Goal: Transaction & Acquisition: Purchase product/service

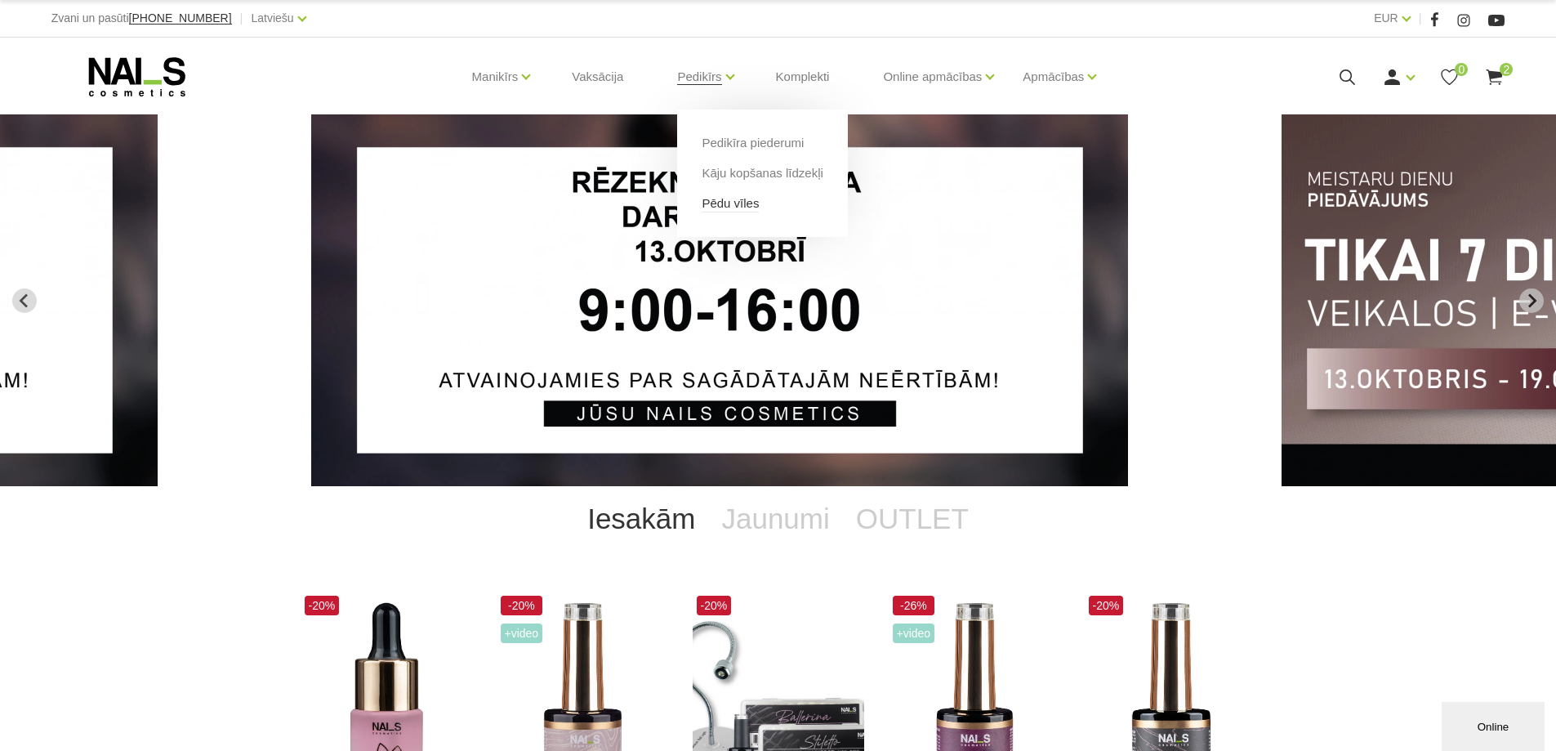
click at [725, 202] on link "Pēdu vīles" at bounding box center [730, 203] width 57 height 18
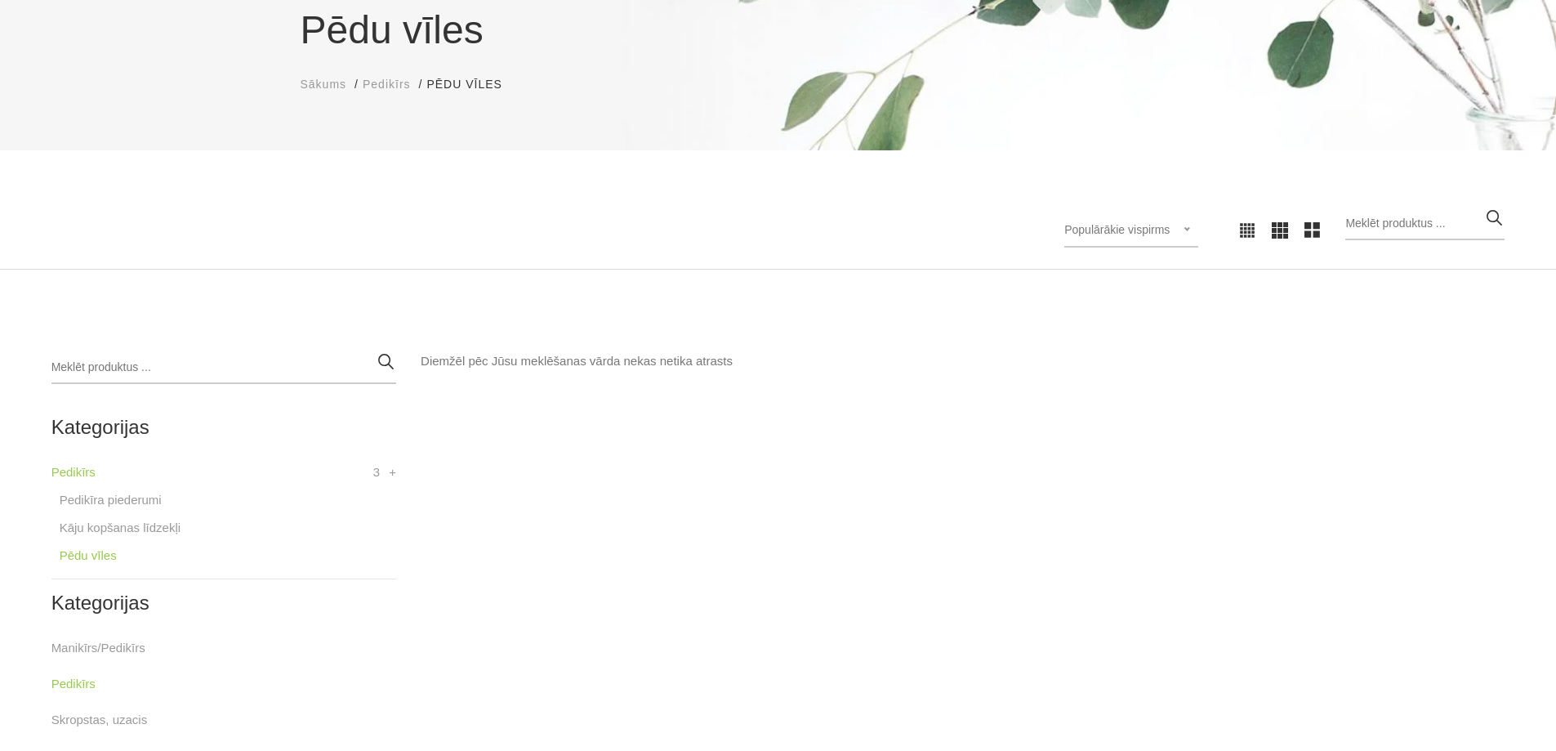
scroll to position [190, 0]
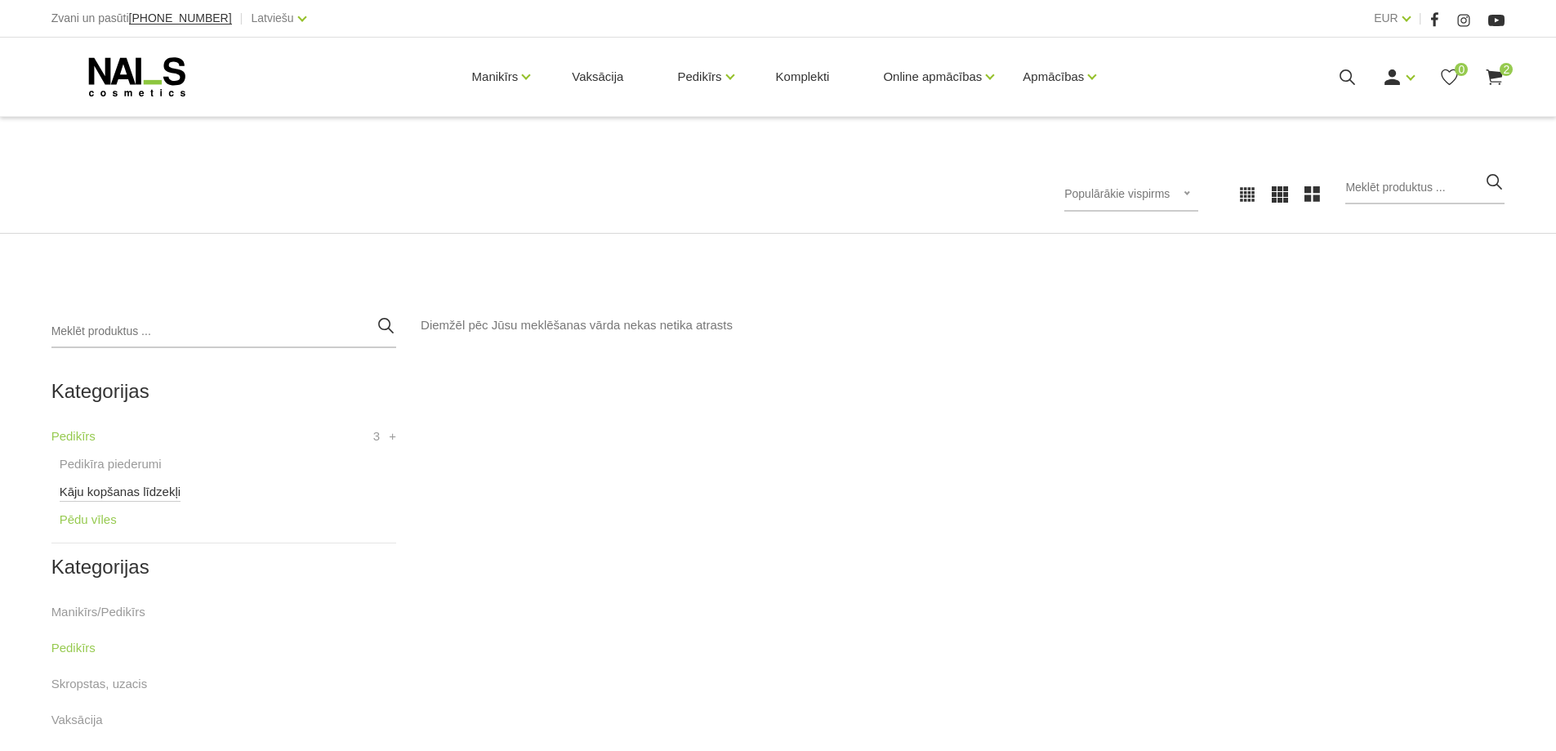
click at [94, 488] on link "Kāju kopšanas līdzekļi" at bounding box center [120, 492] width 121 height 20
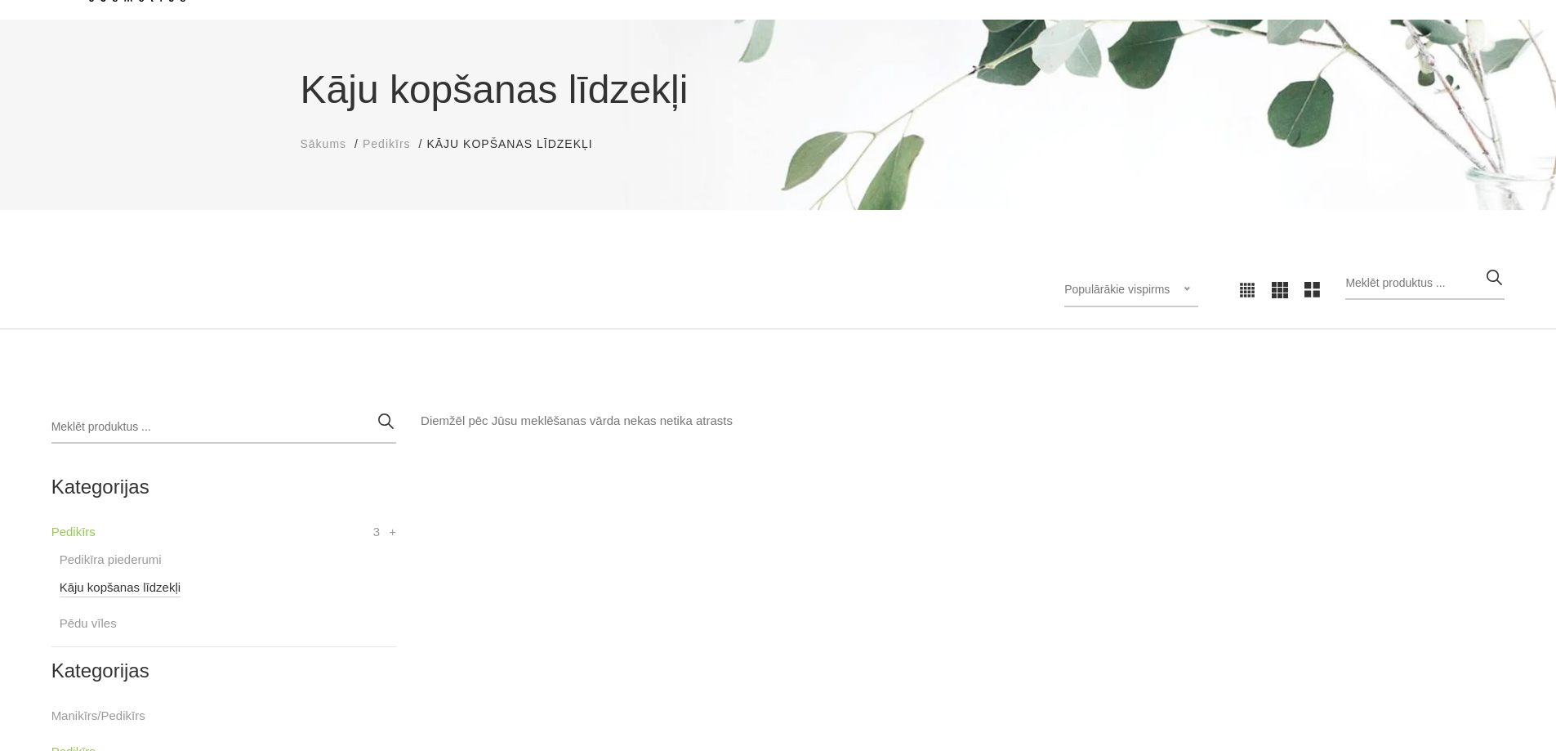
scroll to position [190, 0]
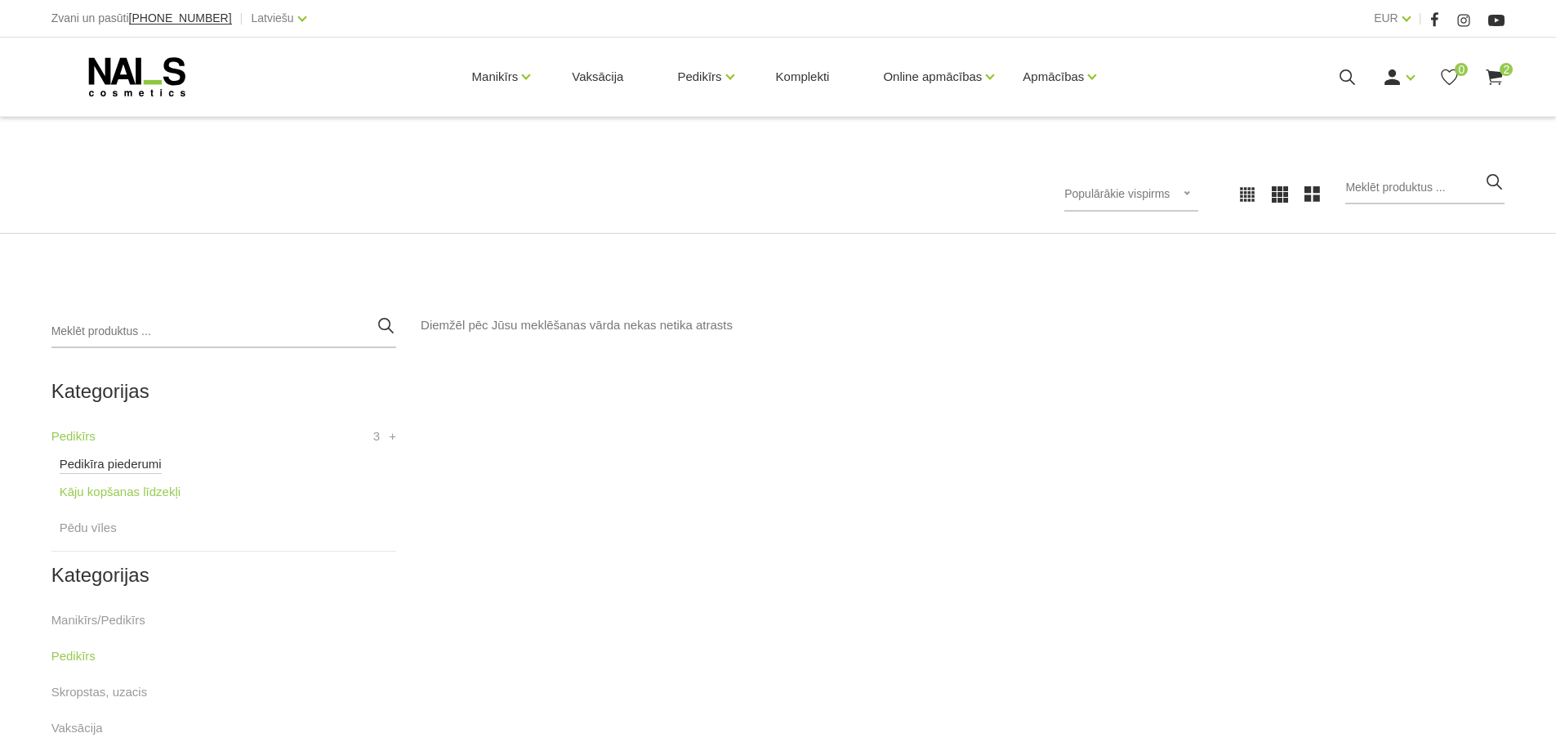
click at [85, 463] on link "Pedikīra piederumi" at bounding box center [111, 464] width 102 height 20
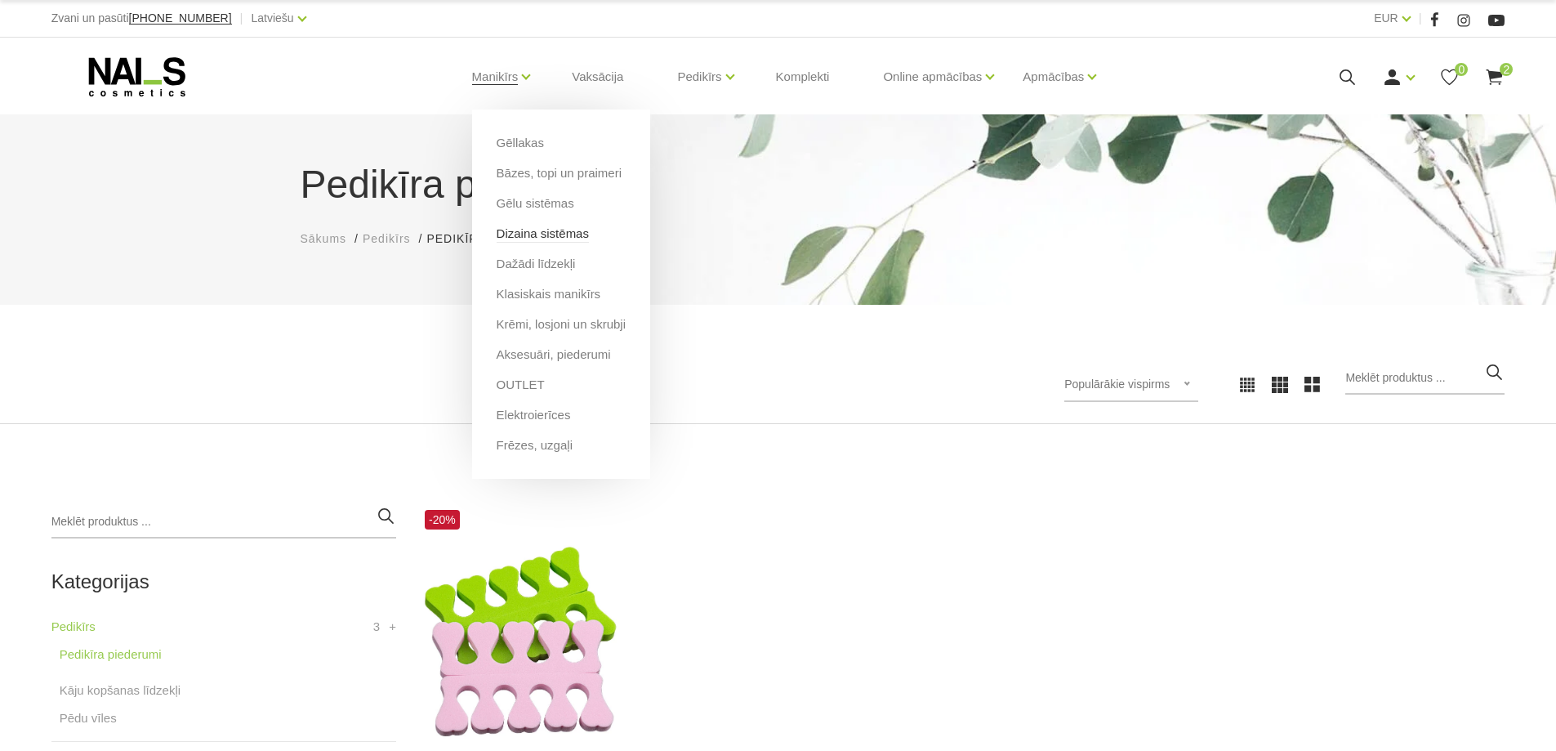
click at [554, 234] on link "Dizaina sistēmas" at bounding box center [543, 234] width 92 height 18
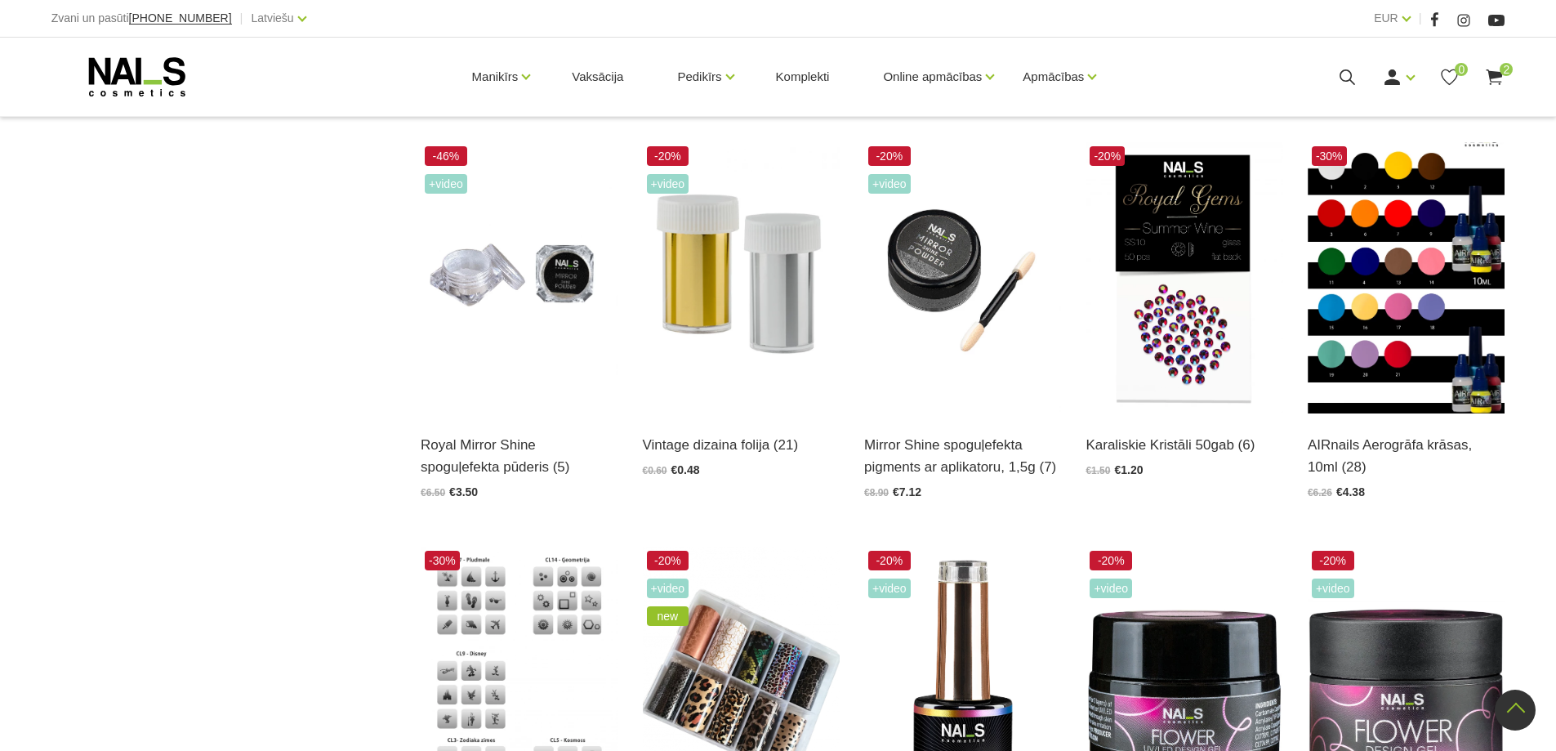
scroll to position [1525, 0]
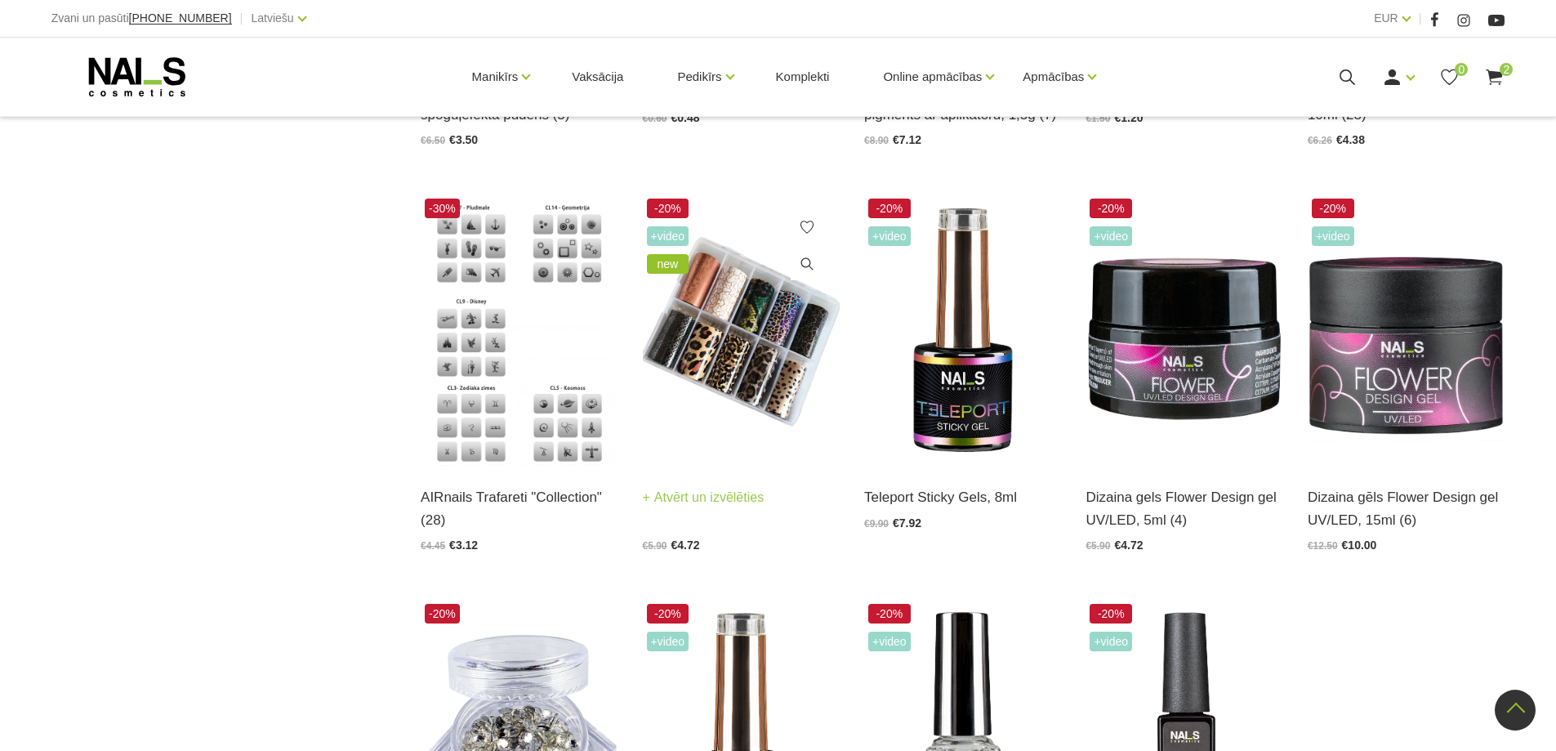
click at [763, 384] on img at bounding box center [741, 329] width 197 height 271
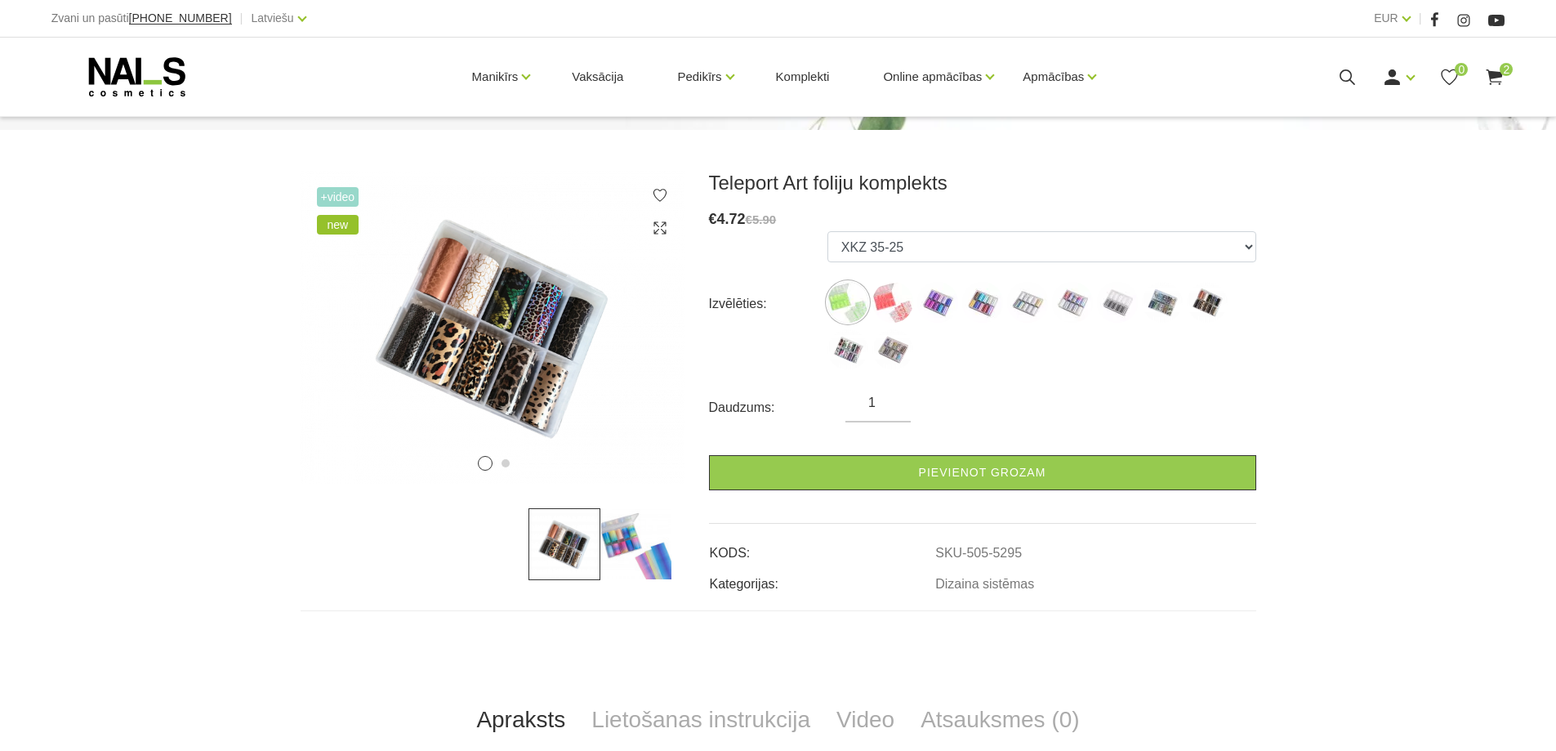
scroll to position [381, 0]
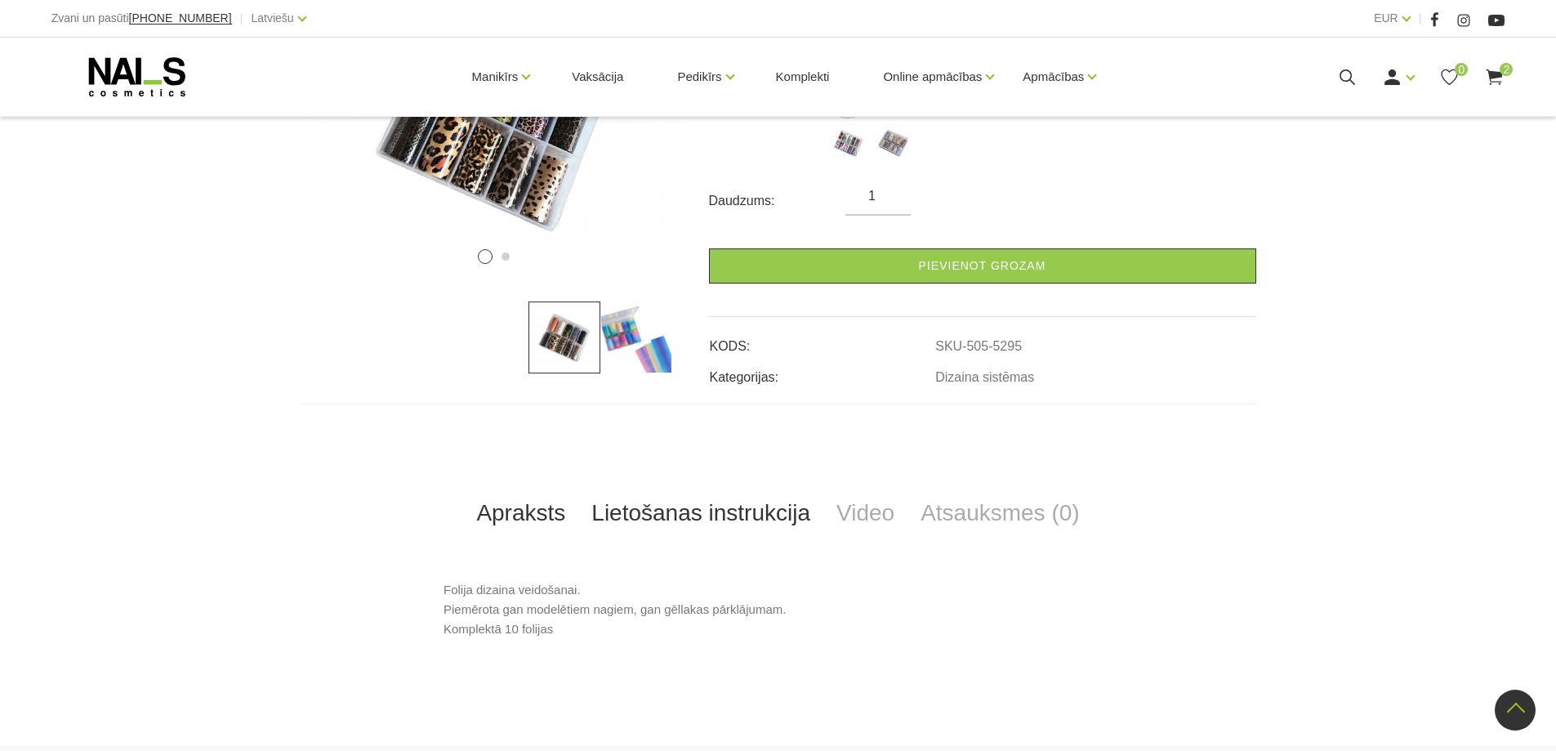
click at [696, 510] on link "Lietošanas instrukcija" at bounding box center [700, 513] width 245 height 54
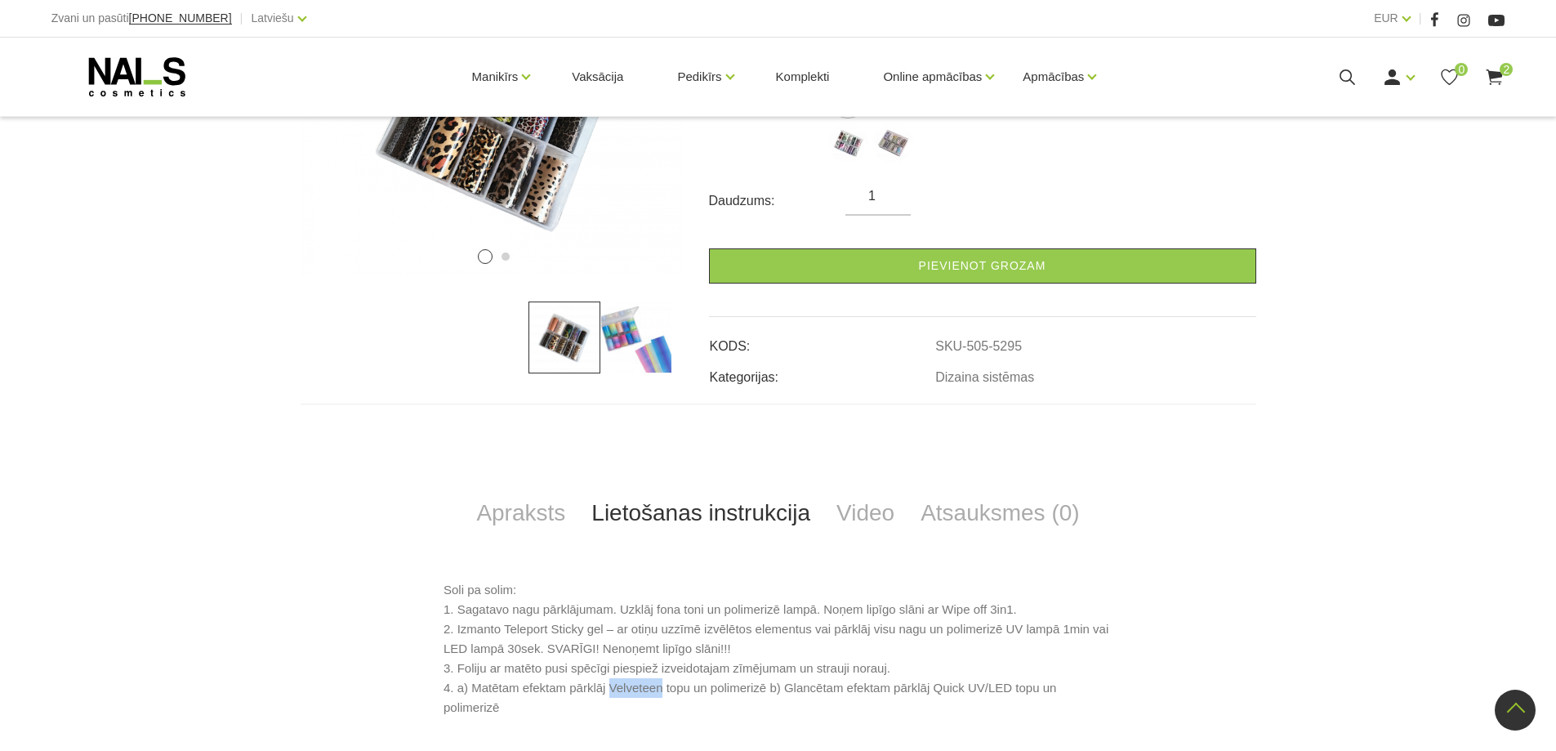
drag, startPoint x: 611, startPoint y: 688, endPoint x: 662, endPoint y: 692, distance: 50.8
click at [662, 692] on p "Soli pa solim: 1. Sagatavo nagu pārklājumam. Uzklāj fona toni un polimerizē lam…" at bounding box center [778, 648] width 669 height 137
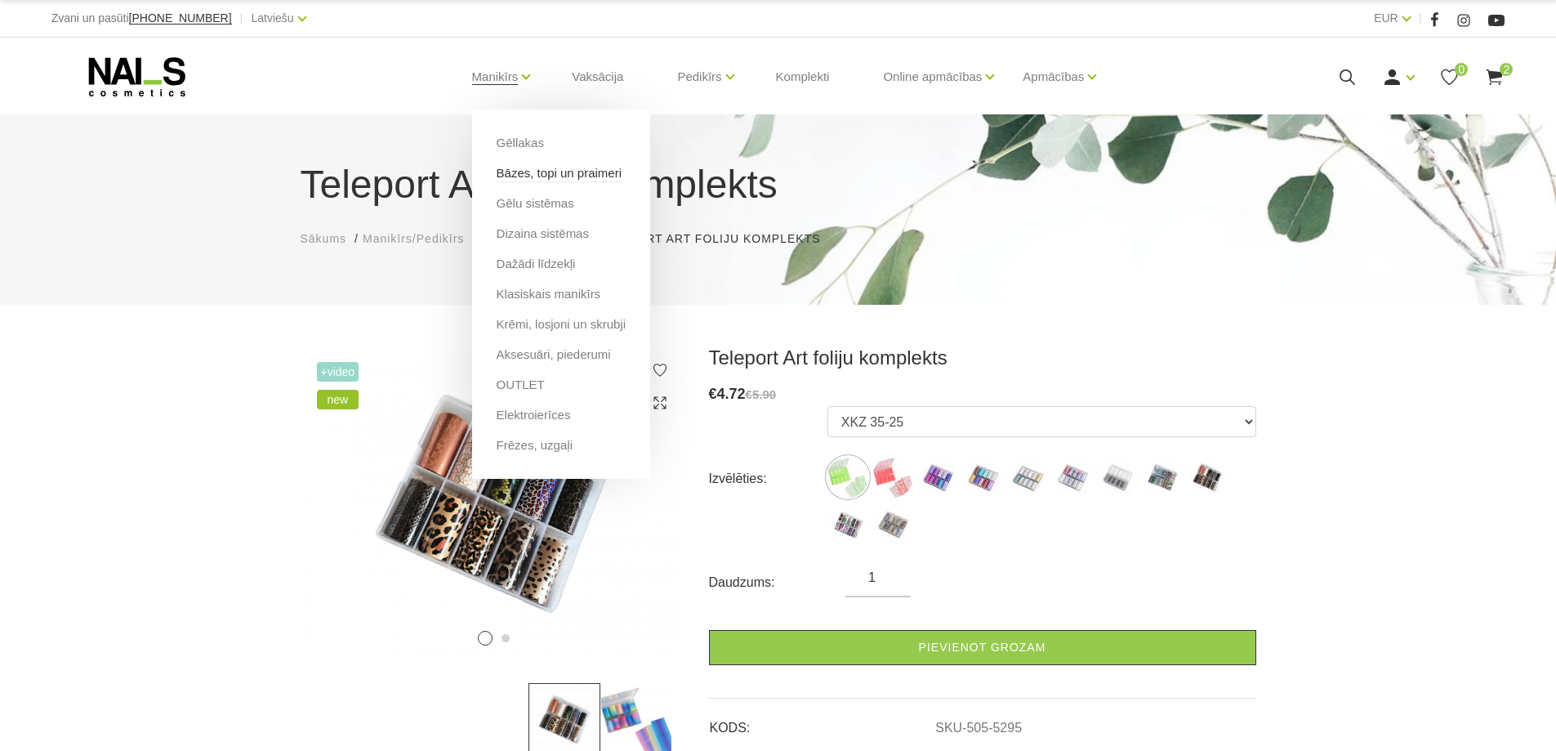
click at [518, 173] on link "Bāzes, topi un praimeri" at bounding box center [559, 173] width 125 height 18
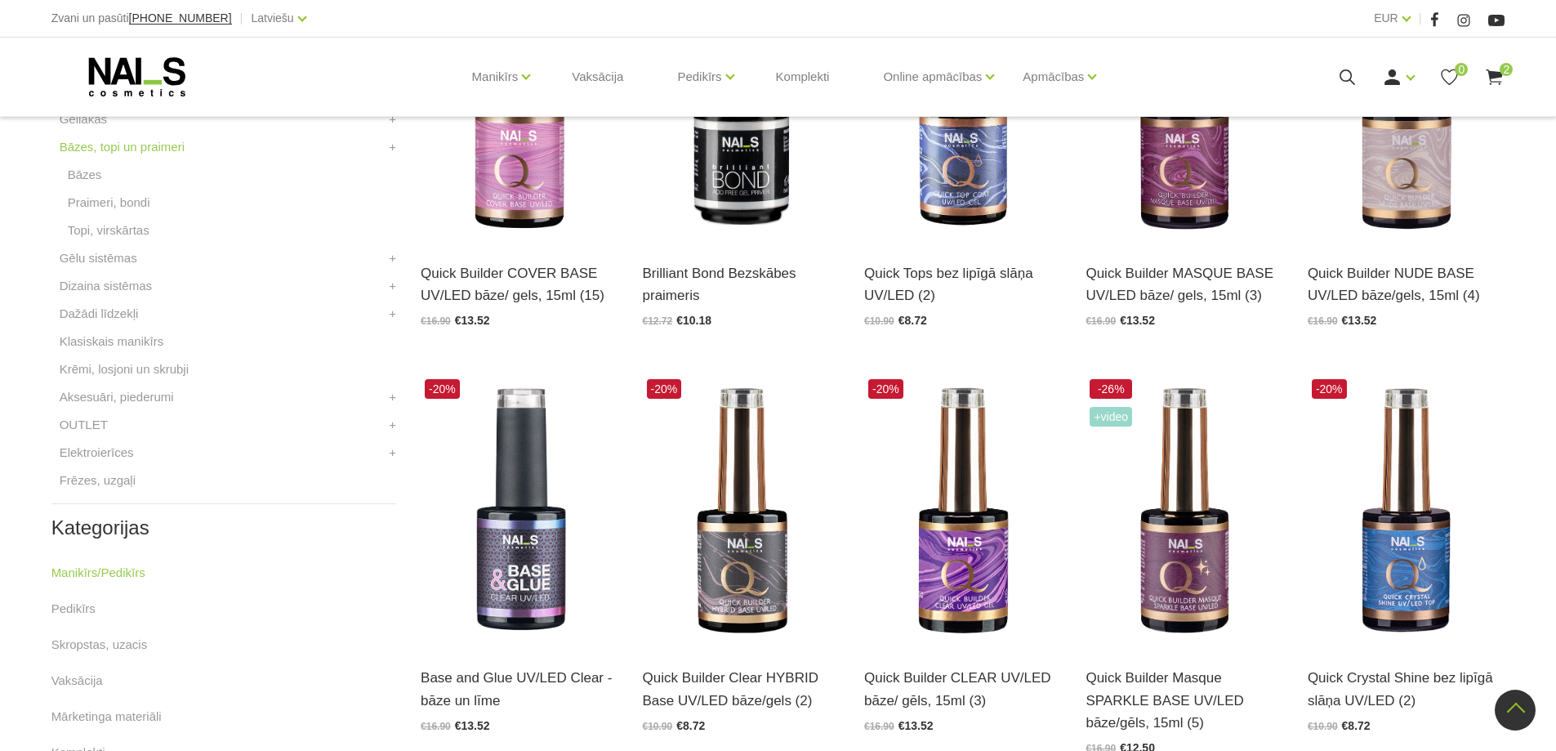
scroll to position [572, 0]
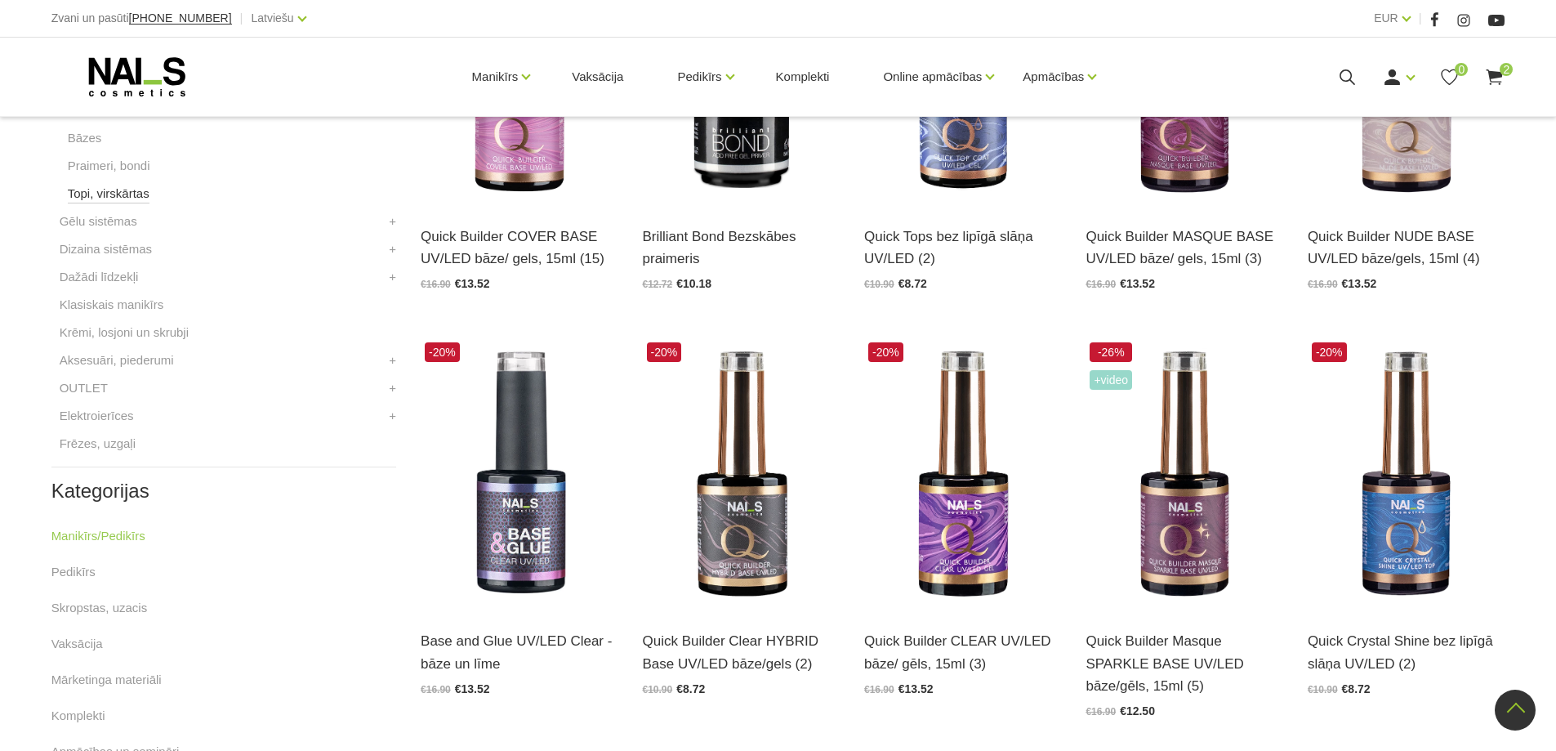
click at [139, 193] on link "Topi, virskārtas" at bounding box center [109, 194] width 82 height 20
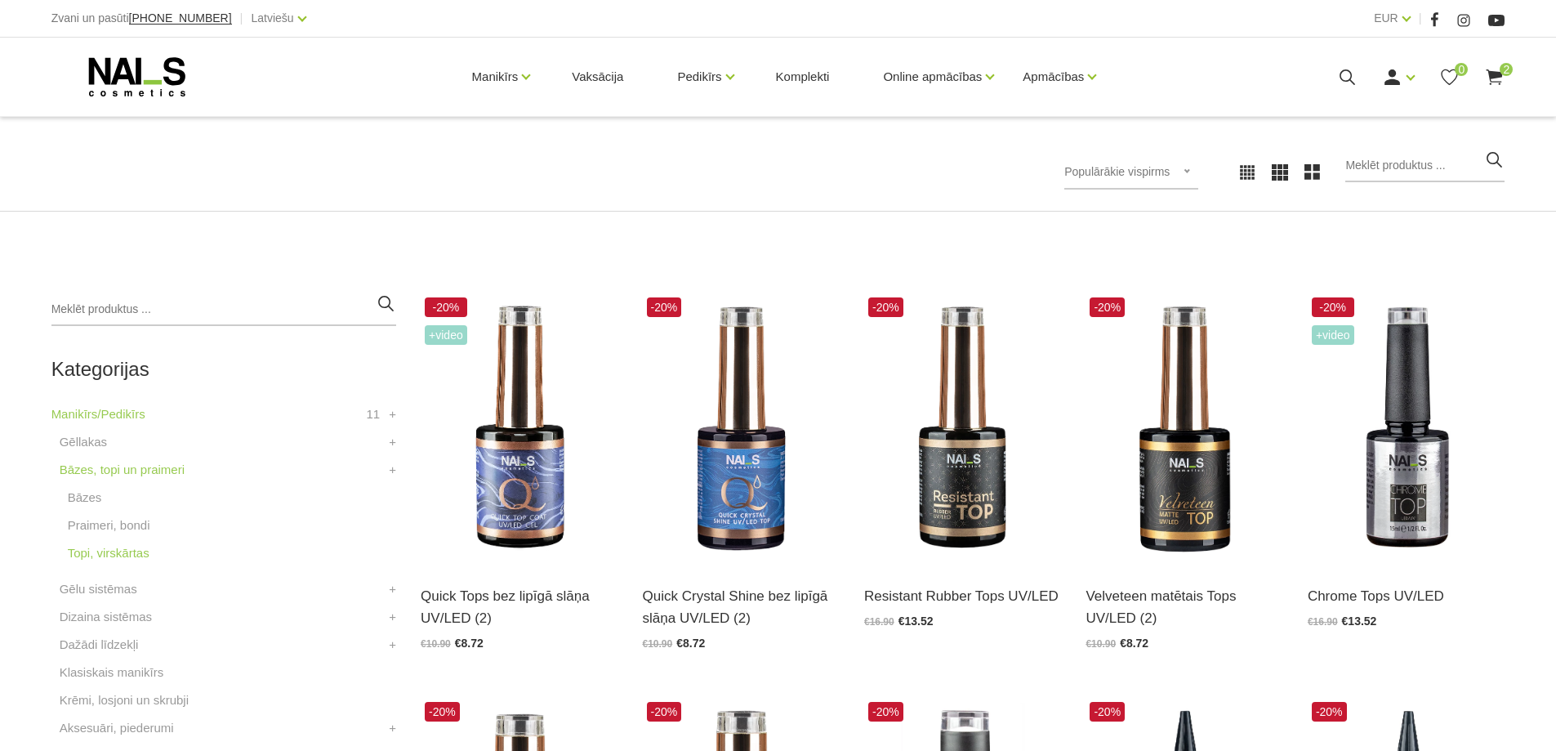
scroll to position [381, 0]
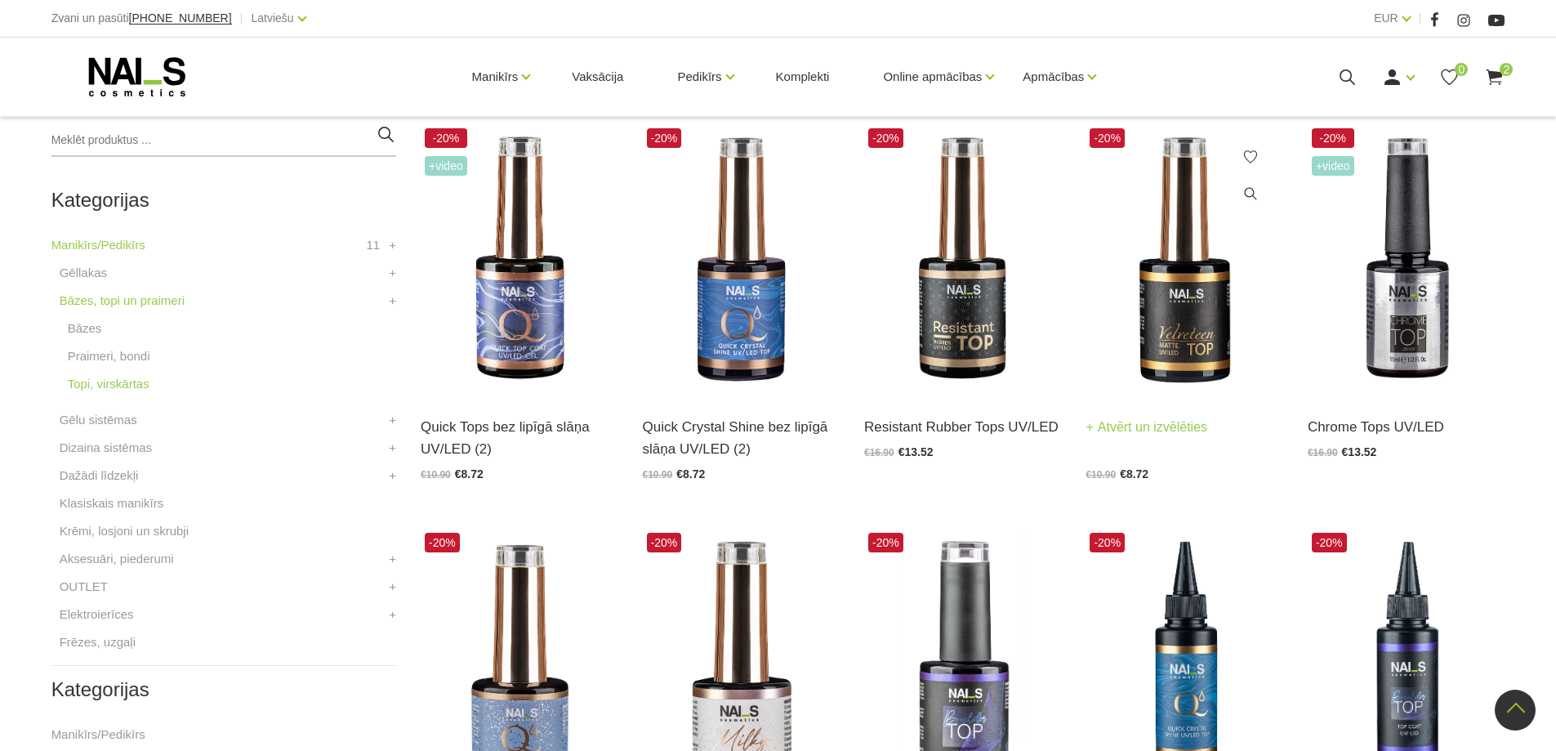
click at [1122, 432] on link "Atvērt un izvēlēties" at bounding box center [1146, 427] width 122 height 23
click at [92, 357] on link "Praimeri, bondi" at bounding box center [109, 356] width 82 height 20
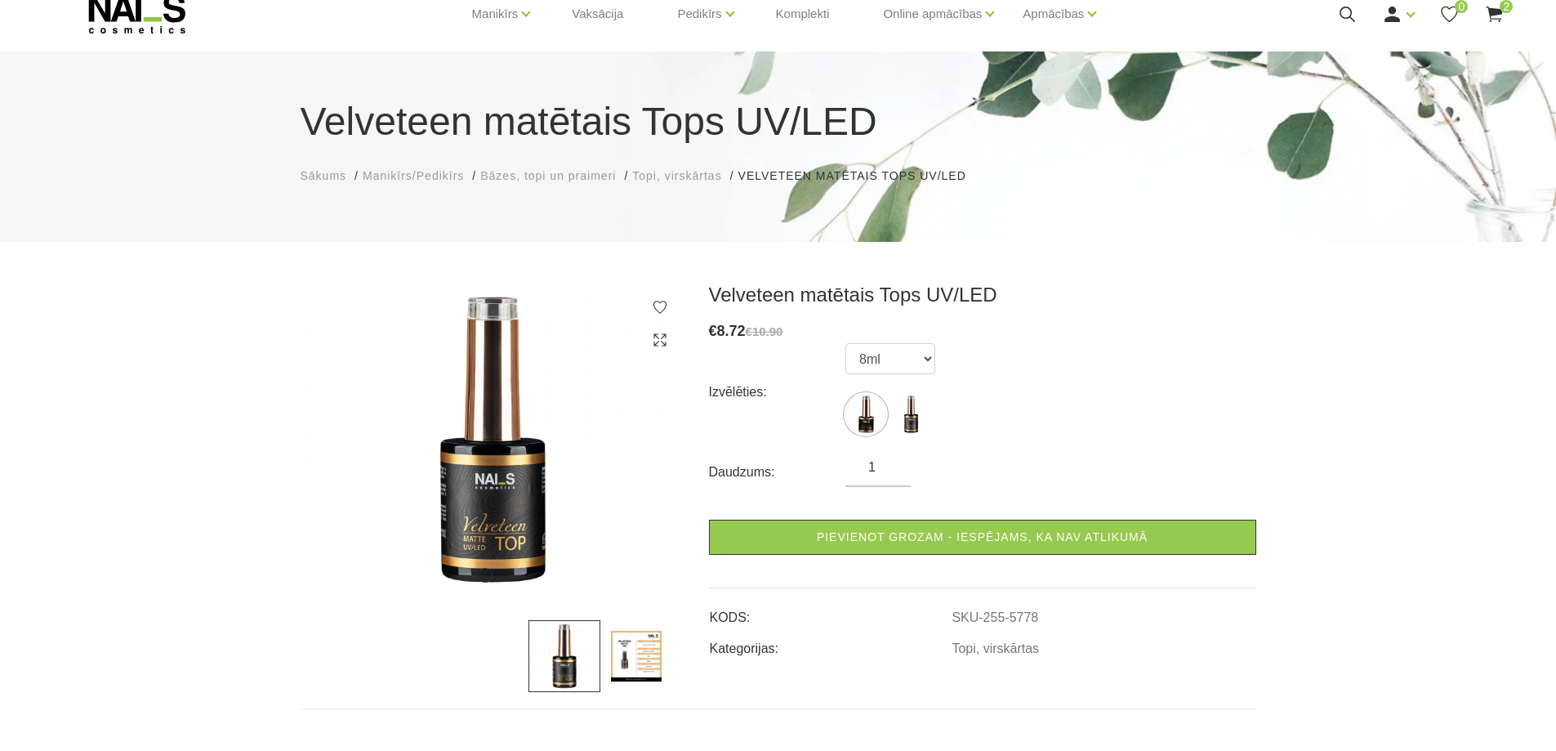
scroll to position [190, 0]
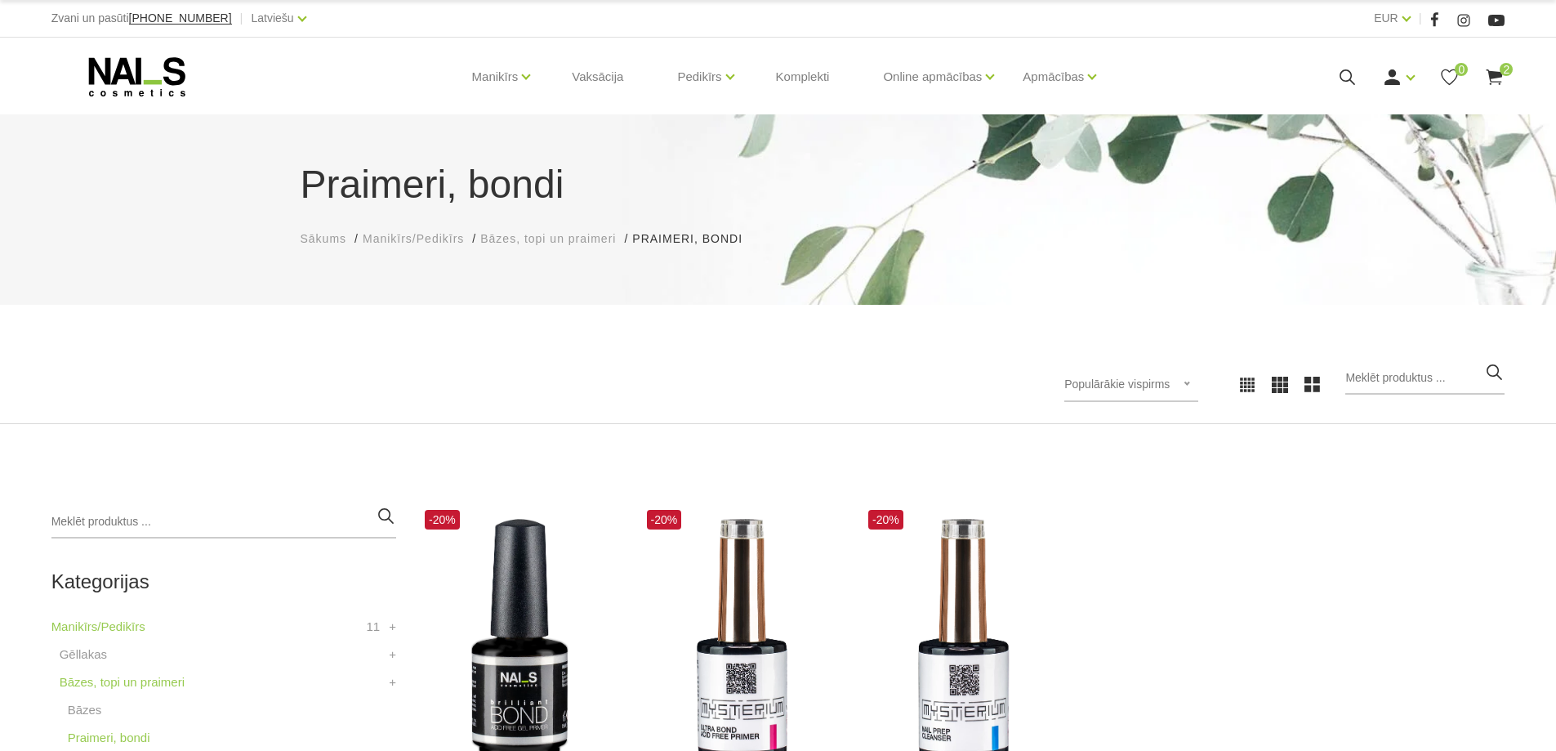
scroll to position [190, 0]
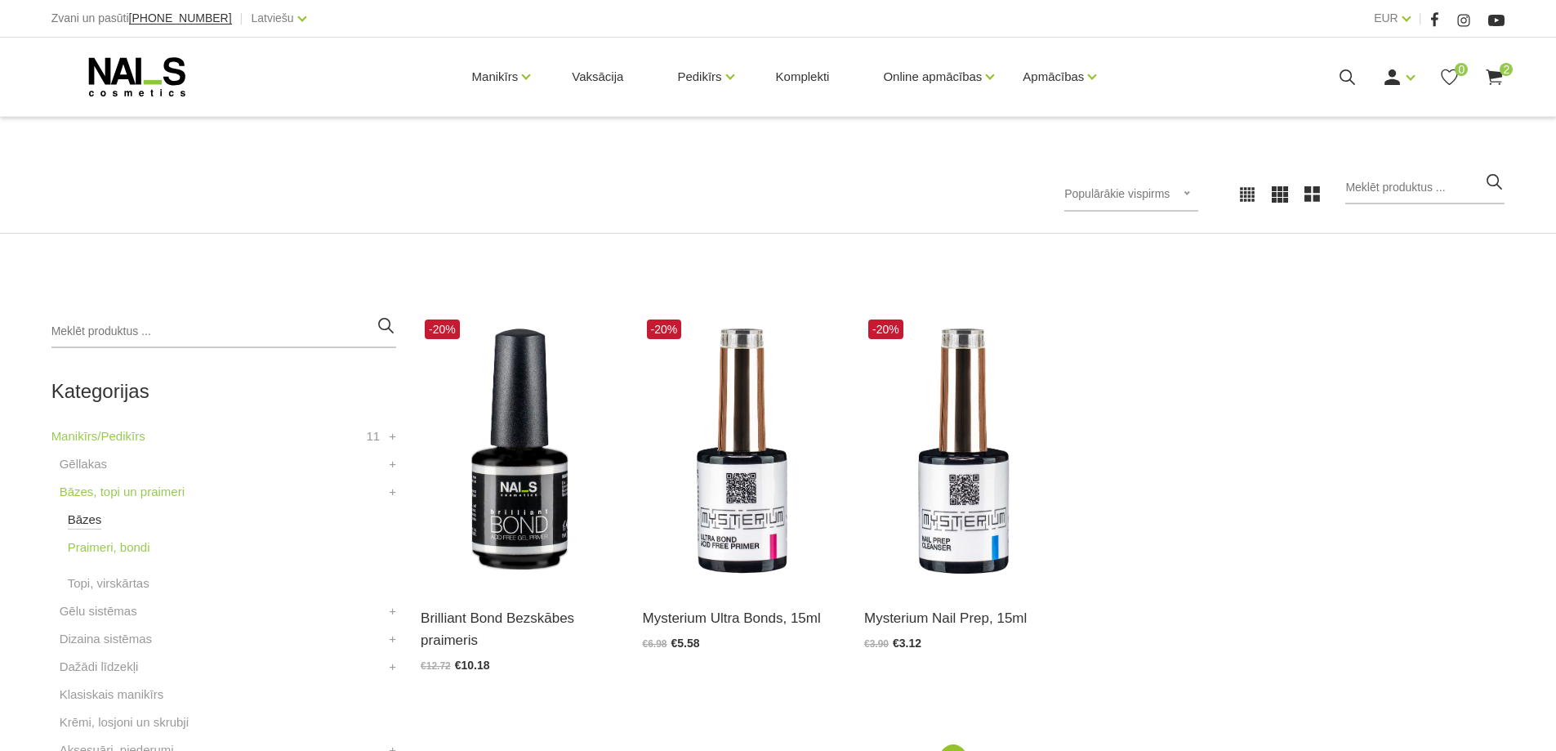
click at [83, 523] on link "Bāzes" at bounding box center [85, 520] width 34 height 20
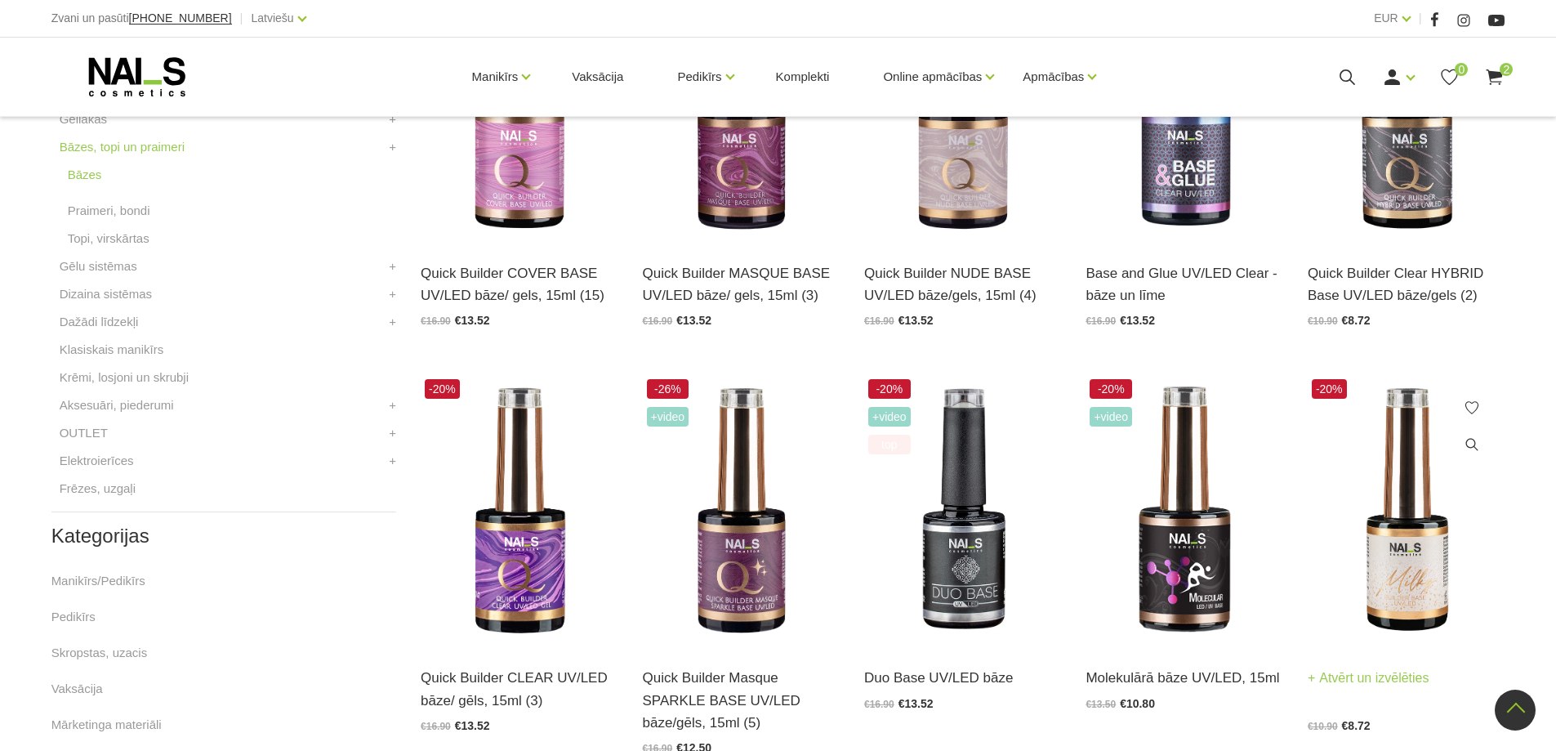
scroll to position [572, 0]
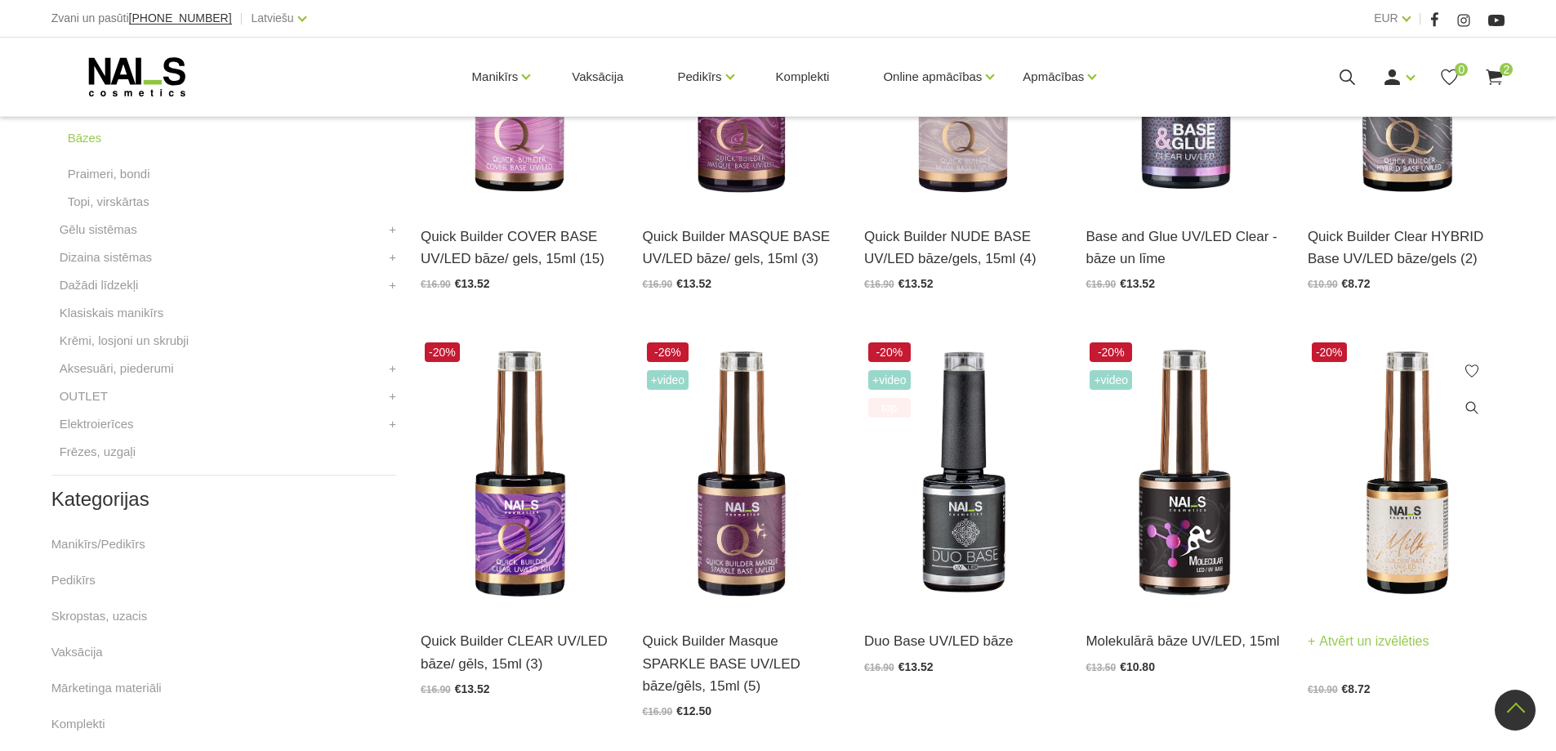
click at [1413, 540] on img at bounding box center [1406, 473] width 197 height 271
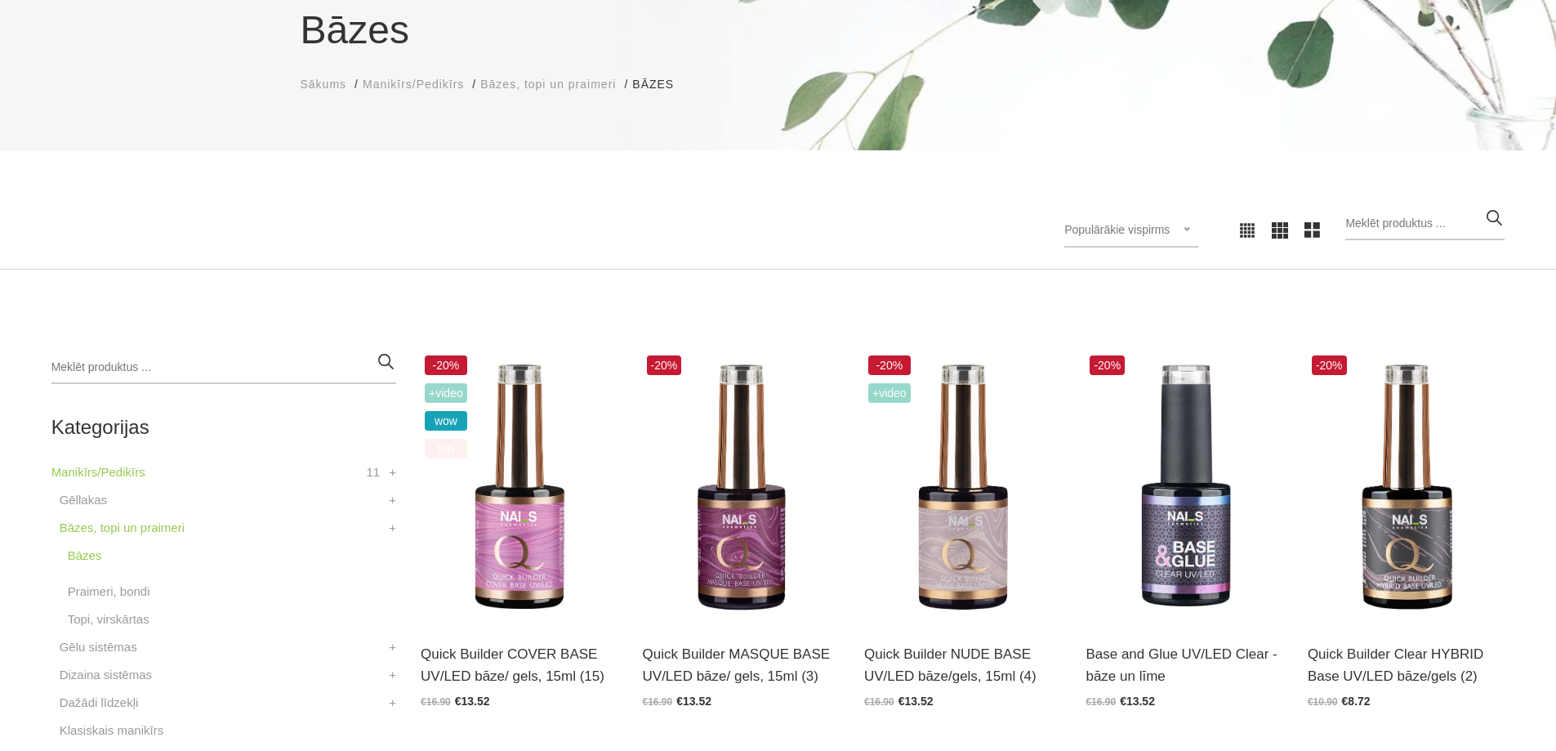
scroll to position [190, 0]
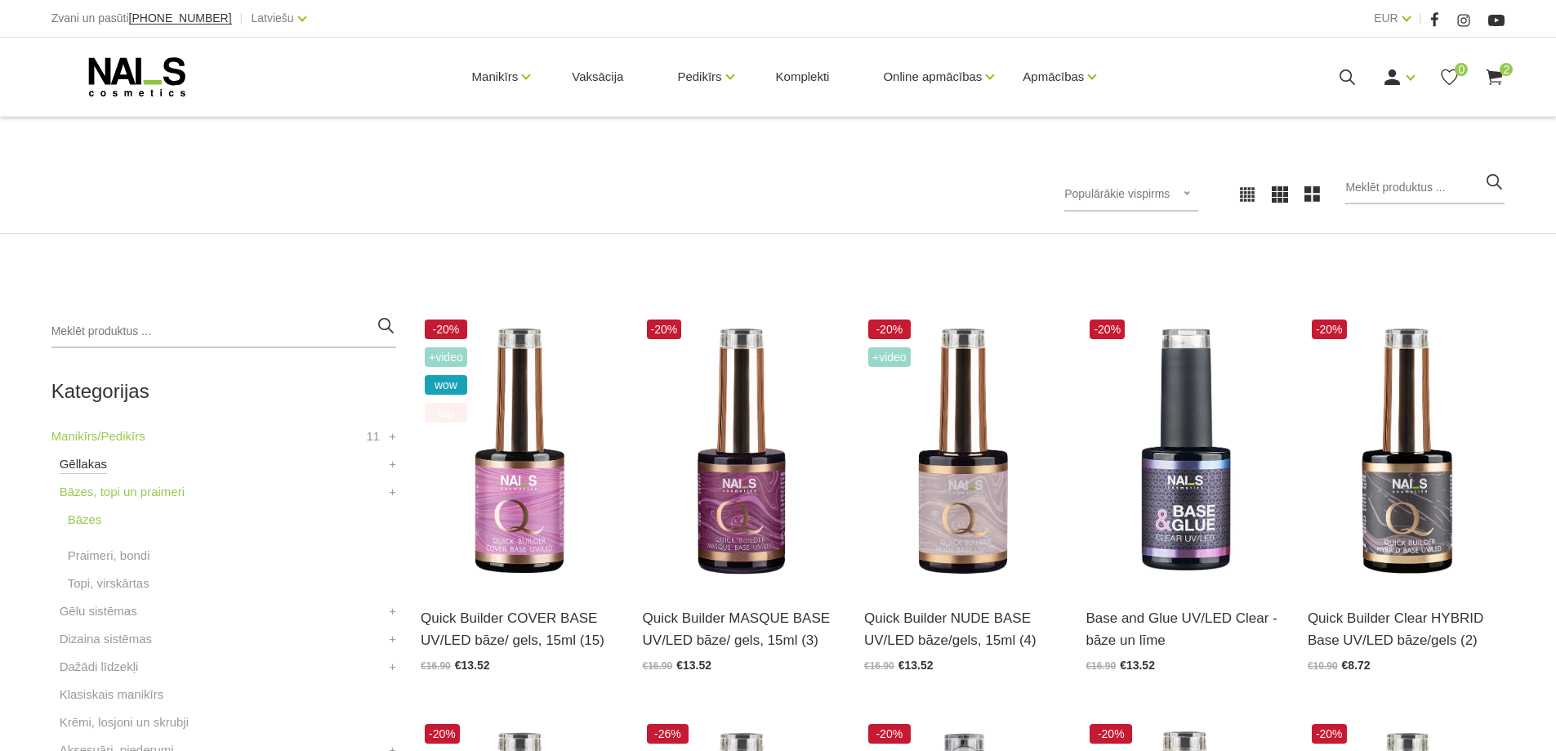
click at [71, 462] on link "Gēllakas" at bounding box center [83, 464] width 47 height 20
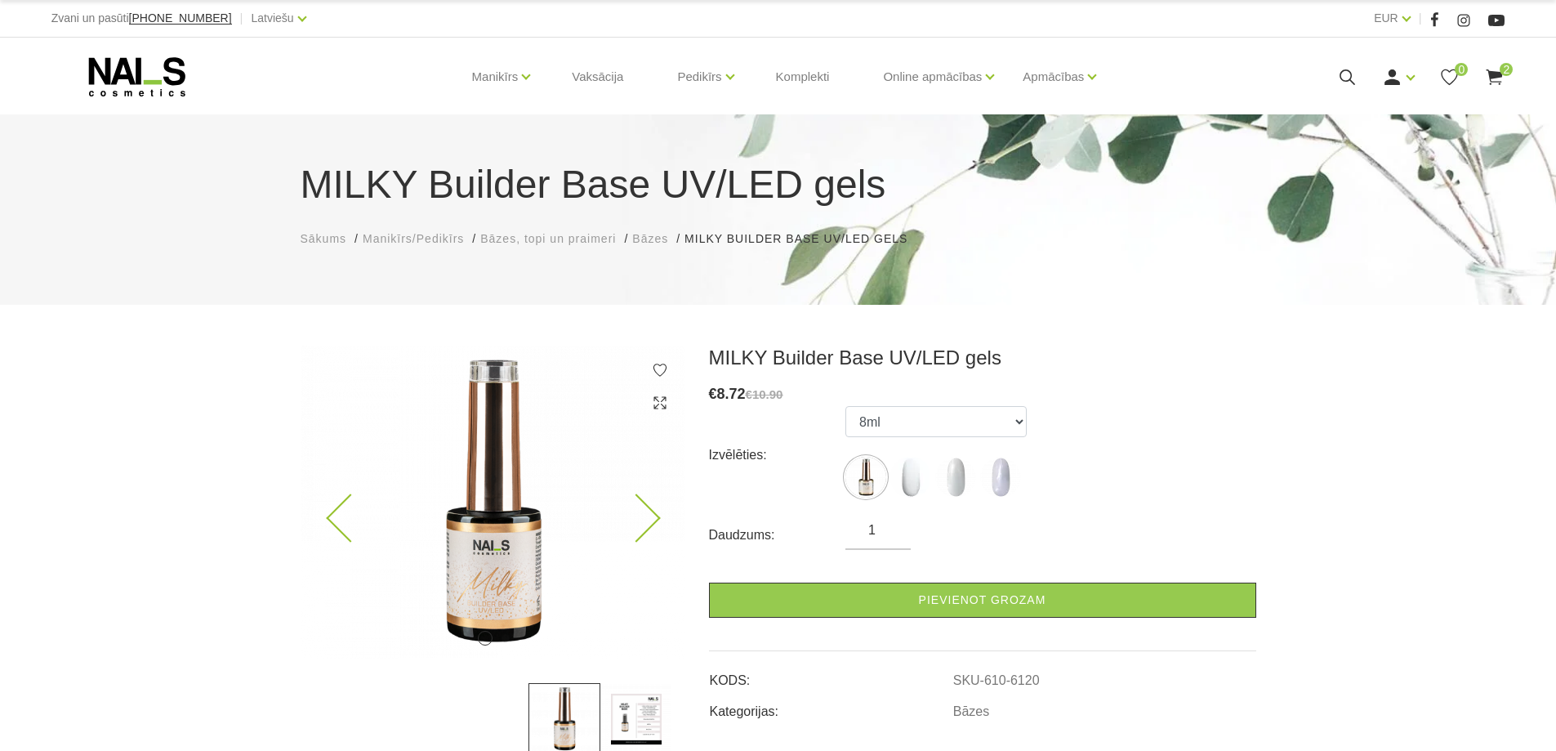
click at [644, 519] on icon at bounding box center [636, 518] width 48 height 48
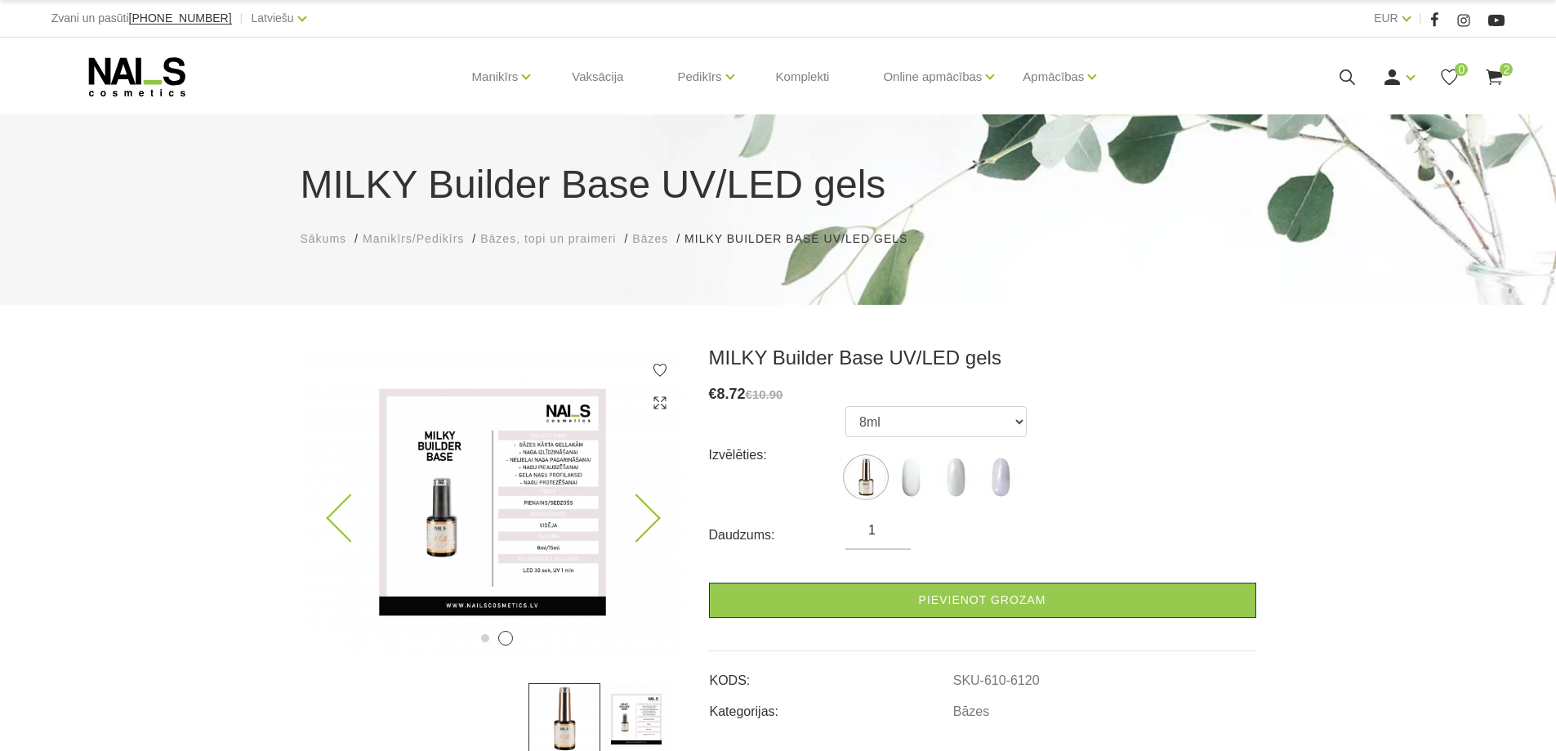
click at [644, 519] on icon at bounding box center [636, 518] width 48 height 48
click at [905, 481] on img at bounding box center [910, 477] width 41 height 41
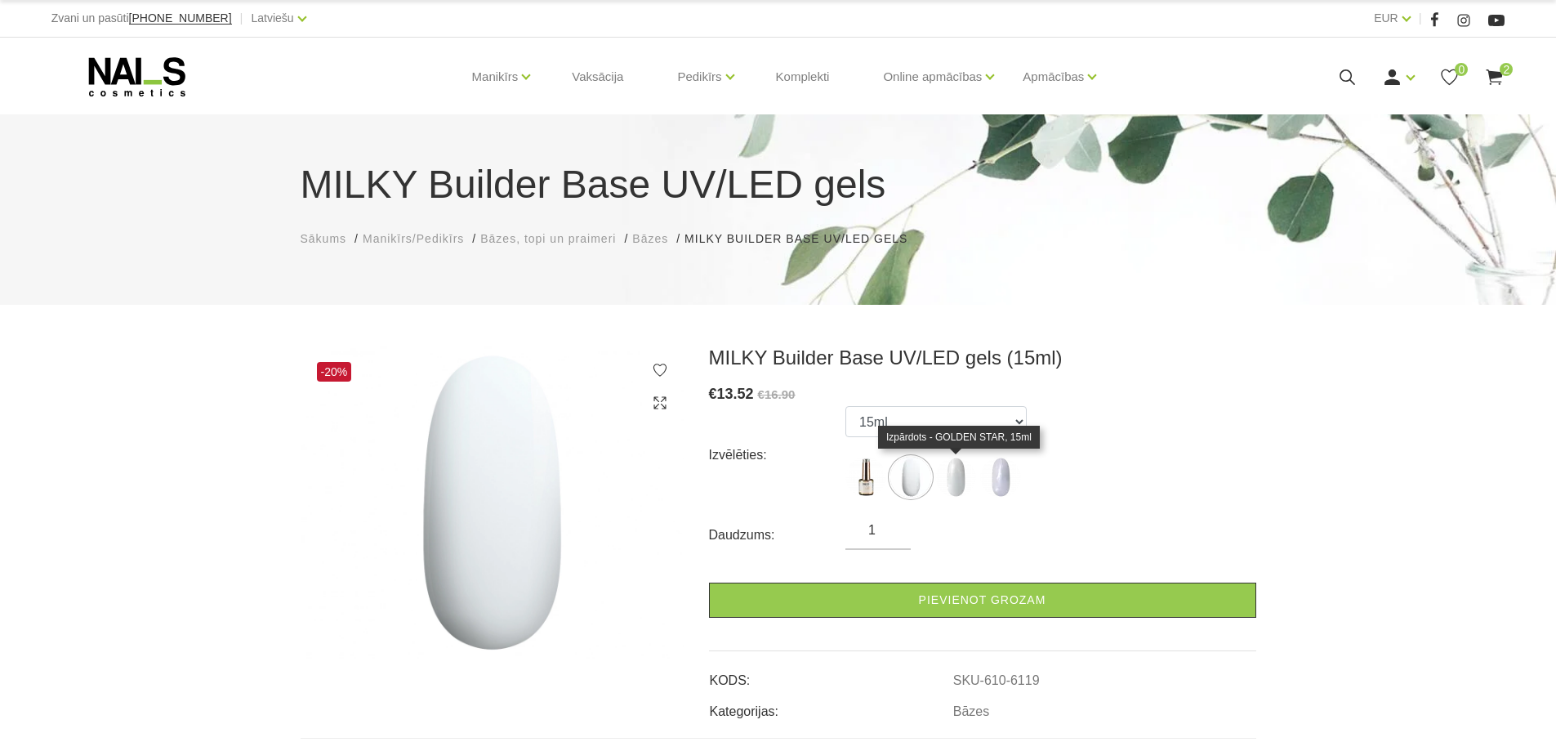
click at [950, 473] on img at bounding box center [955, 477] width 41 height 41
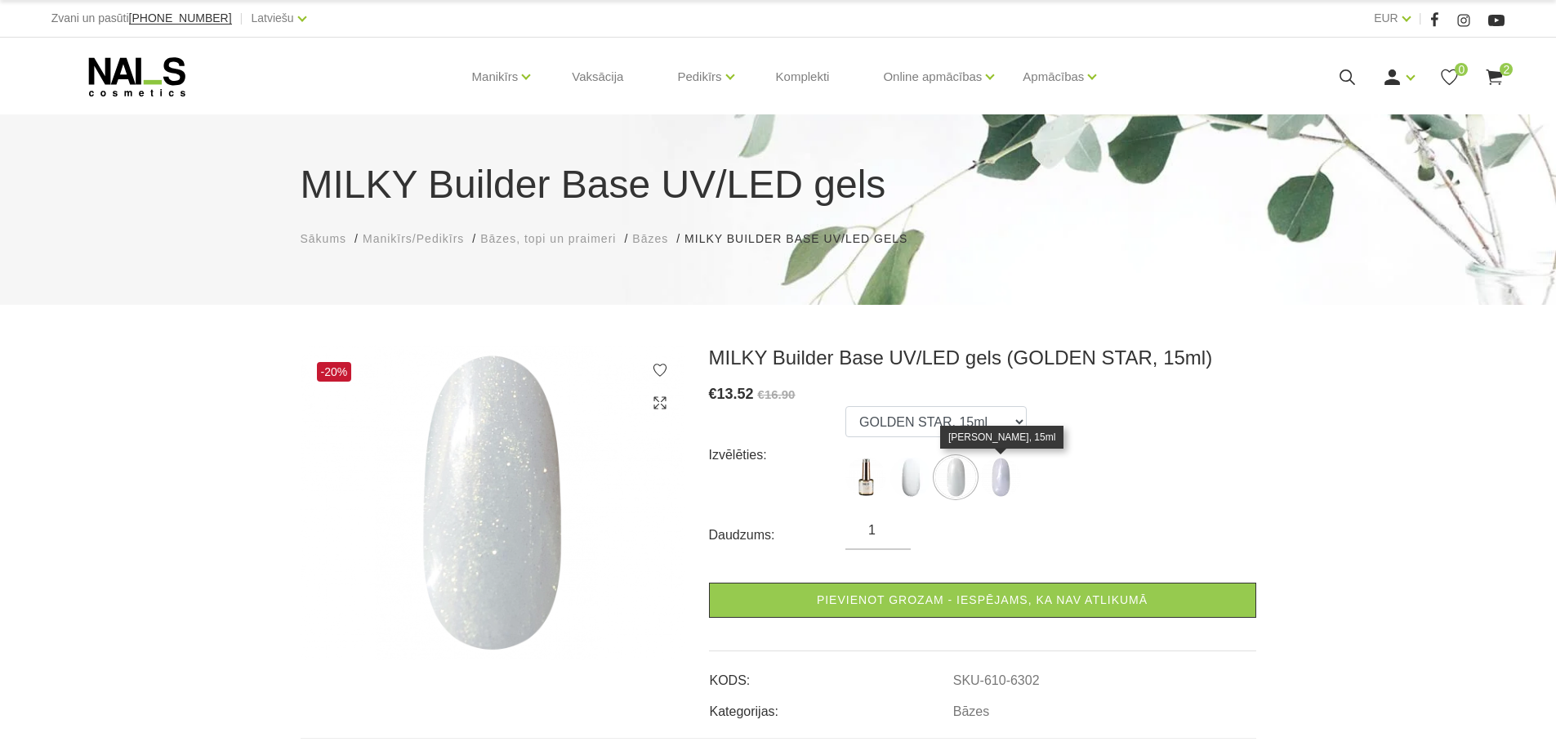
click at [994, 472] on img at bounding box center [1000, 477] width 41 height 41
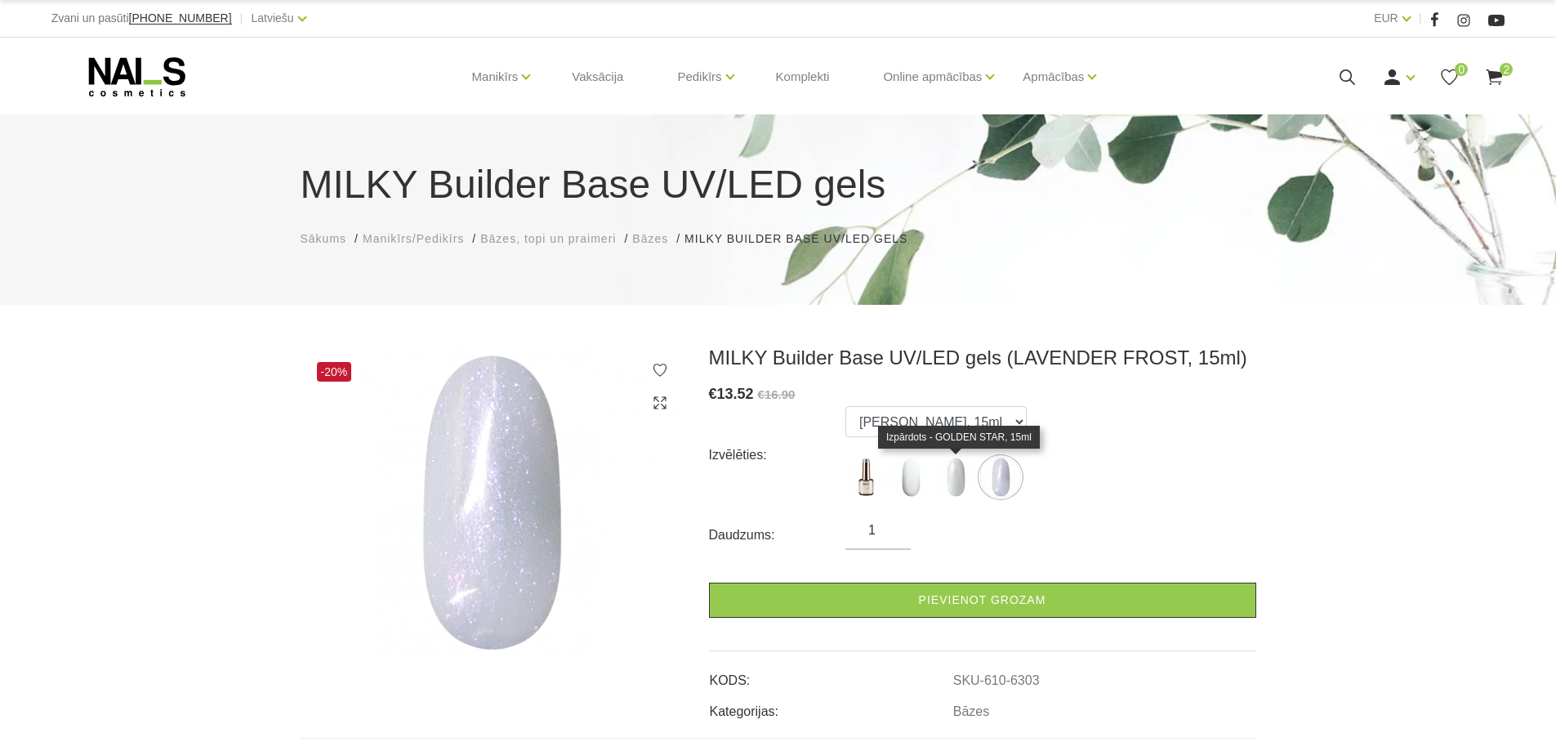
click at [956, 477] on img at bounding box center [955, 477] width 41 height 41
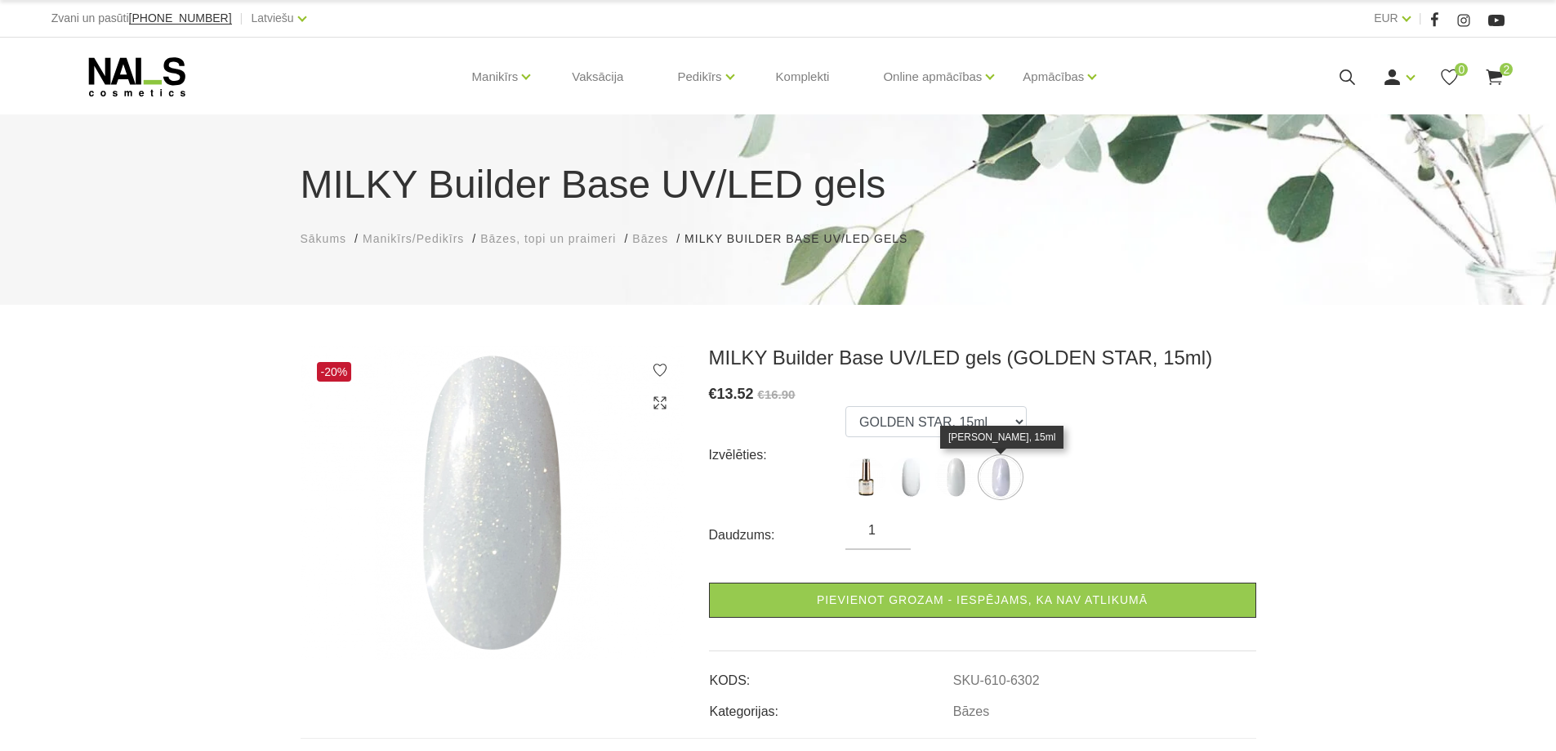
click at [1002, 482] on img at bounding box center [1000, 477] width 41 height 41
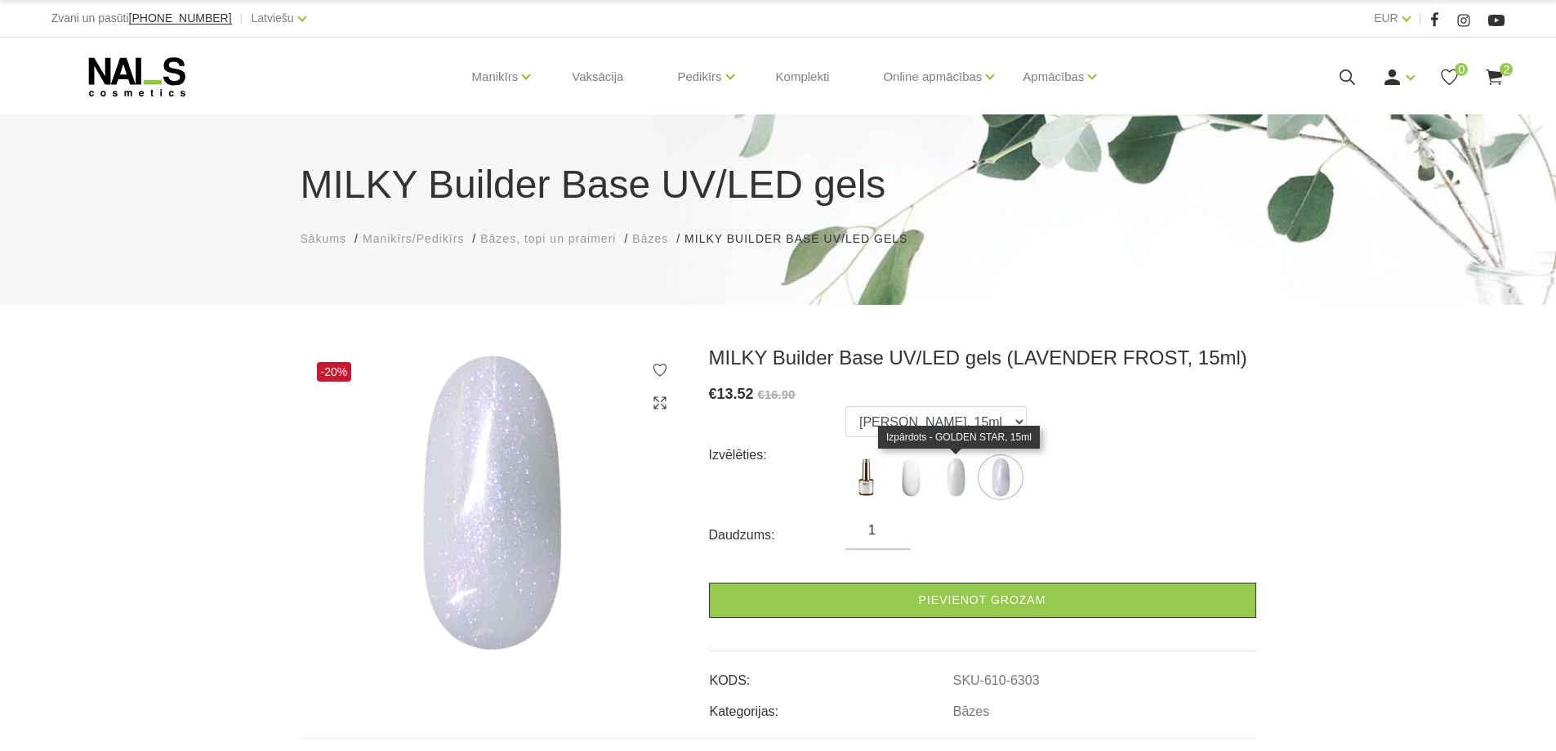
click at [952, 479] on img at bounding box center [955, 477] width 41 height 41
select select "6302"
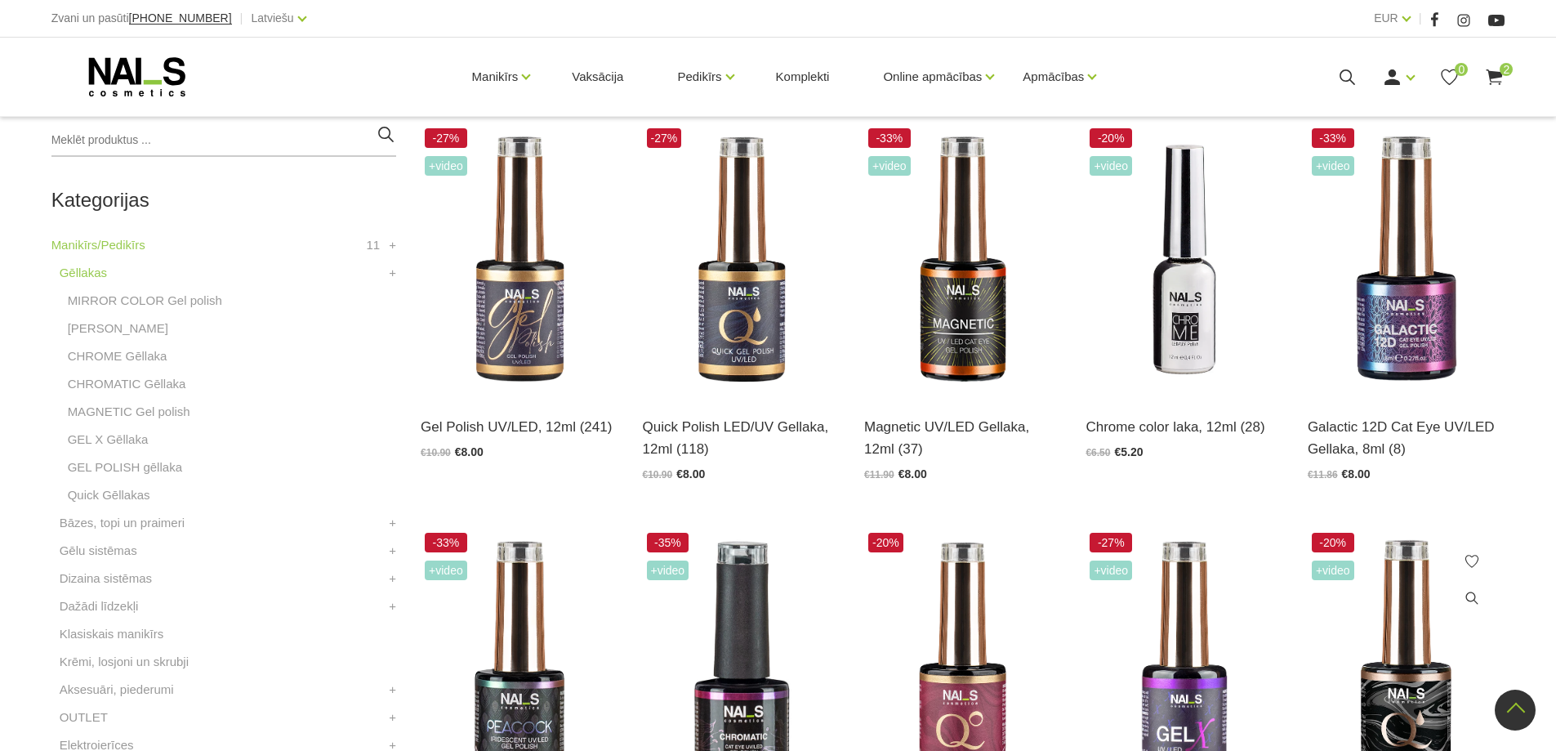
scroll to position [572, 0]
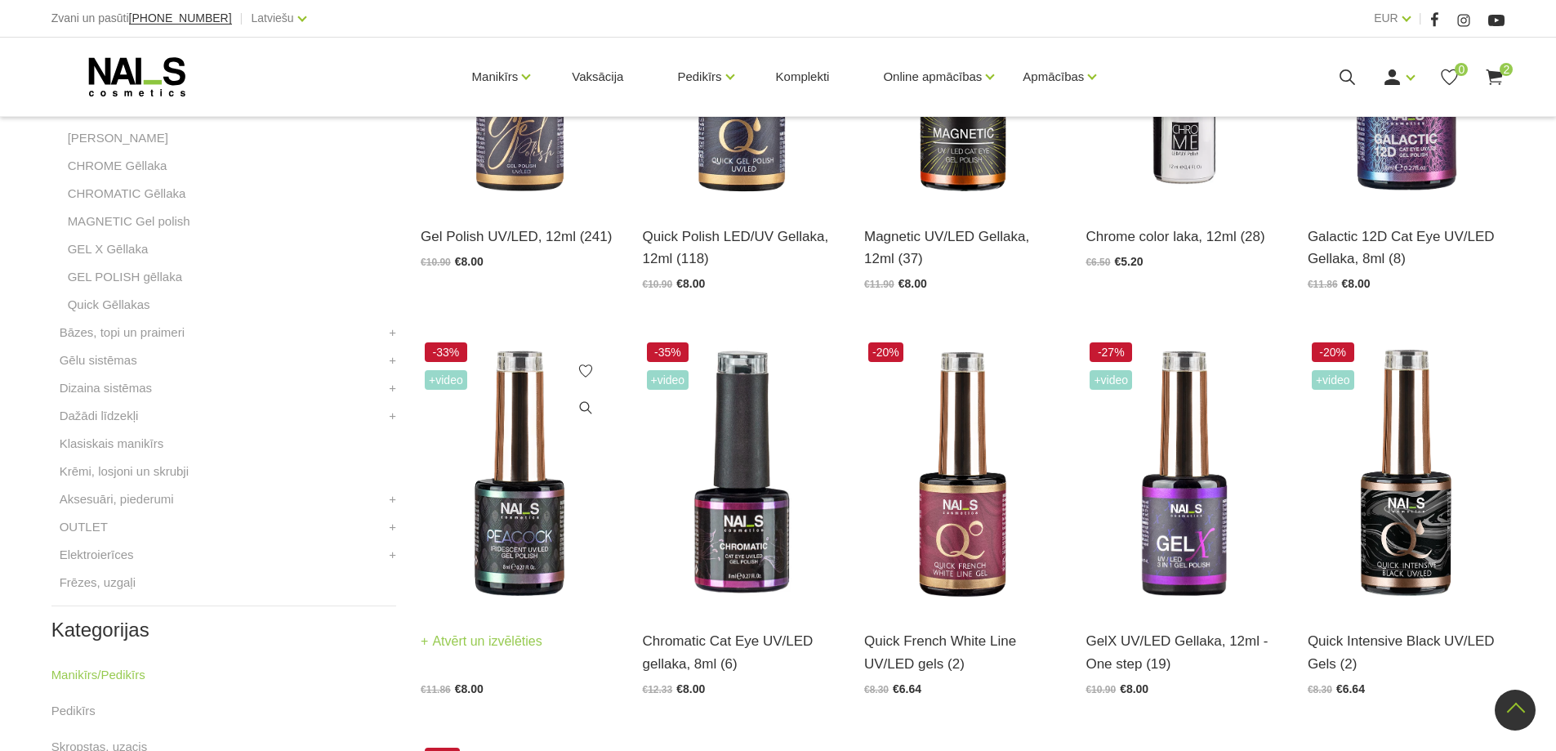
click at [514, 509] on img at bounding box center [519, 473] width 197 height 271
click at [747, 465] on img at bounding box center [741, 473] width 197 height 271
click at [964, 426] on img at bounding box center [962, 473] width 197 height 271
click at [1414, 526] on img at bounding box center [1406, 473] width 197 height 271
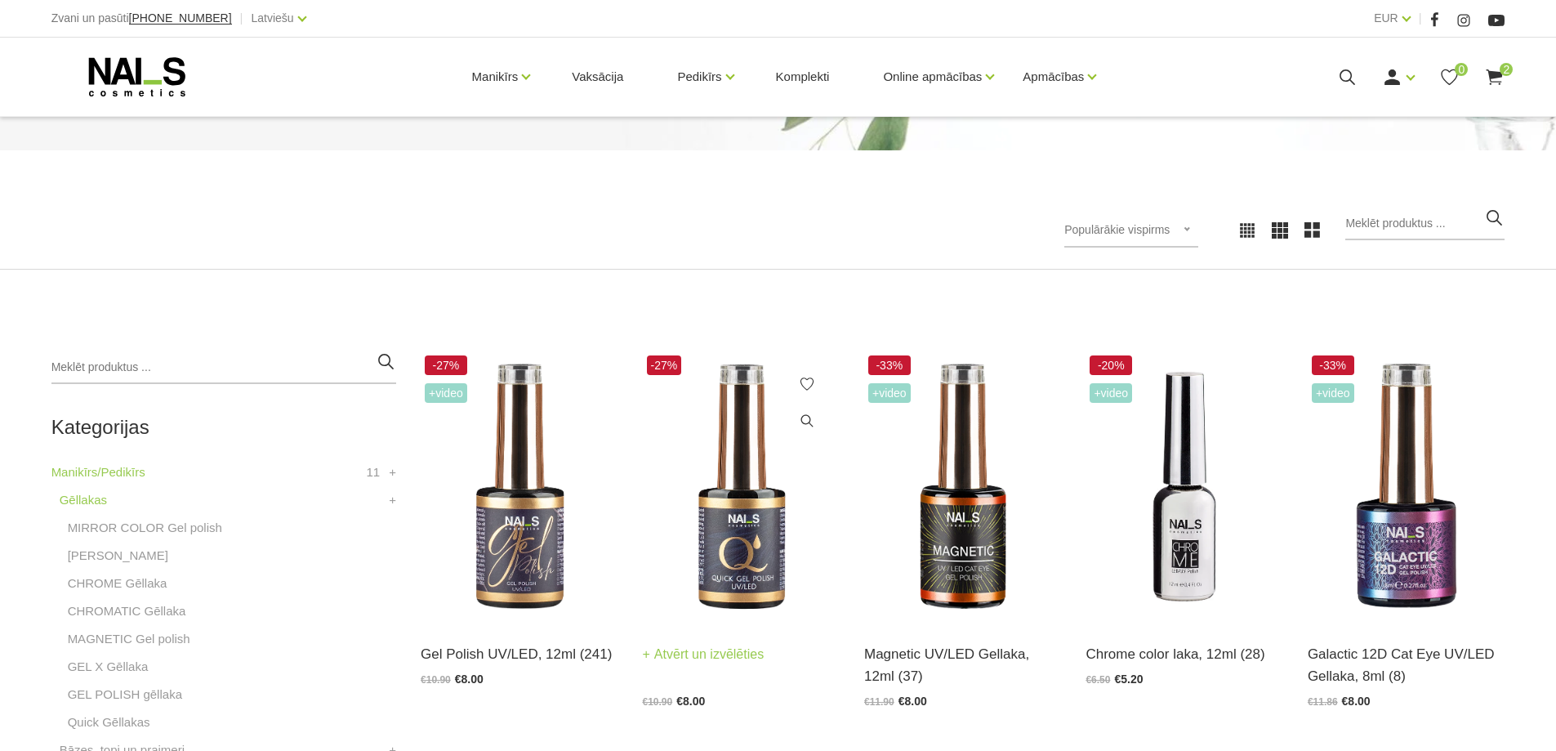
scroll to position [190, 0]
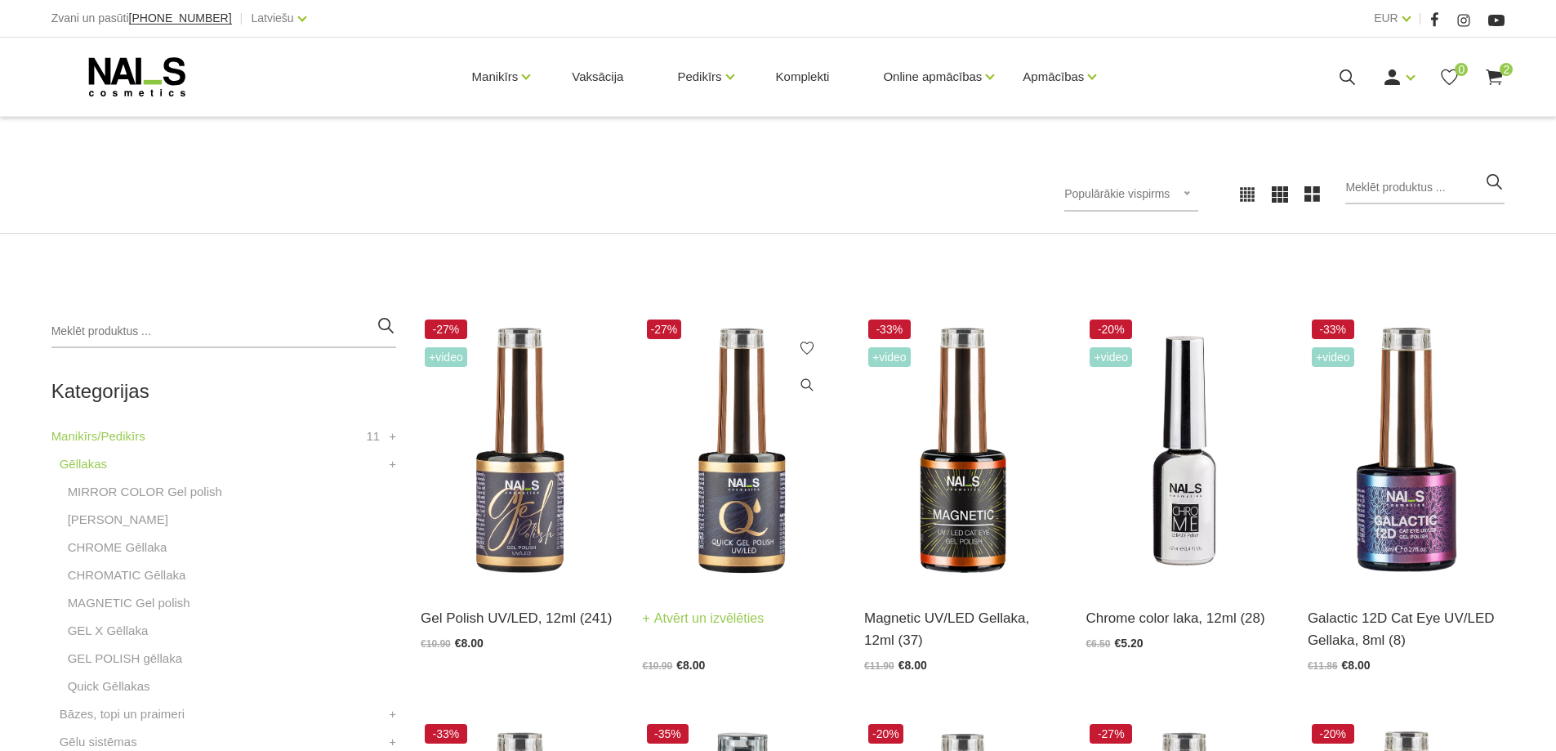
click at [751, 533] on img at bounding box center [741, 450] width 197 height 271
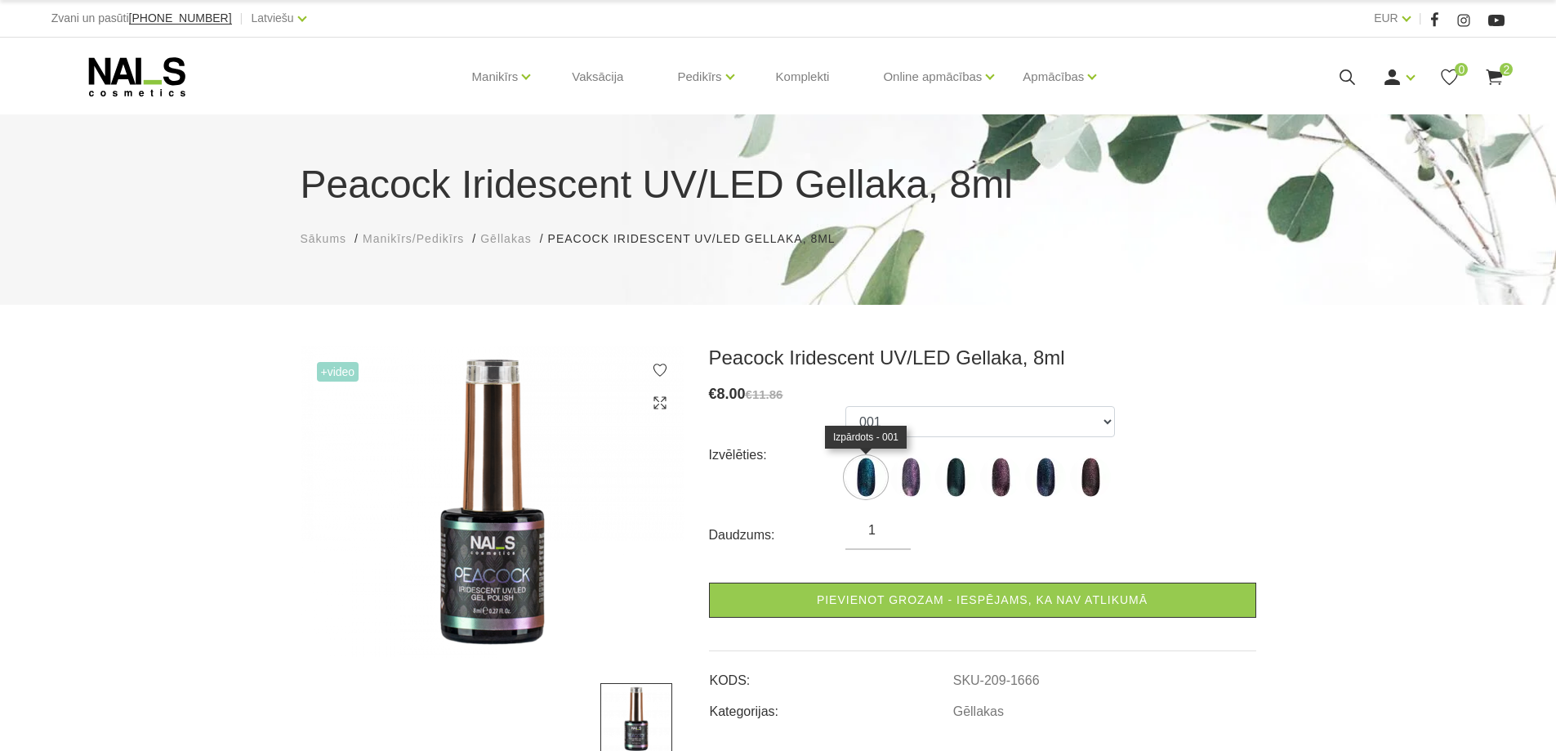
click at [868, 475] on img at bounding box center [865, 477] width 41 height 41
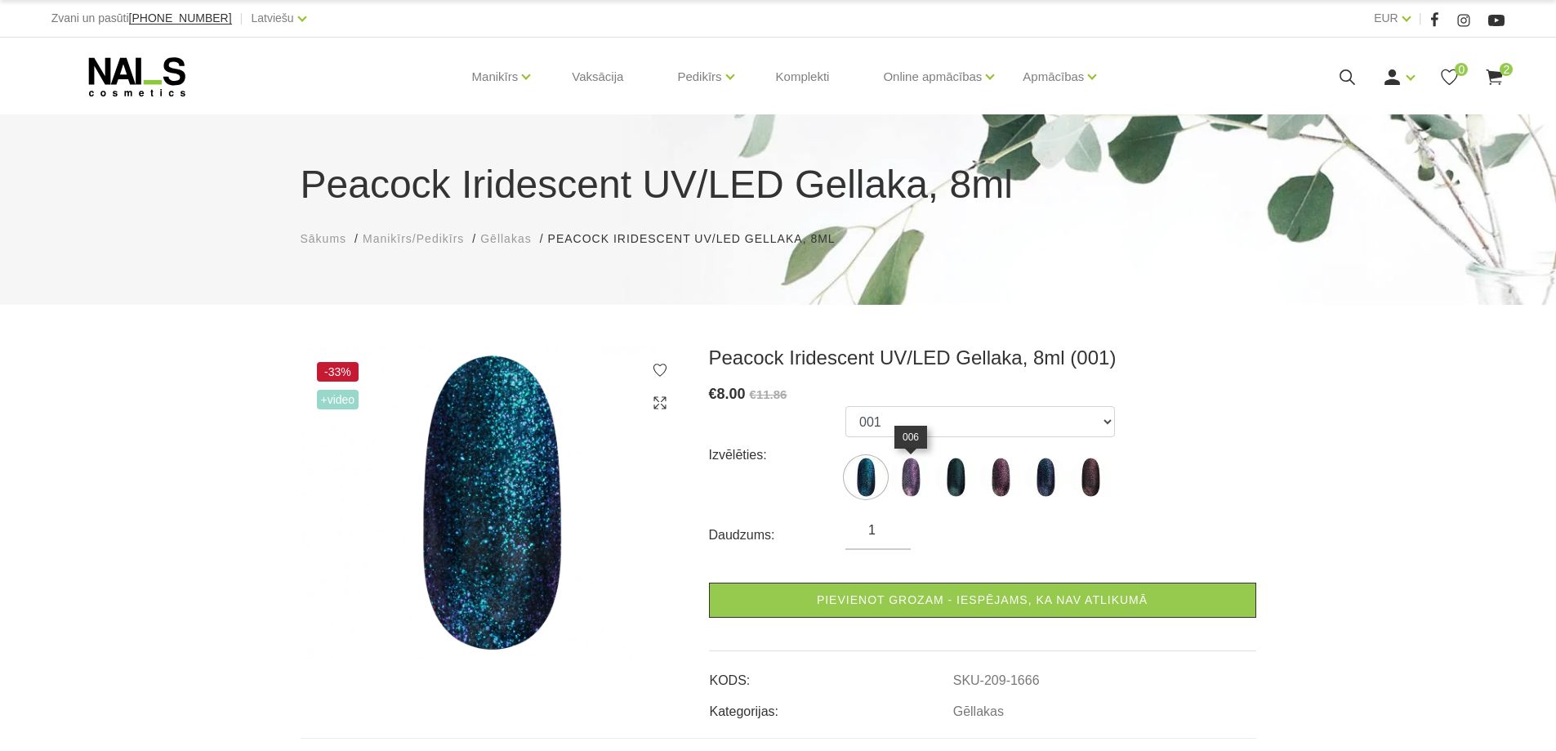
click at [909, 475] on img at bounding box center [910, 477] width 41 height 41
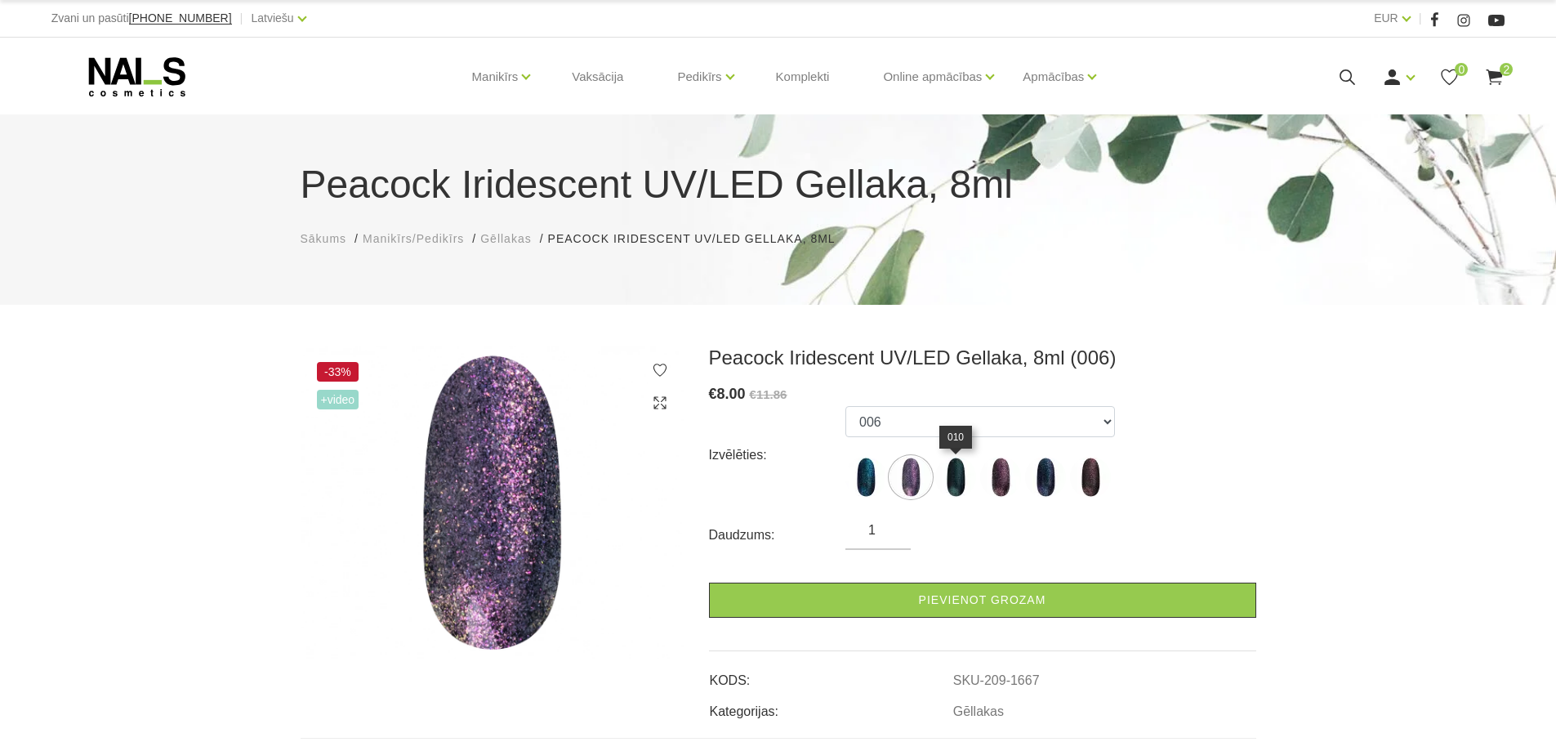
click at [956, 480] on img at bounding box center [955, 477] width 41 height 41
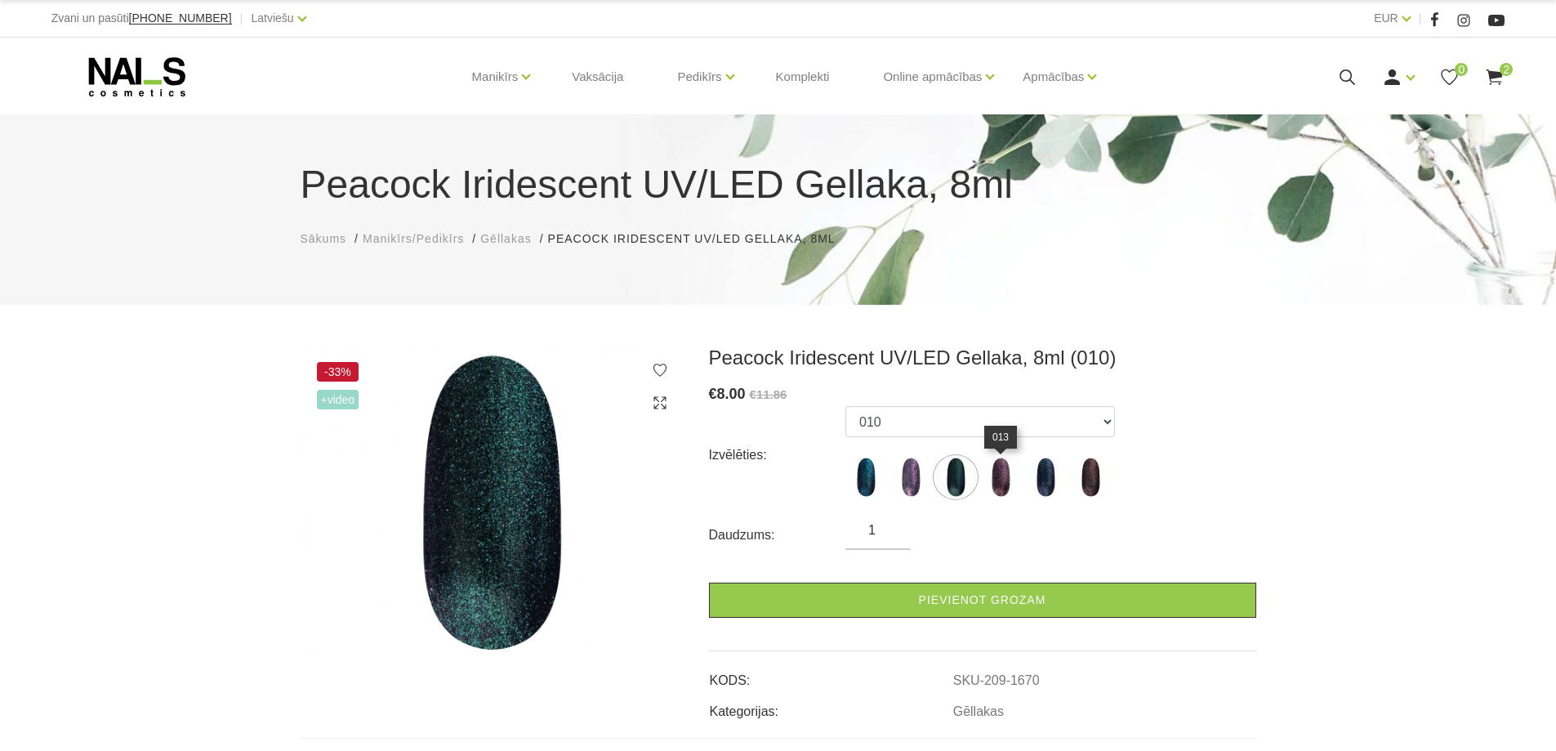
click at [995, 483] on img at bounding box center [1000, 477] width 41 height 41
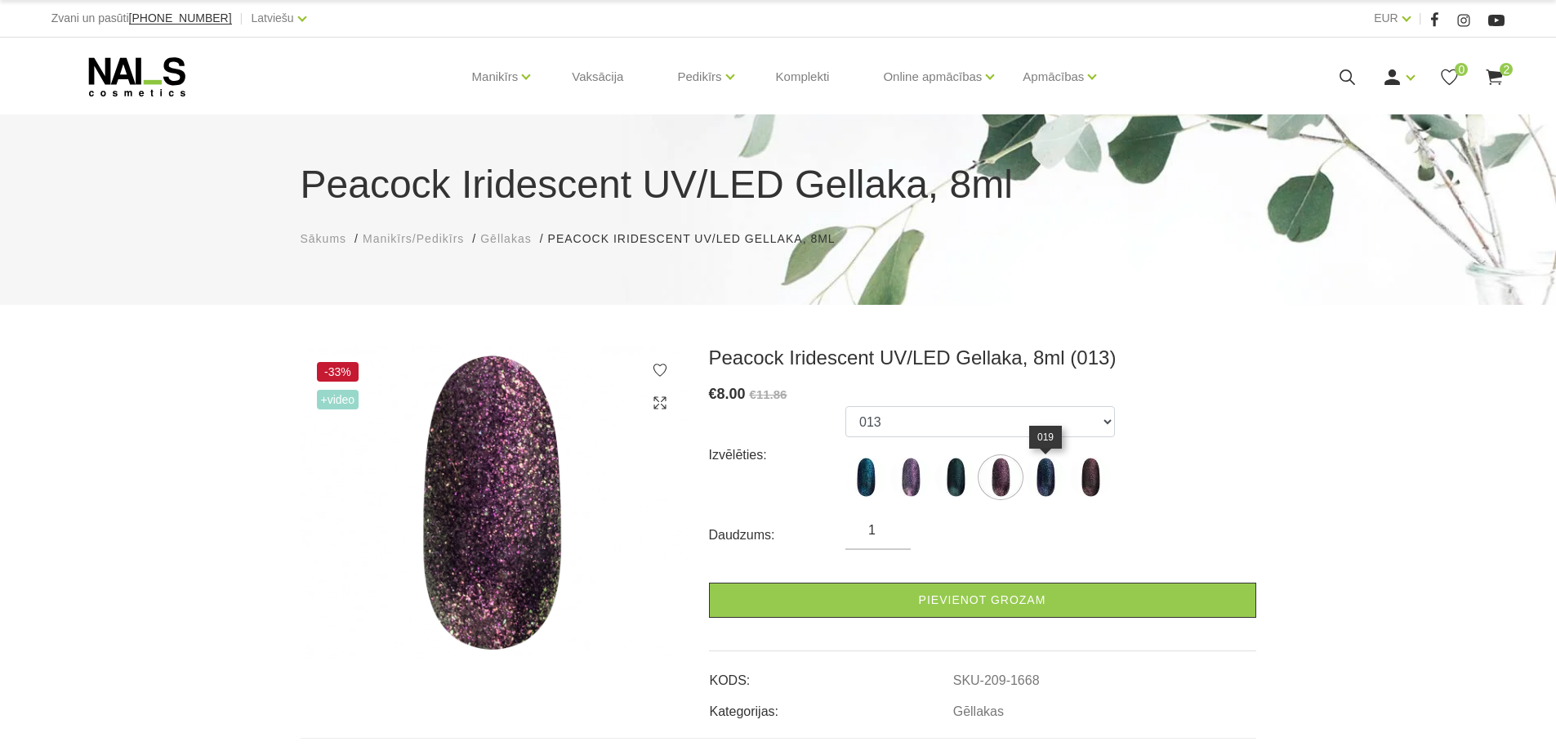
click at [1049, 487] on img at bounding box center [1045, 477] width 41 height 41
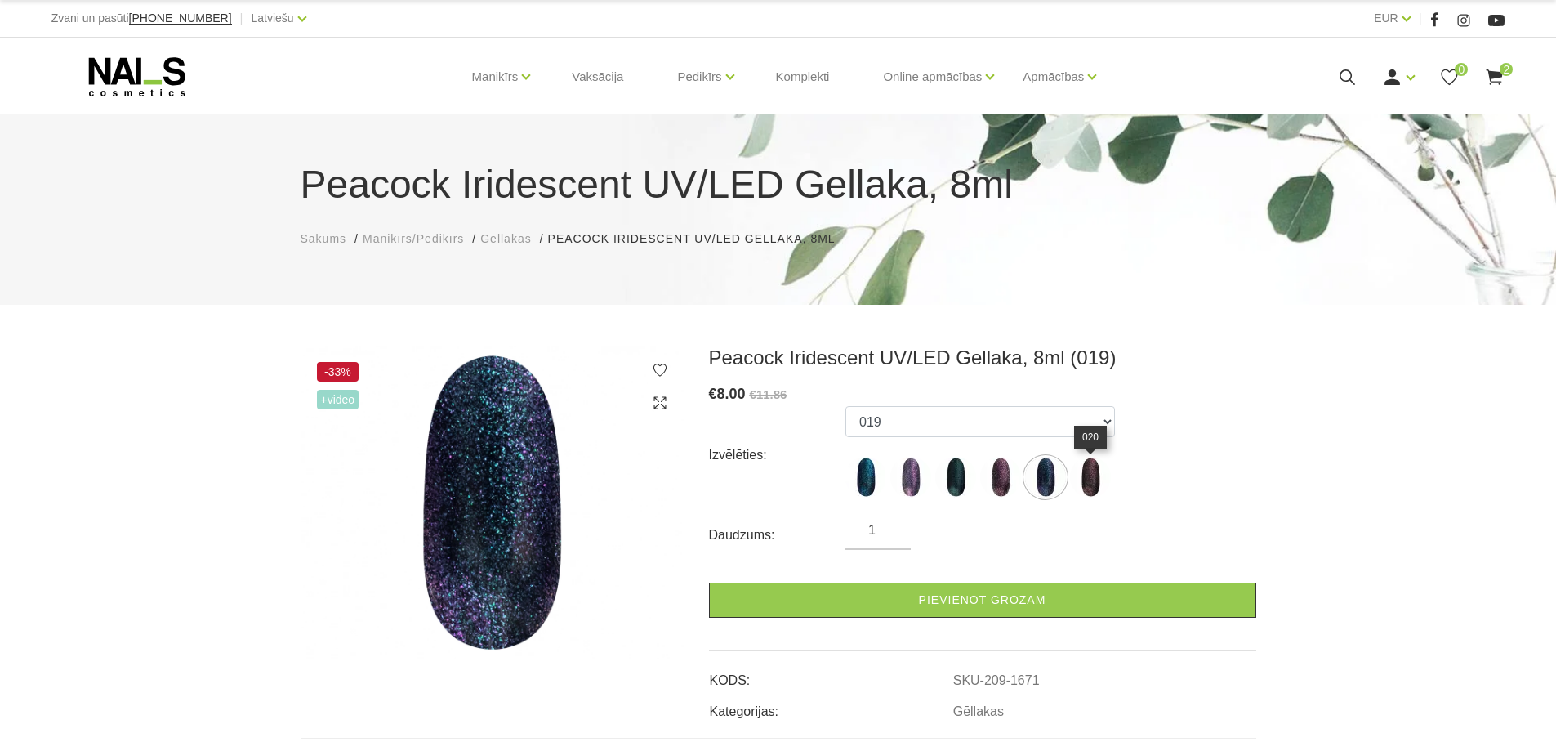
click at [1081, 473] on img at bounding box center [1090, 477] width 41 height 41
select select "1669"
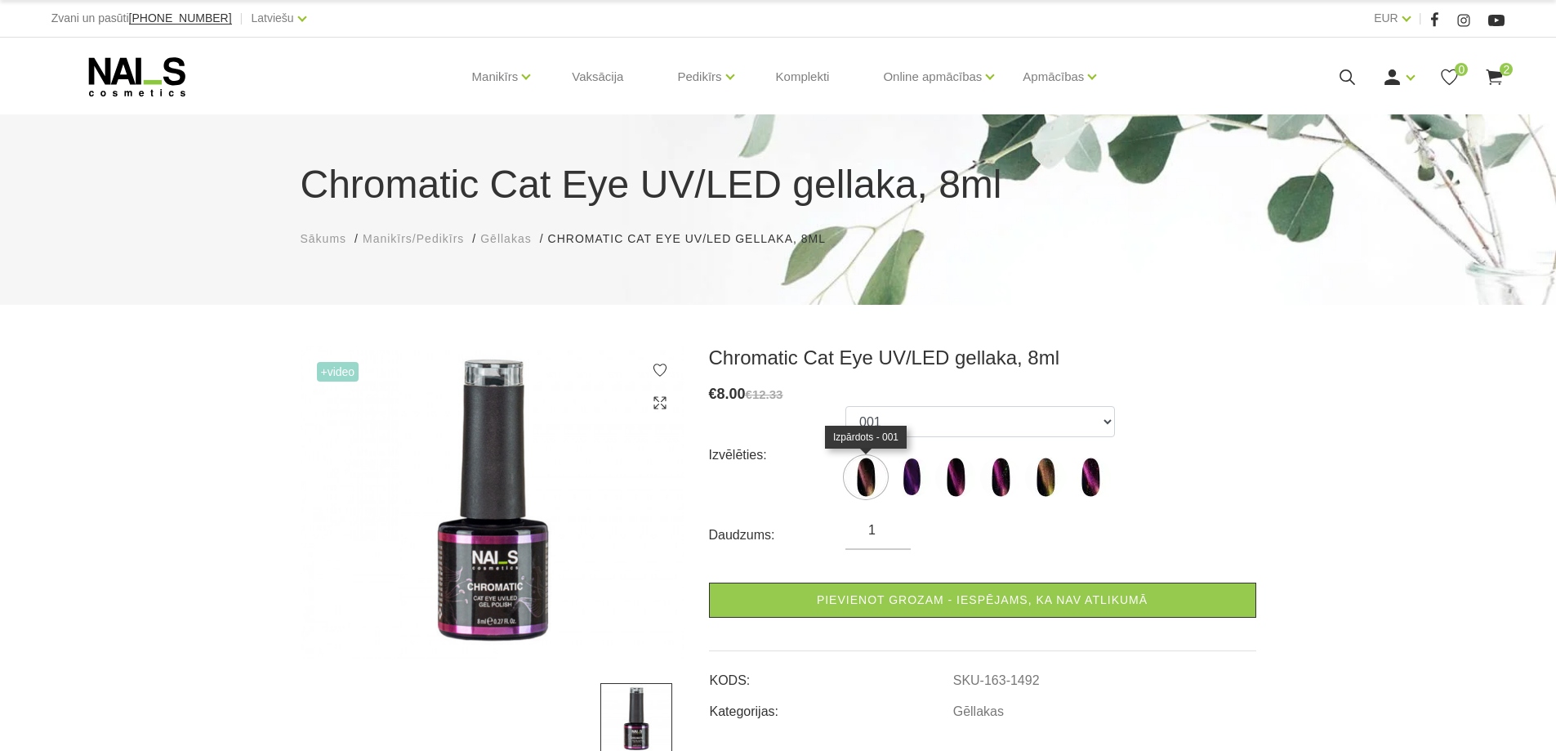
click at [875, 467] on img at bounding box center [865, 477] width 41 height 41
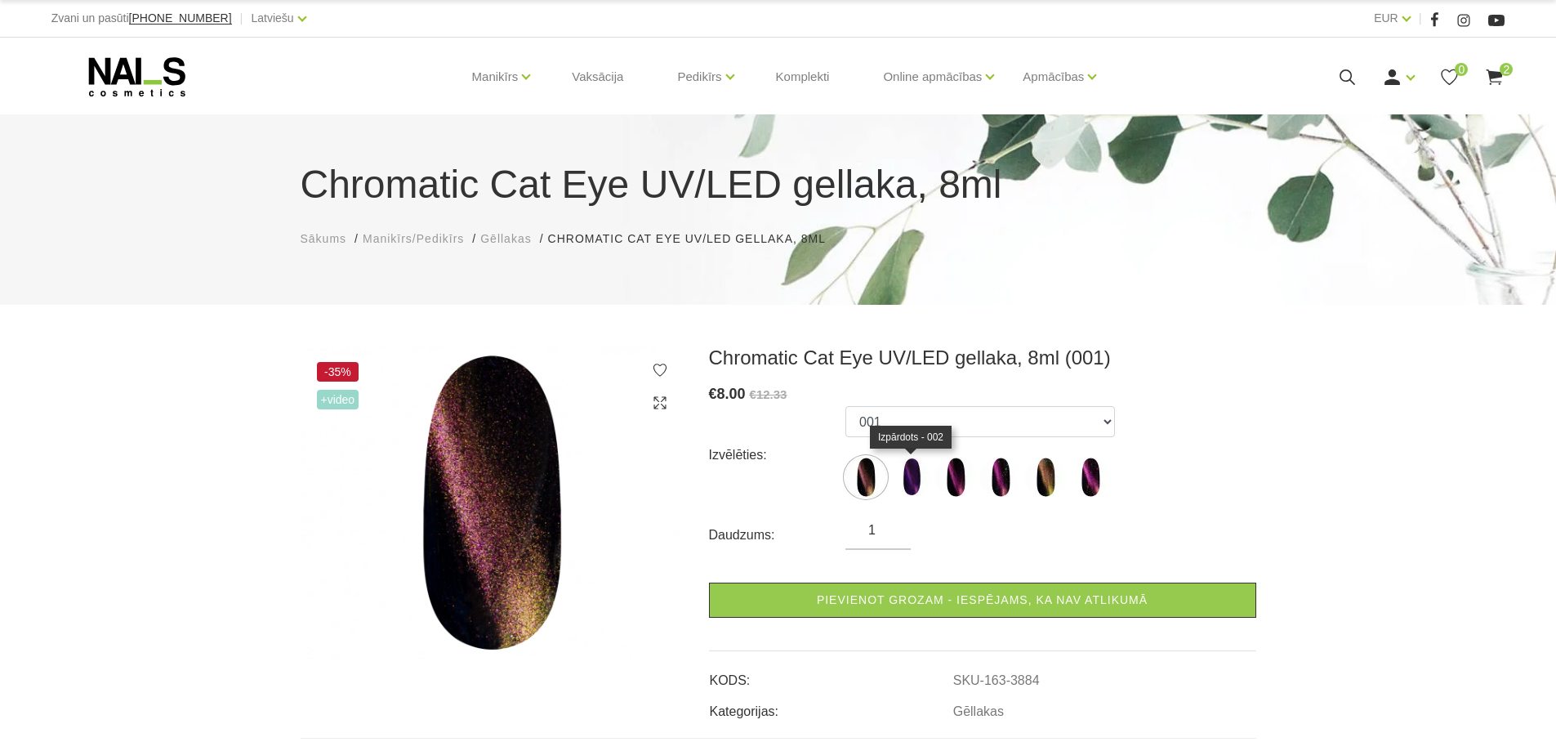
click at [915, 481] on img at bounding box center [910, 477] width 41 height 41
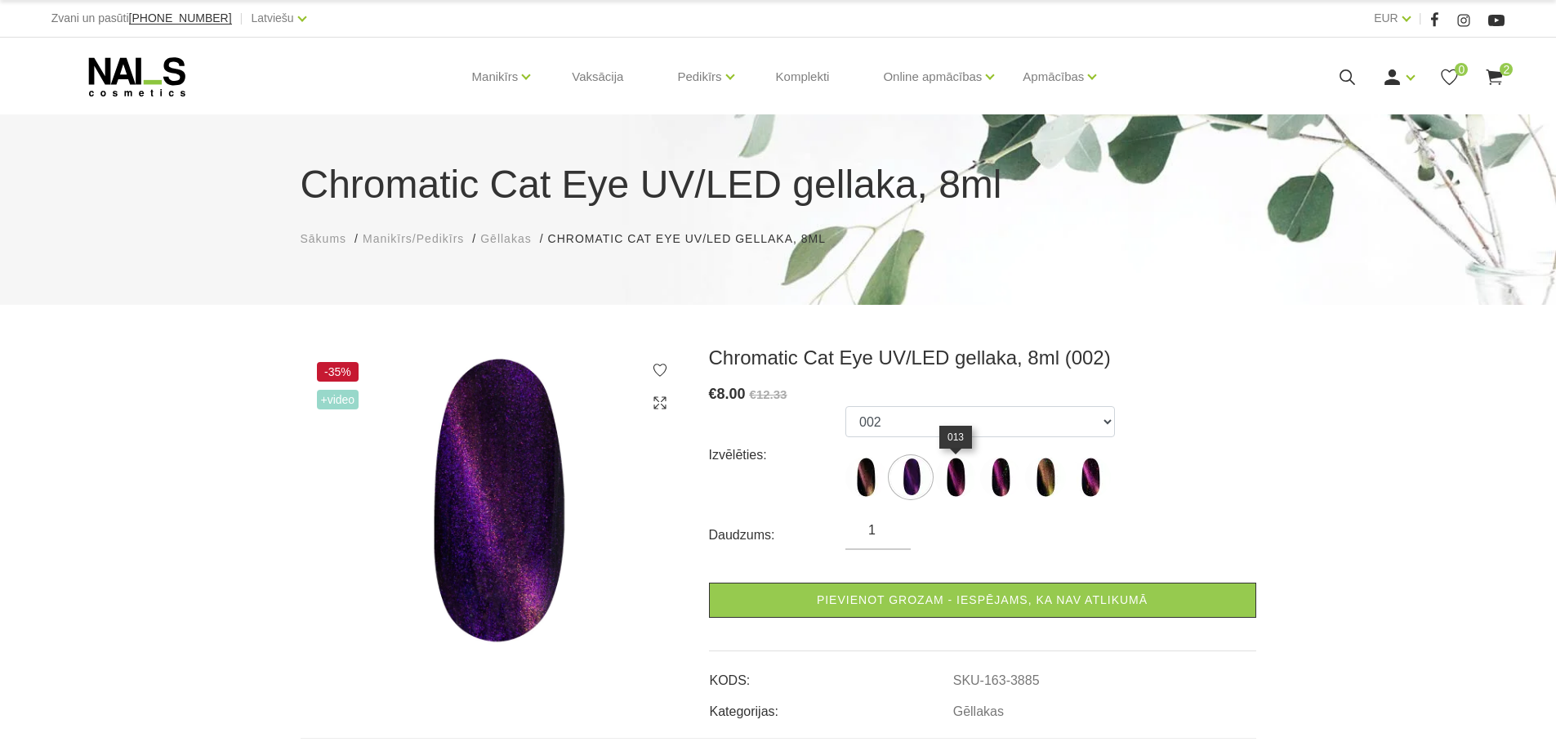
click at [962, 479] on img at bounding box center [955, 477] width 41 height 41
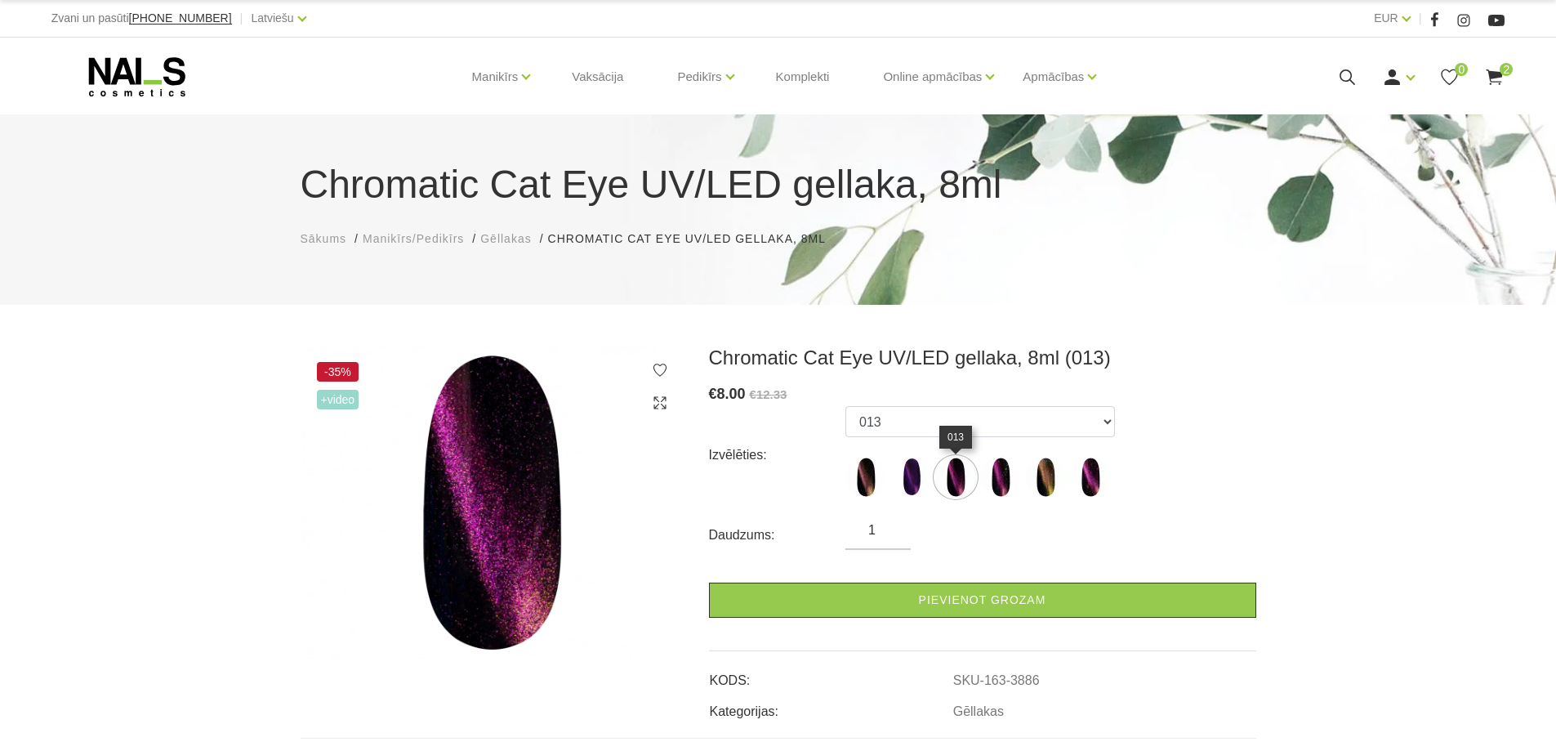
click at [969, 474] on img at bounding box center [955, 477] width 41 height 41
click at [1001, 477] on img at bounding box center [1000, 477] width 41 height 41
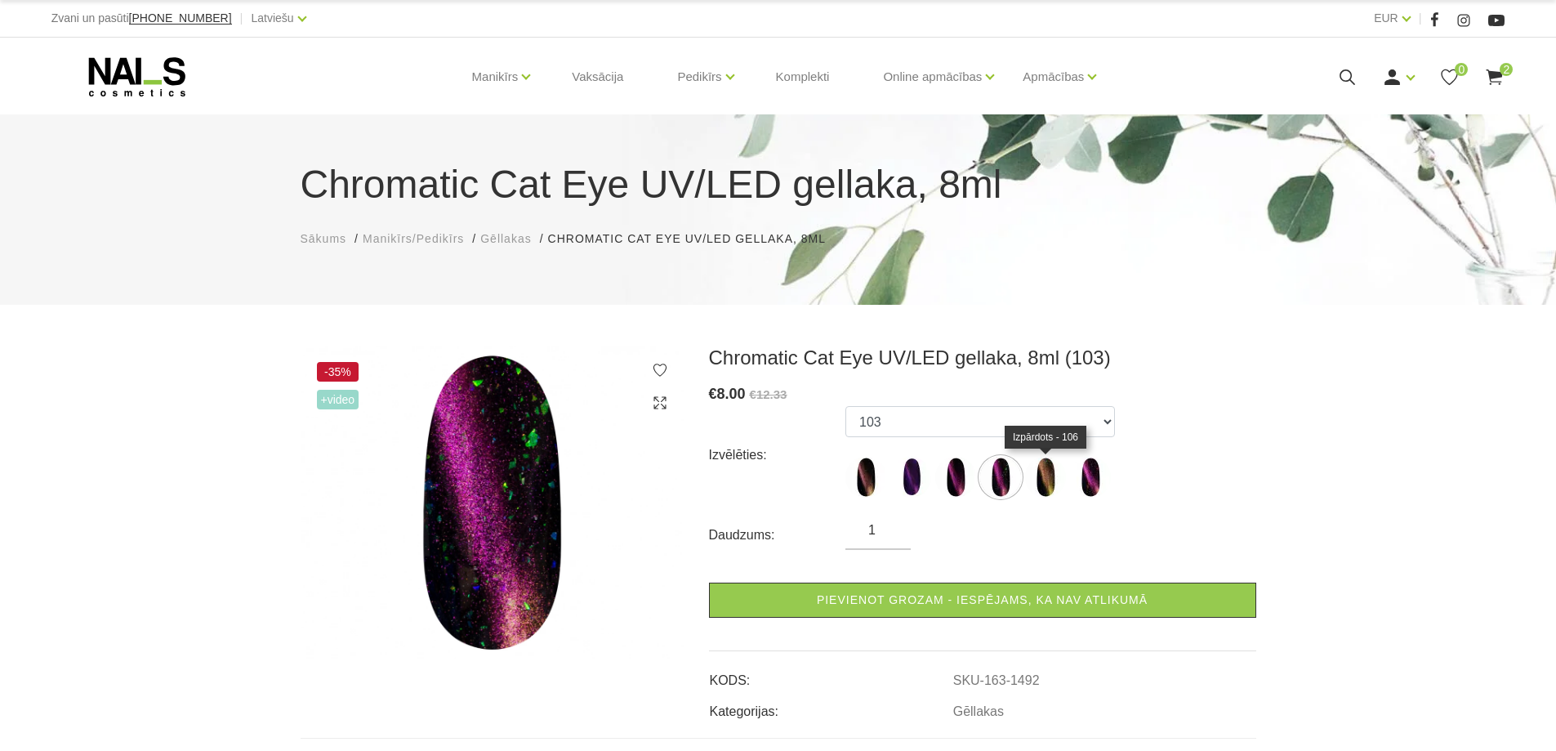
click at [1030, 479] on img at bounding box center [1045, 477] width 41 height 41
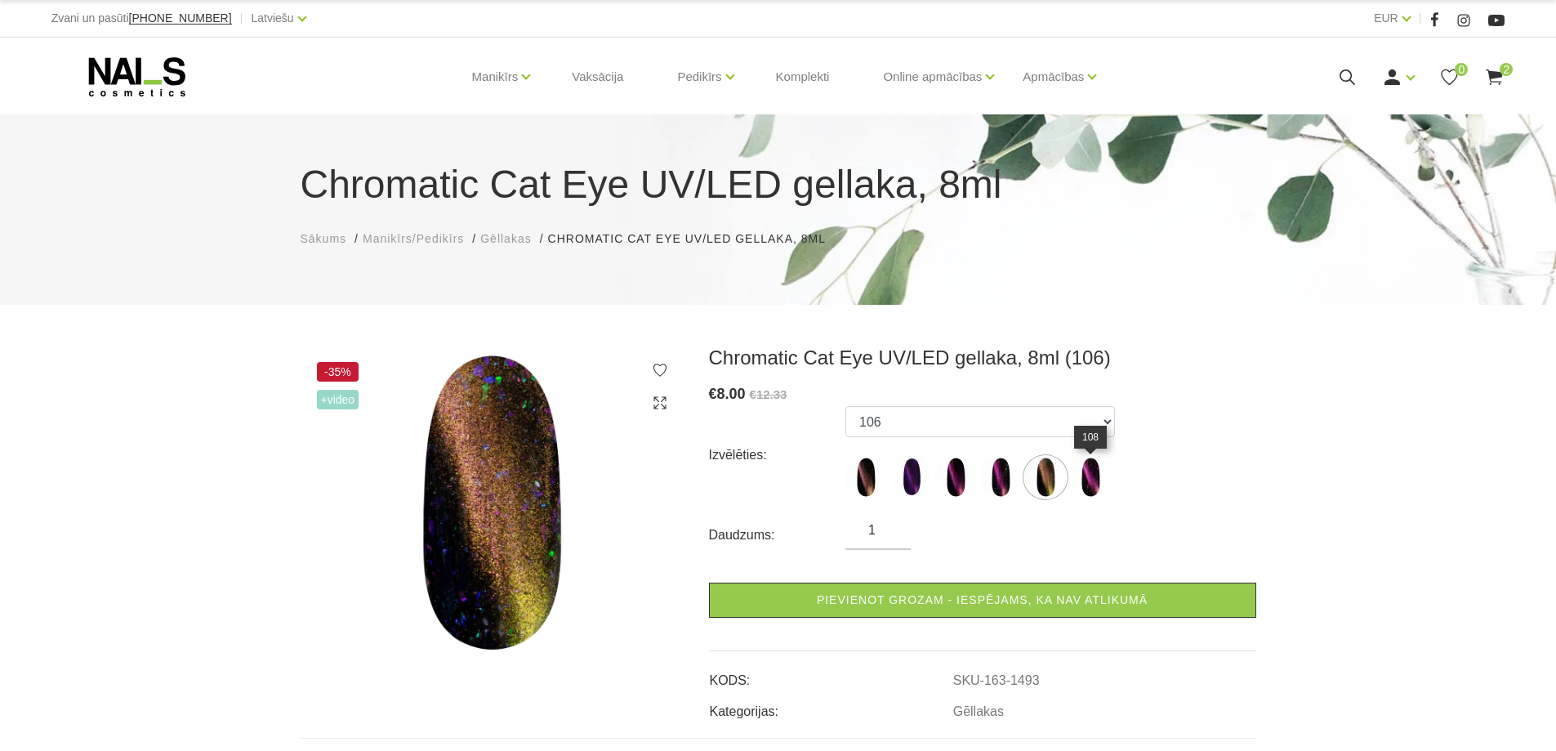
click at [1072, 476] on img at bounding box center [1090, 477] width 41 height 41
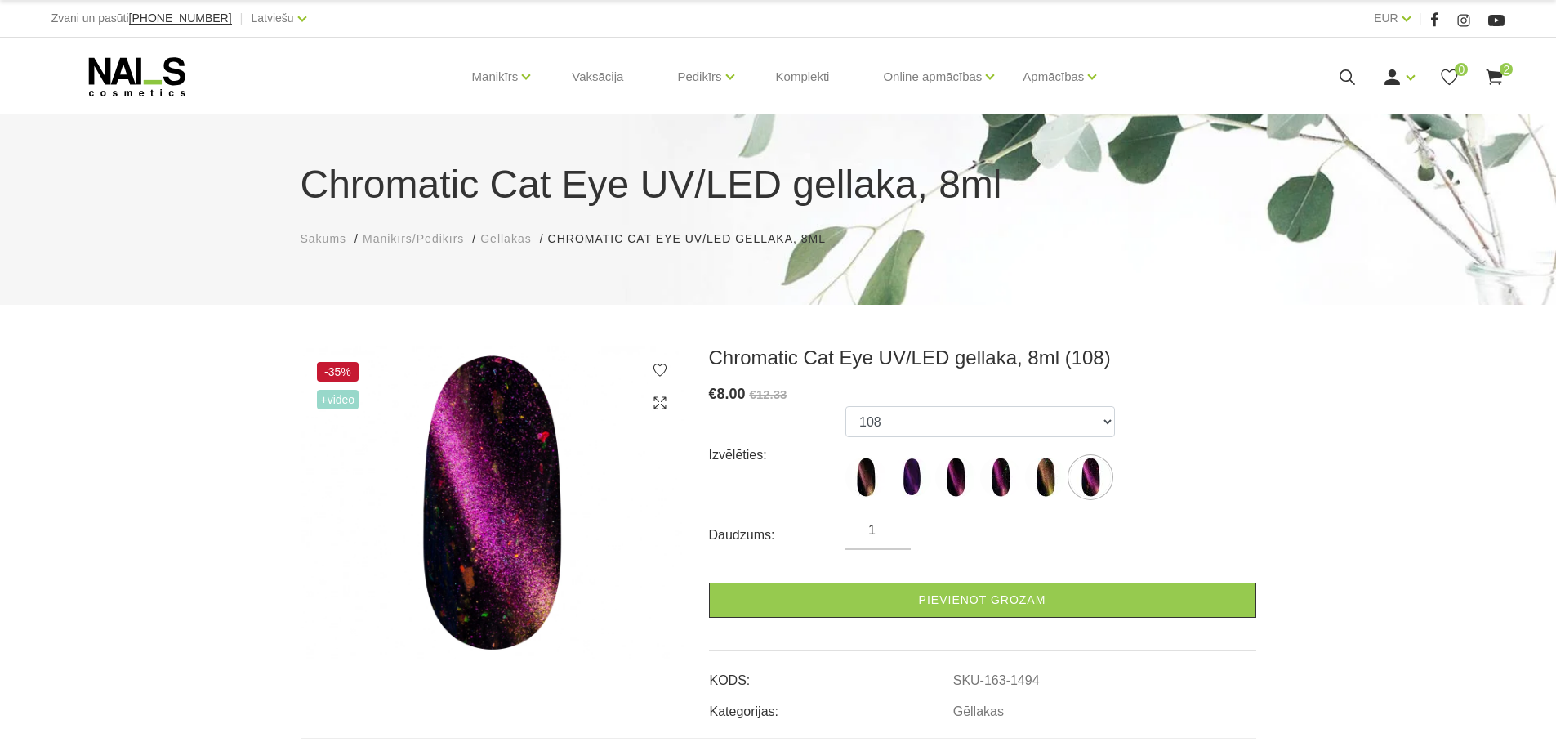
click at [1094, 476] on img at bounding box center [1090, 477] width 41 height 41
click at [857, 469] on img at bounding box center [865, 477] width 41 height 41
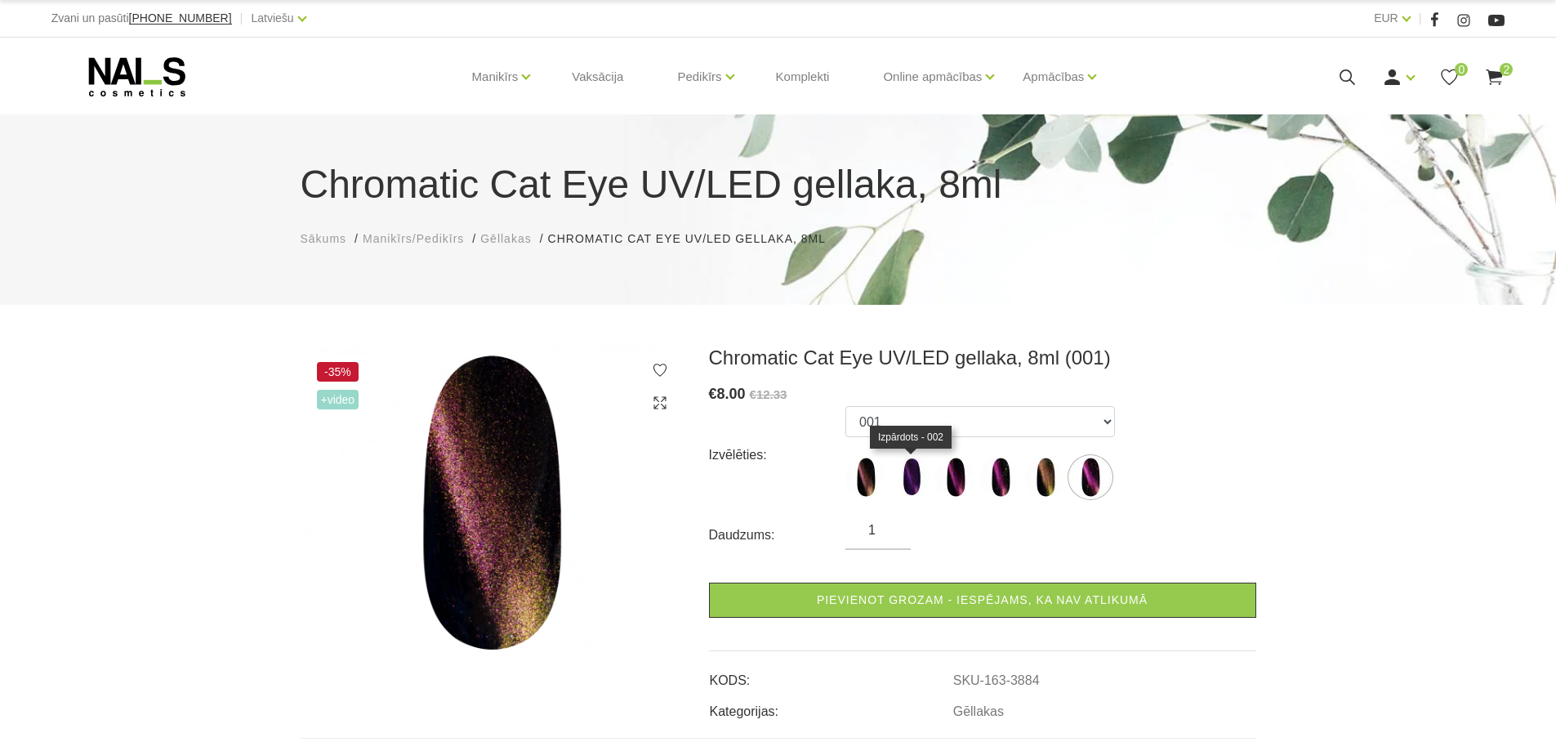
click at [920, 484] on img at bounding box center [910, 477] width 41 height 41
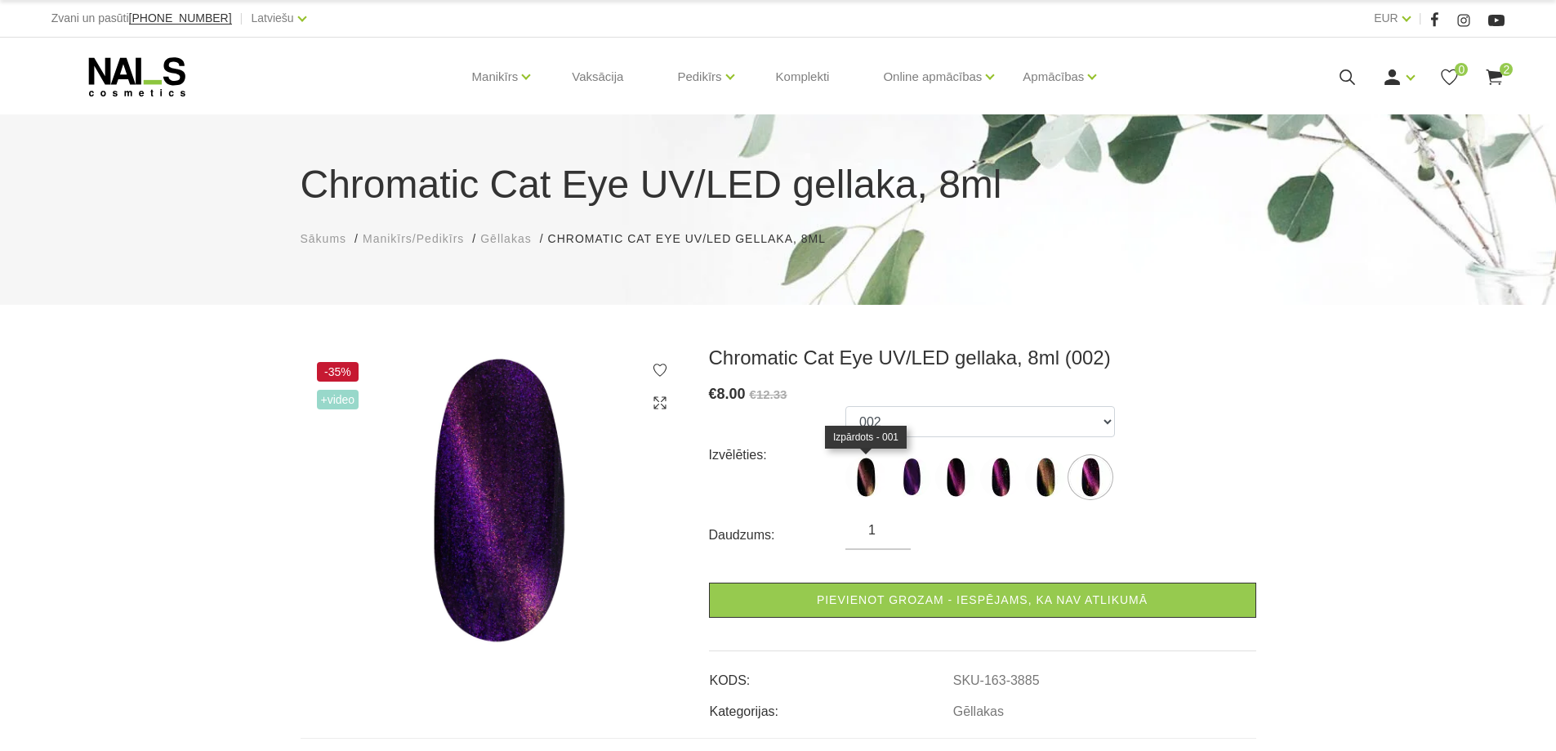
click at [863, 476] on img at bounding box center [865, 477] width 41 height 41
select select "3884"
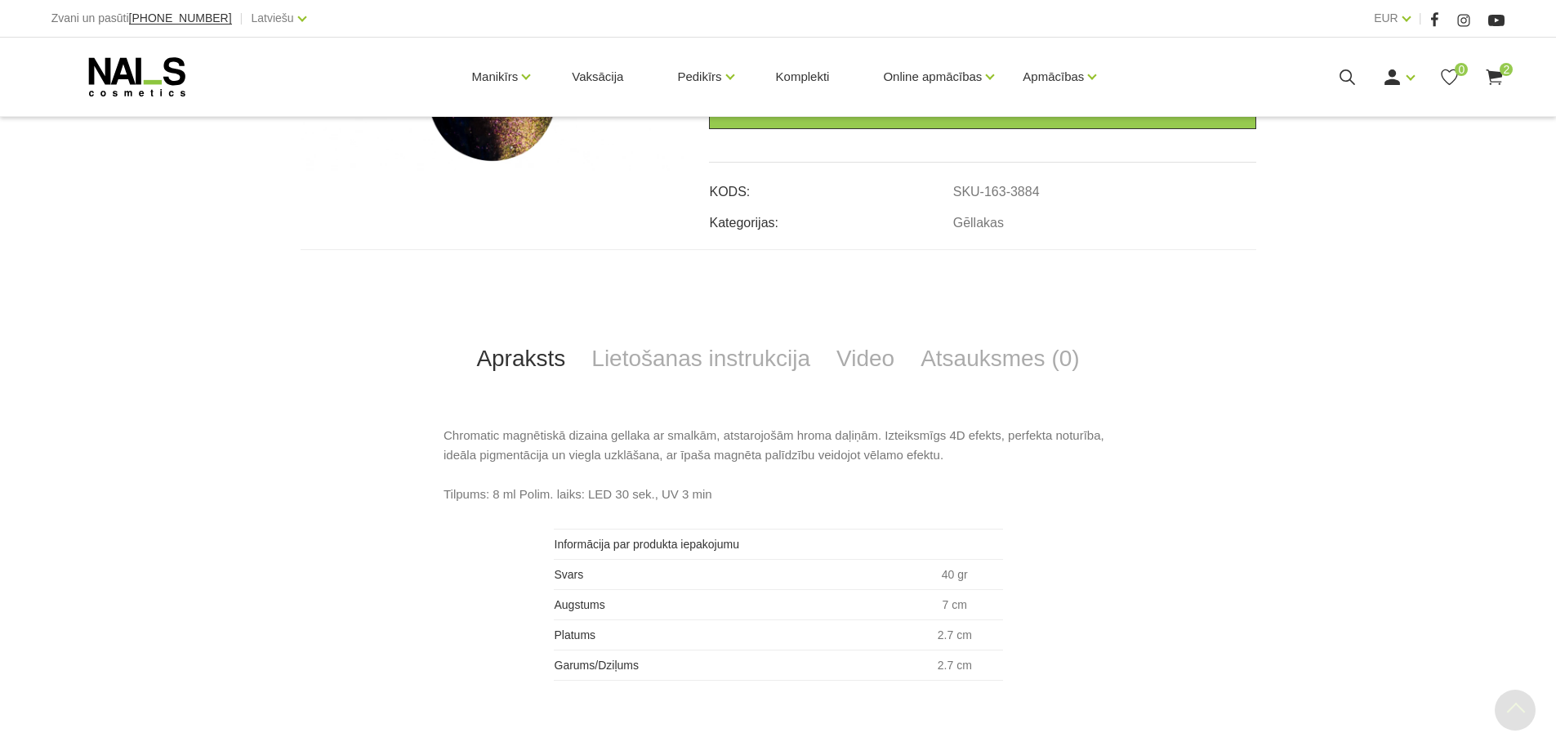
scroll to position [572, 0]
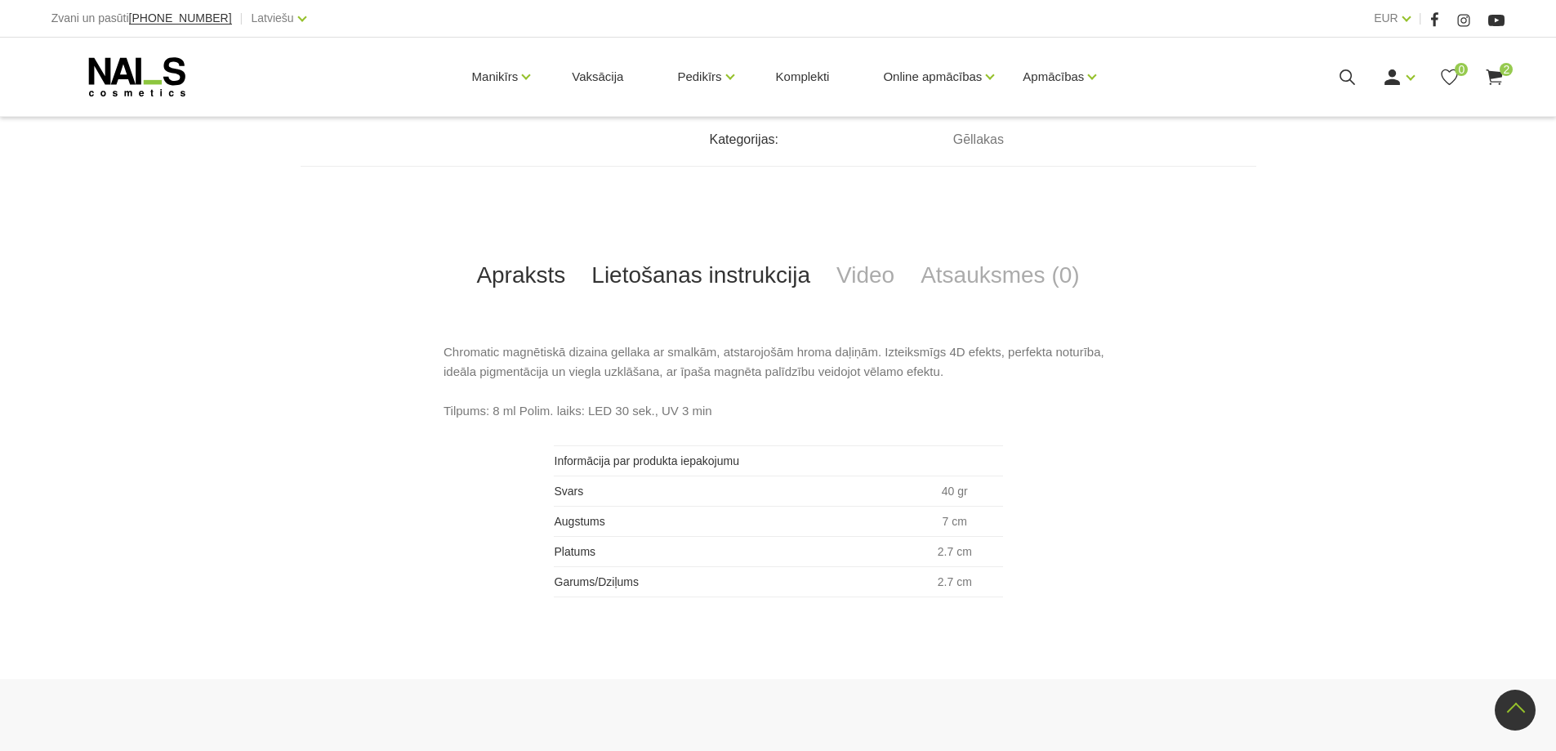
click at [666, 271] on link "Lietošanas instrukcija" at bounding box center [700, 275] width 245 height 54
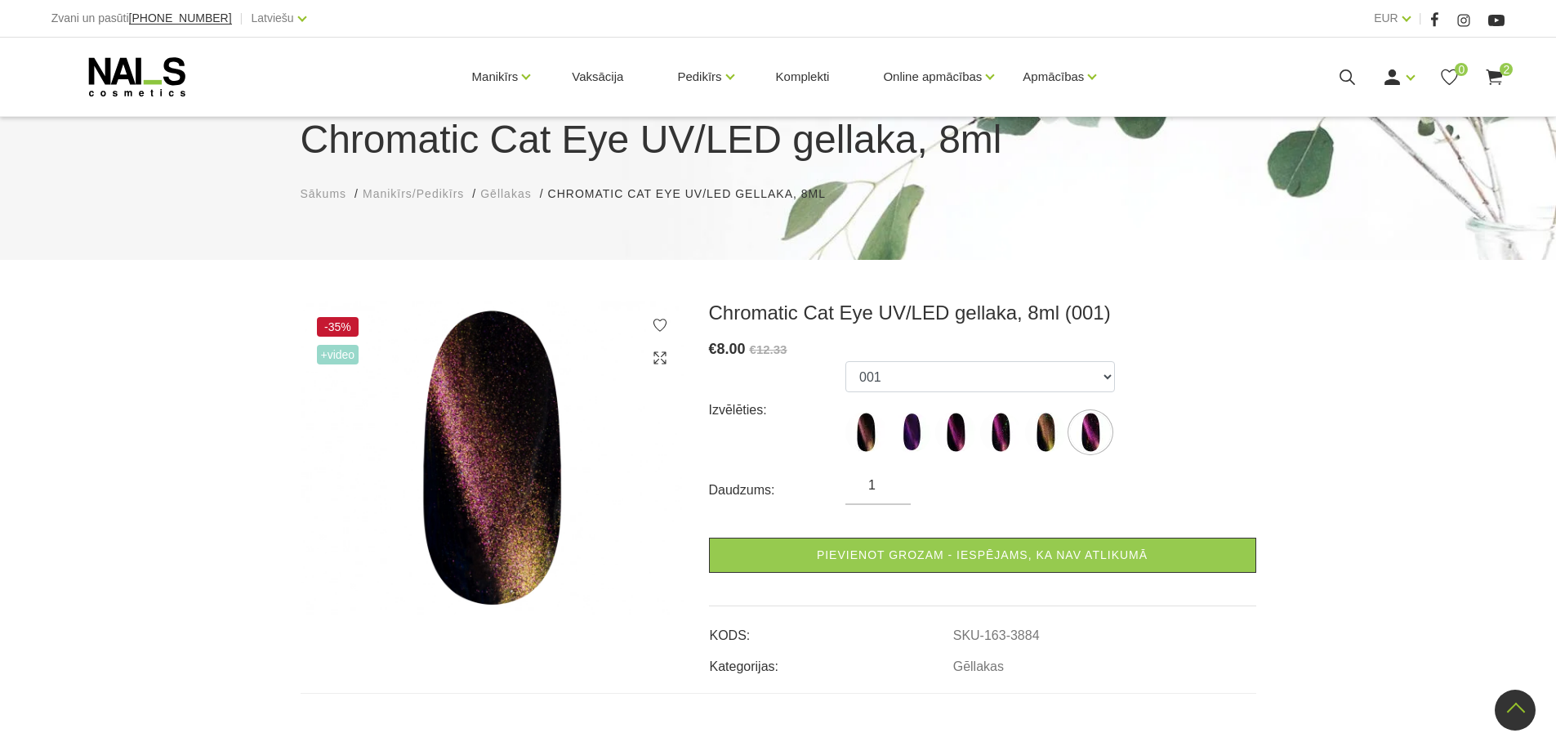
scroll to position [0, 0]
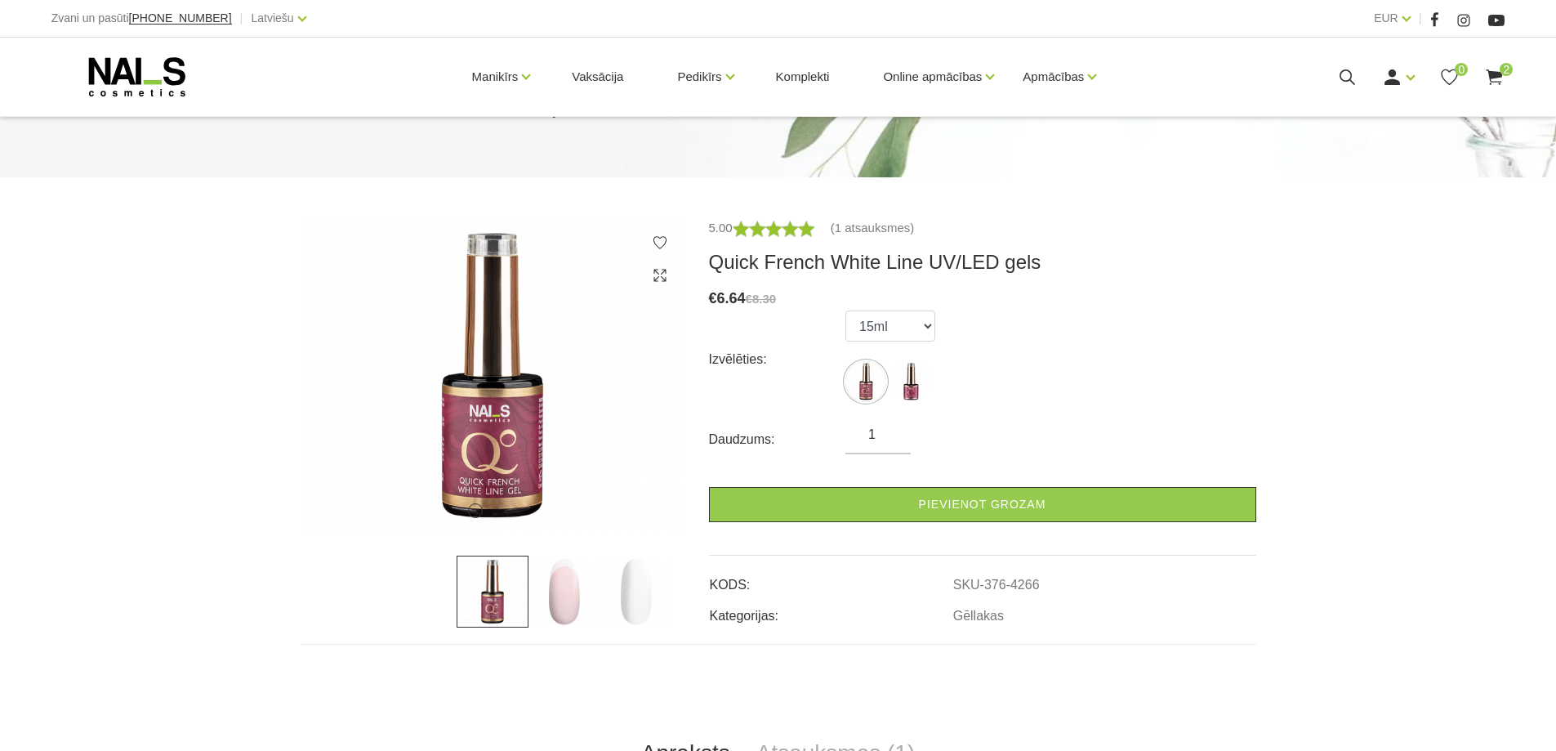
scroll to position [190, 0]
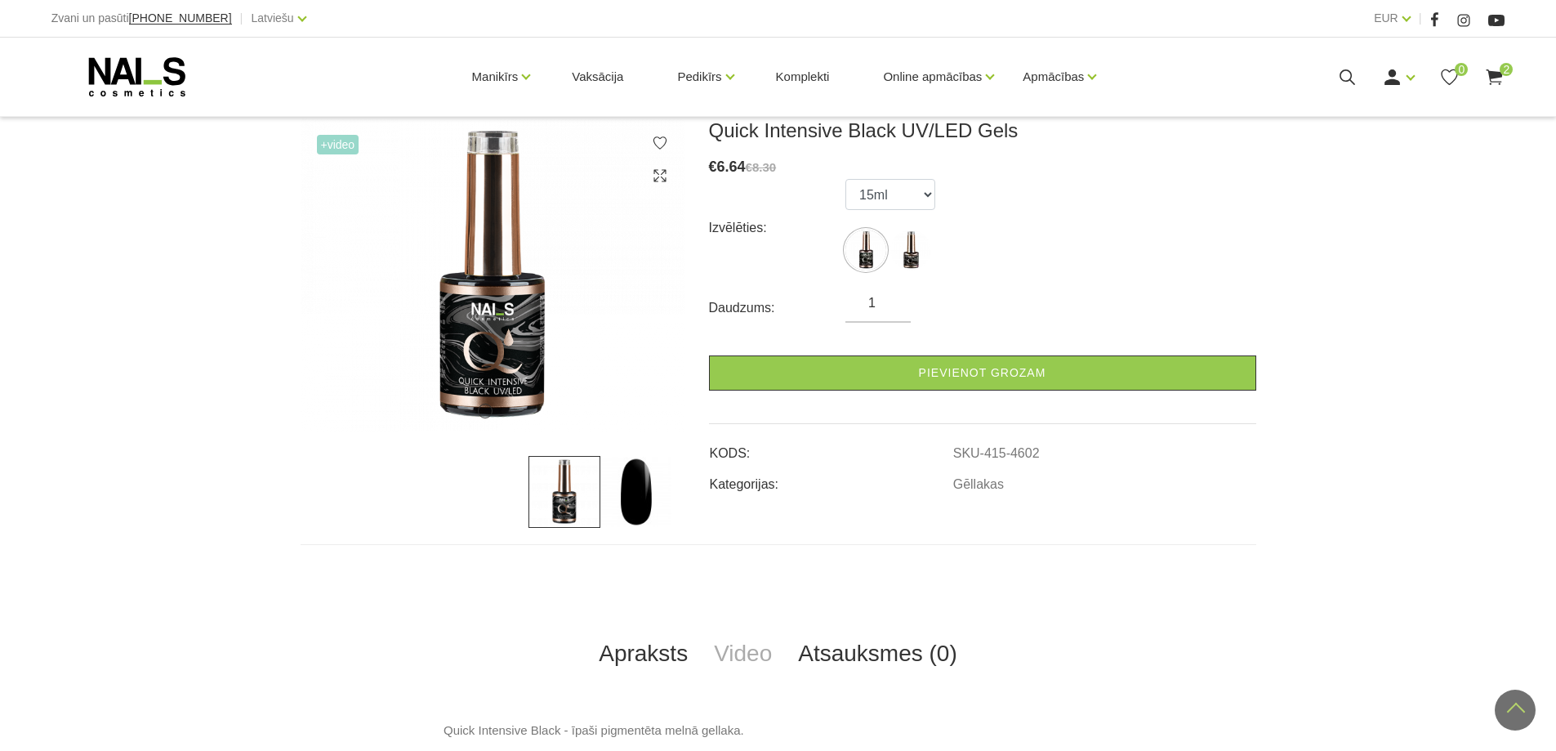
scroll to position [190, 0]
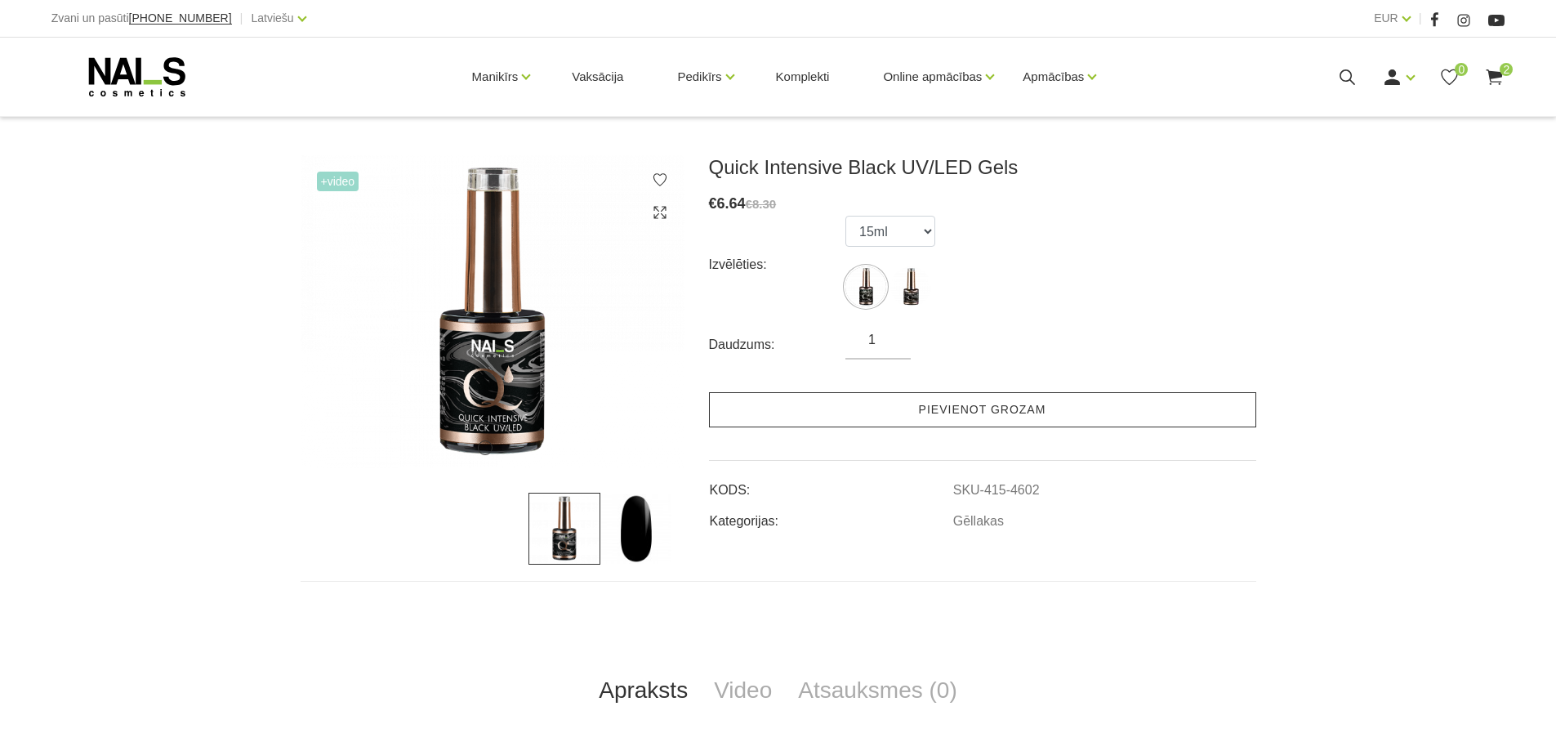
click at [876, 407] on link "Pievienot grozam" at bounding box center [982, 409] width 547 height 35
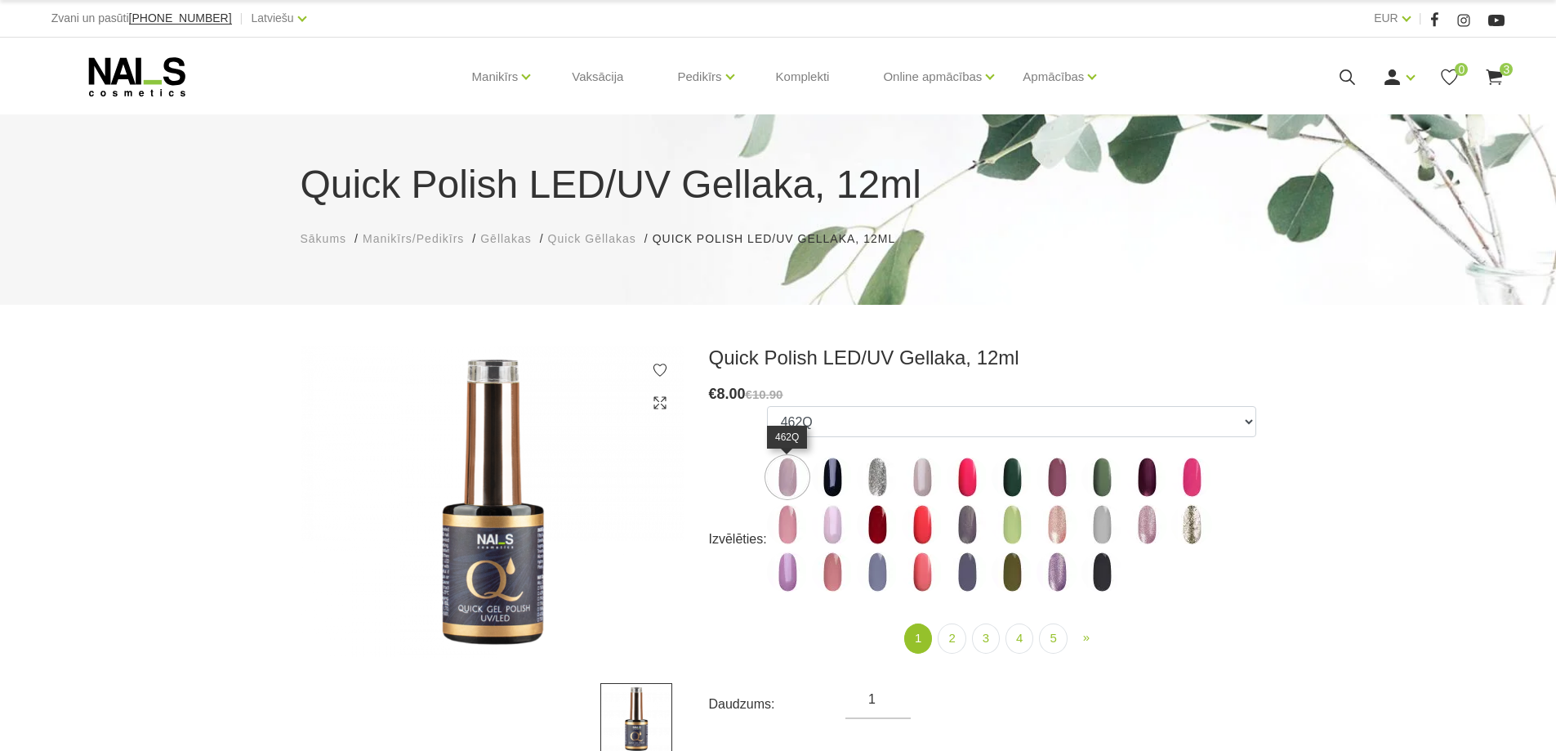
click at [791, 481] on img at bounding box center [787, 477] width 41 height 41
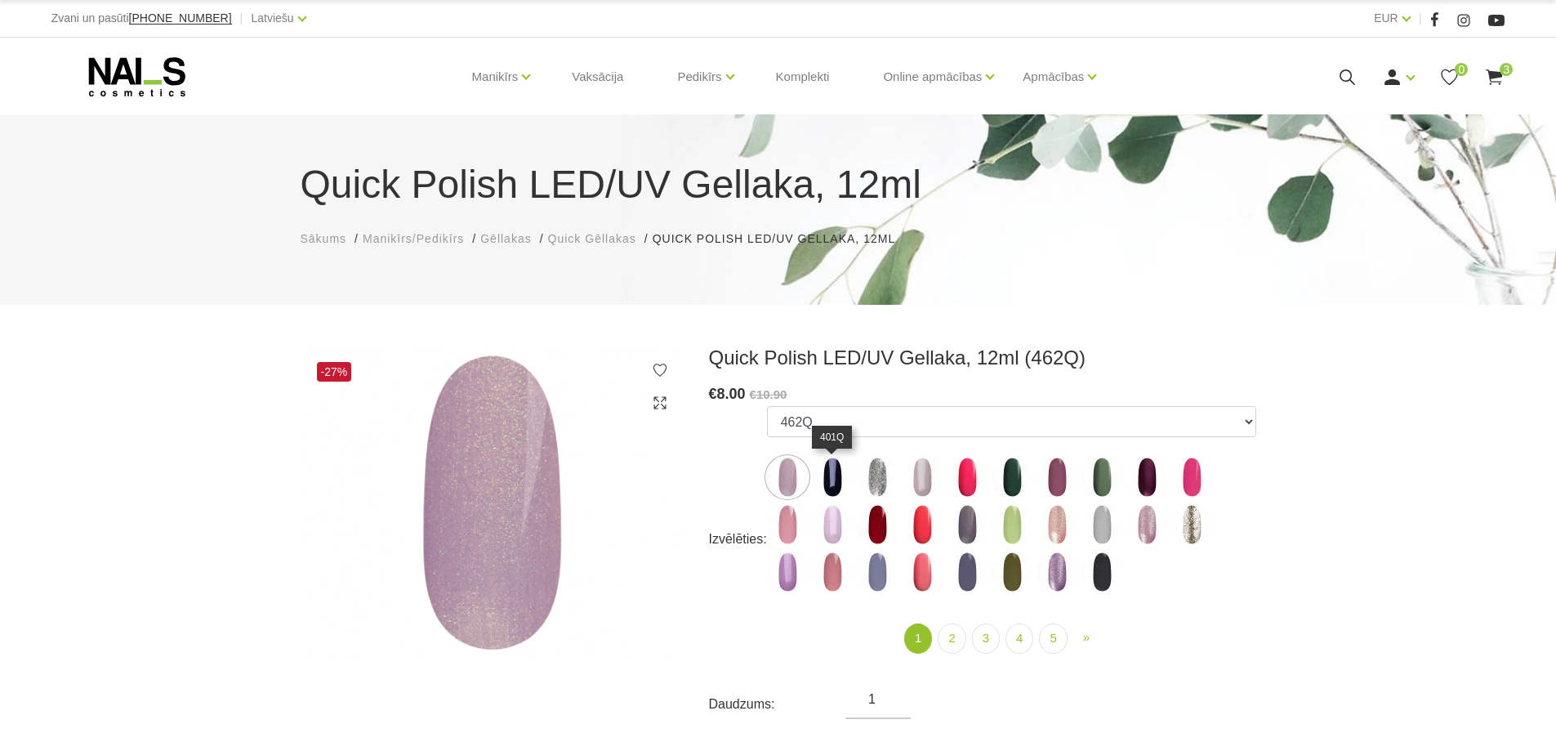
click at [828, 479] on img at bounding box center [832, 477] width 41 height 41
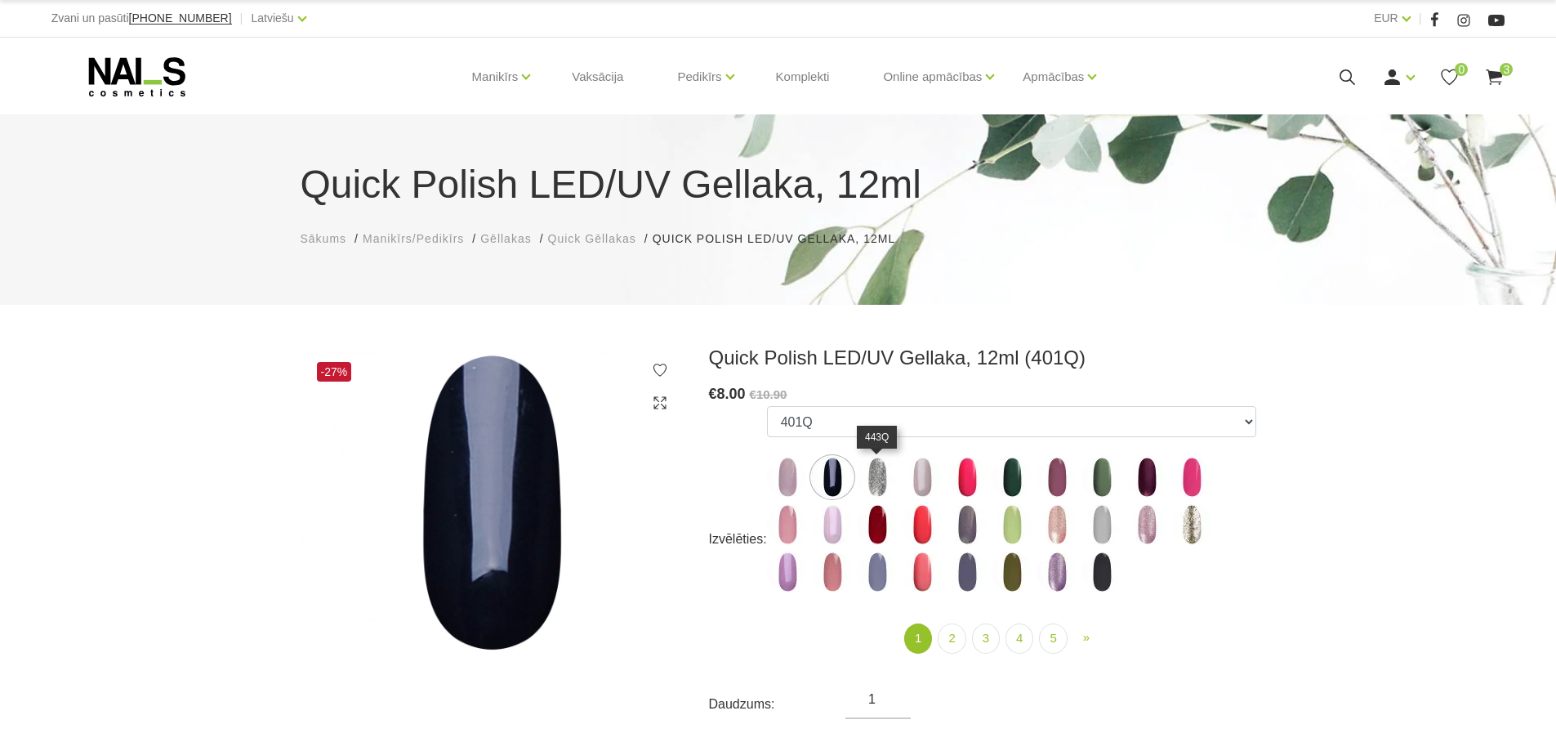
click at [881, 474] on img at bounding box center [877, 477] width 41 height 41
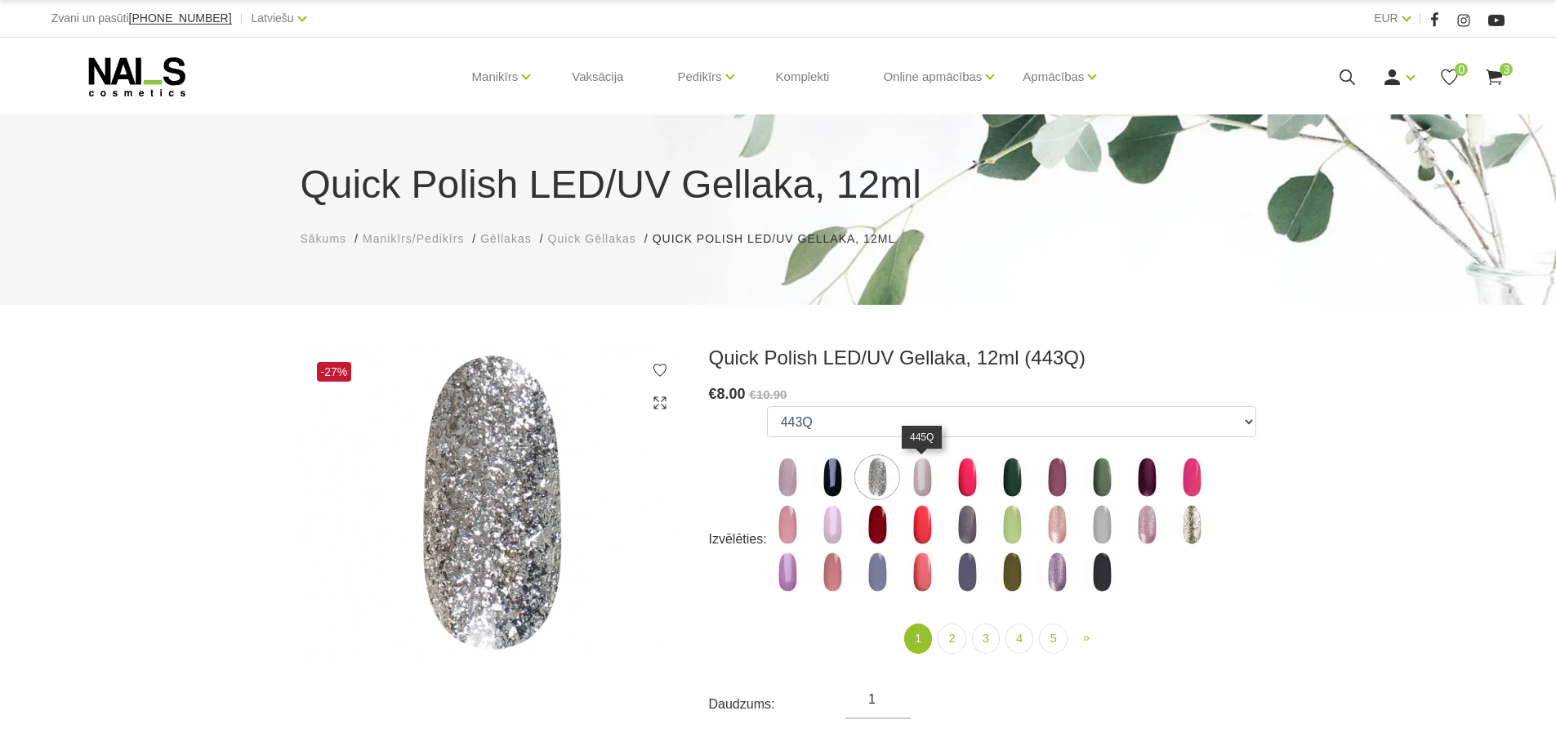
click at [914, 474] on img at bounding box center [922, 477] width 41 height 41
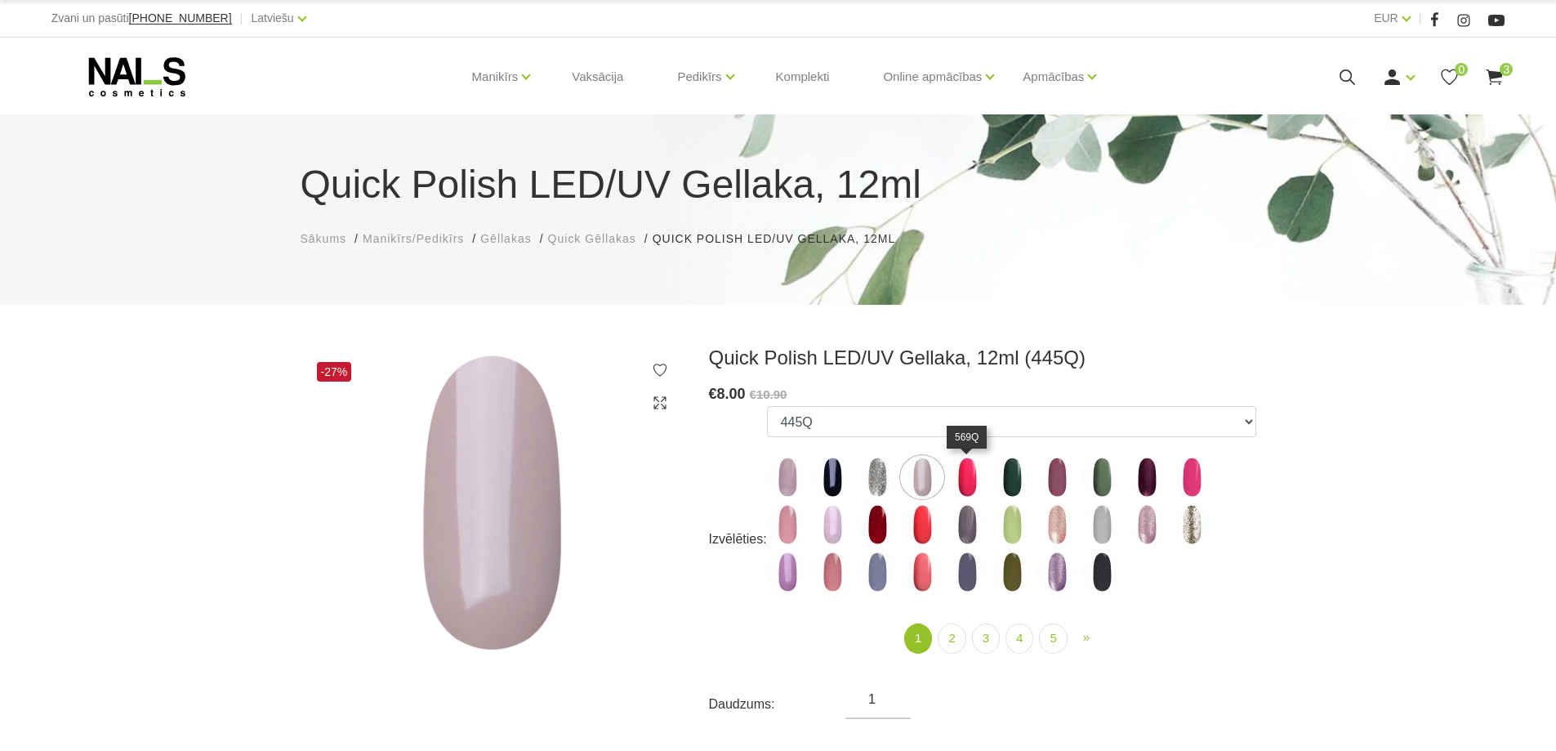
click at [977, 480] on img at bounding box center [967, 477] width 41 height 41
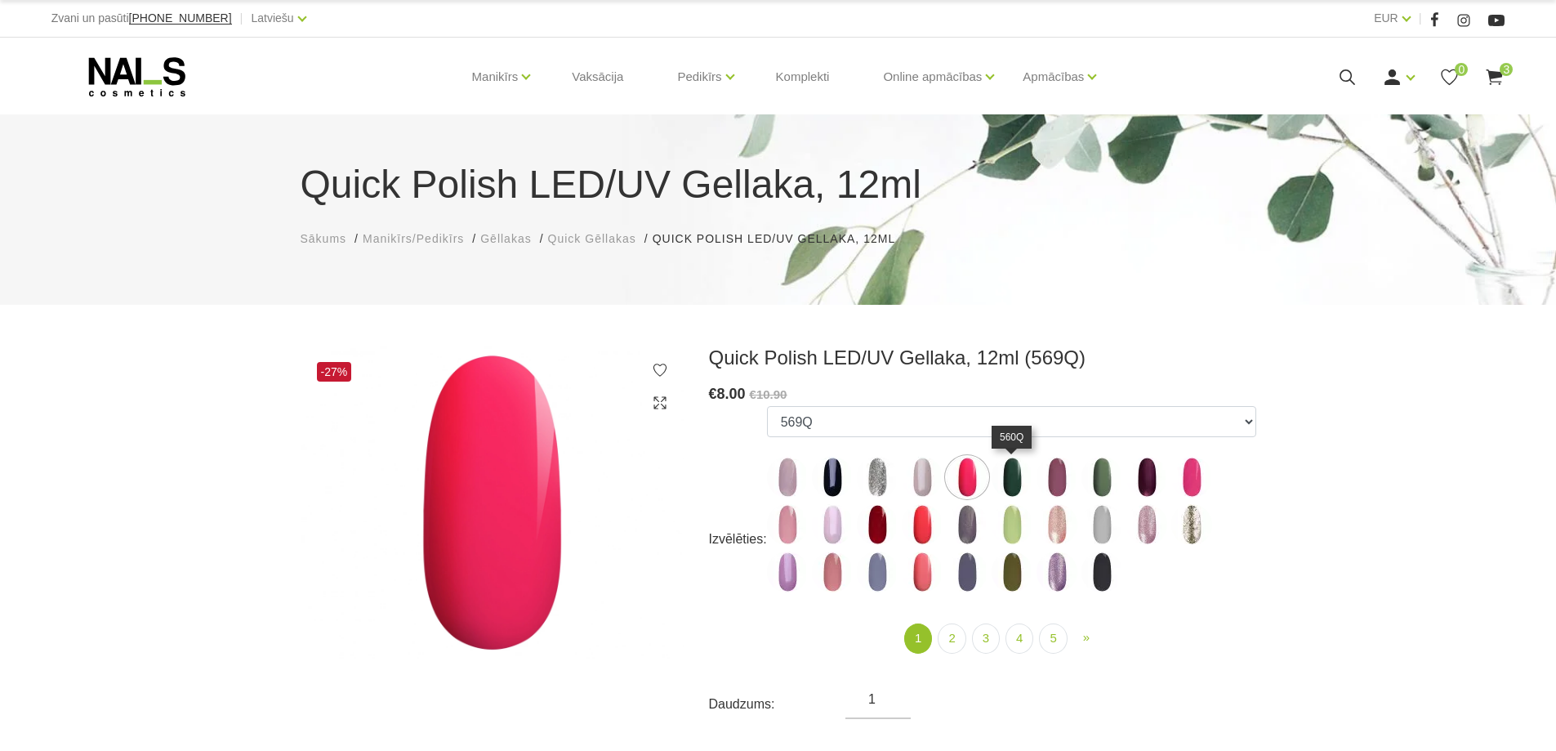
click at [1015, 477] on img at bounding box center [1012, 477] width 41 height 41
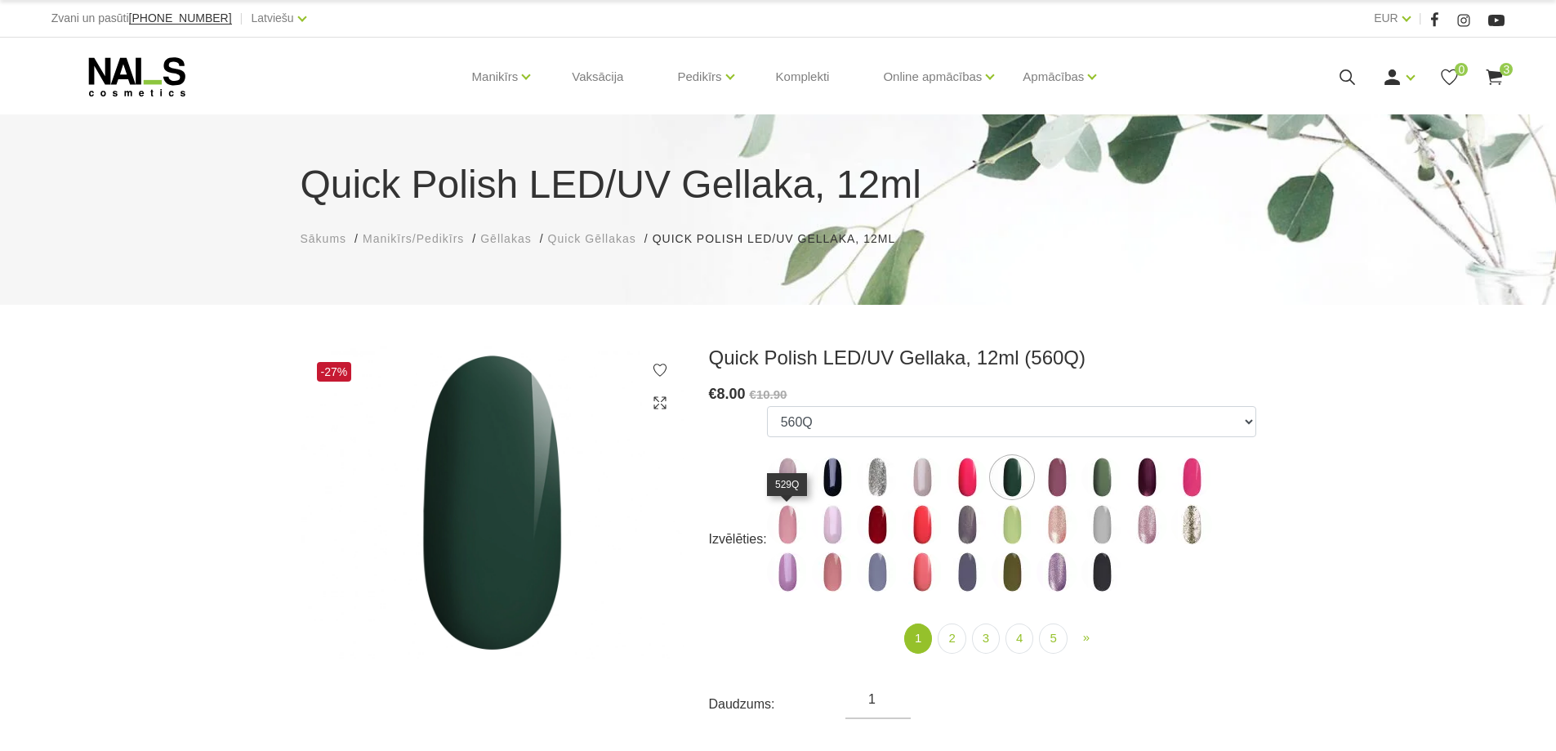
click at [791, 535] on img at bounding box center [787, 524] width 41 height 41
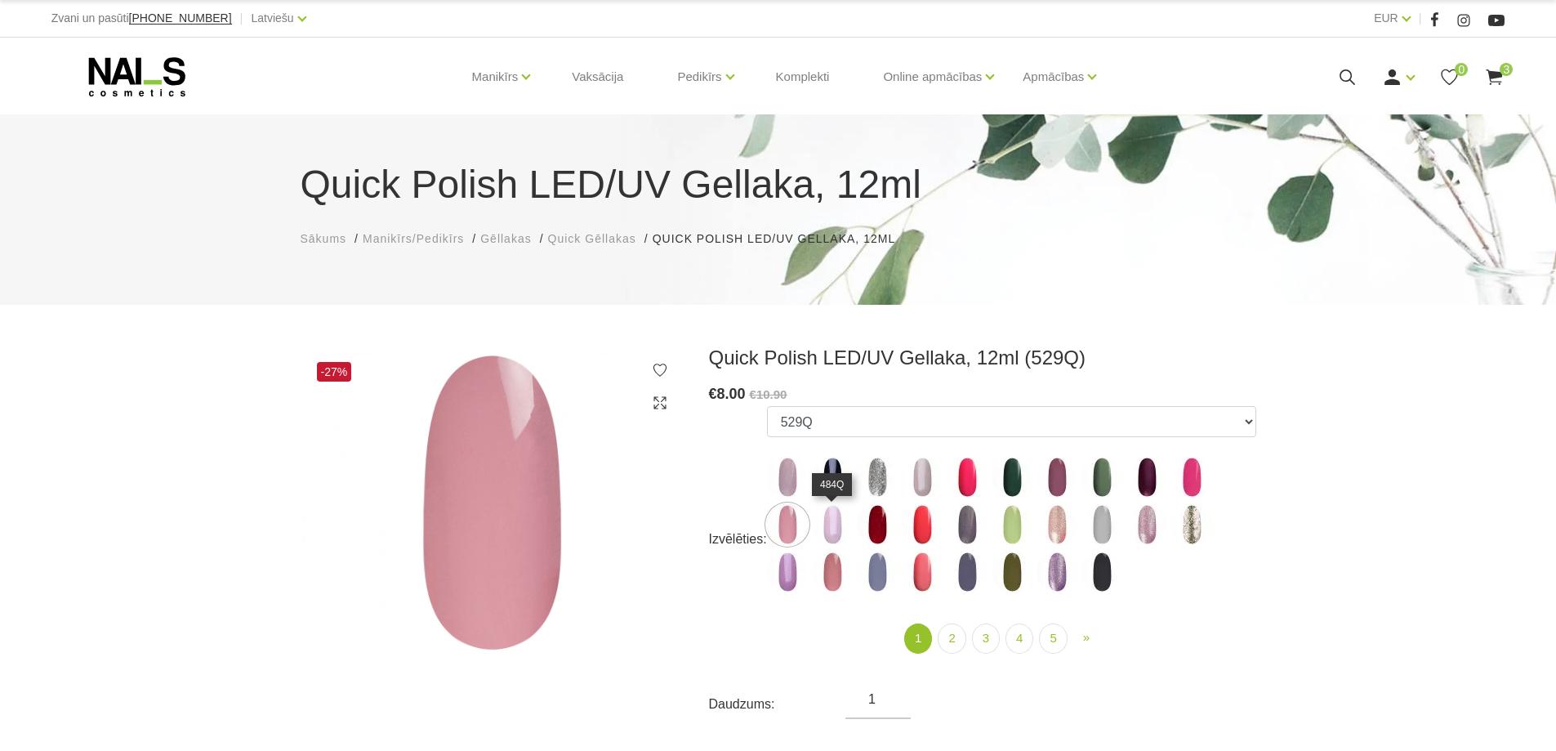
click at [831, 526] on img at bounding box center [832, 524] width 41 height 41
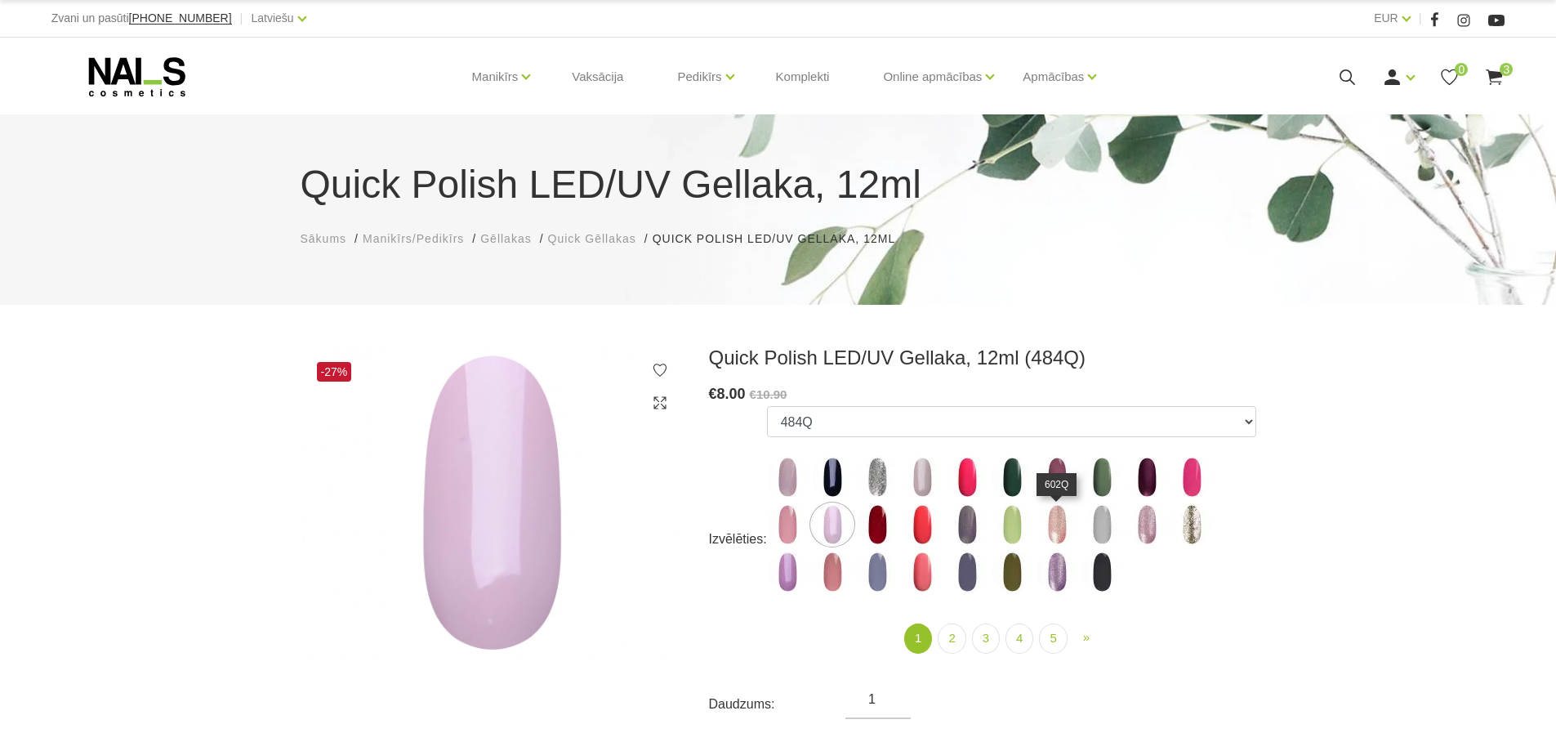
click at [1050, 528] on img at bounding box center [1056, 524] width 41 height 41
select select "4349"
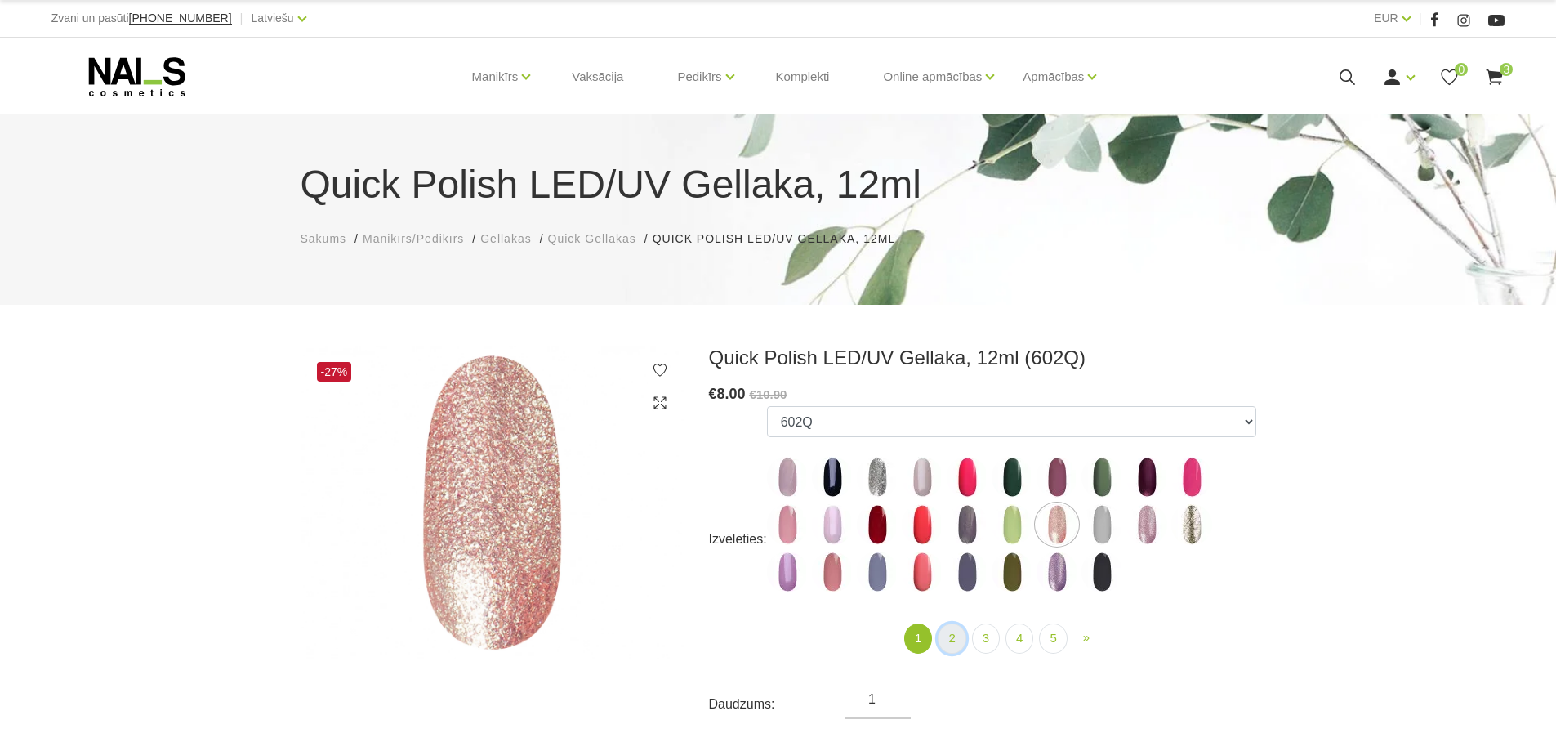
click at [942, 642] on link "2" at bounding box center [952, 638] width 28 height 30
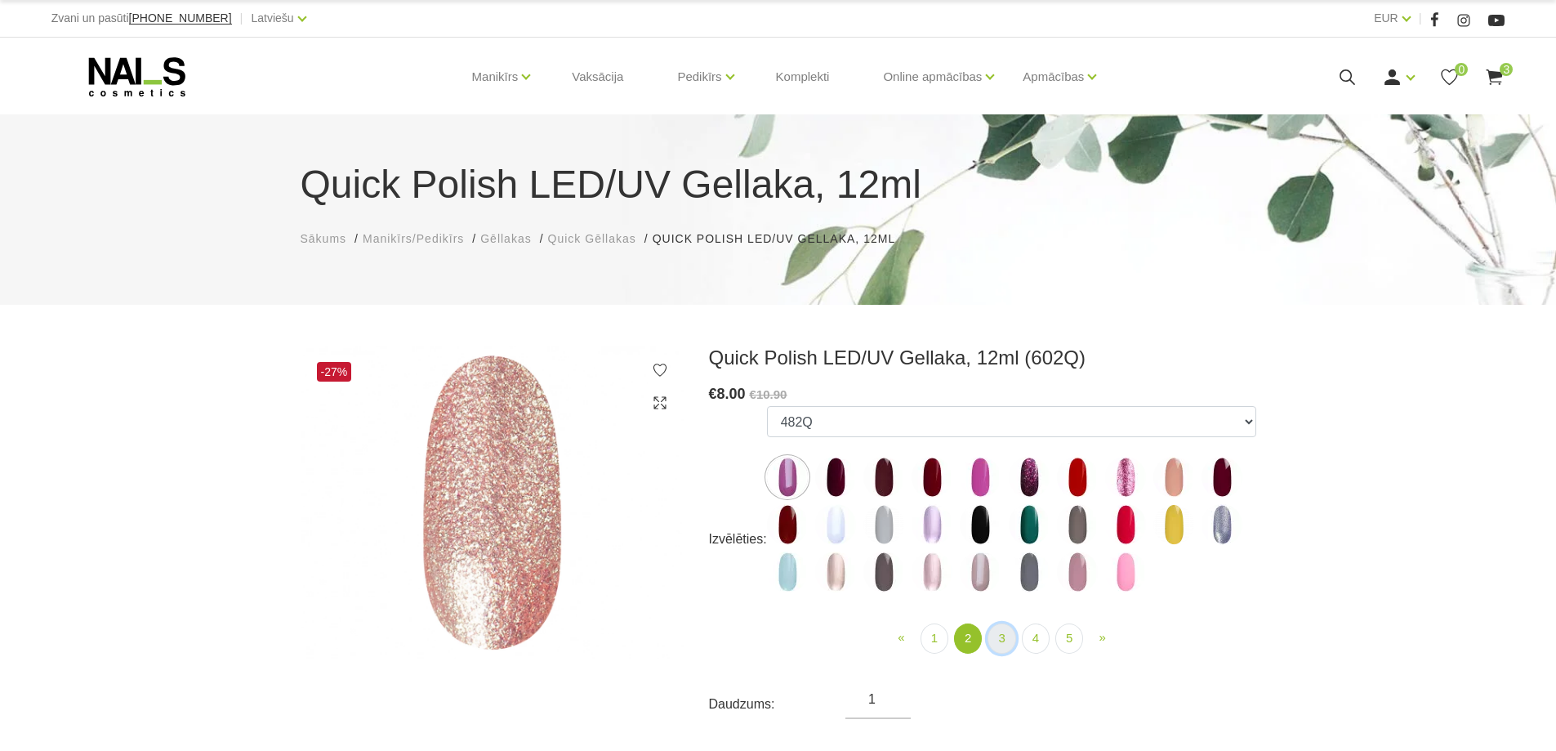
click at [998, 635] on link "3" at bounding box center [1001, 638] width 28 height 30
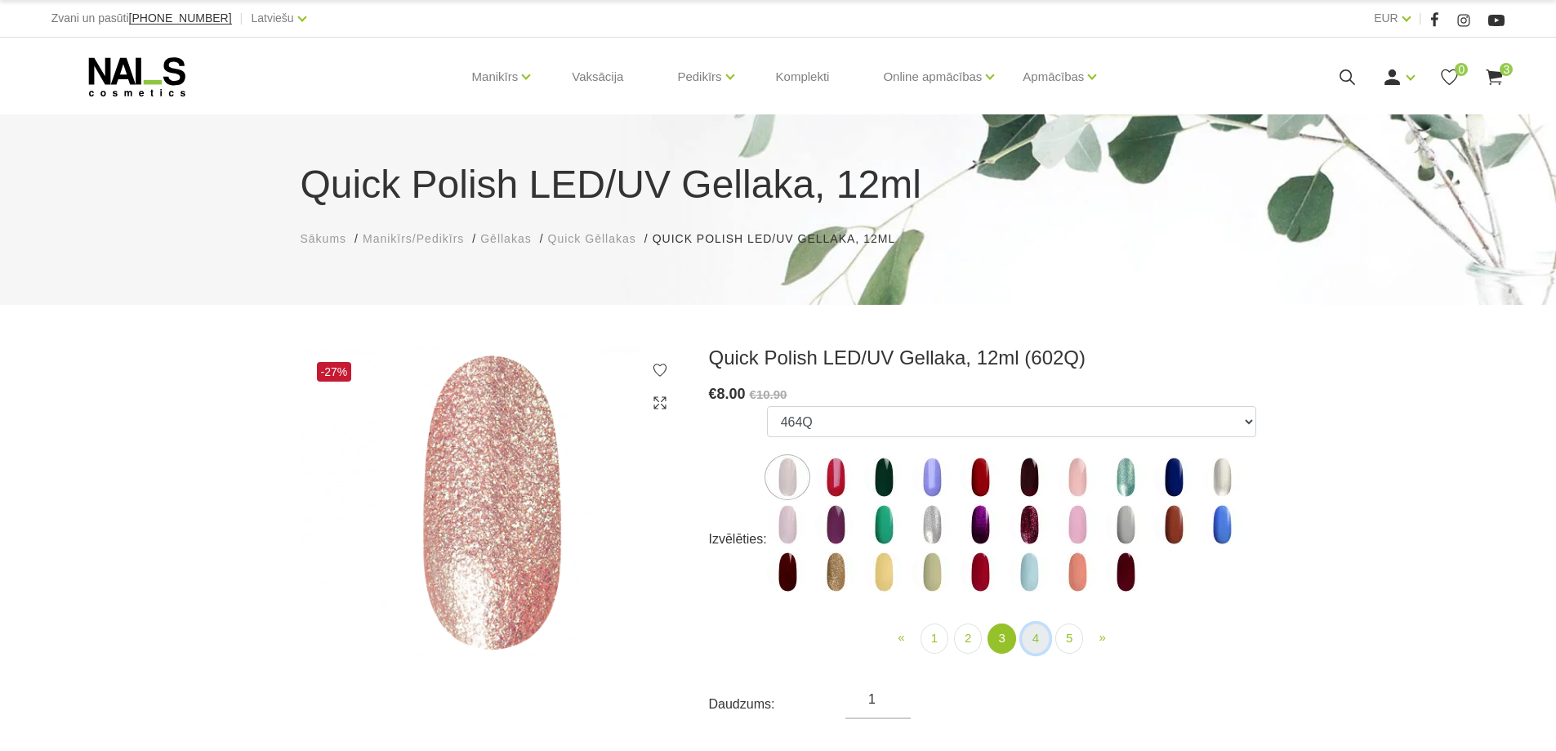
click at [1036, 636] on link "4" at bounding box center [1036, 638] width 28 height 30
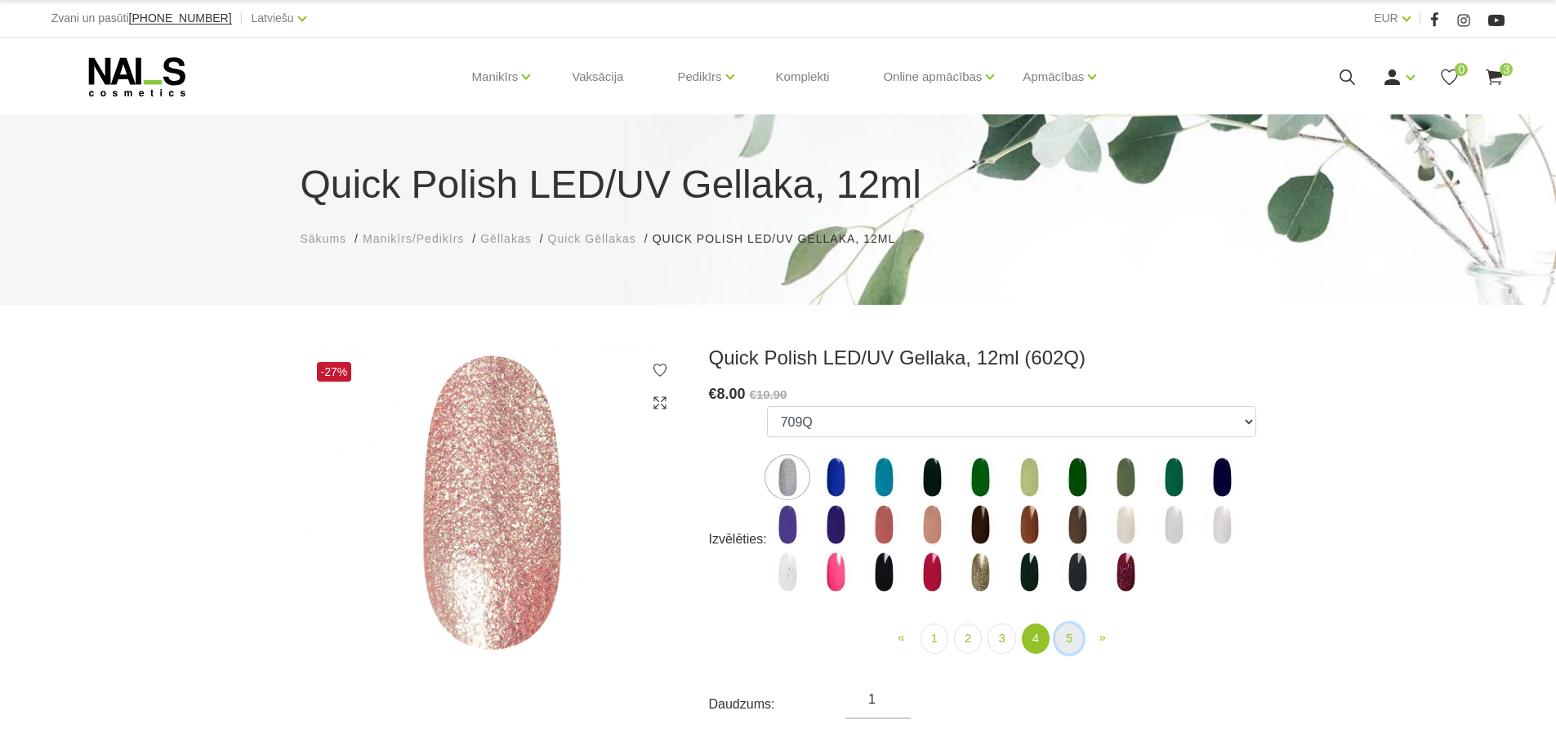
click at [1073, 635] on link "5" at bounding box center [1069, 638] width 28 height 30
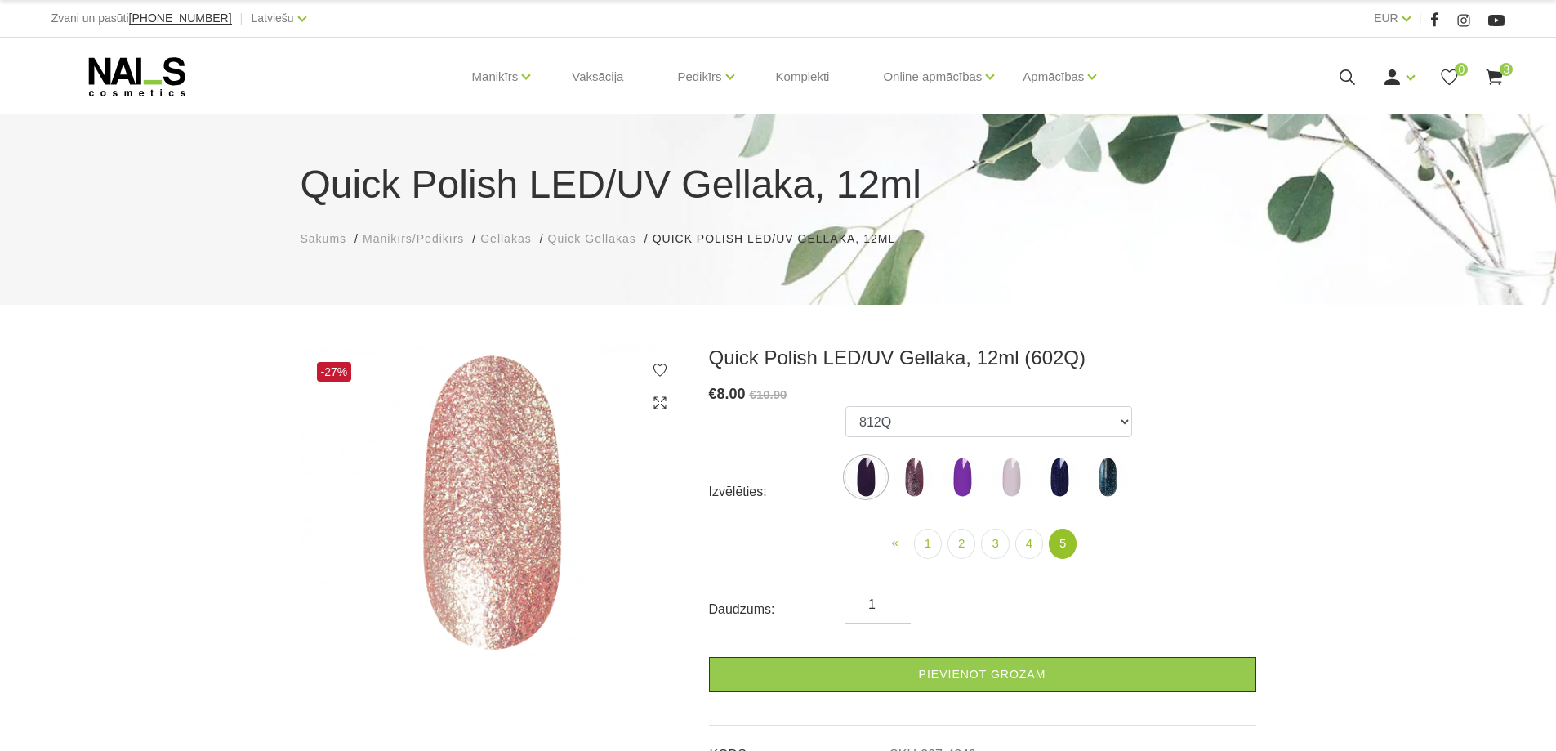
click at [916, 478] on img at bounding box center [914, 477] width 41 height 41
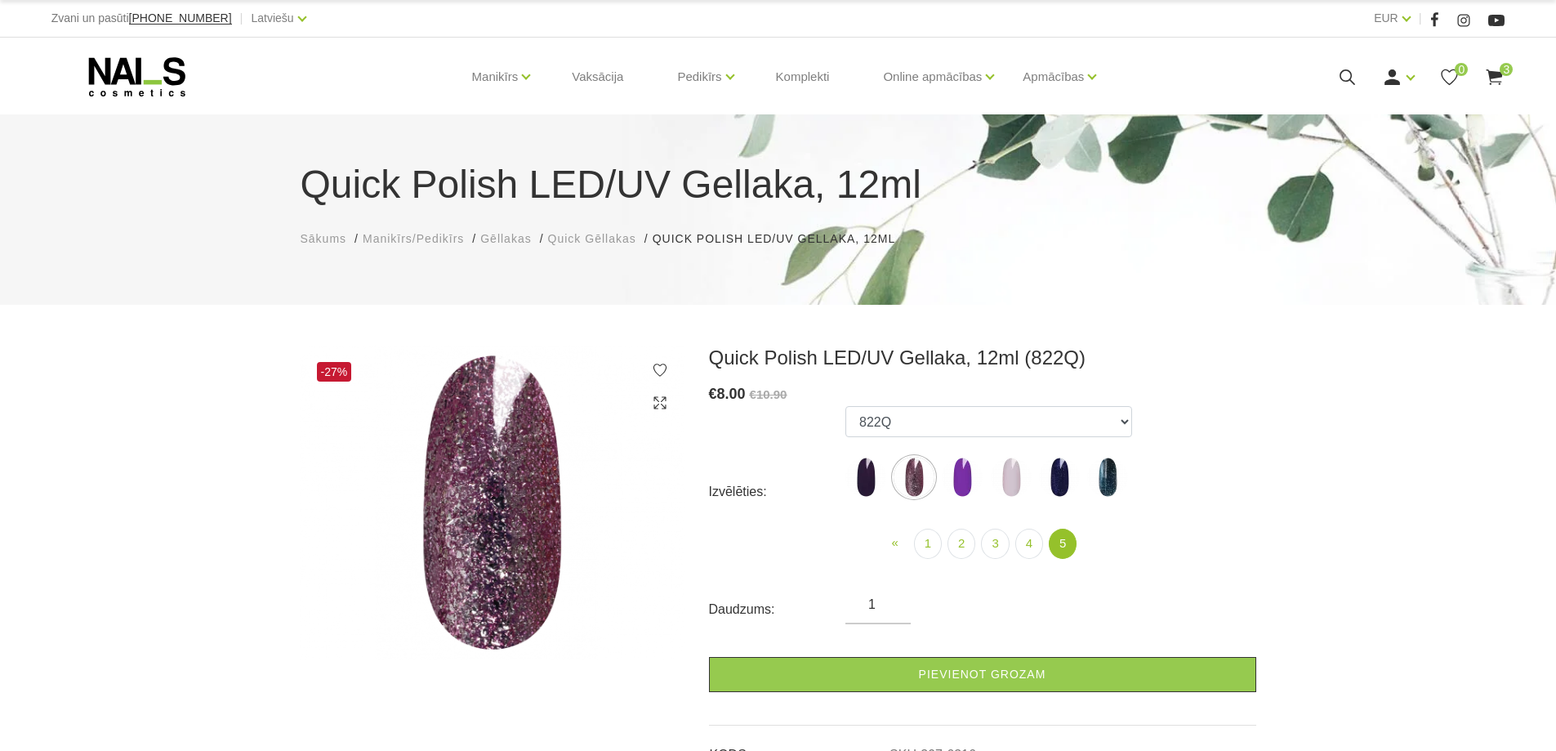
click at [867, 480] on img at bounding box center [865, 477] width 41 height 41
select select "6315"
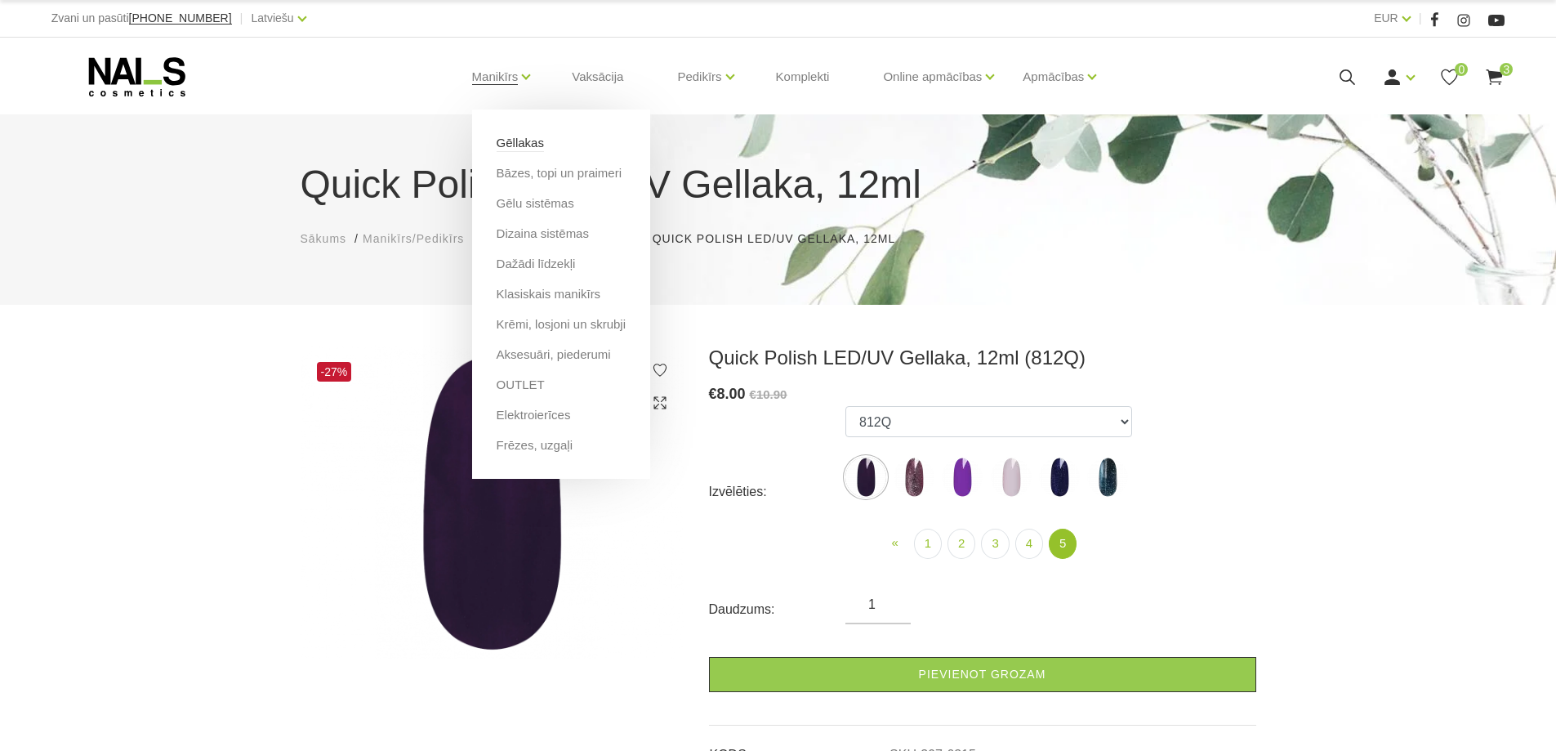
click at [501, 143] on link "Gēllakas" at bounding box center [520, 143] width 47 height 18
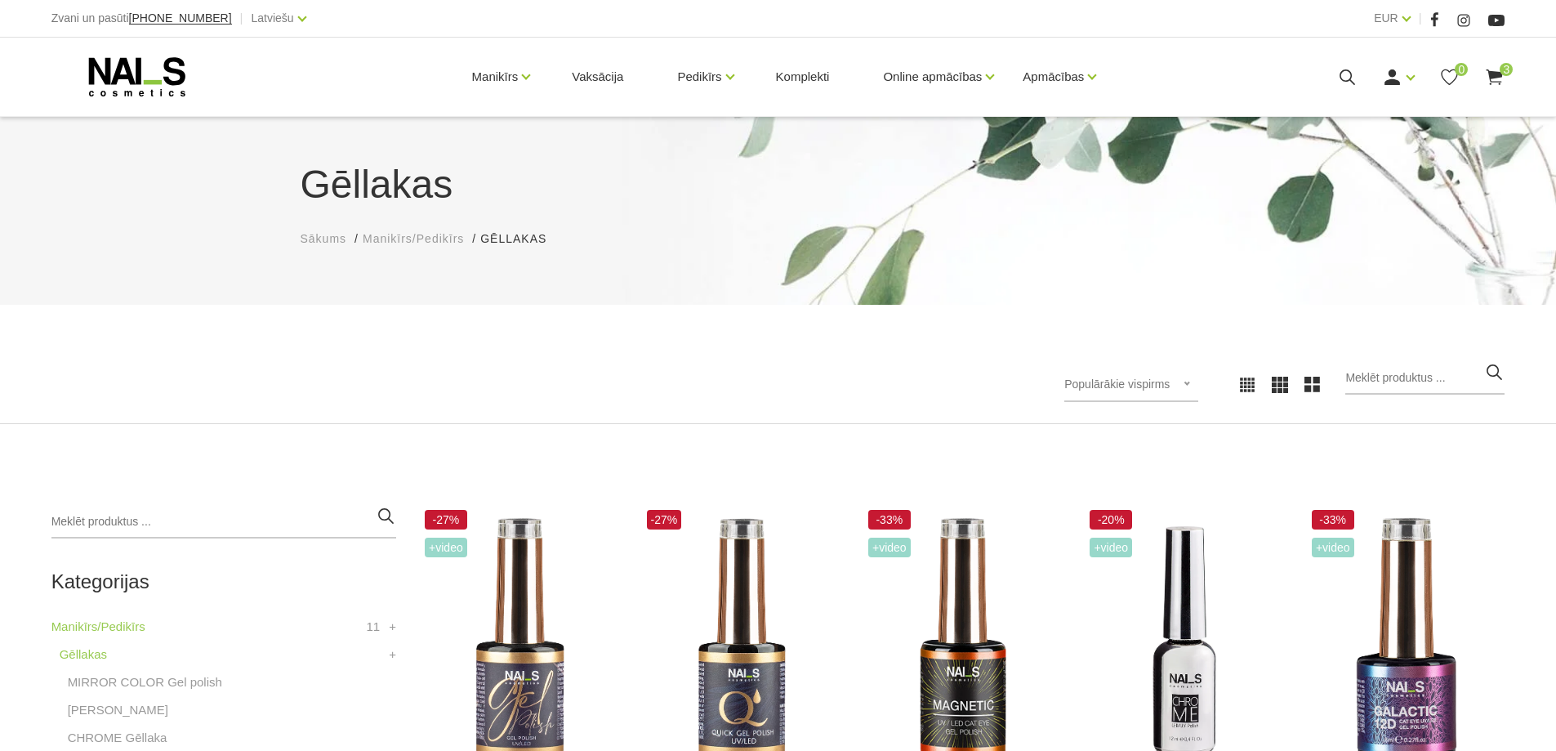
scroll to position [190, 0]
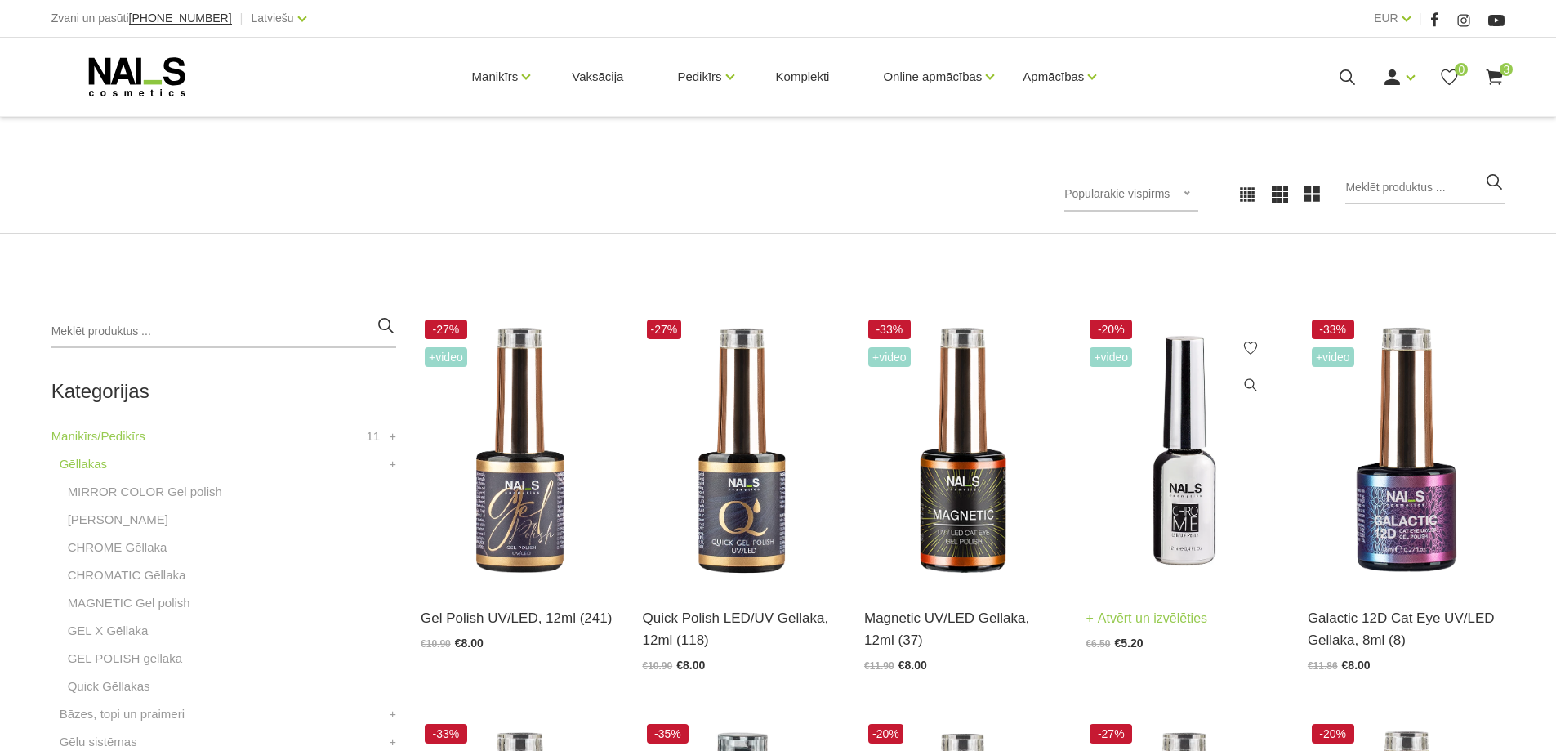
click at [1188, 482] on img at bounding box center [1183, 450] width 197 height 271
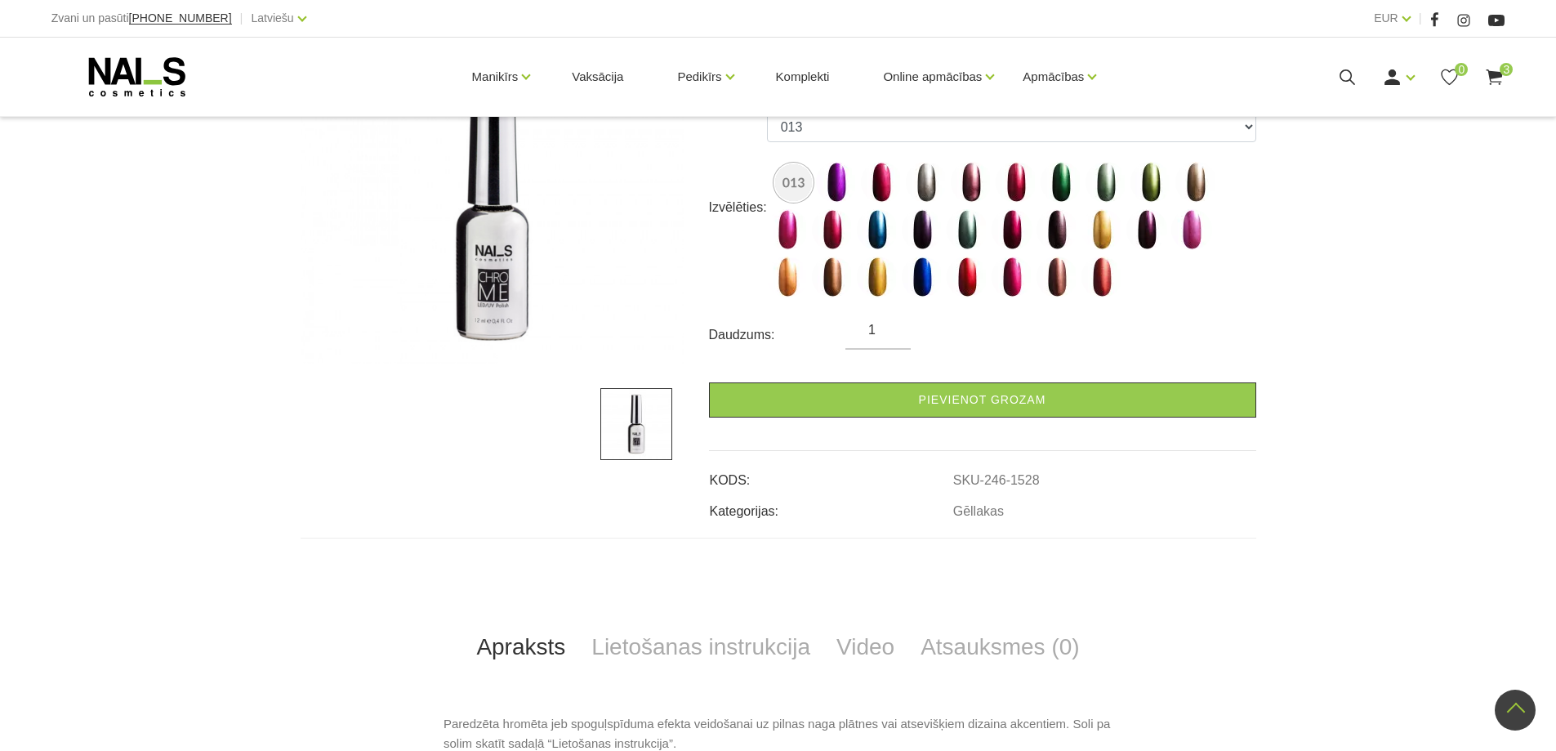
scroll to position [190, 0]
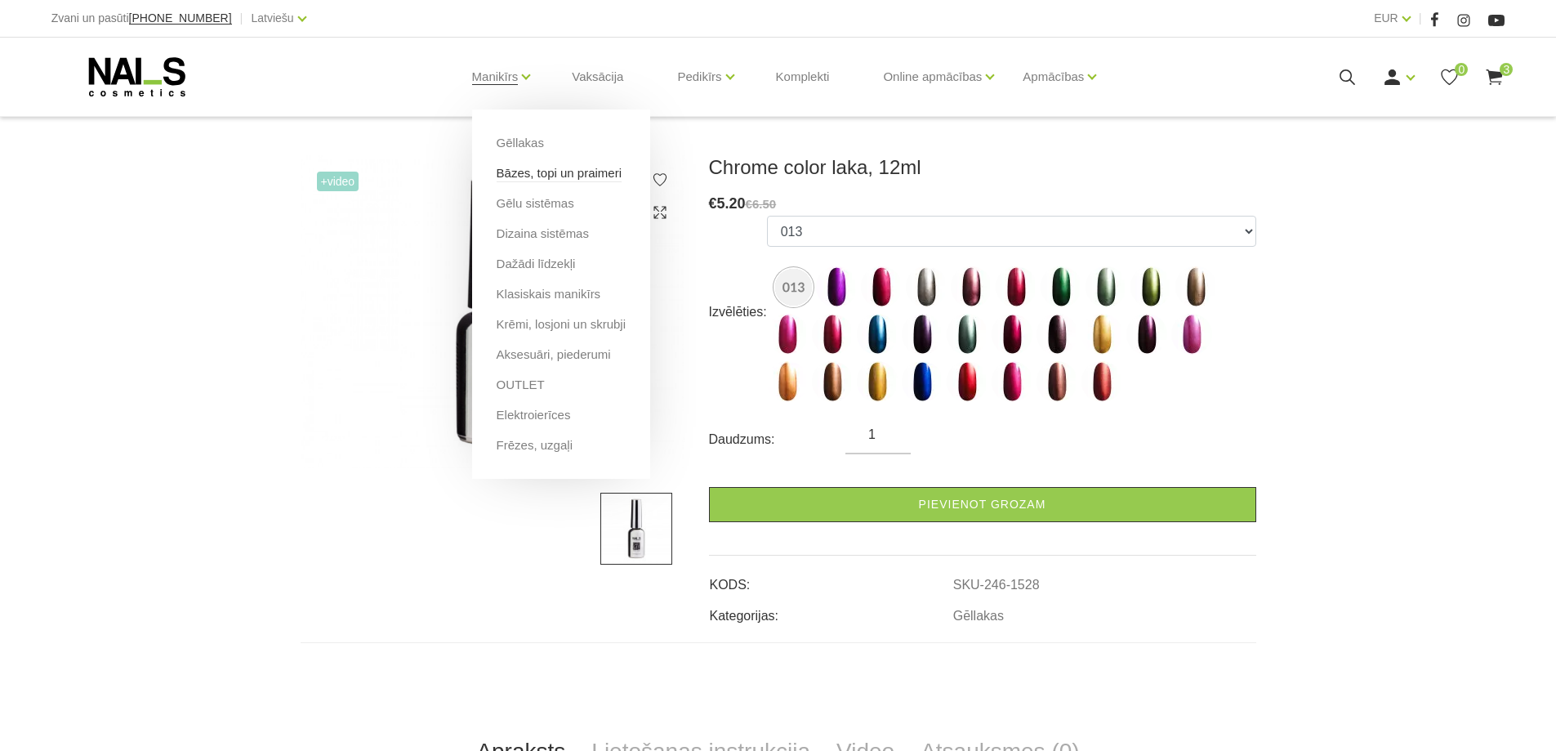
click at [564, 168] on link "Bāzes, topi un praimeri" at bounding box center [559, 173] width 125 height 18
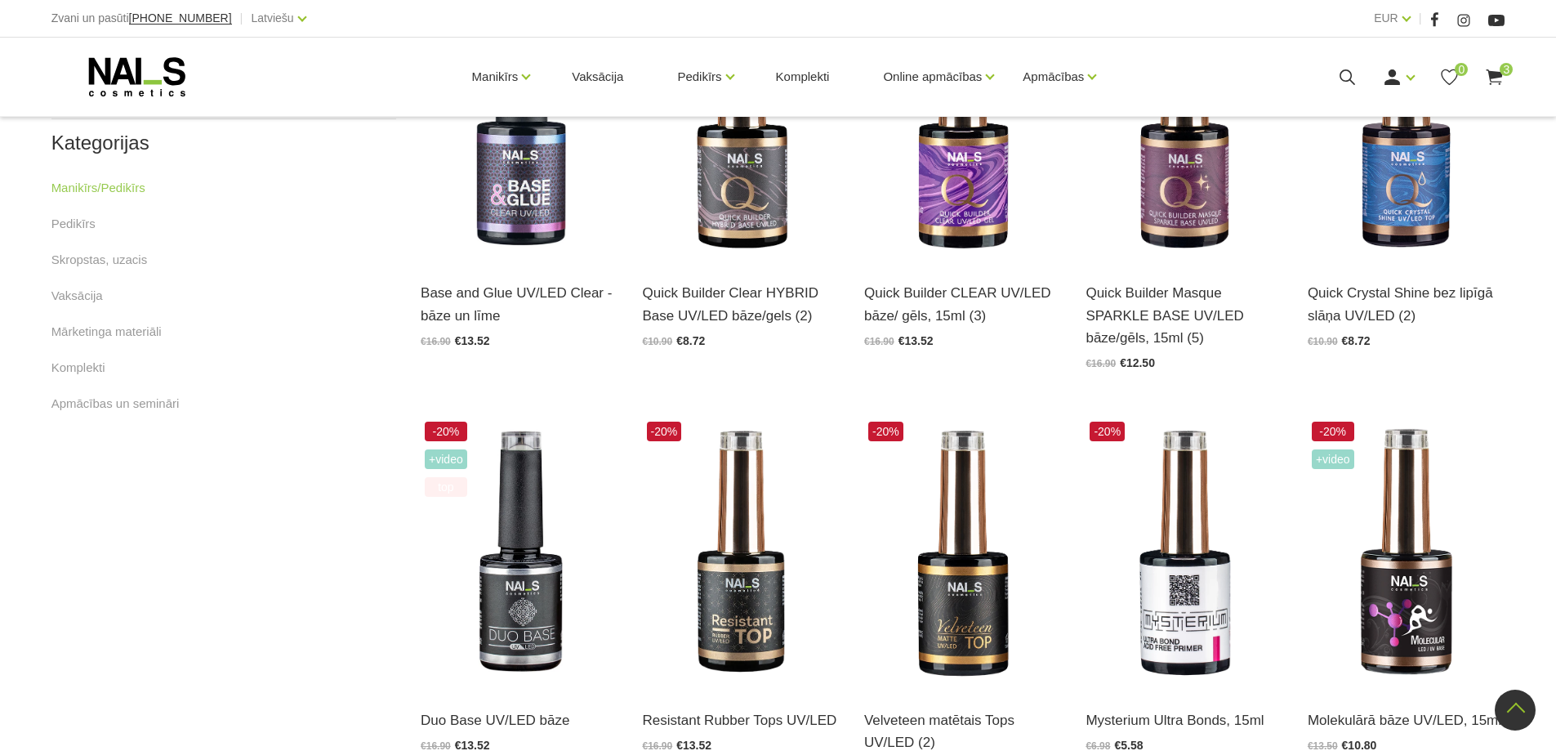
scroll to position [1143, 0]
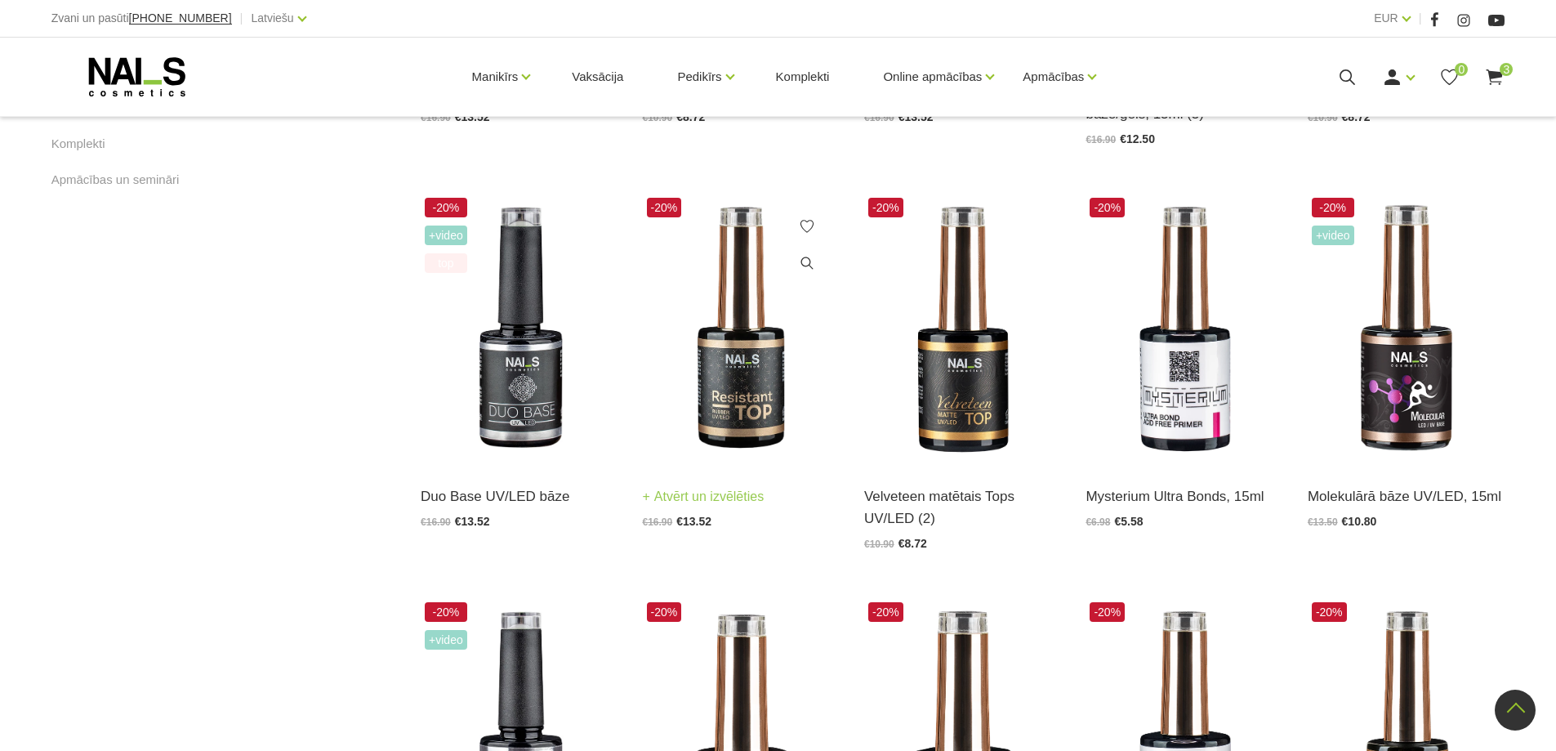
click at [752, 355] on img at bounding box center [741, 329] width 197 height 271
click at [1185, 362] on img at bounding box center [1183, 329] width 197 height 271
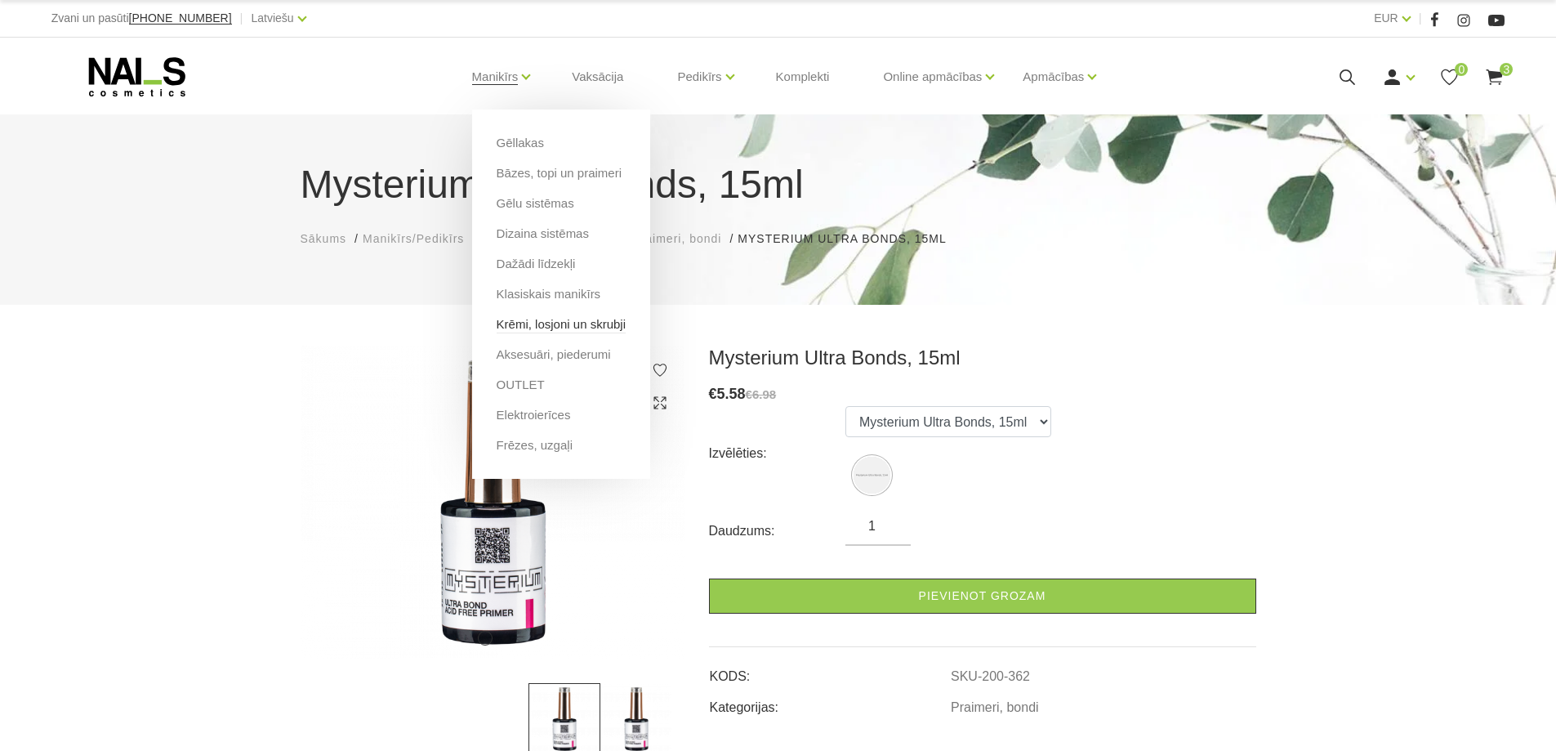
click at [510, 319] on link "Krēmi, losjoni un skrubji" at bounding box center [561, 324] width 129 height 18
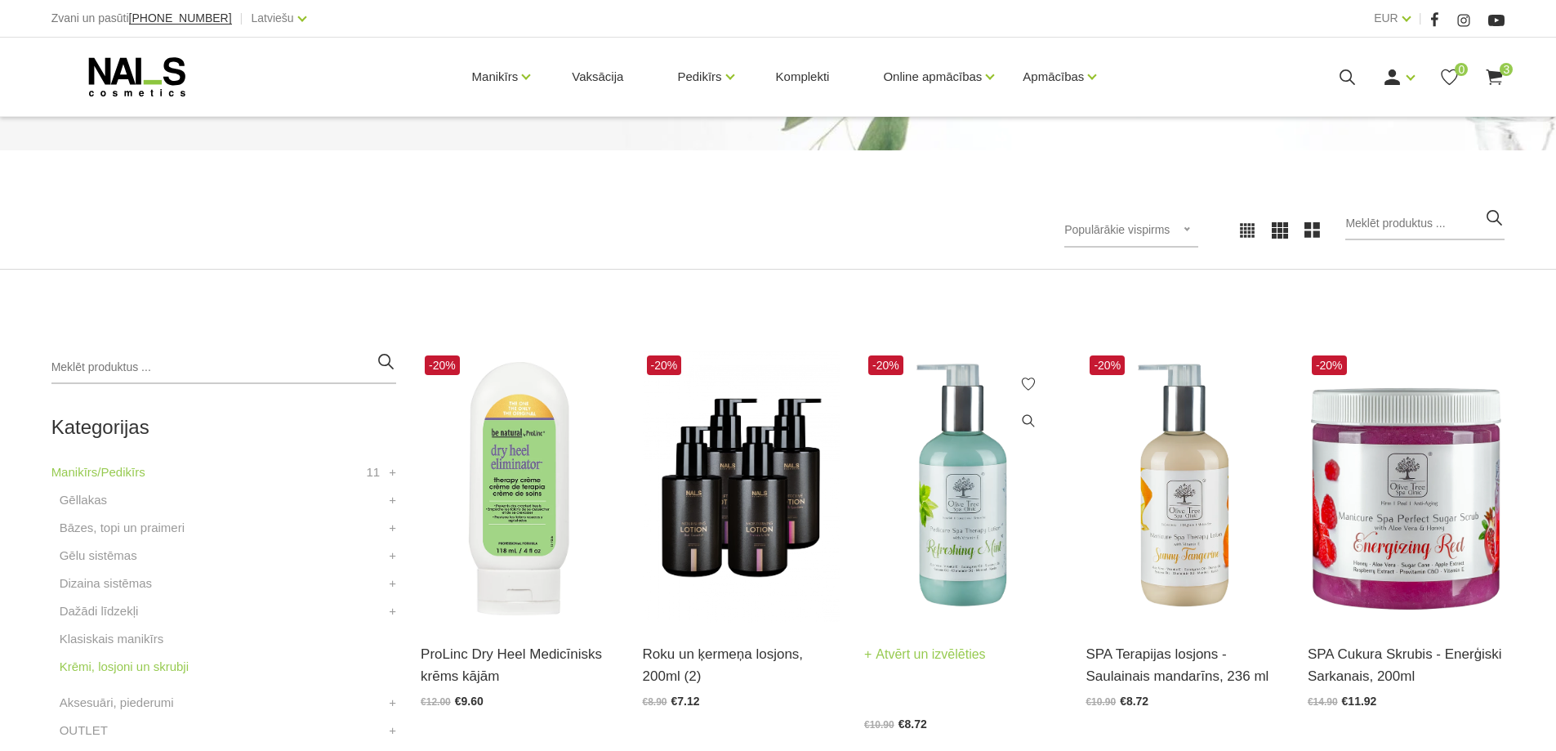
scroll to position [190, 0]
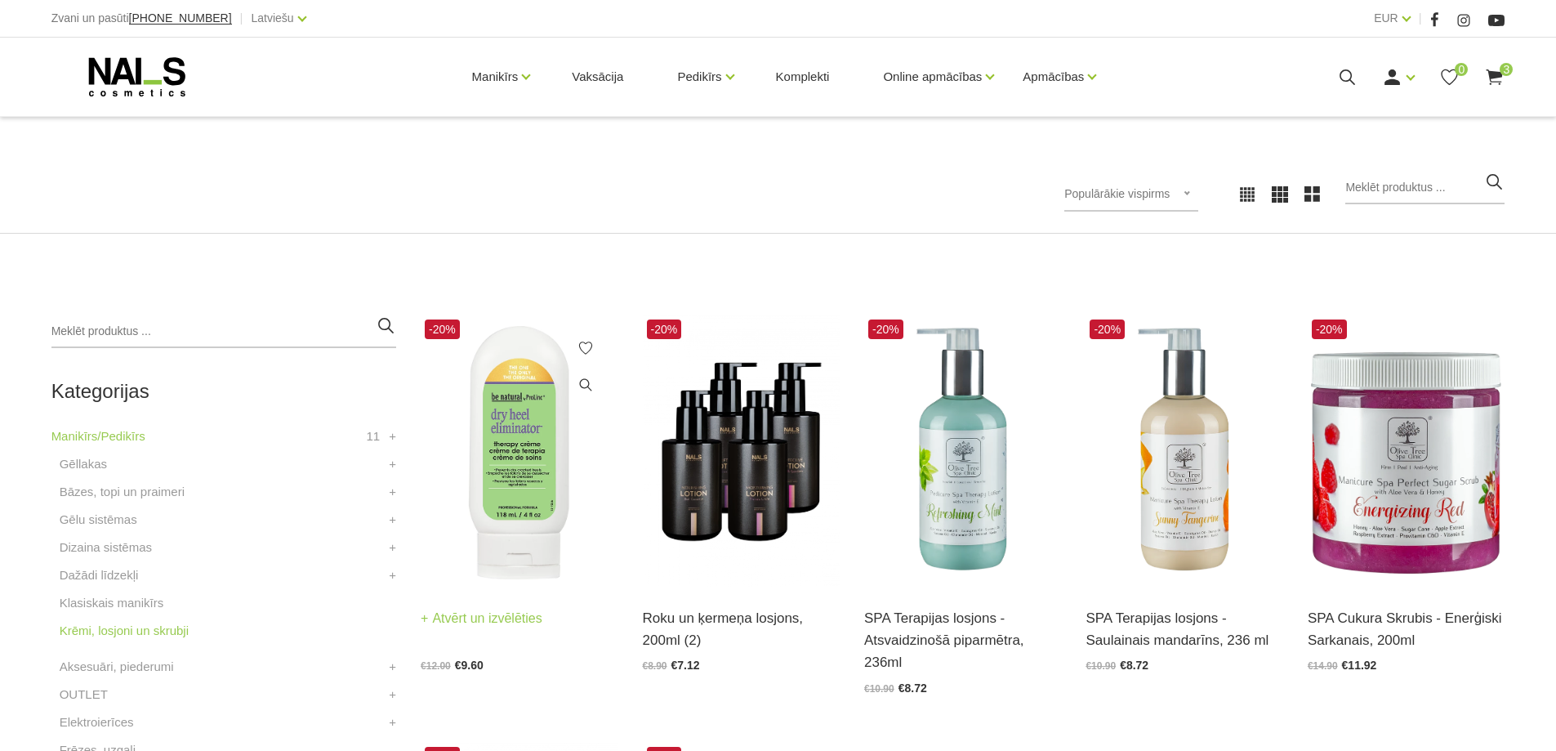
click at [521, 471] on img at bounding box center [519, 450] width 197 height 271
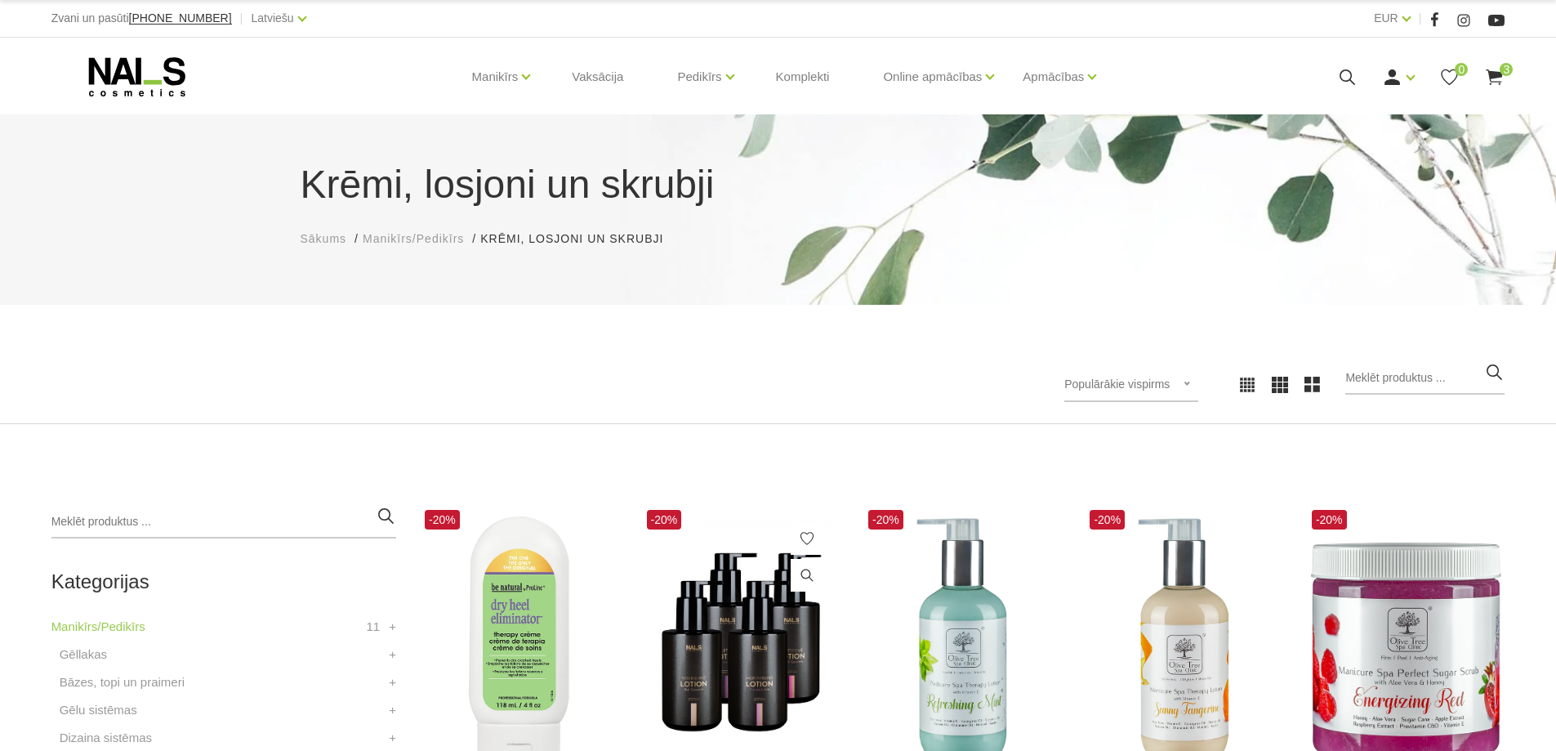
scroll to position [381, 0]
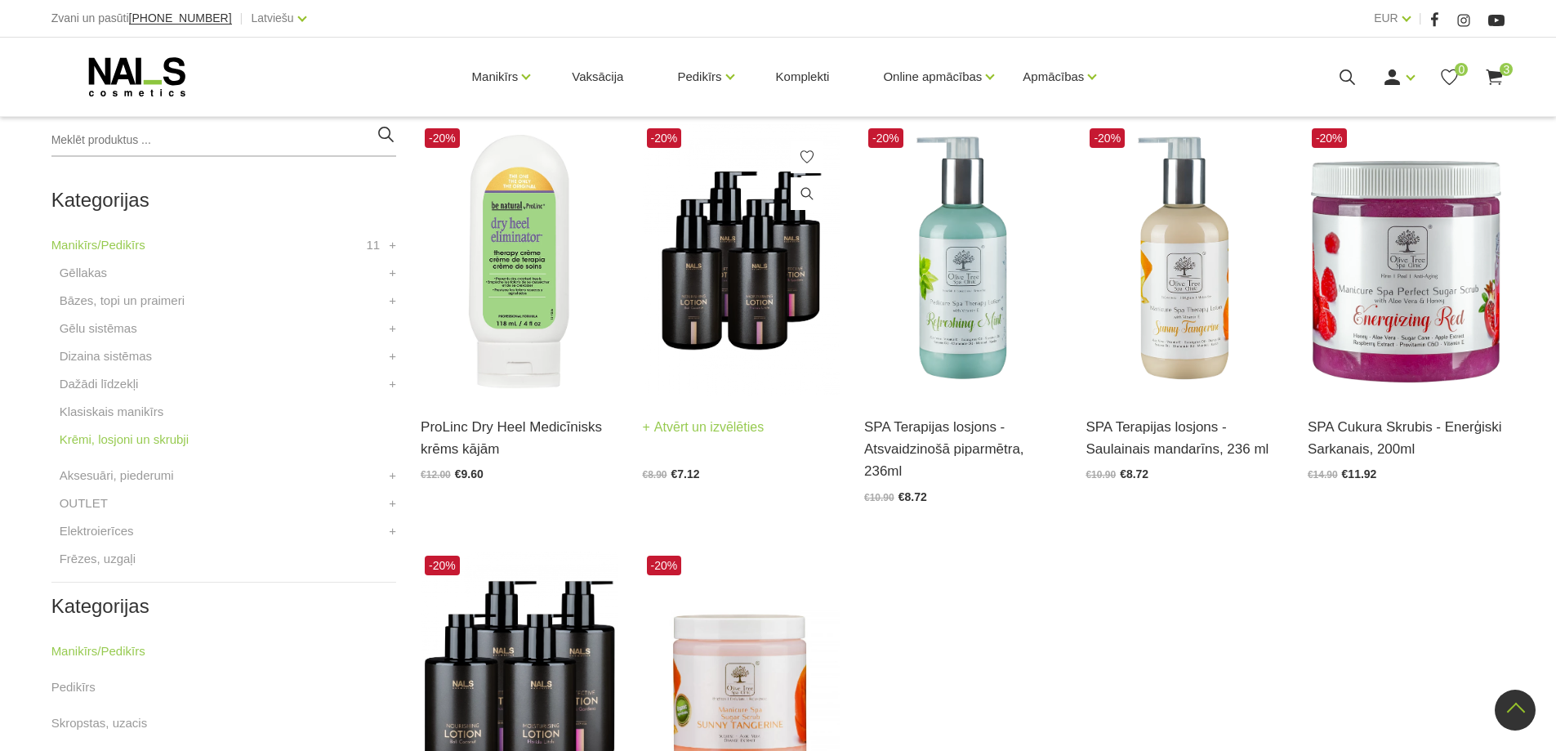
click at [723, 430] on link "Atvērt un izvēlēties" at bounding box center [704, 427] width 122 height 23
click at [113, 415] on link "Klasiskais manikīrs" at bounding box center [112, 412] width 105 height 20
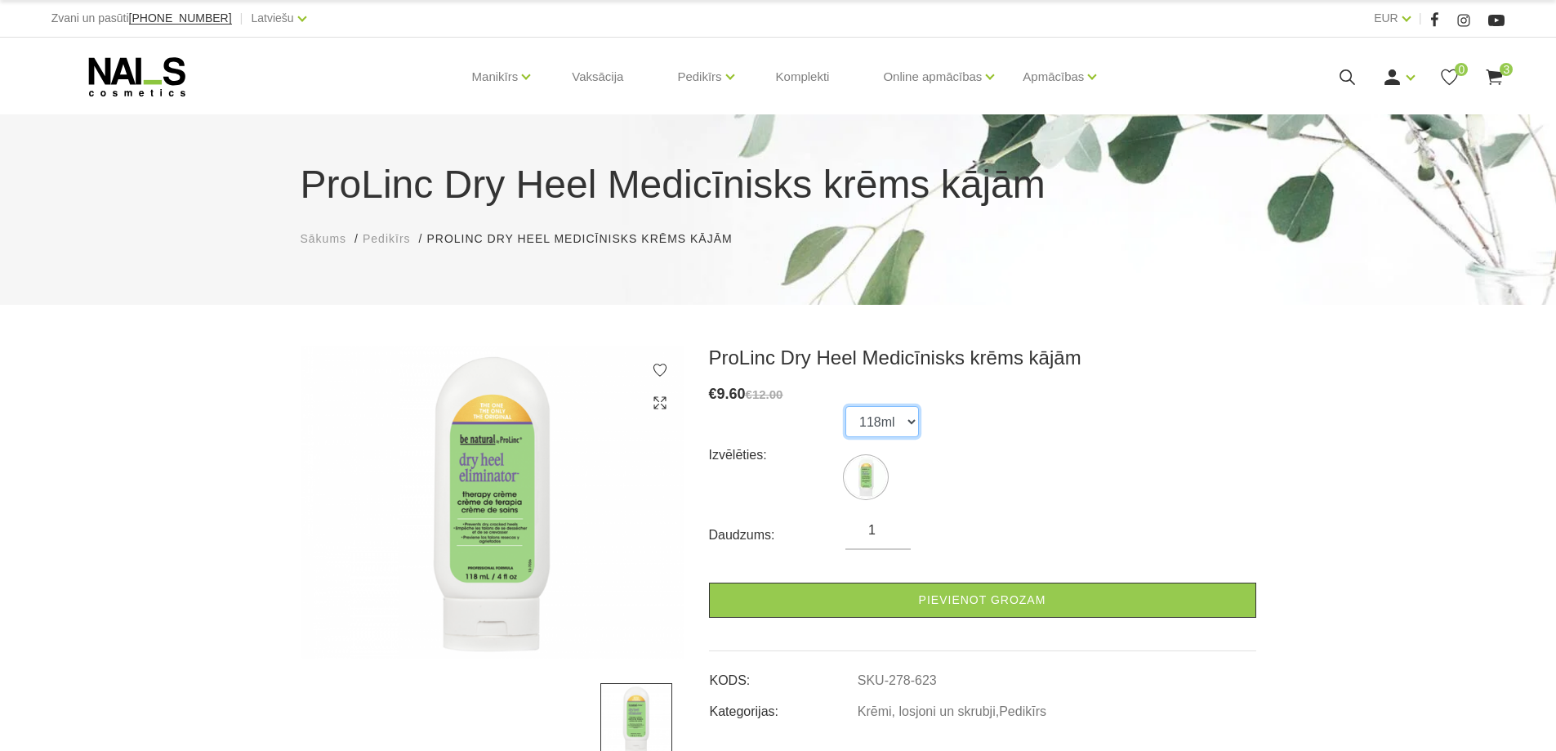
click at [909, 421] on select "118ml" at bounding box center [882, 421] width 74 height 31
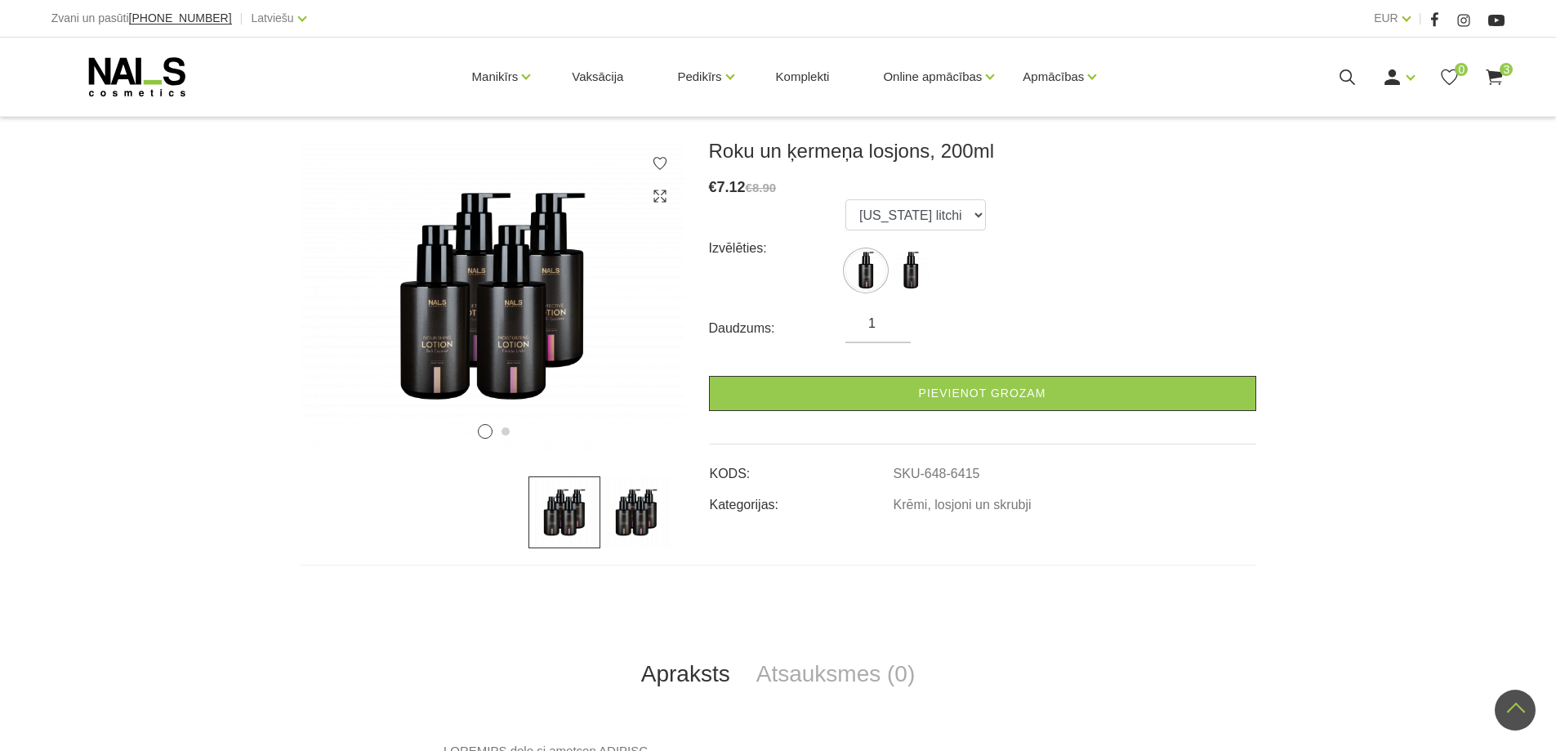
scroll to position [190, 0]
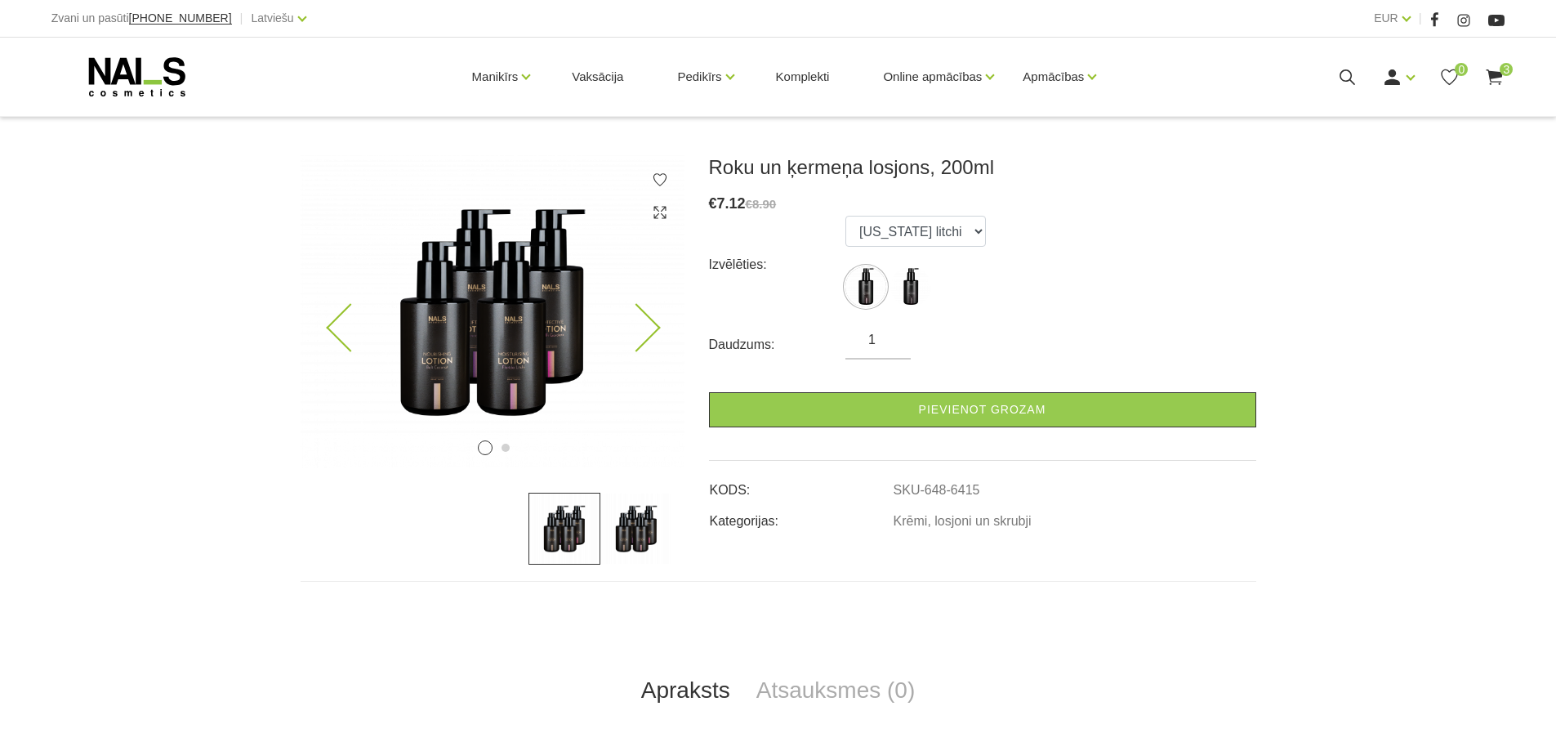
click at [504, 449] on button "2" at bounding box center [505, 448] width 8 height 8
click at [484, 446] on button "1" at bounding box center [485, 448] width 8 height 8
click at [506, 437] on img at bounding box center [493, 311] width 384 height 313
click at [508, 439] on div "1 2" at bounding box center [493, 311] width 384 height 313
click at [506, 444] on button "2" at bounding box center [505, 448] width 8 height 8
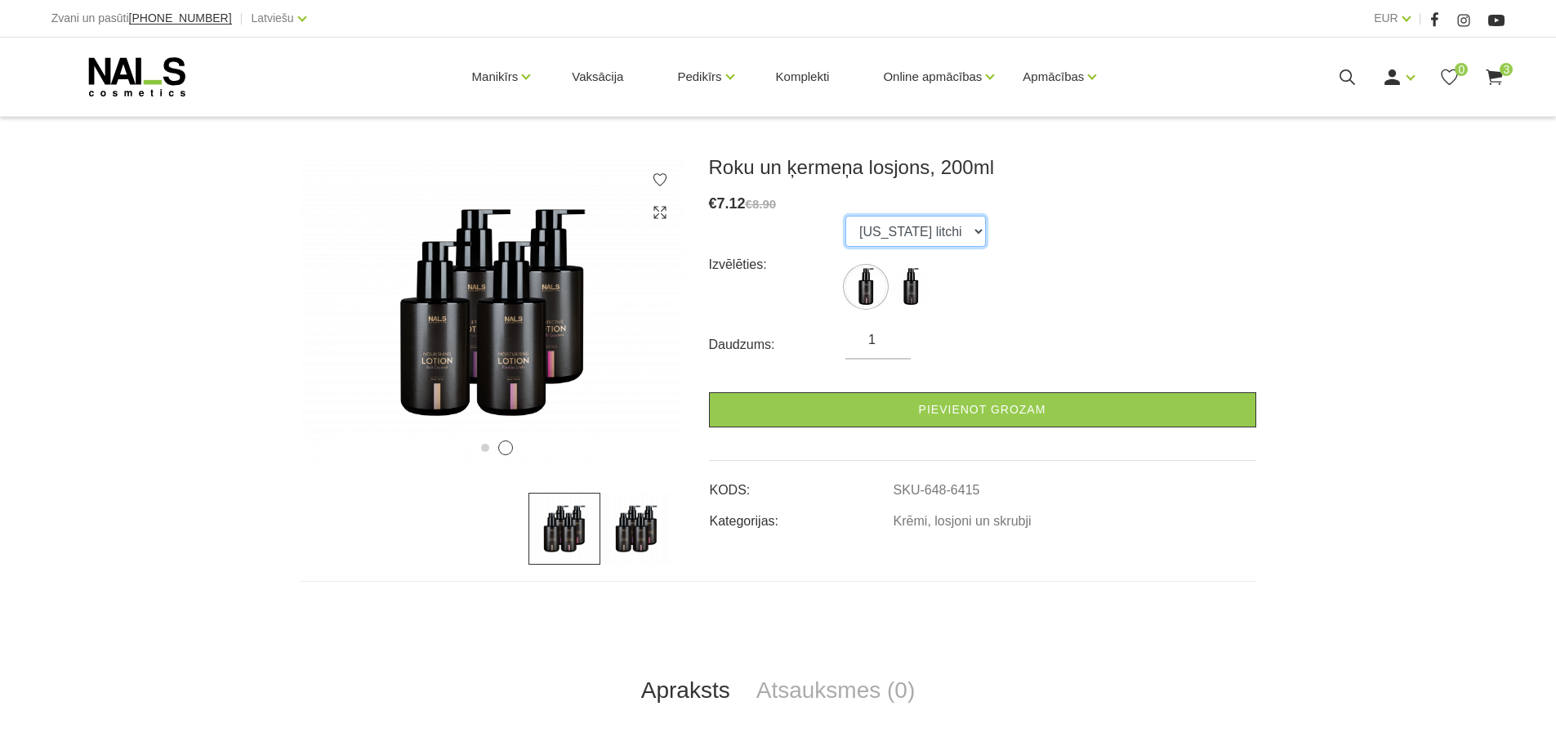
click at [942, 233] on select "Florida litchi Monaco mist" at bounding box center [915, 231] width 140 height 31
click at [1085, 247] on div "Izvēlēties: Florida litchi Monaco mist" at bounding box center [982, 265] width 547 height 98
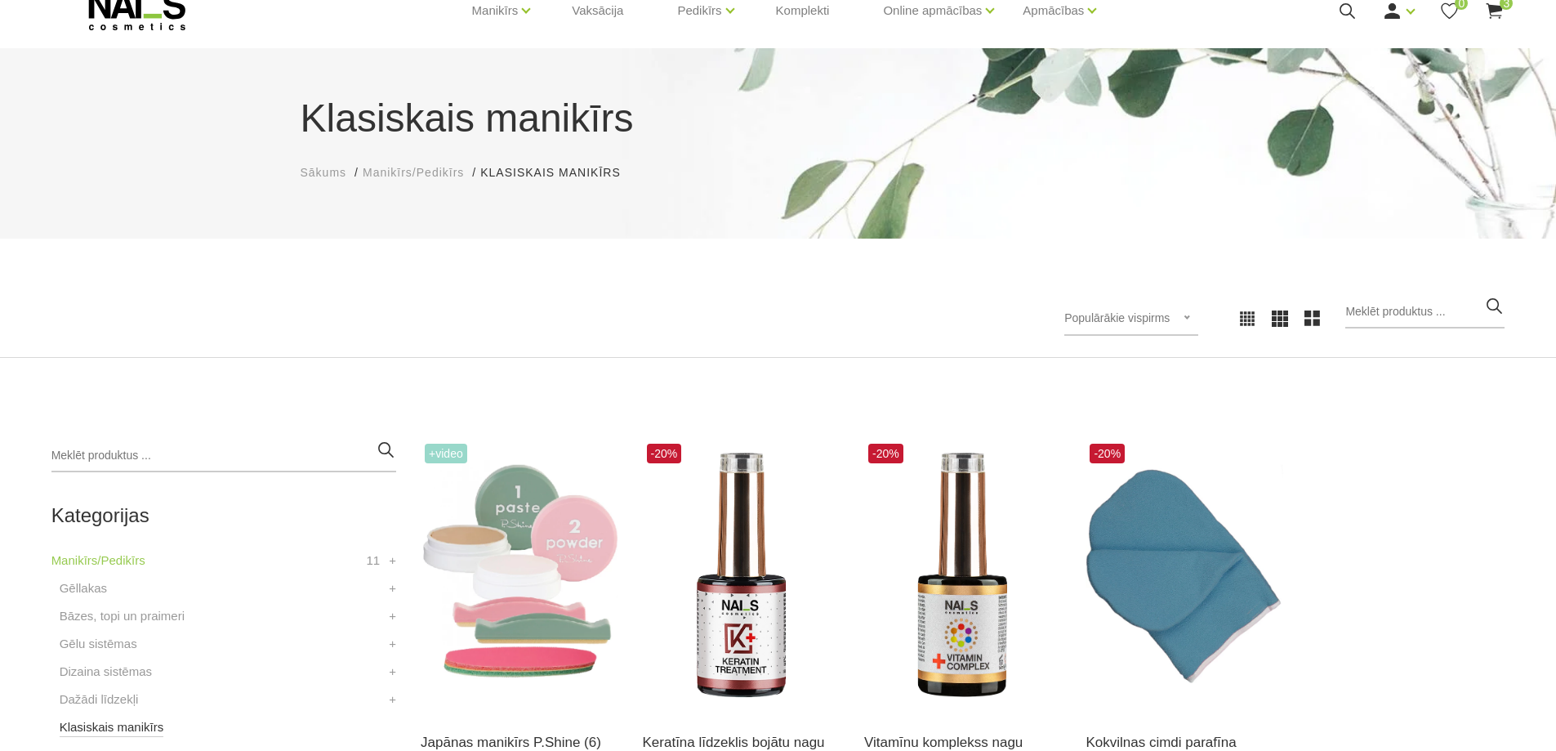
scroll to position [190, 0]
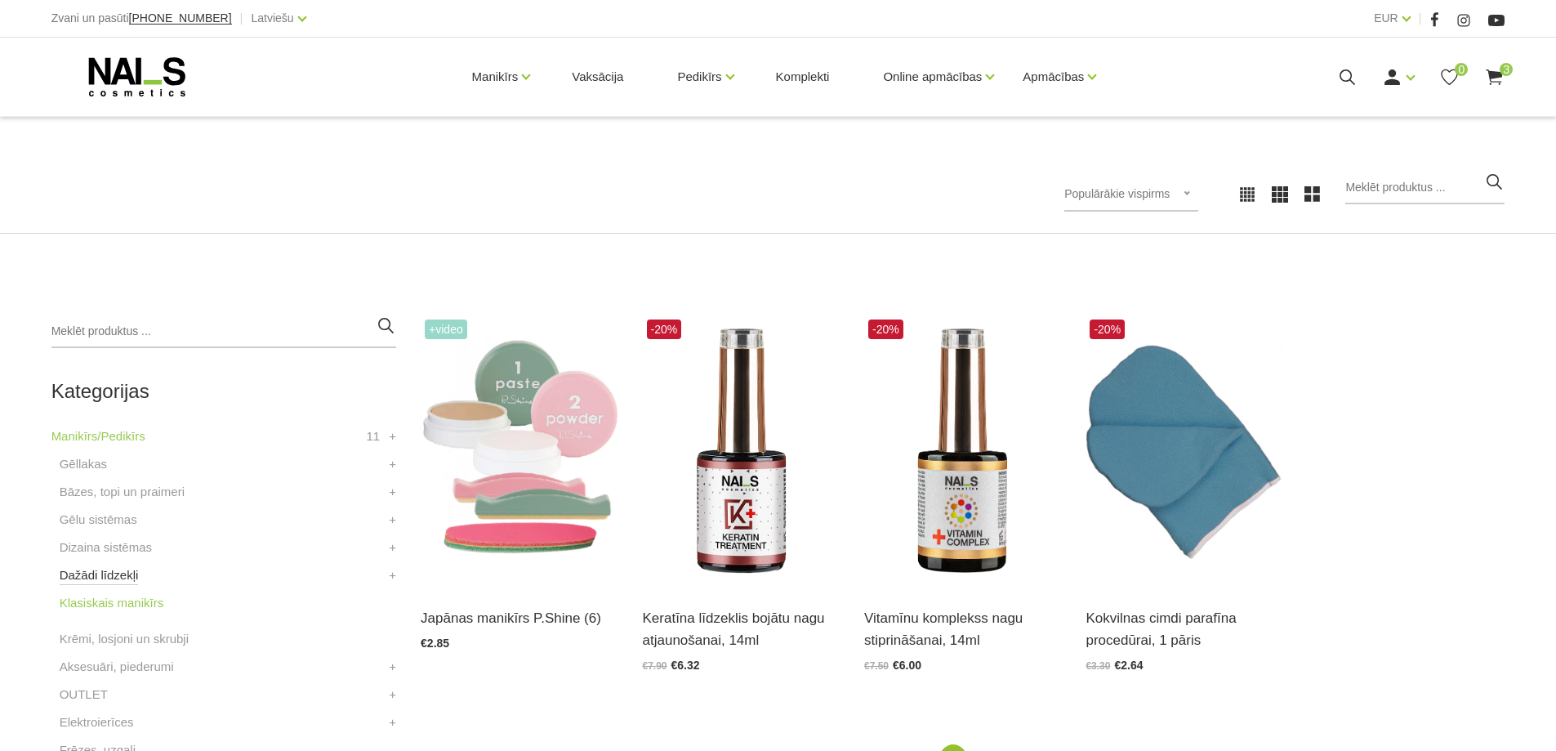
click at [114, 570] on link "Dažādi līdzekļi" at bounding box center [99, 575] width 79 height 20
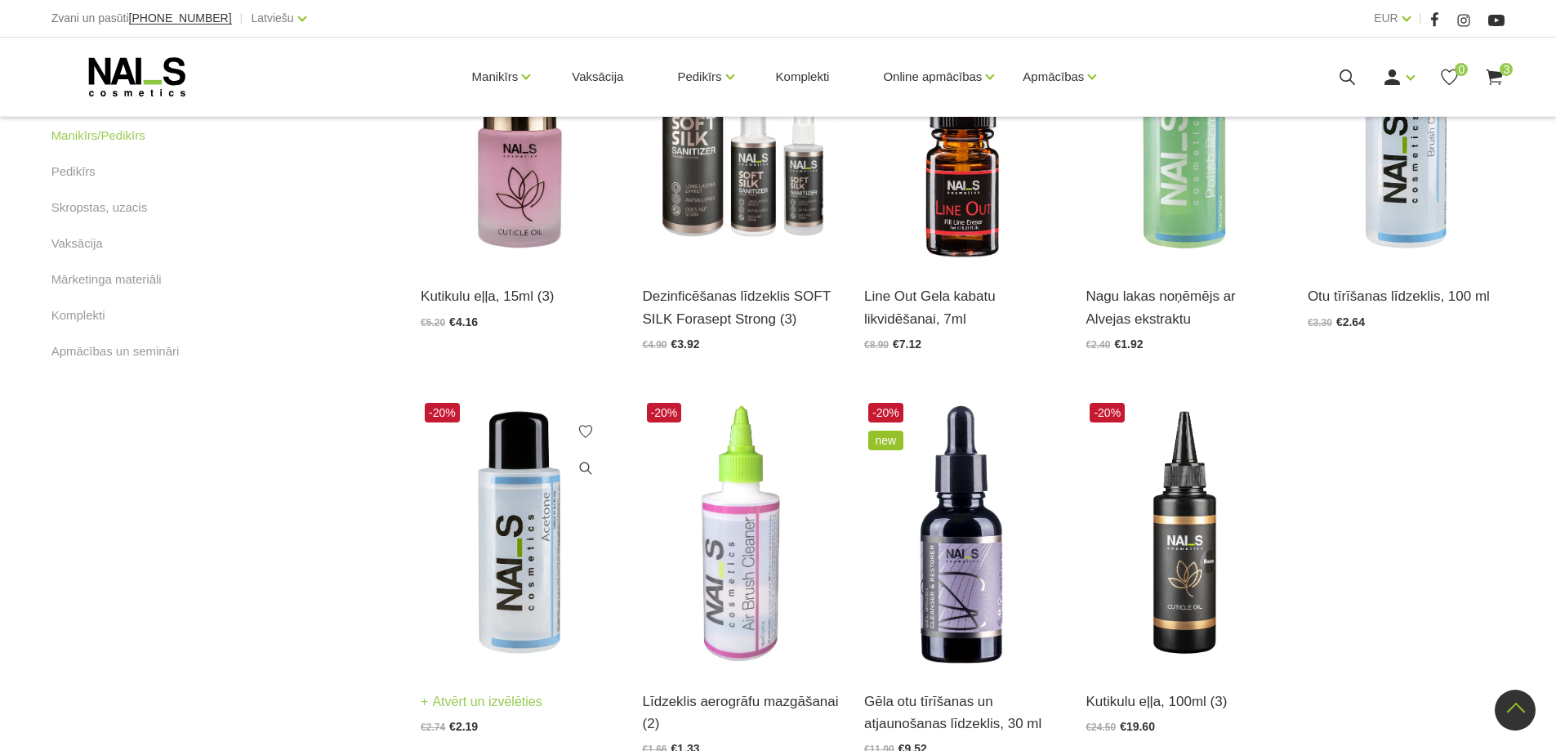
scroll to position [953, 0]
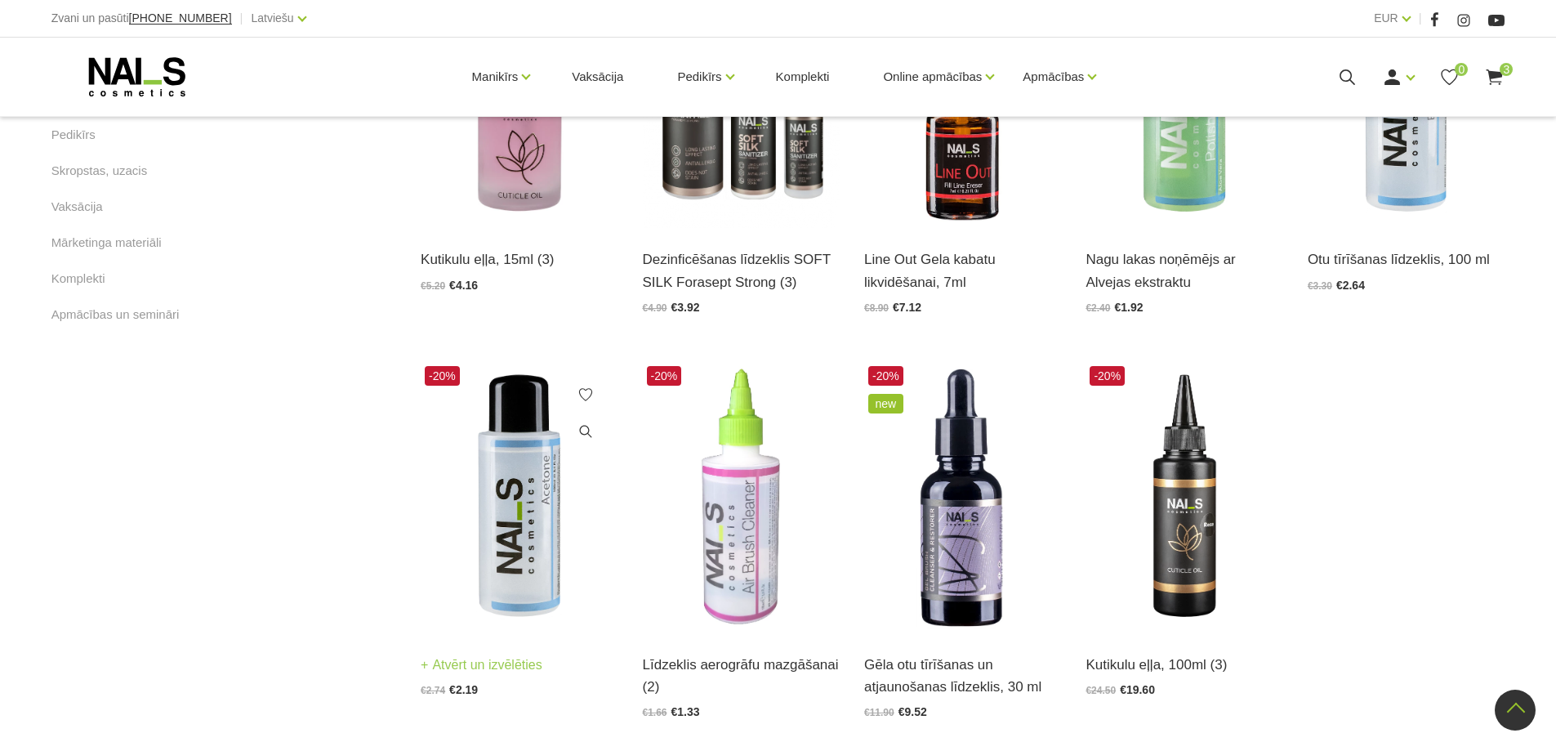
click at [528, 527] on img at bounding box center [519, 497] width 197 height 271
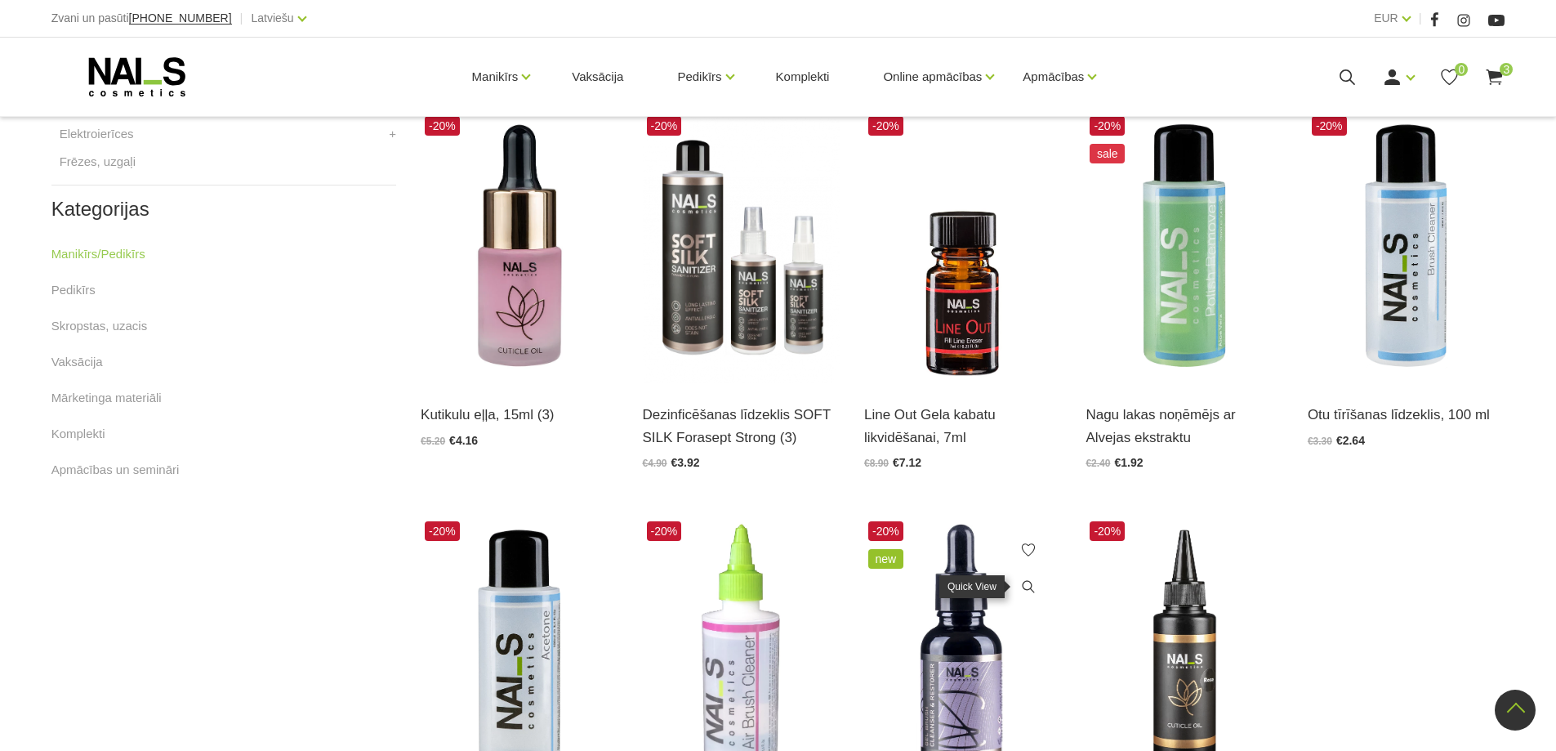
scroll to position [762, 0]
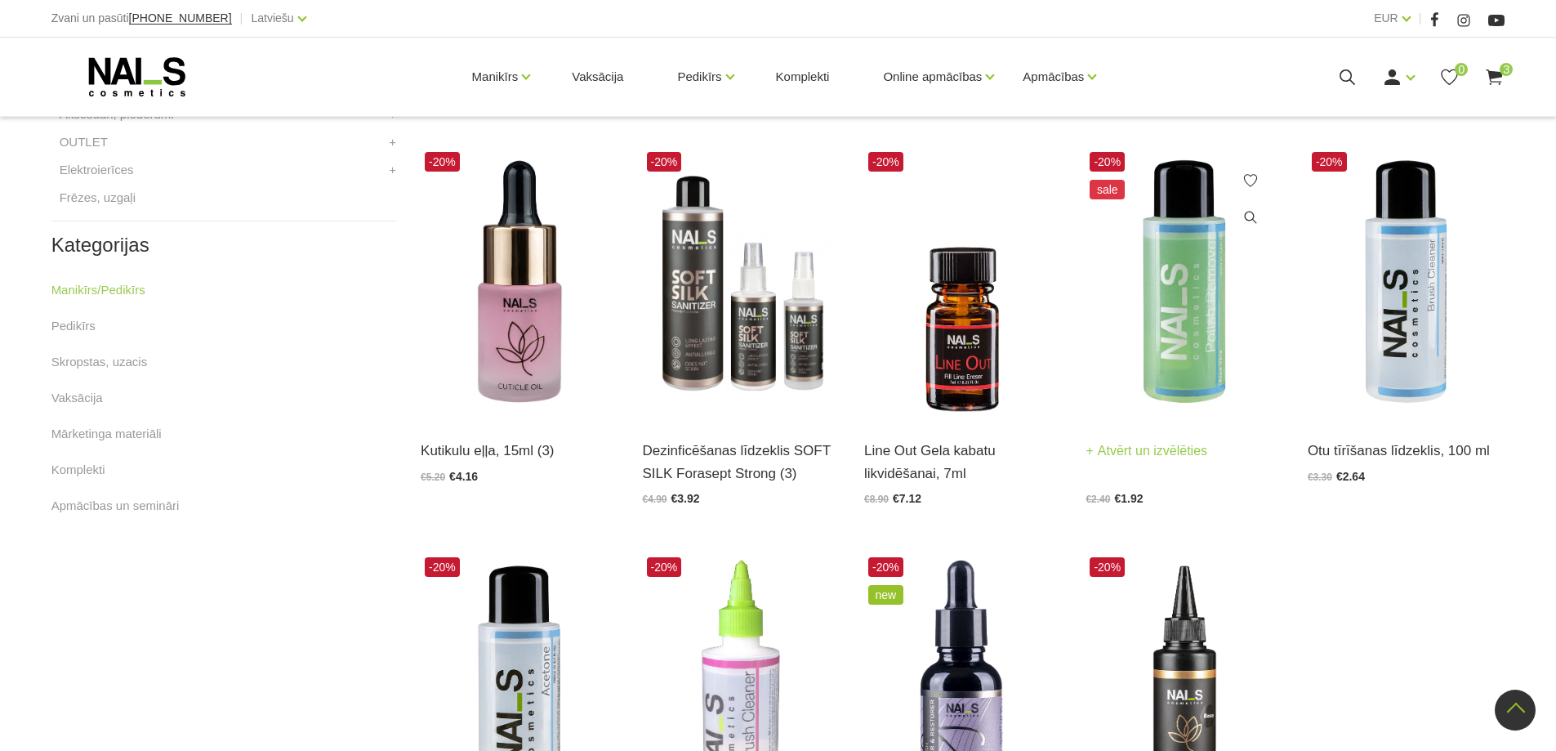
click at [1175, 294] on img at bounding box center [1183, 283] width 197 height 271
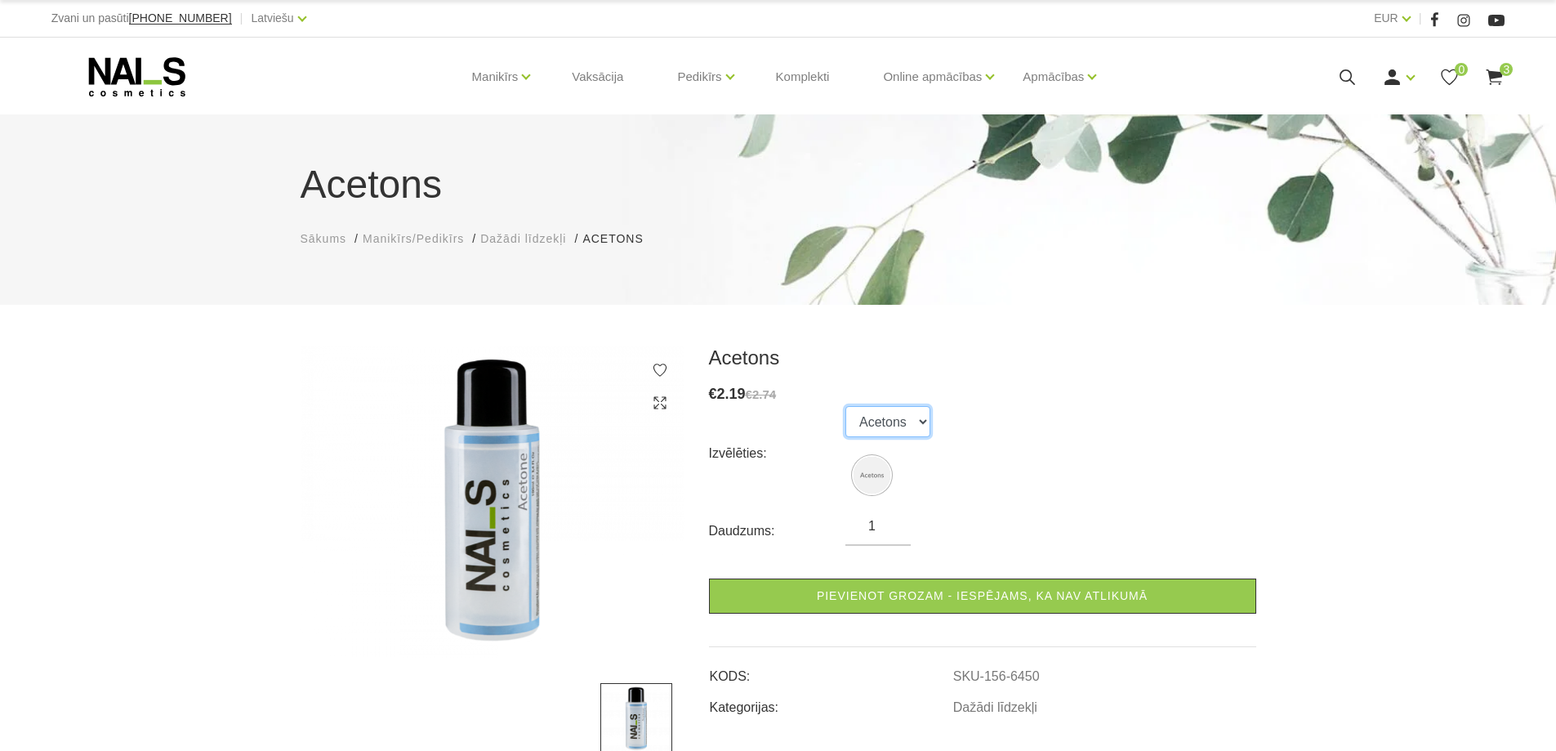
click at [907, 432] on select "Acetons" at bounding box center [887, 421] width 85 height 31
click at [907, 423] on select "Acetons" at bounding box center [887, 421] width 85 height 31
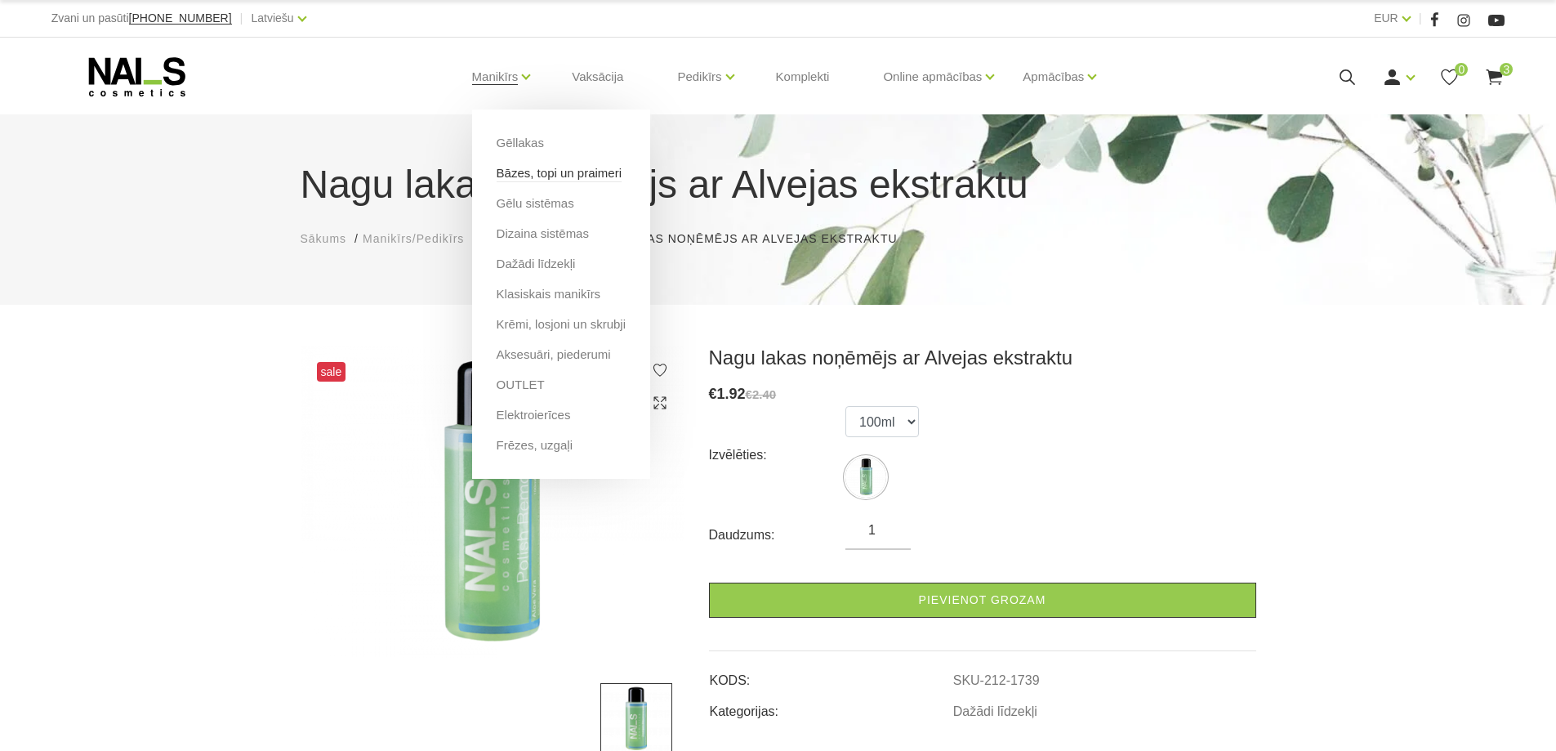
click at [530, 167] on link "Bāzes, topi un praimeri" at bounding box center [559, 173] width 125 height 18
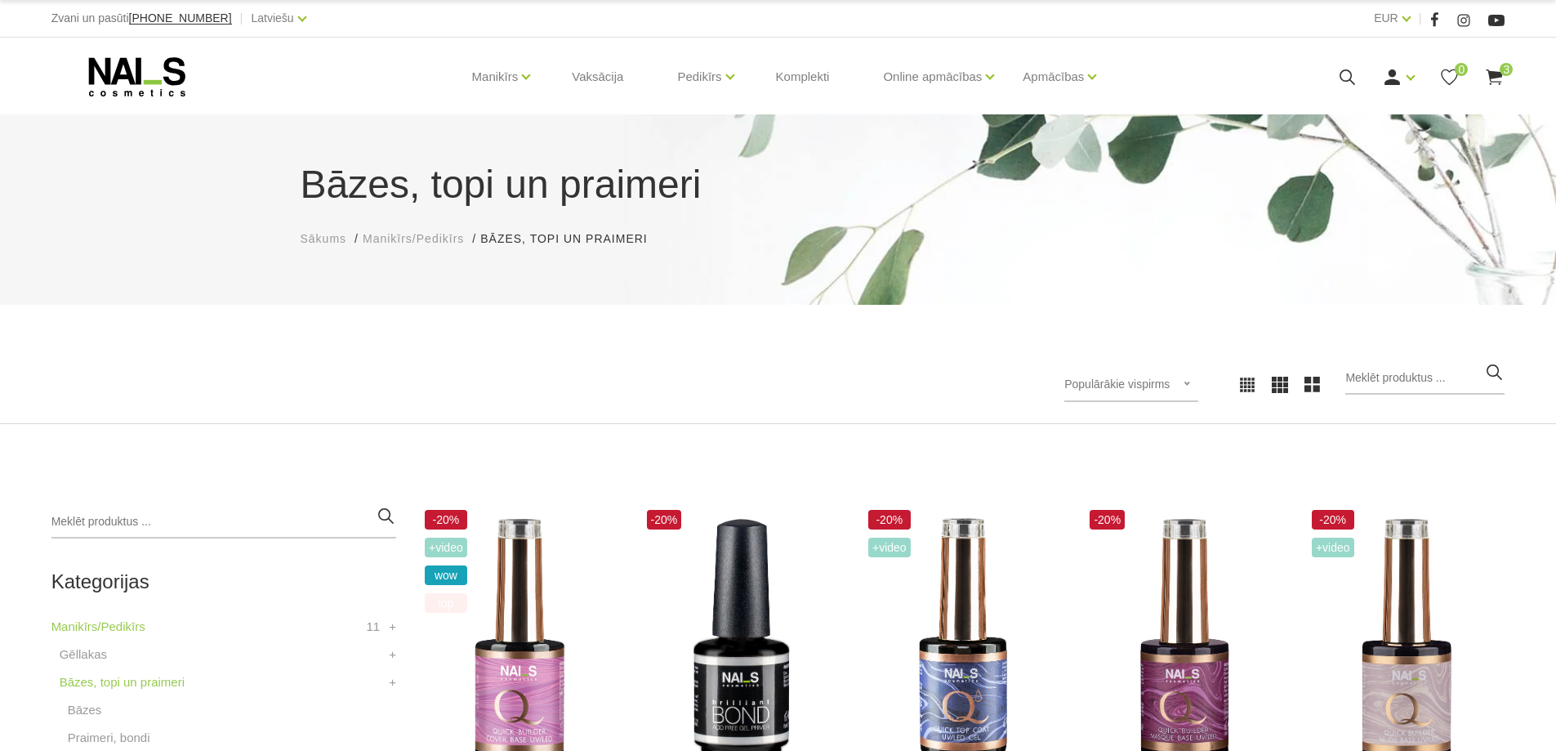
scroll to position [190, 0]
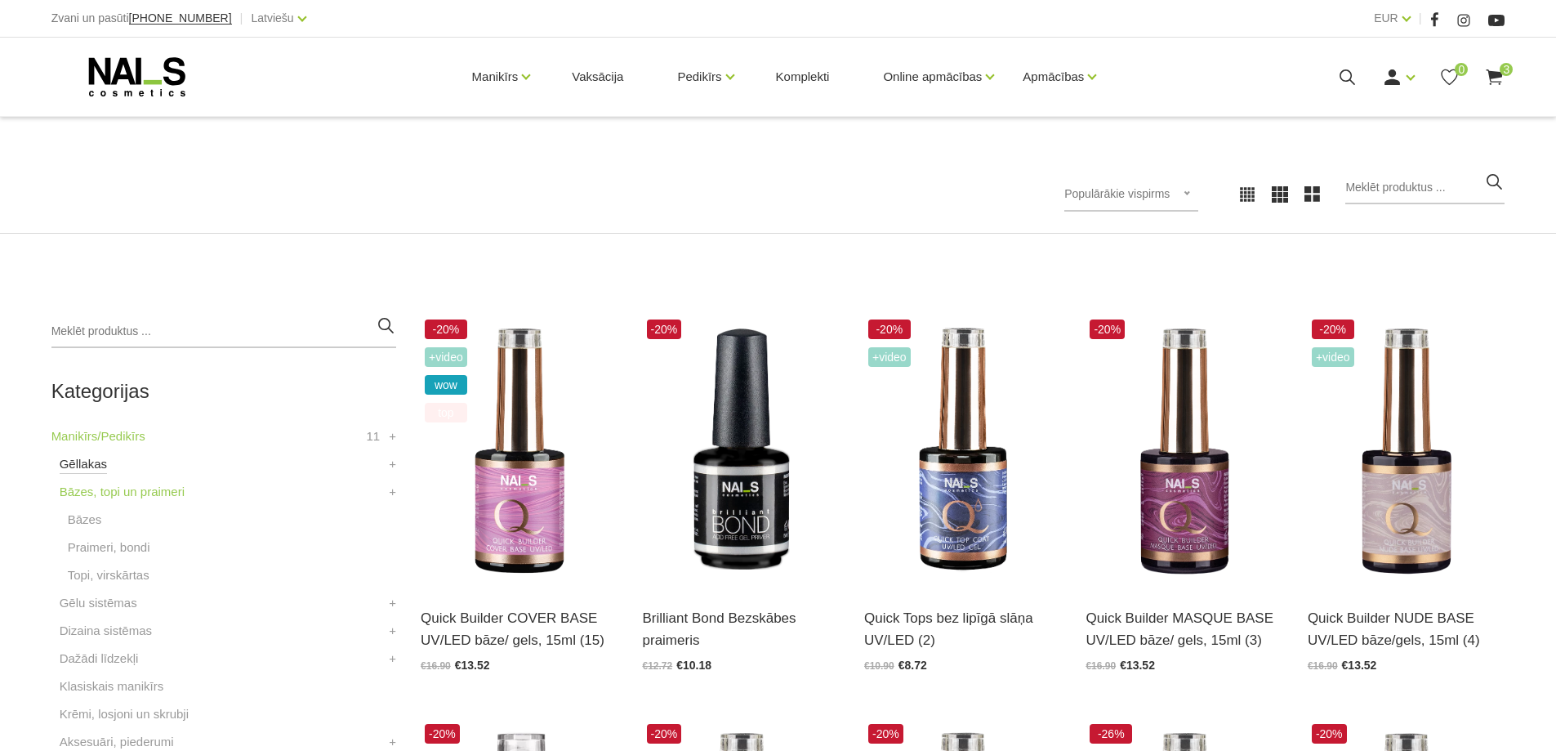
click at [79, 459] on link "Gēllakas" at bounding box center [83, 464] width 47 height 20
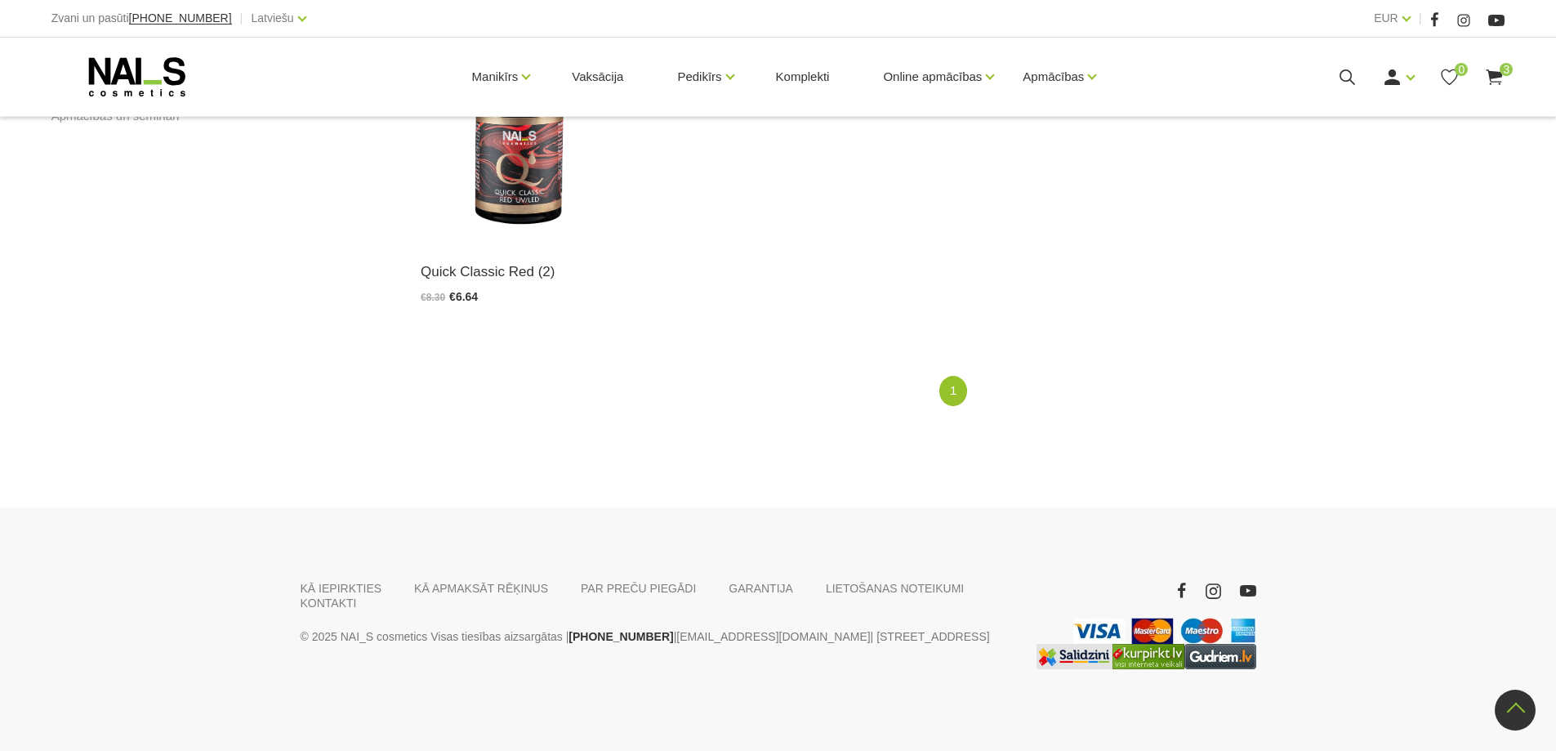
scroll to position [965, 0]
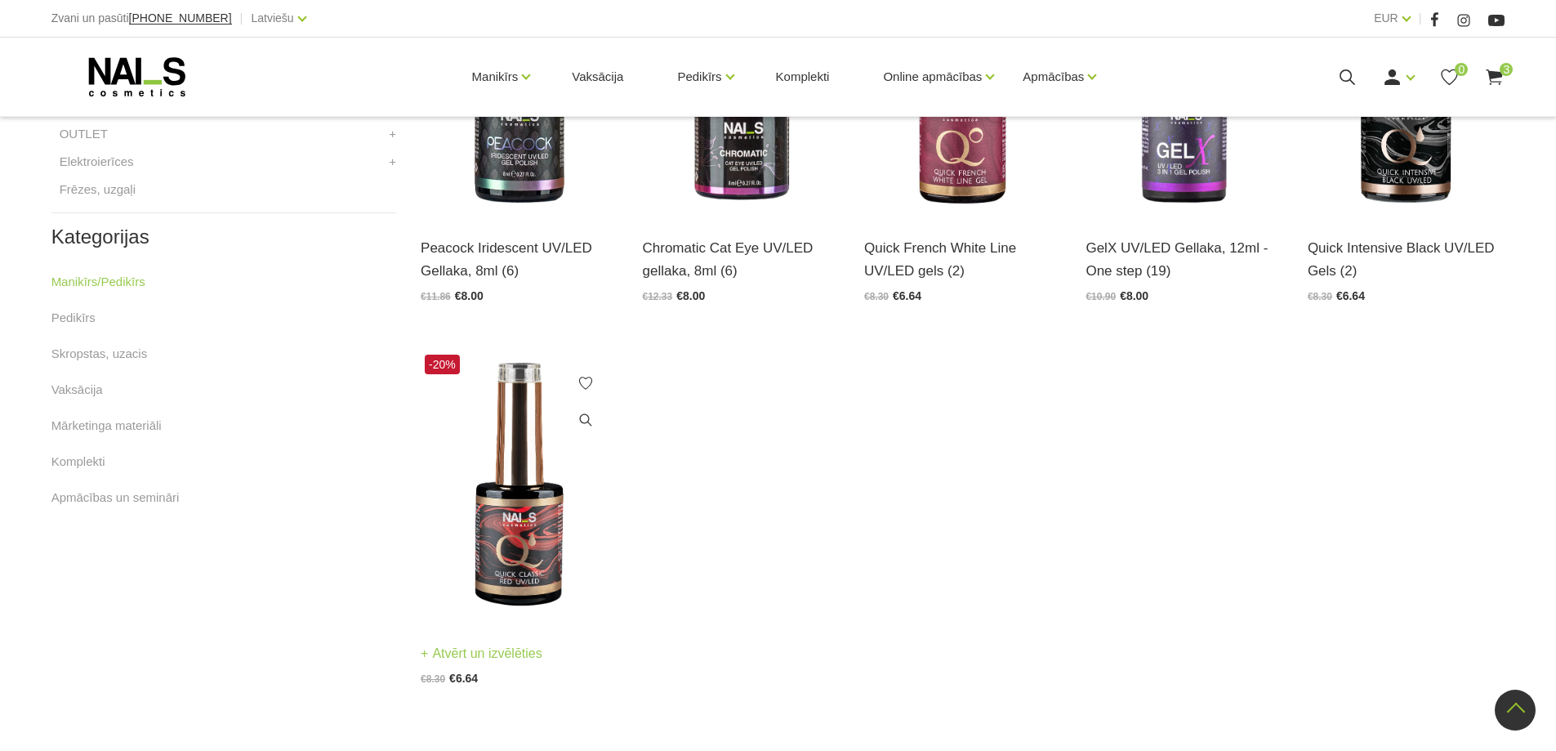
click at [531, 504] on img at bounding box center [519, 485] width 197 height 271
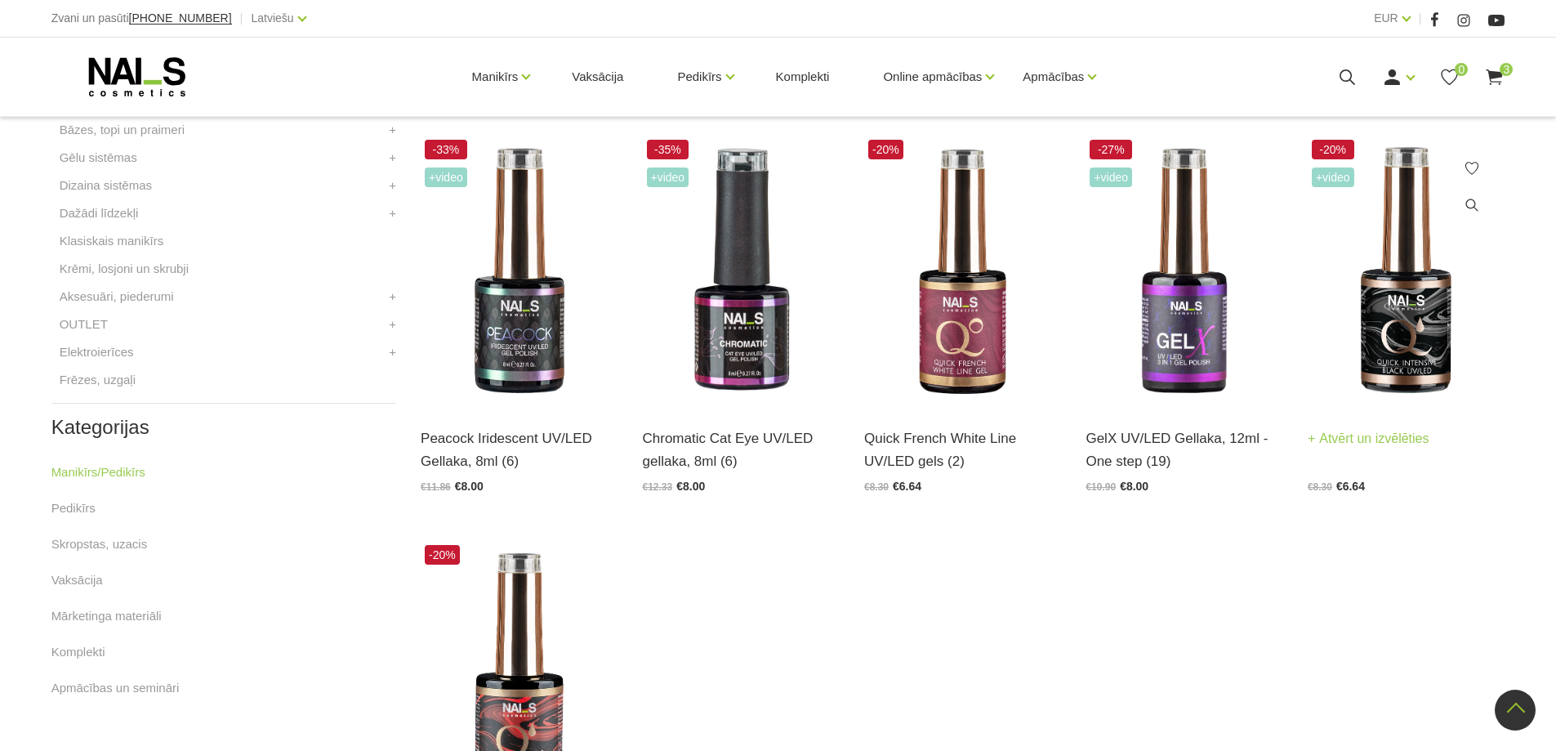
click at [1406, 355] on img at bounding box center [1406, 271] width 197 height 271
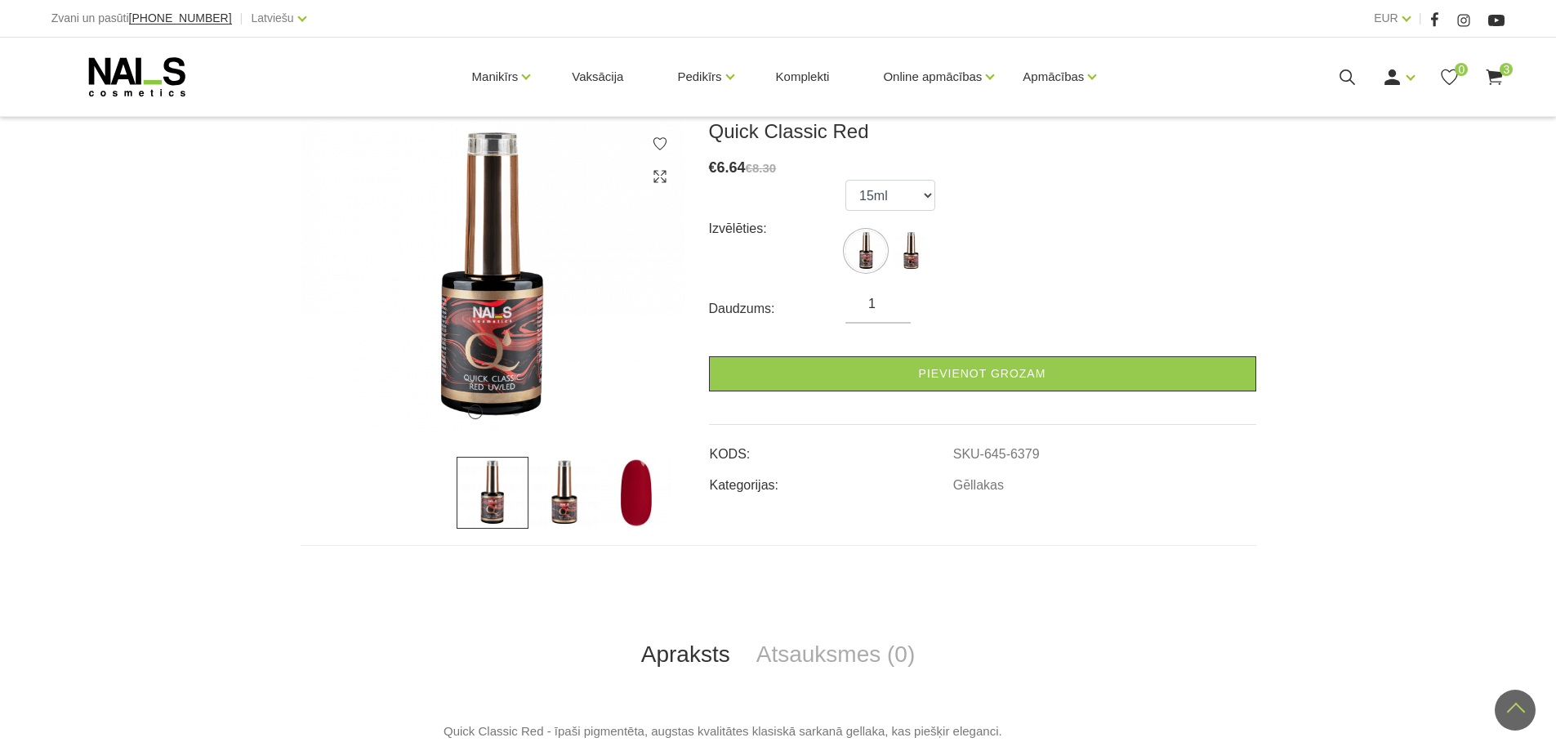
scroll to position [190, 0]
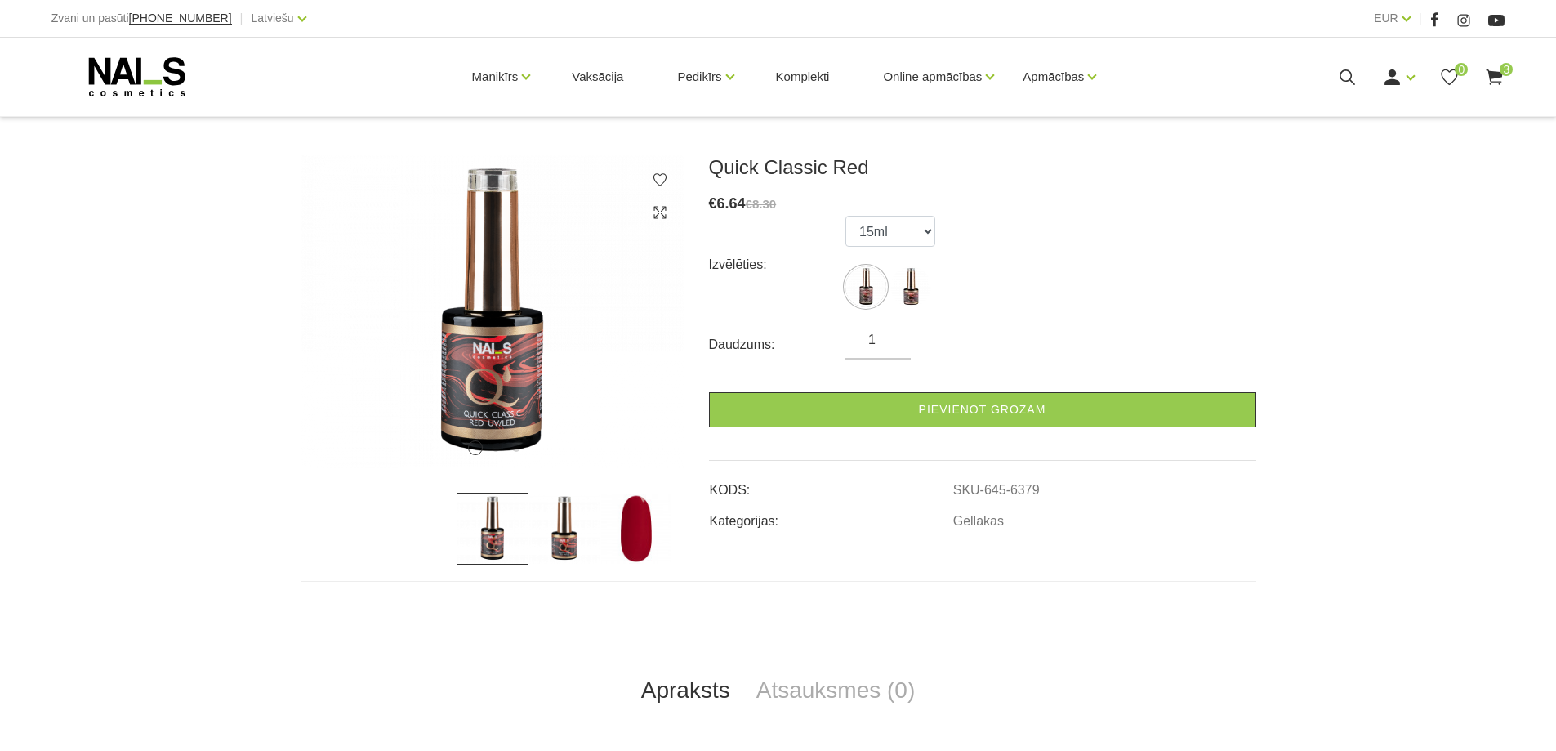
click at [632, 539] on img at bounding box center [636, 529] width 72 height 72
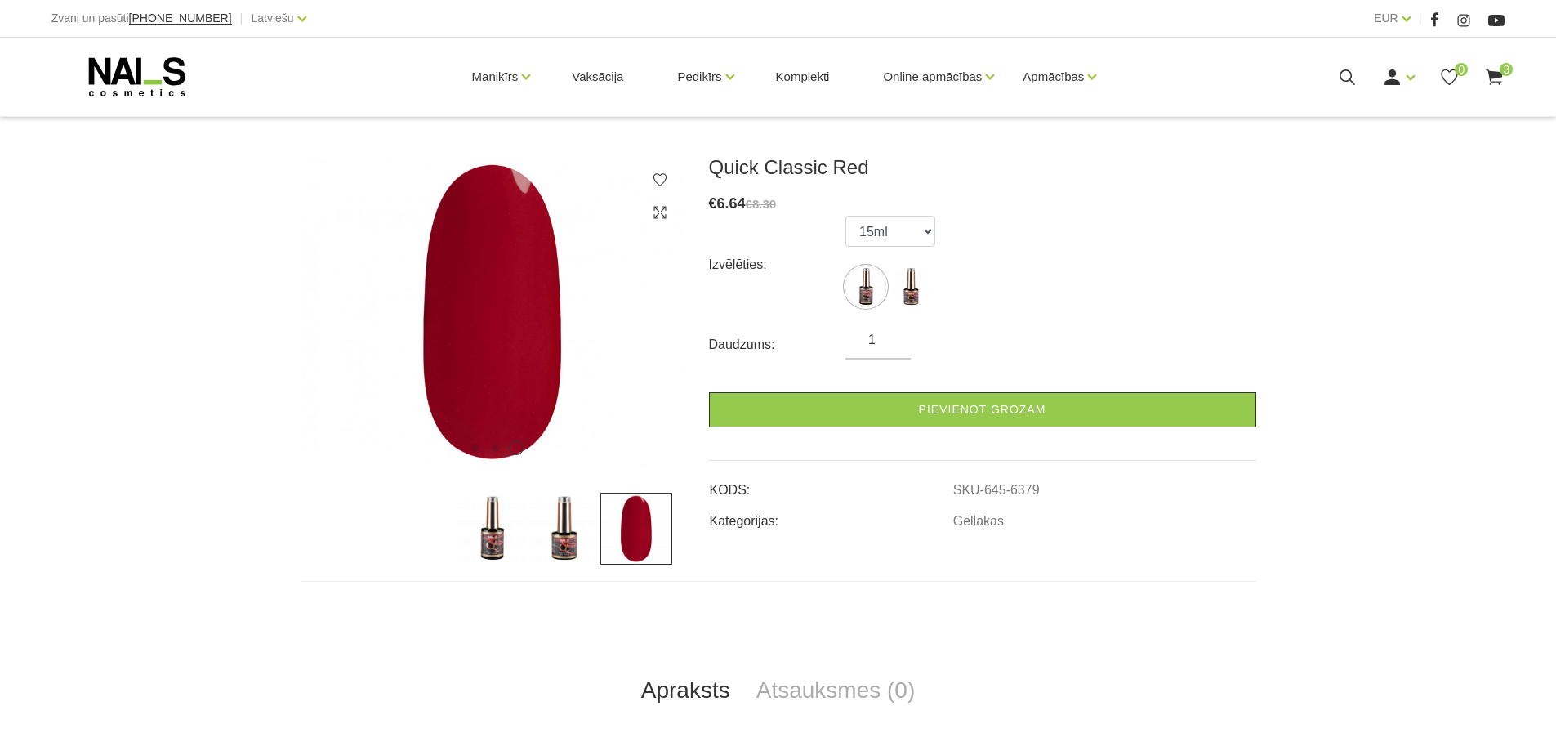
click at [564, 539] on img at bounding box center [564, 529] width 72 height 72
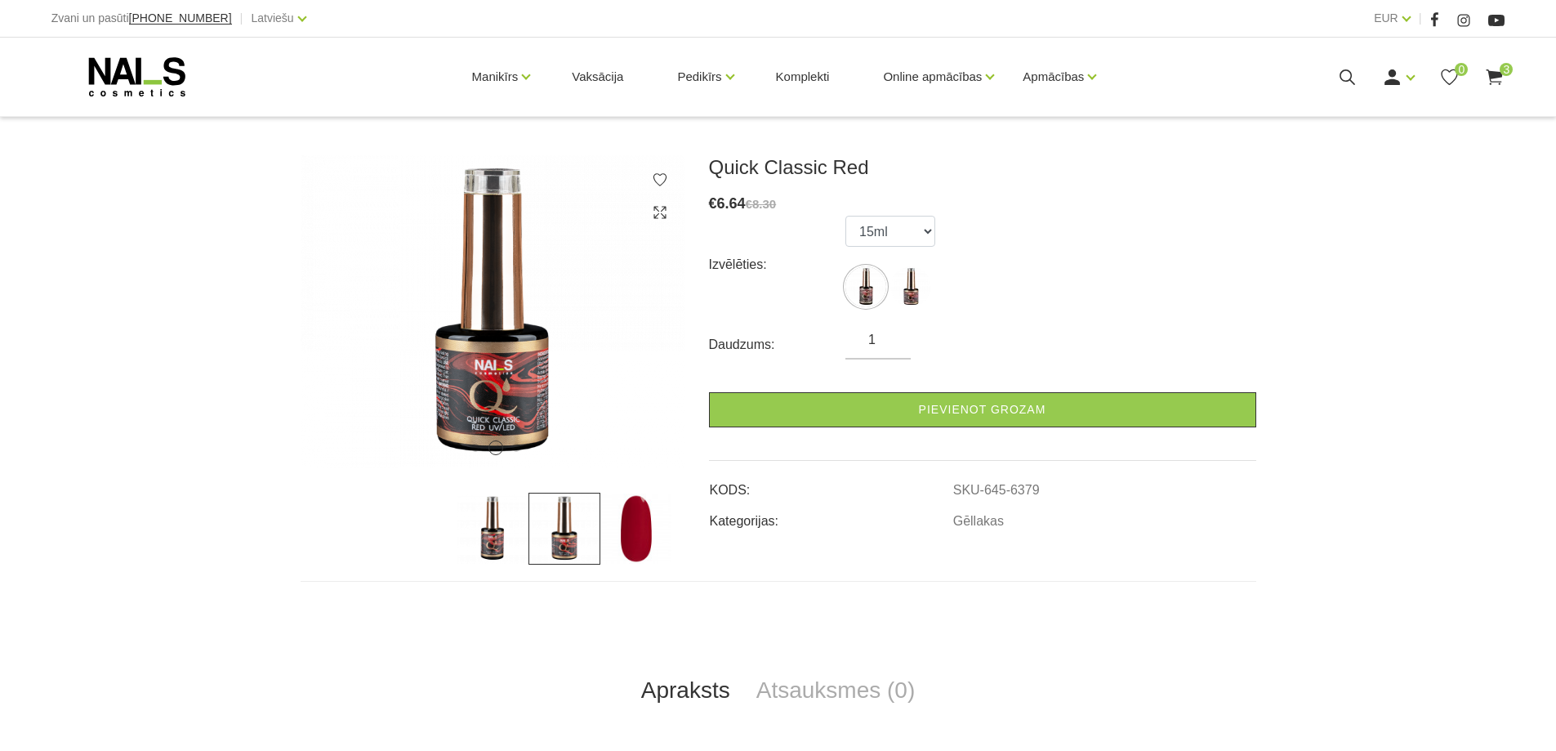
click at [630, 530] on img at bounding box center [636, 529] width 72 height 72
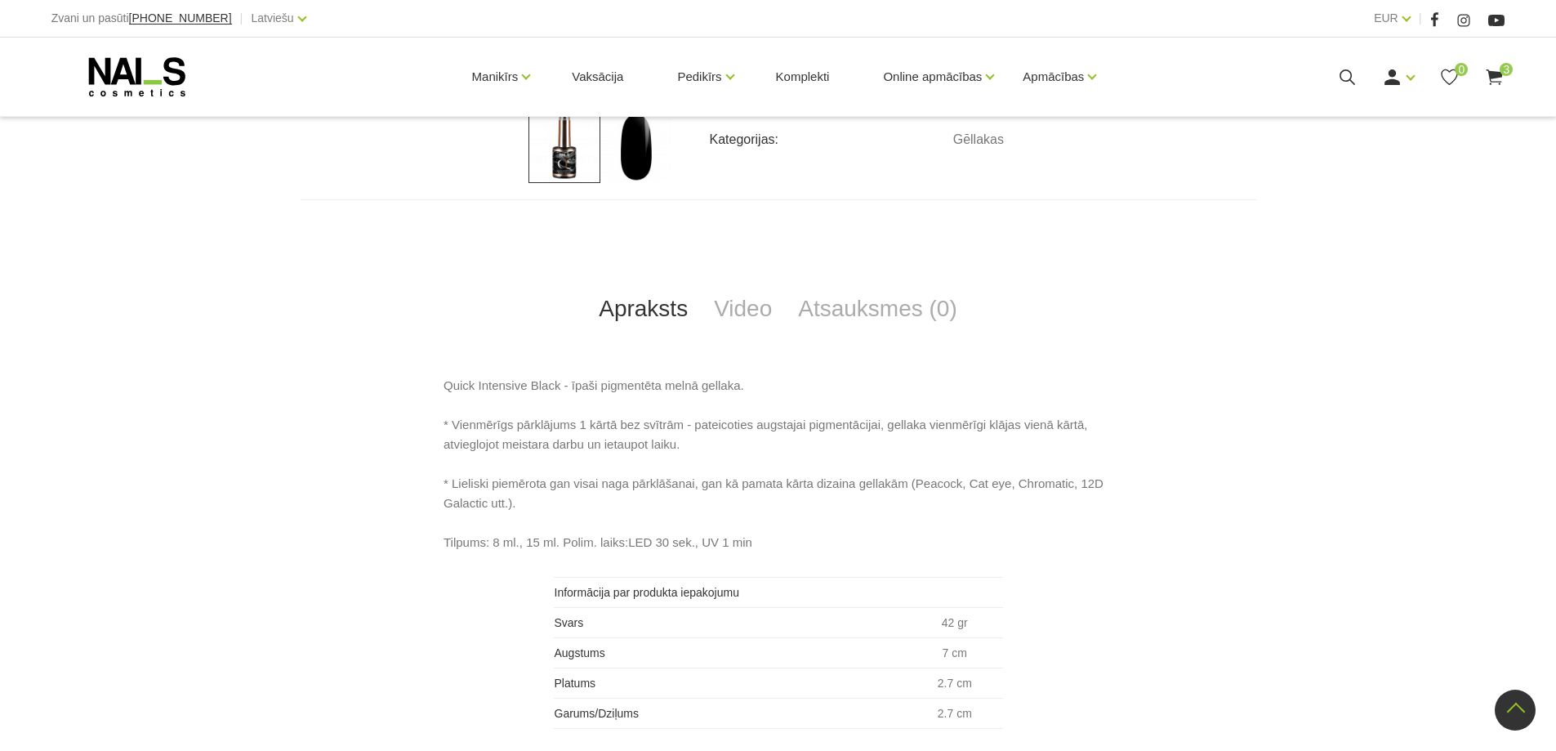
scroll to position [762, 0]
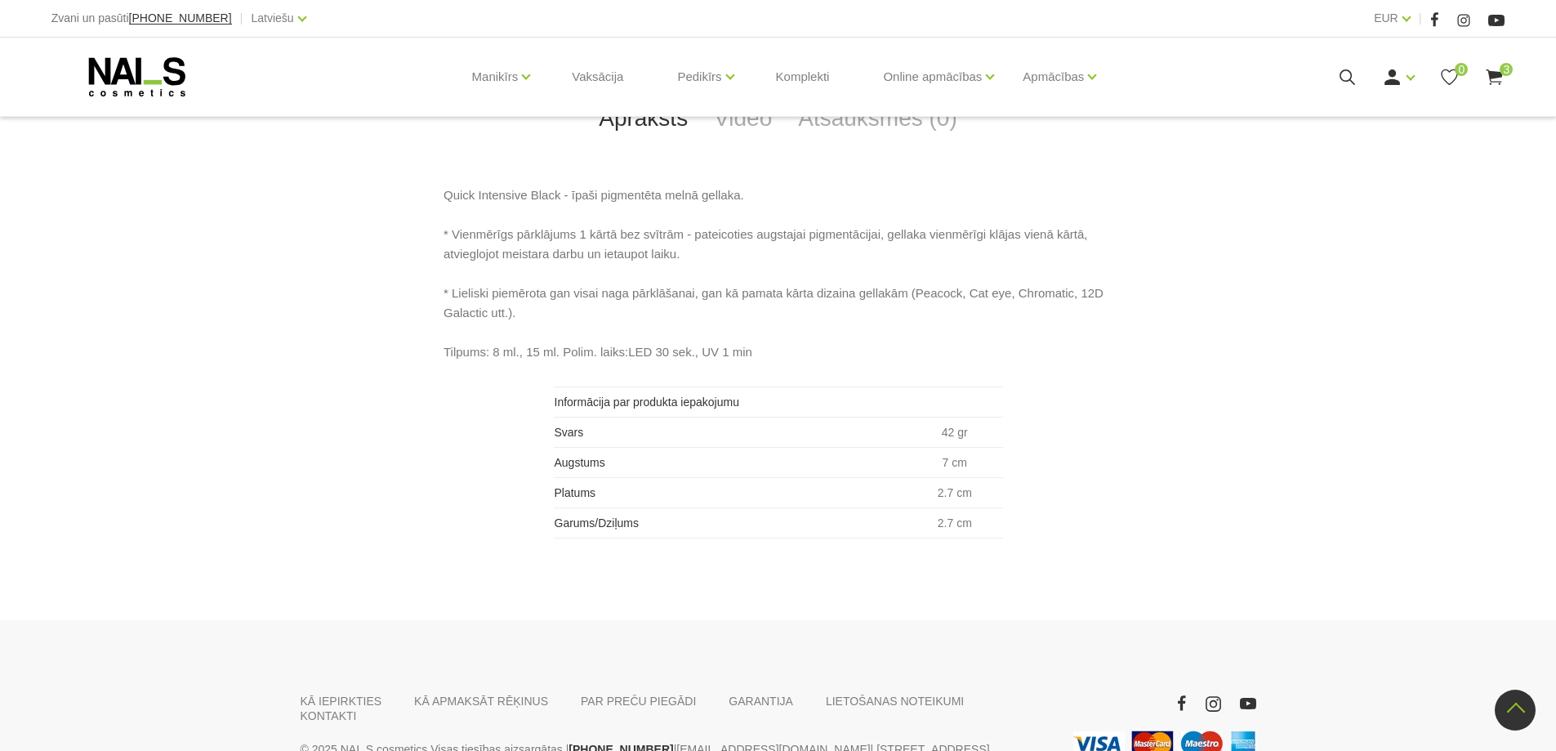
click at [1497, 71] on icon at bounding box center [1494, 77] width 20 height 20
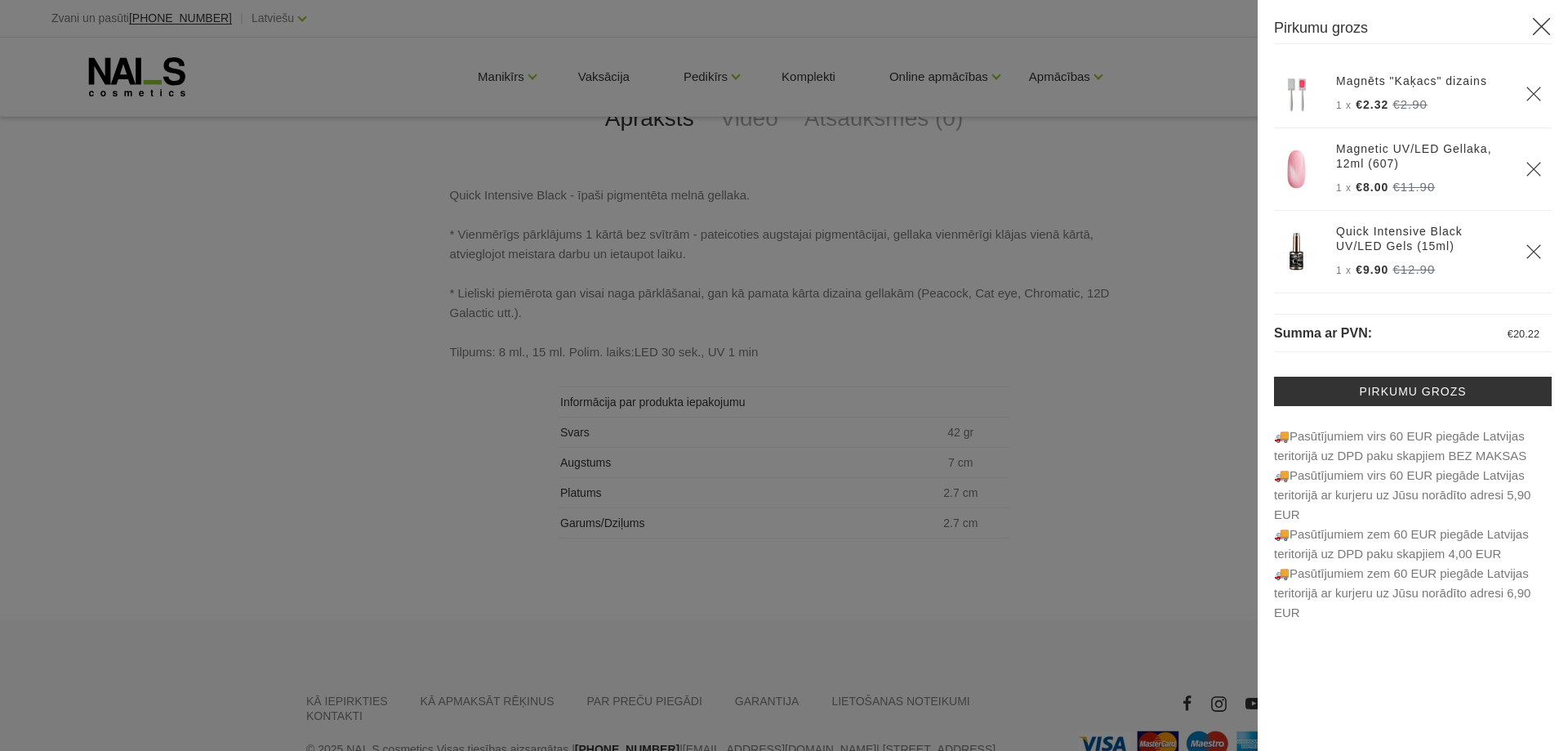
click at [1540, 20] on icon at bounding box center [1541, 26] width 20 height 20
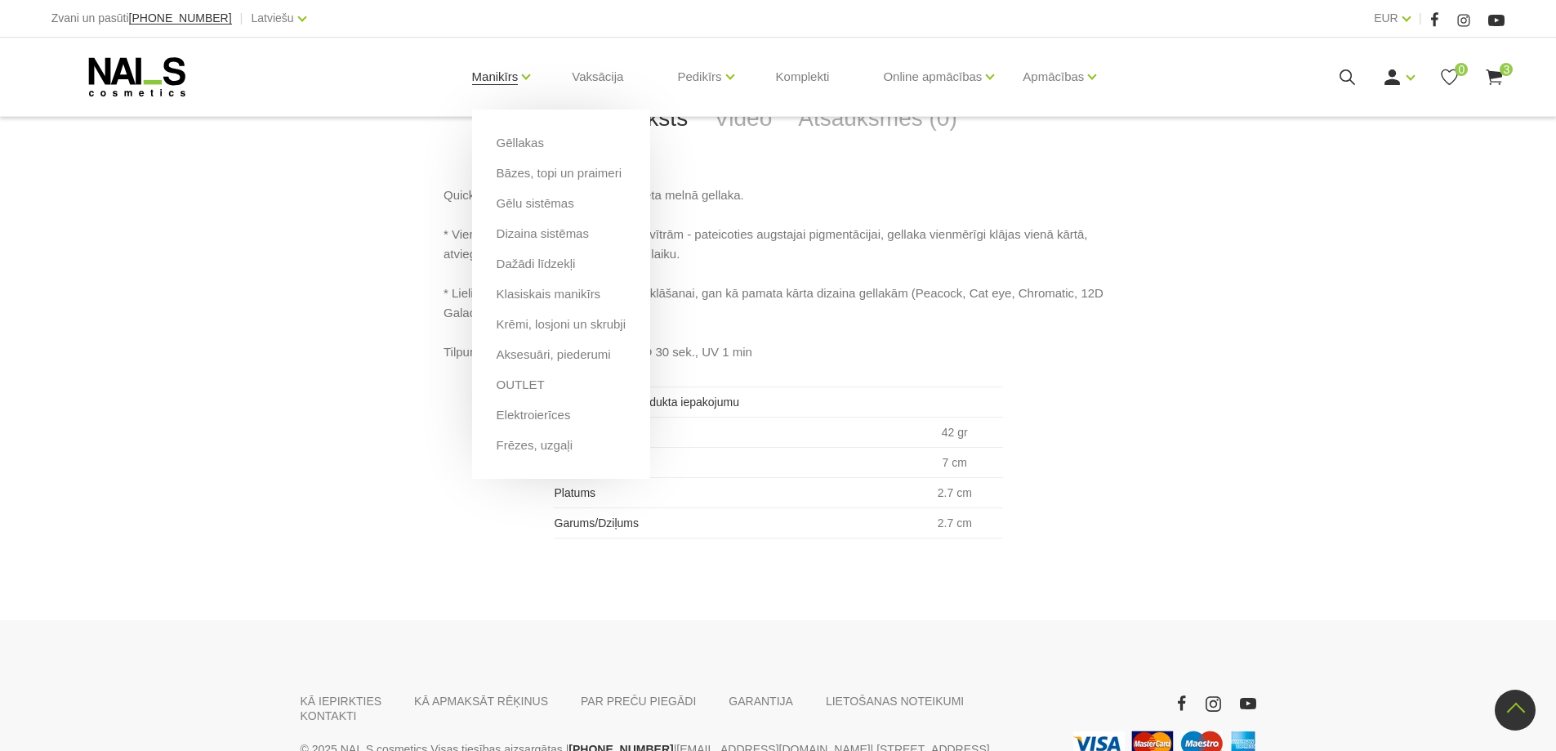
click at [495, 74] on link "Manikīrs" at bounding box center [495, 76] width 47 height 65
click at [517, 138] on link "Gēllakas" at bounding box center [520, 143] width 47 height 18
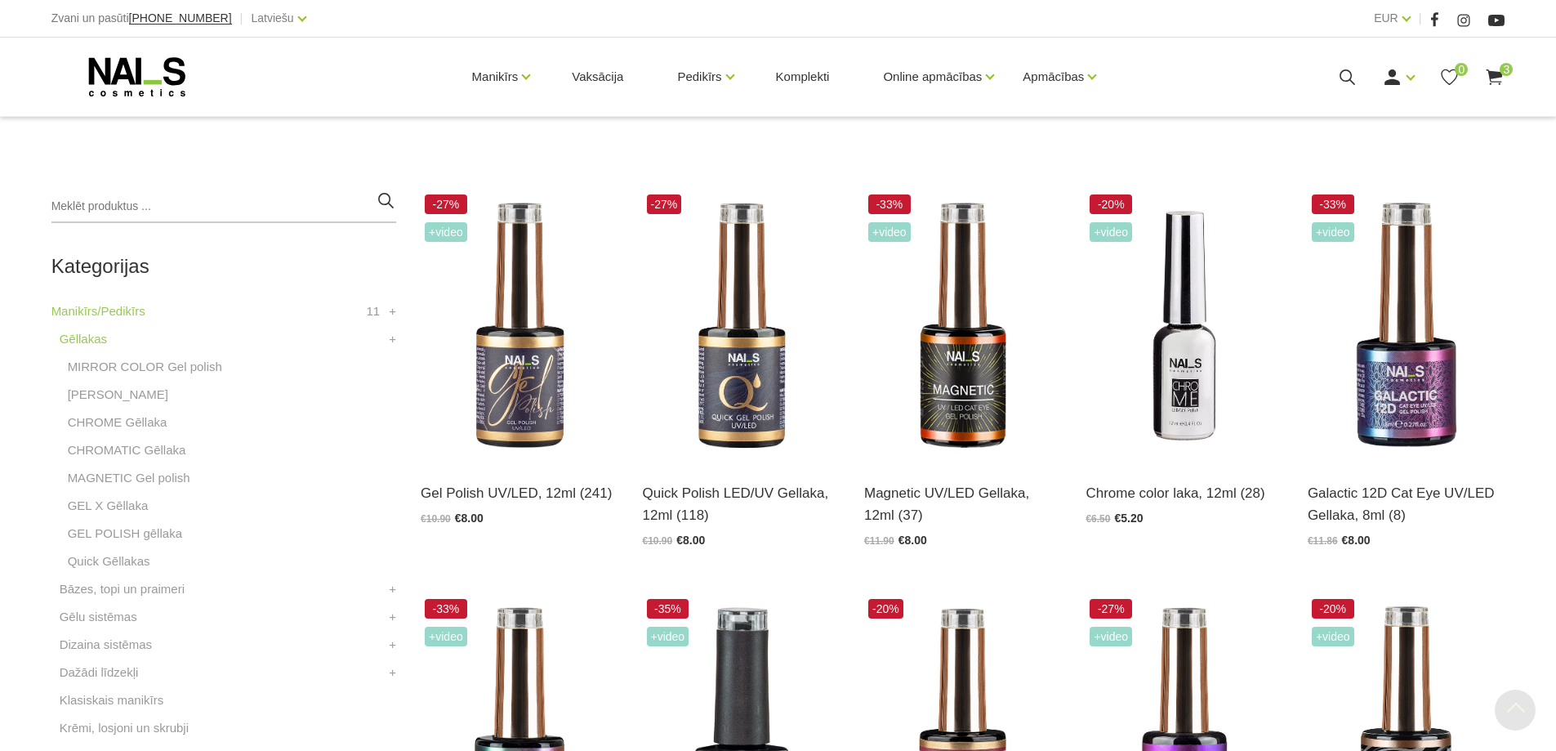
scroll to position [381, 0]
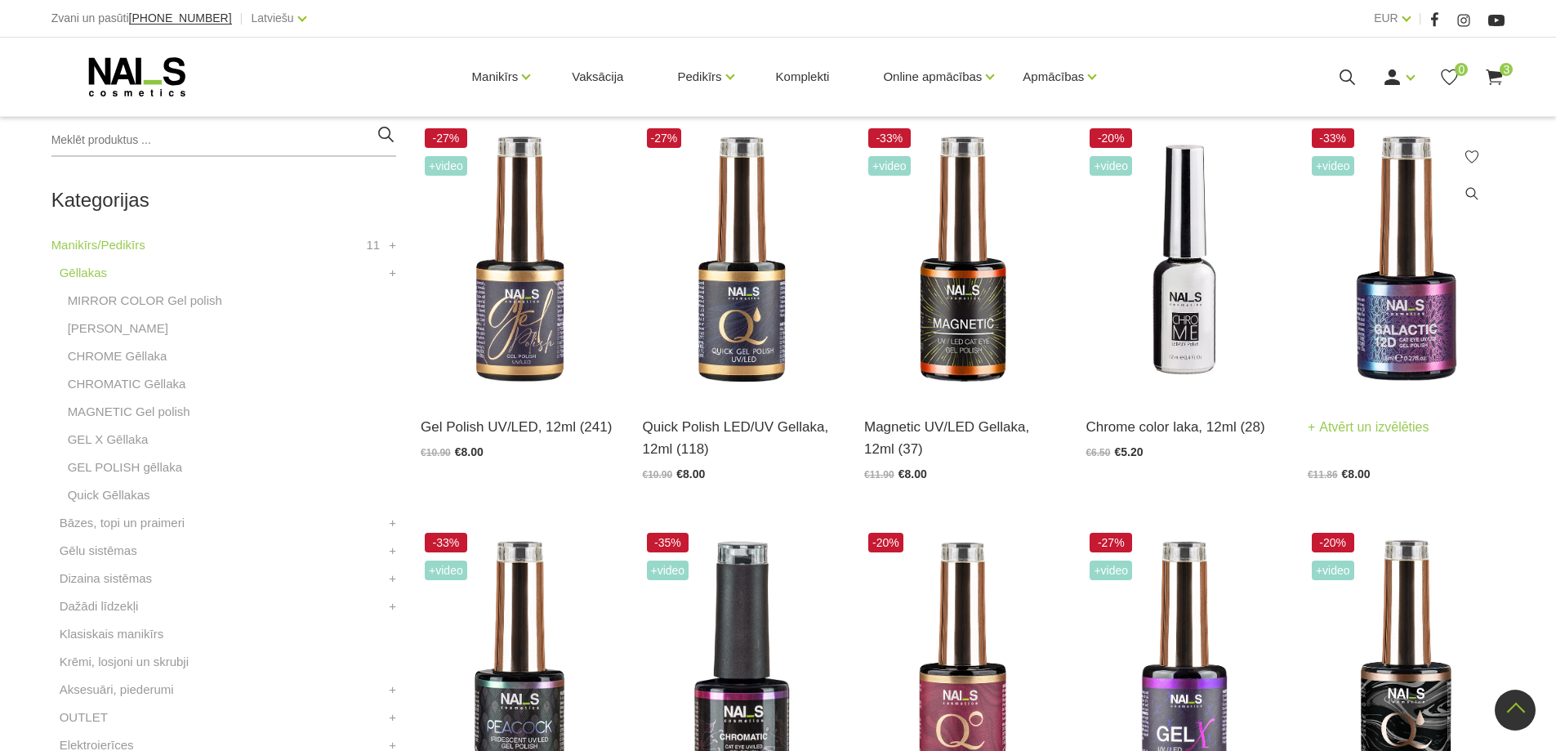
click at [1414, 344] on img at bounding box center [1406, 259] width 197 height 271
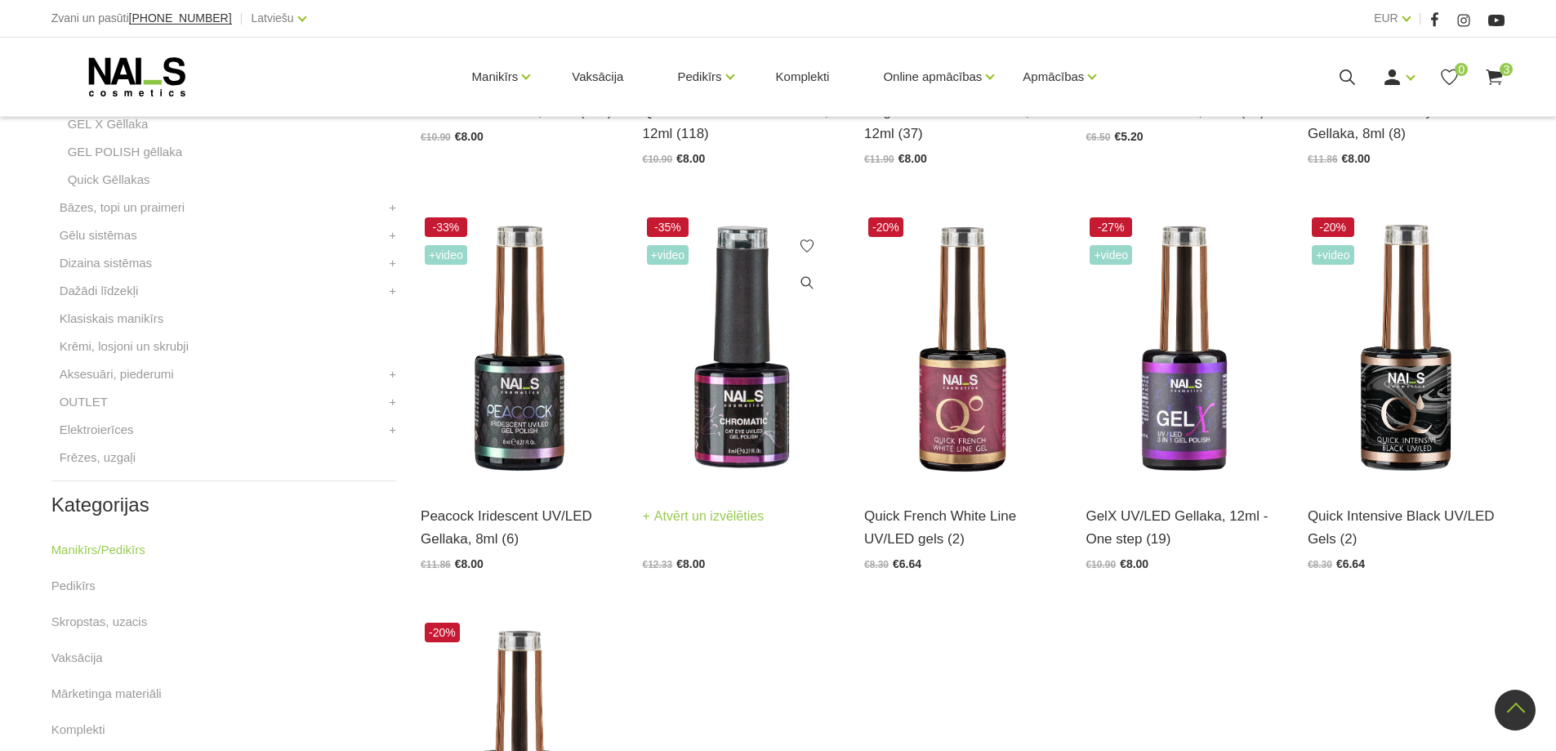
scroll to position [190, 0]
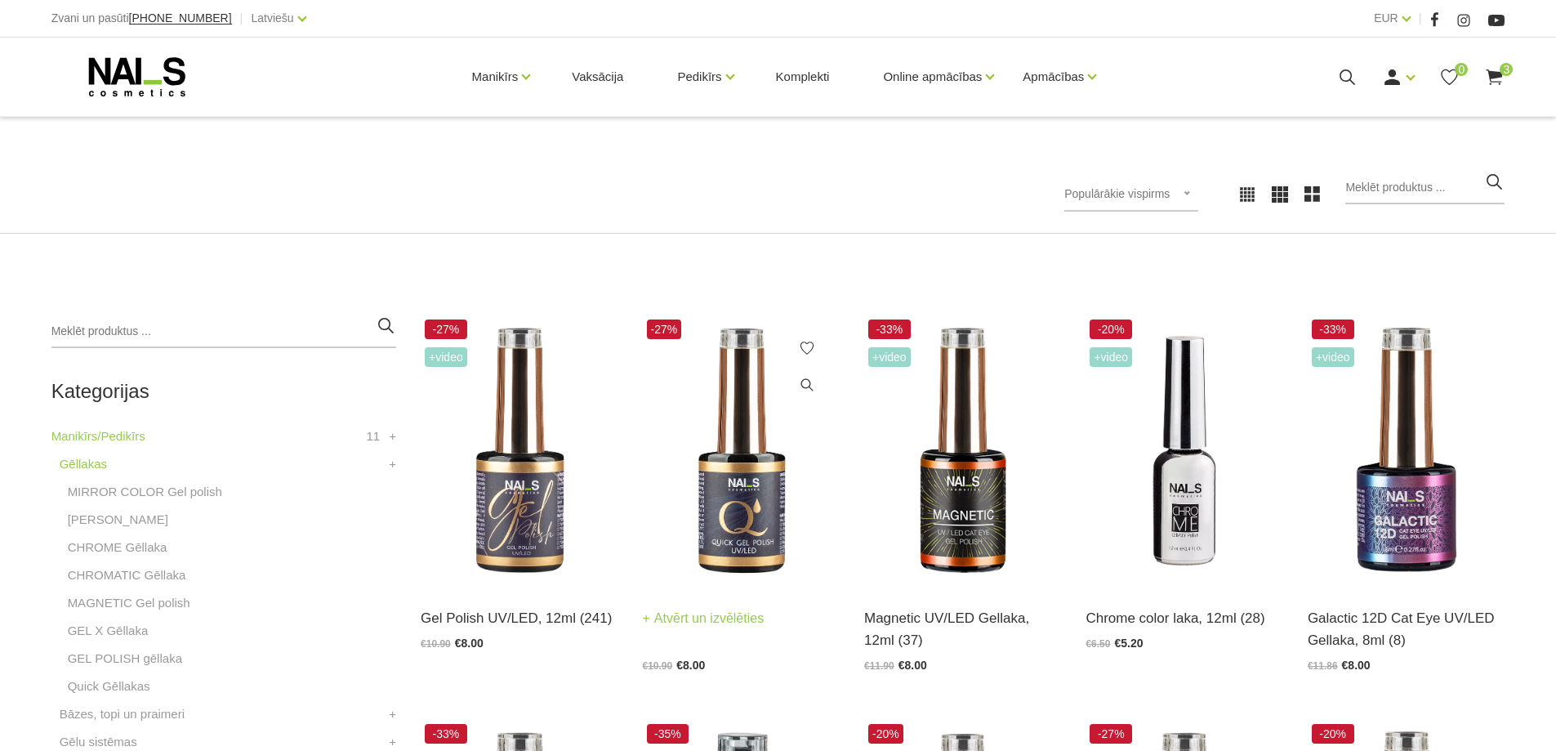
click at [734, 364] on img at bounding box center [741, 450] width 197 height 271
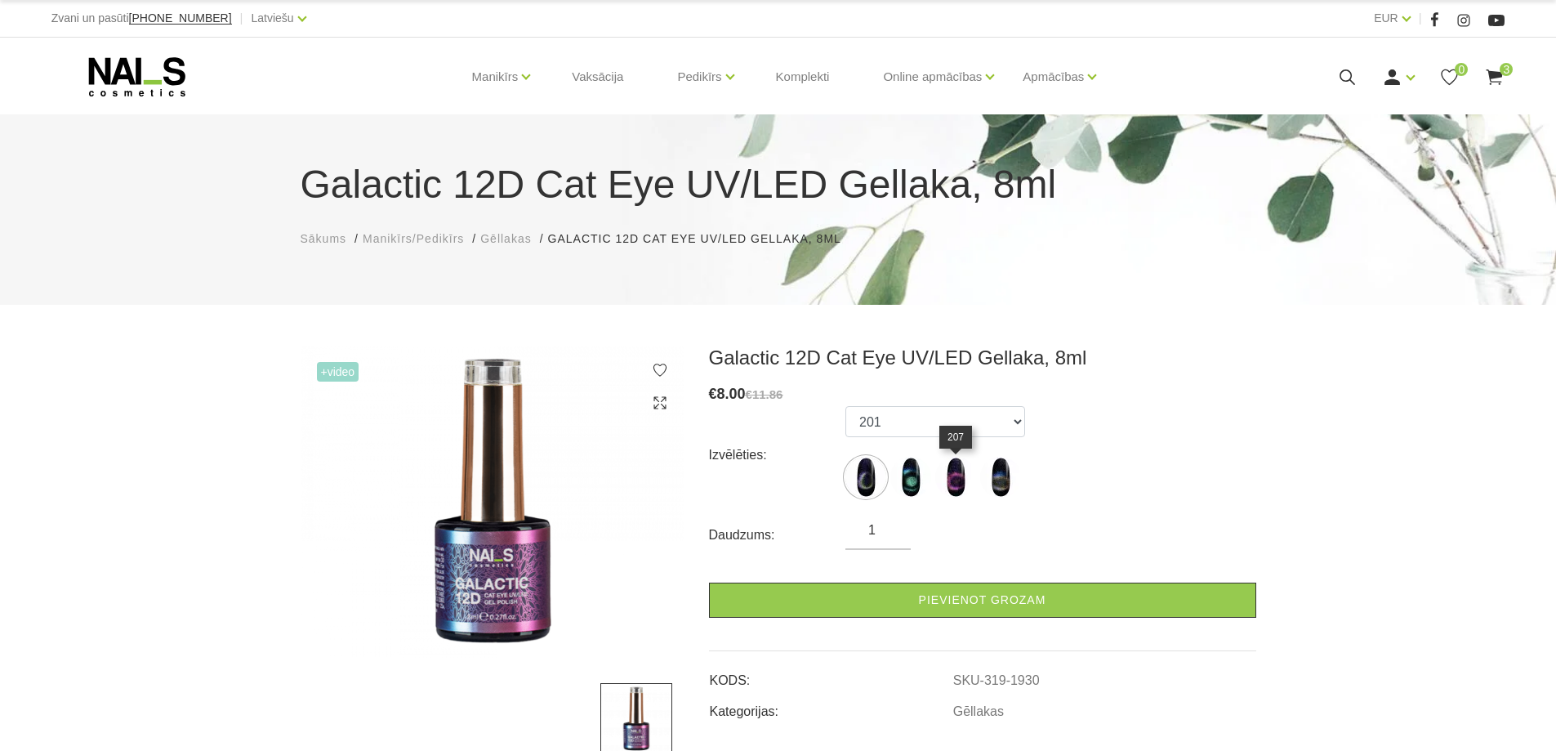
click at [952, 481] on img at bounding box center [955, 477] width 41 height 41
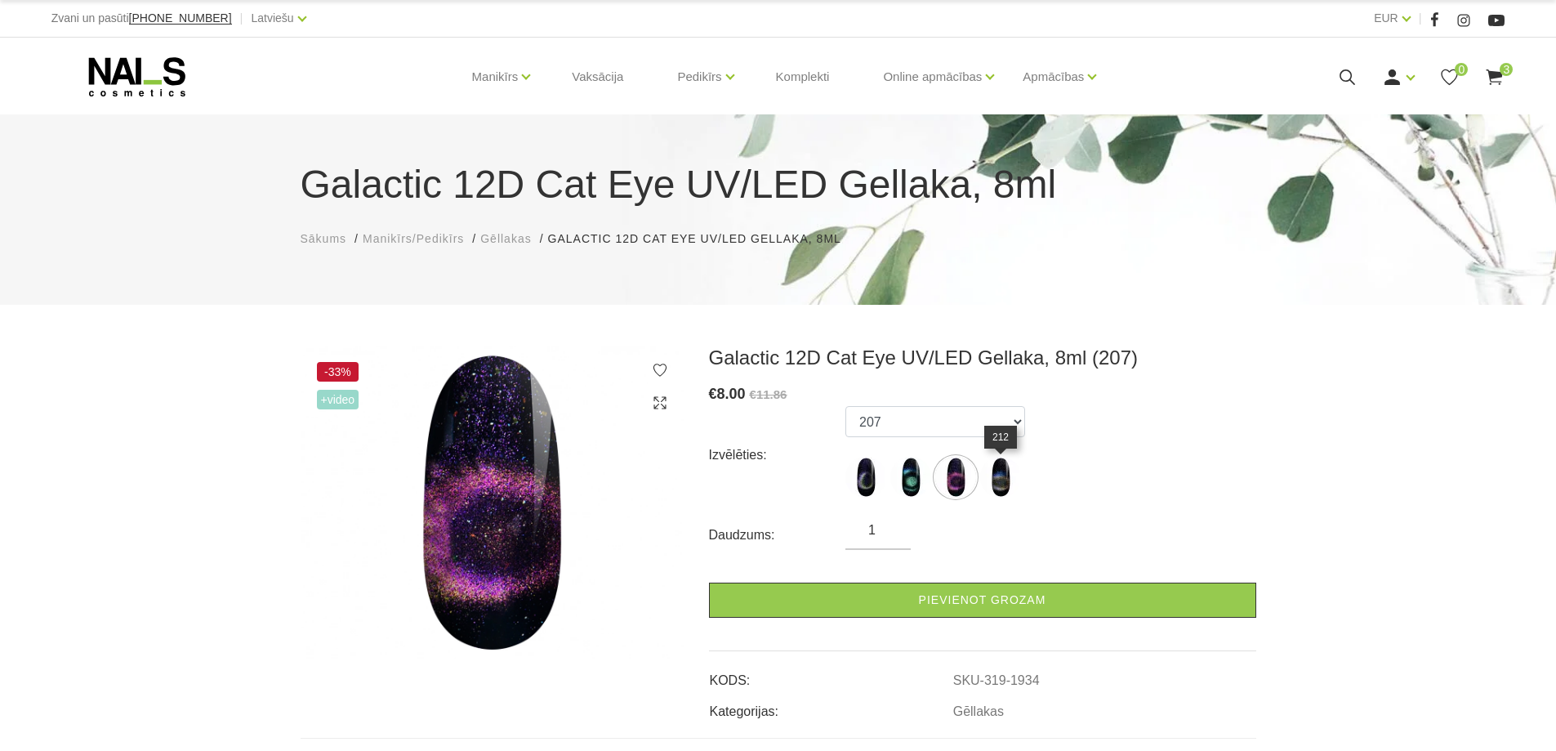
click at [1004, 479] on img at bounding box center [1000, 477] width 41 height 41
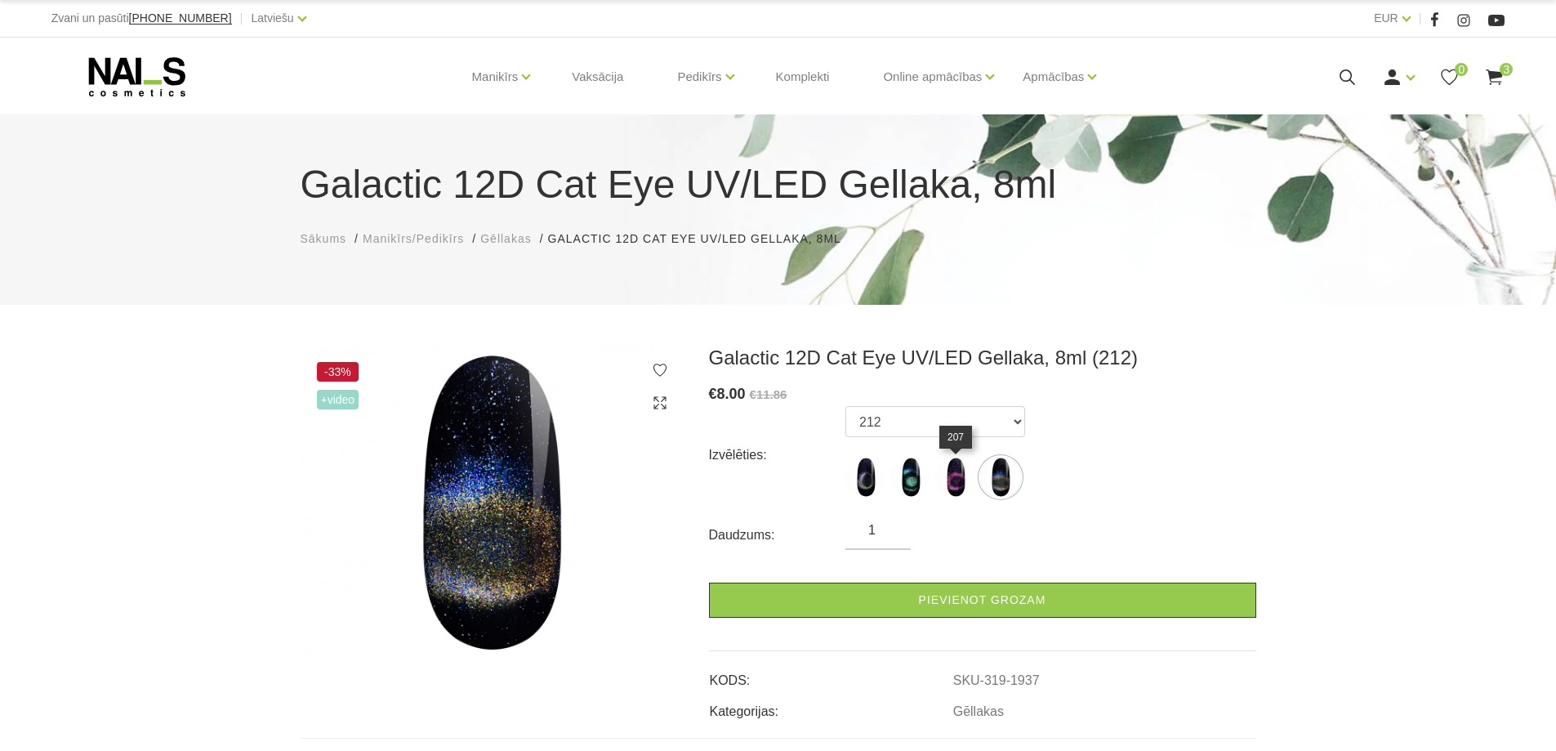
click at [956, 486] on img at bounding box center [955, 477] width 41 height 41
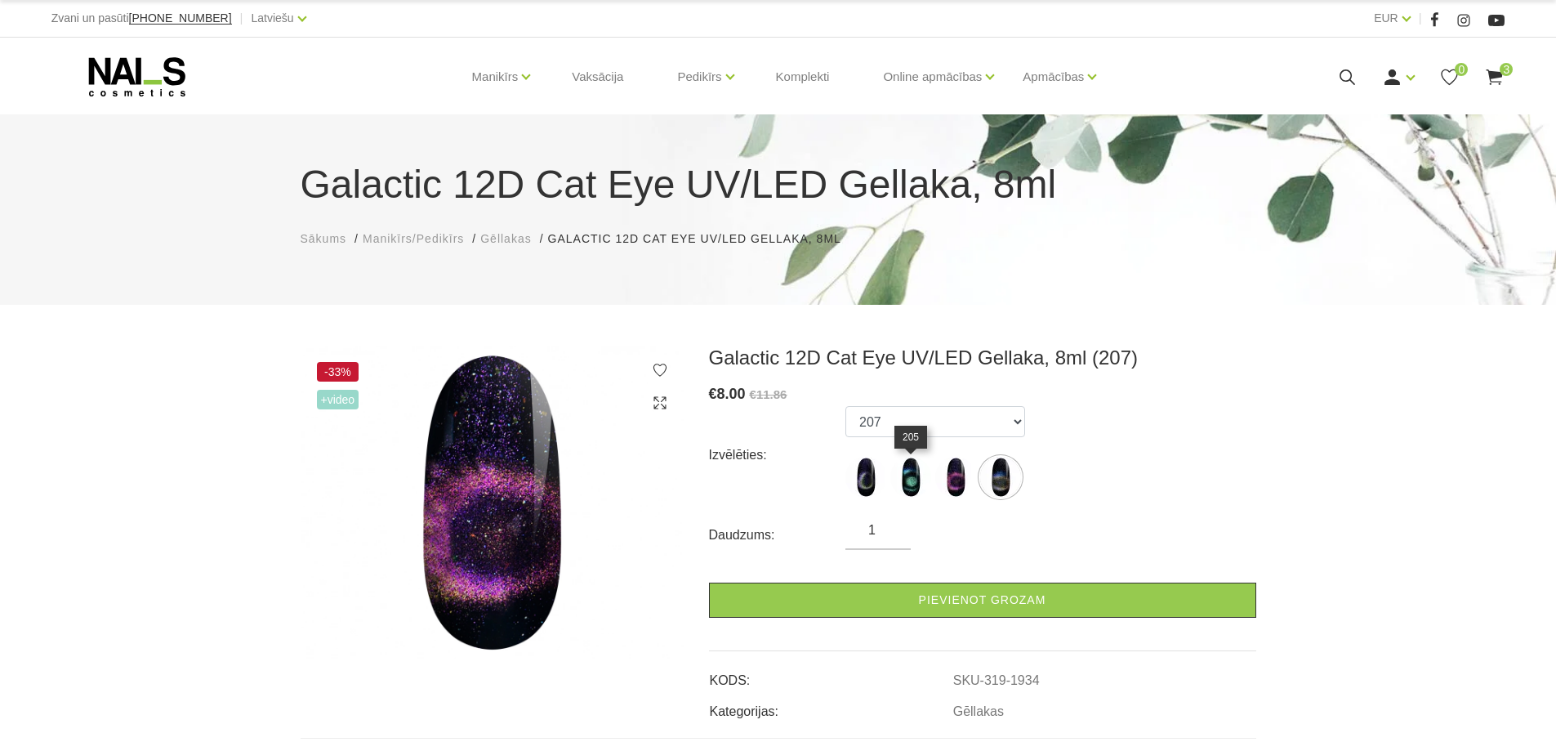
click at [913, 483] on img at bounding box center [910, 477] width 41 height 41
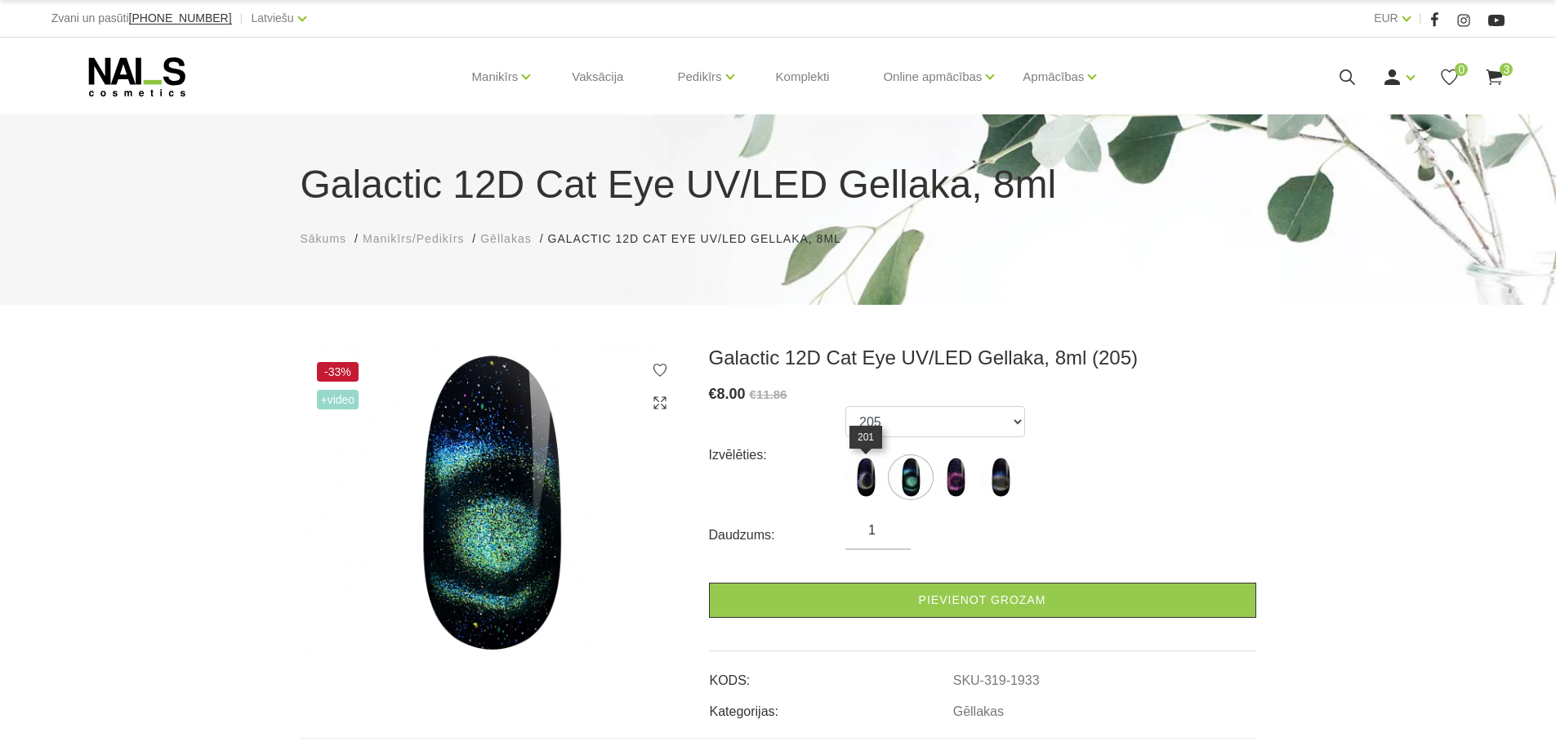
click at [867, 480] on img at bounding box center [865, 477] width 41 height 41
select select "1930"
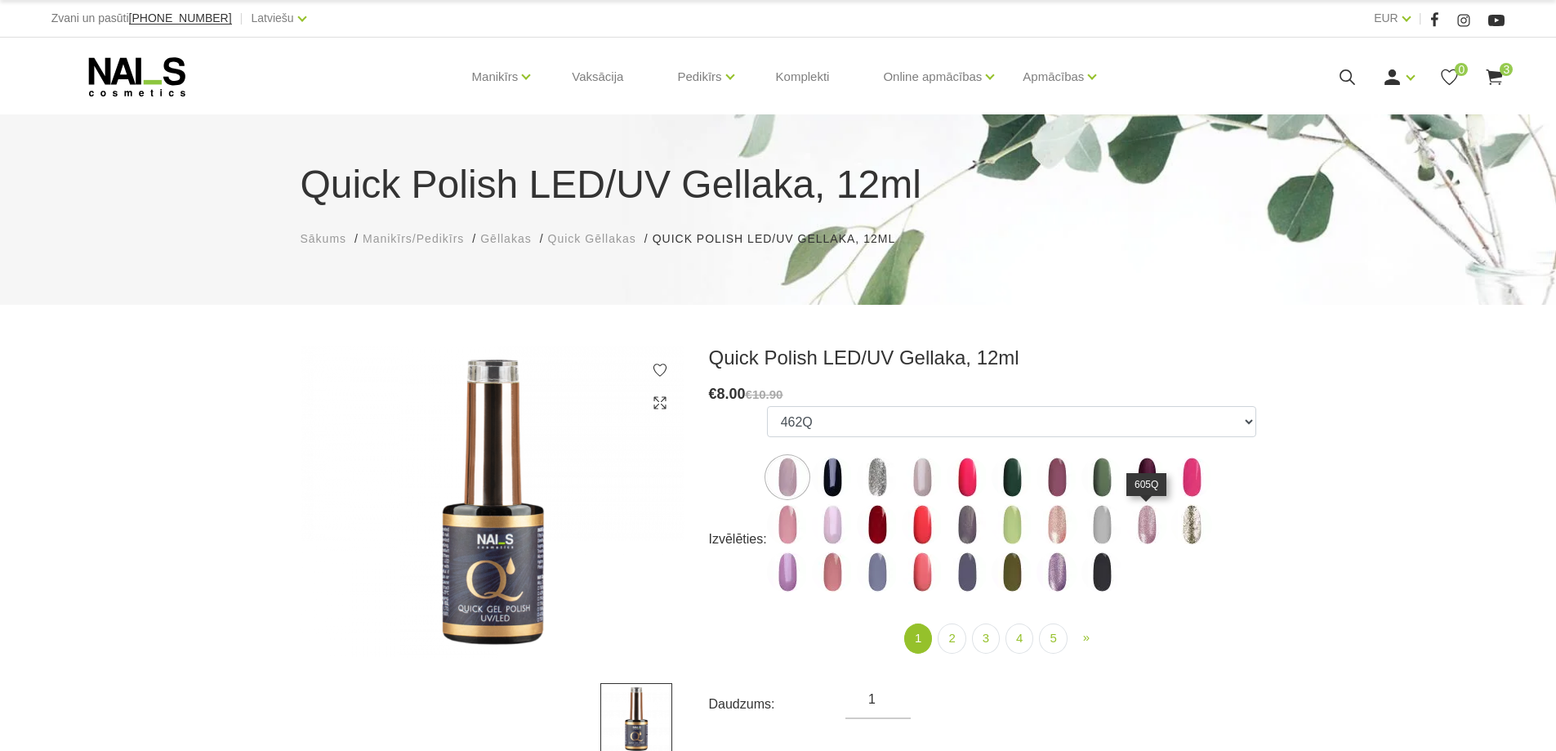
click at [1143, 521] on img at bounding box center [1146, 524] width 41 height 41
select select "4356"
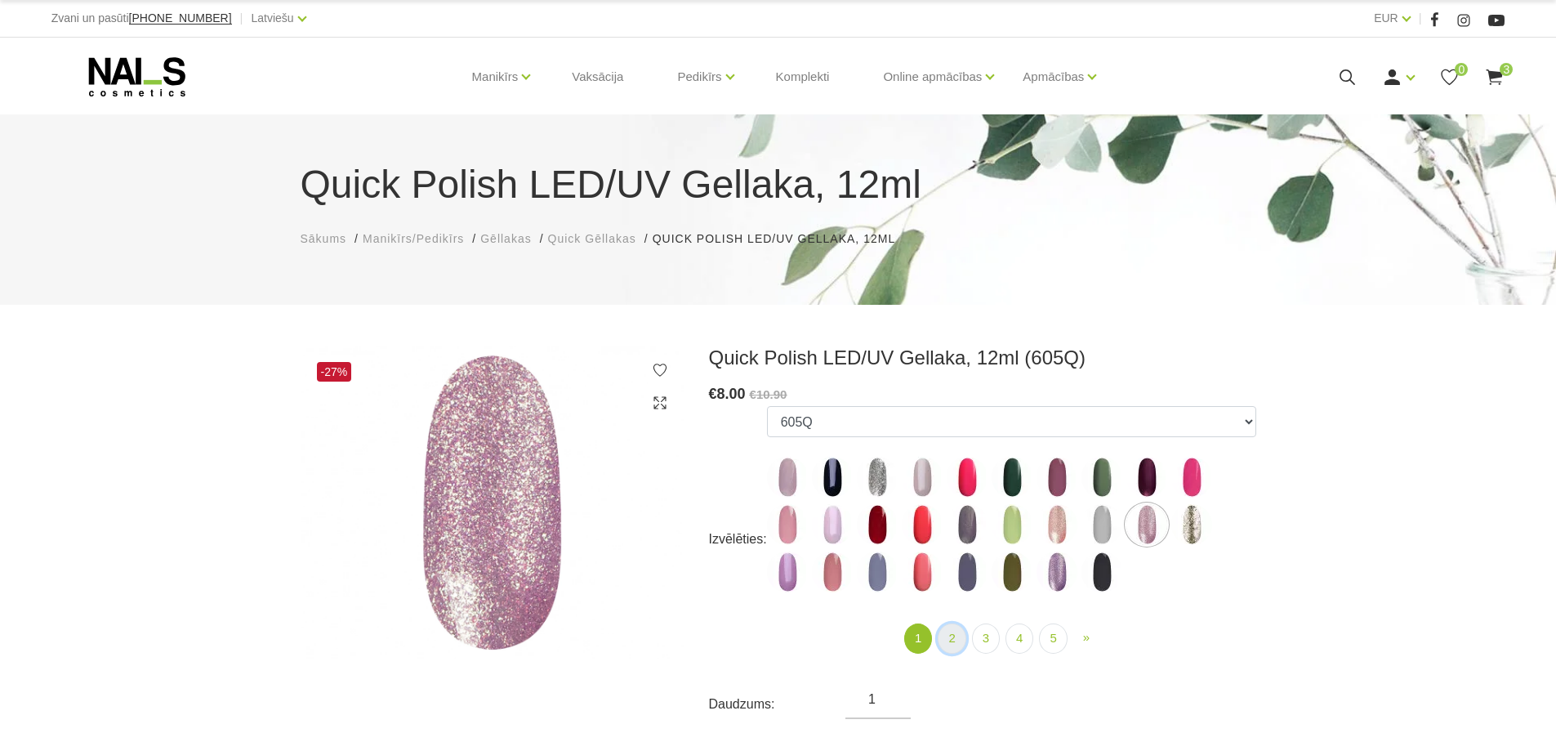
click at [951, 638] on link "2" at bounding box center [952, 638] width 28 height 30
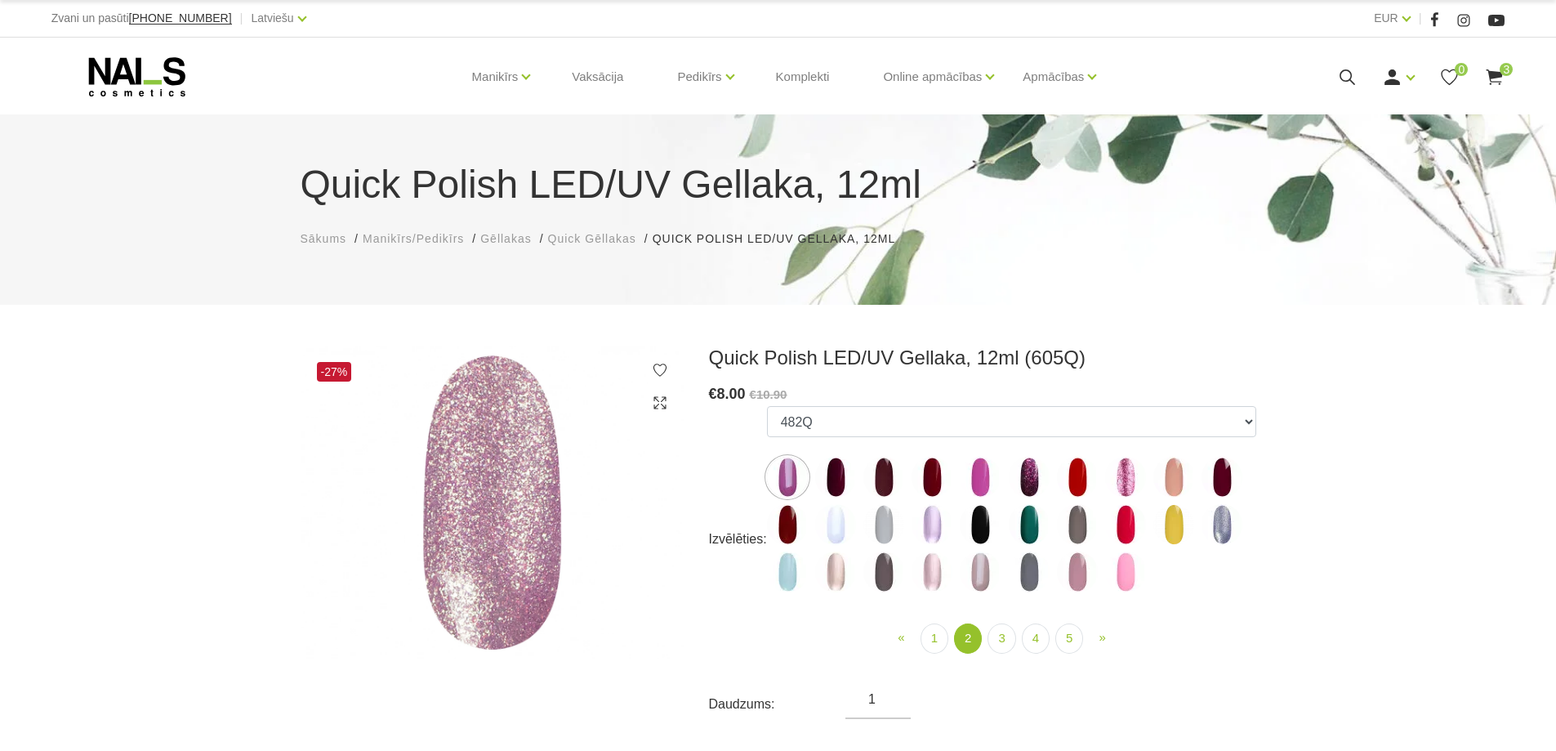
click at [831, 583] on img at bounding box center [835, 571] width 41 height 41
select select "4408"
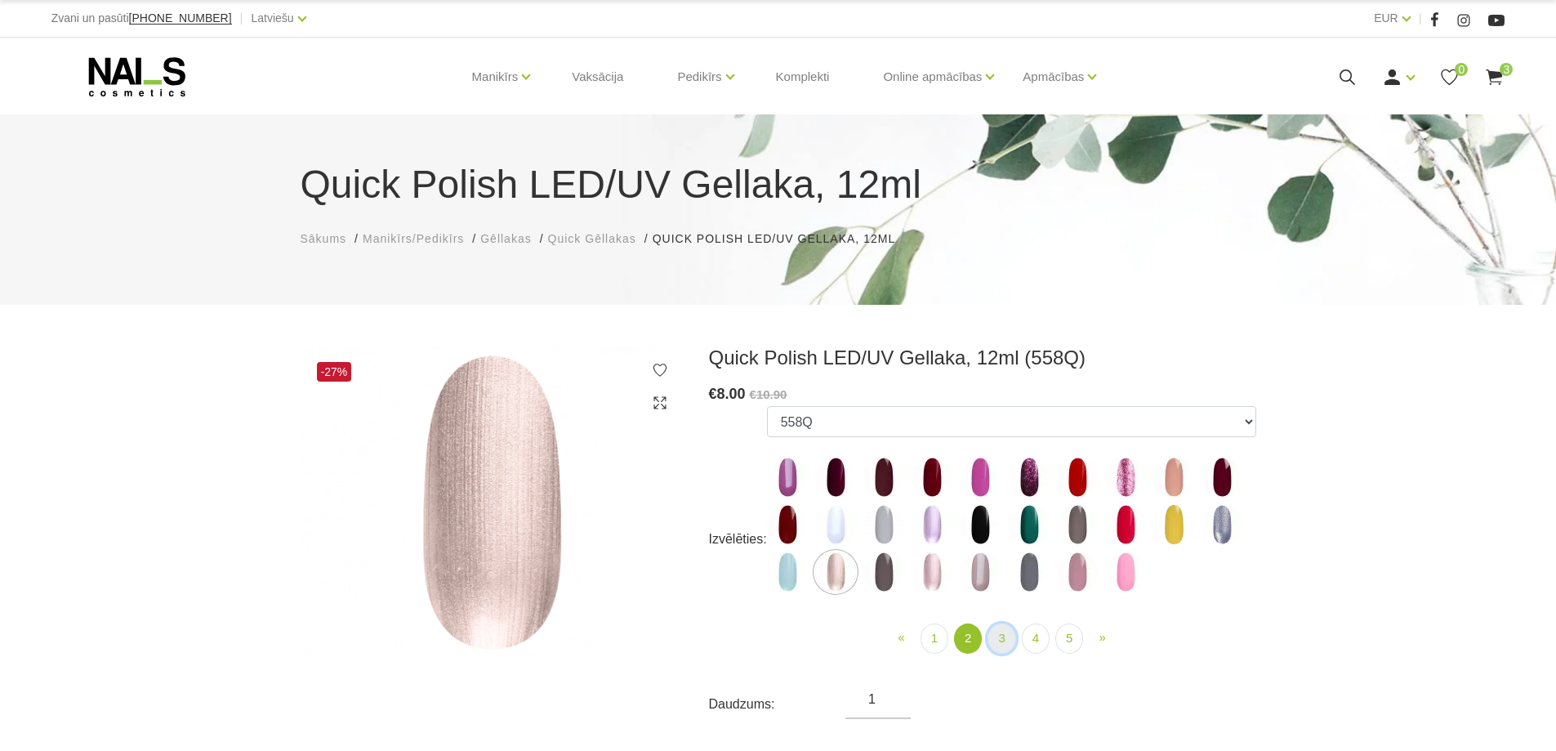
click at [1007, 639] on link "3" at bounding box center [1001, 638] width 28 height 30
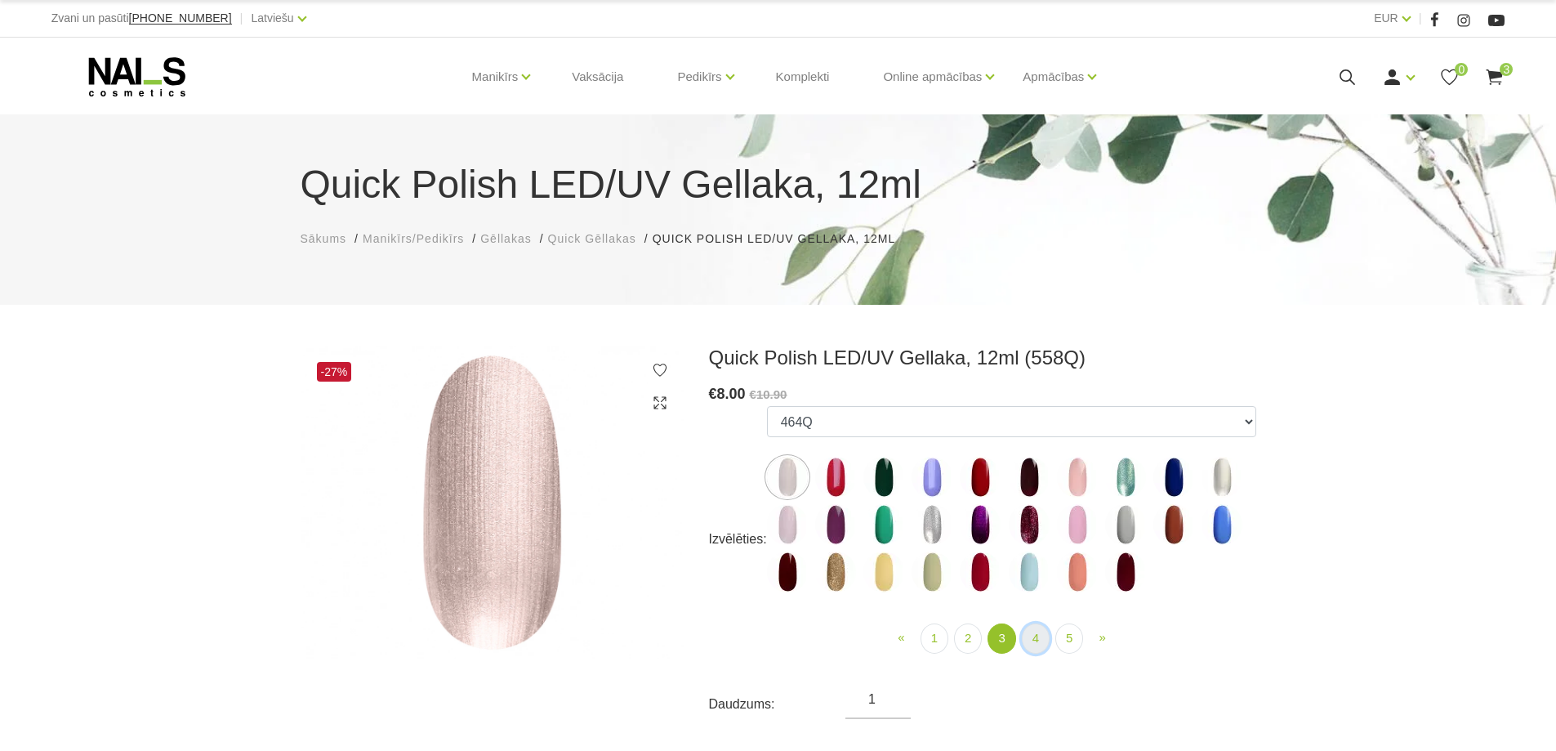
click at [1036, 635] on link "4" at bounding box center [1036, 638] width 28 height 30
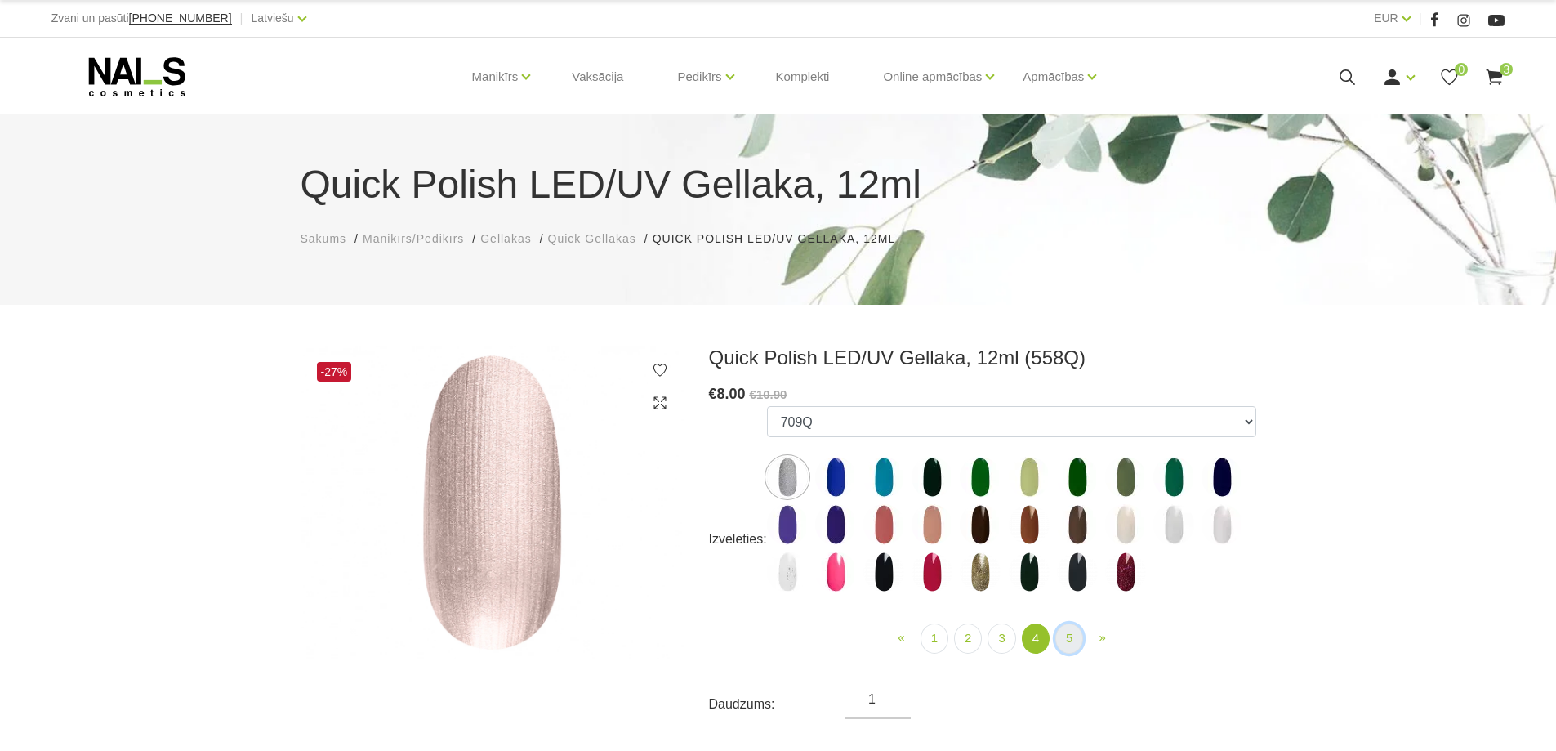
click at [1062, 638] on link "5" at bounding box center [1069, 638] width 28 height 30
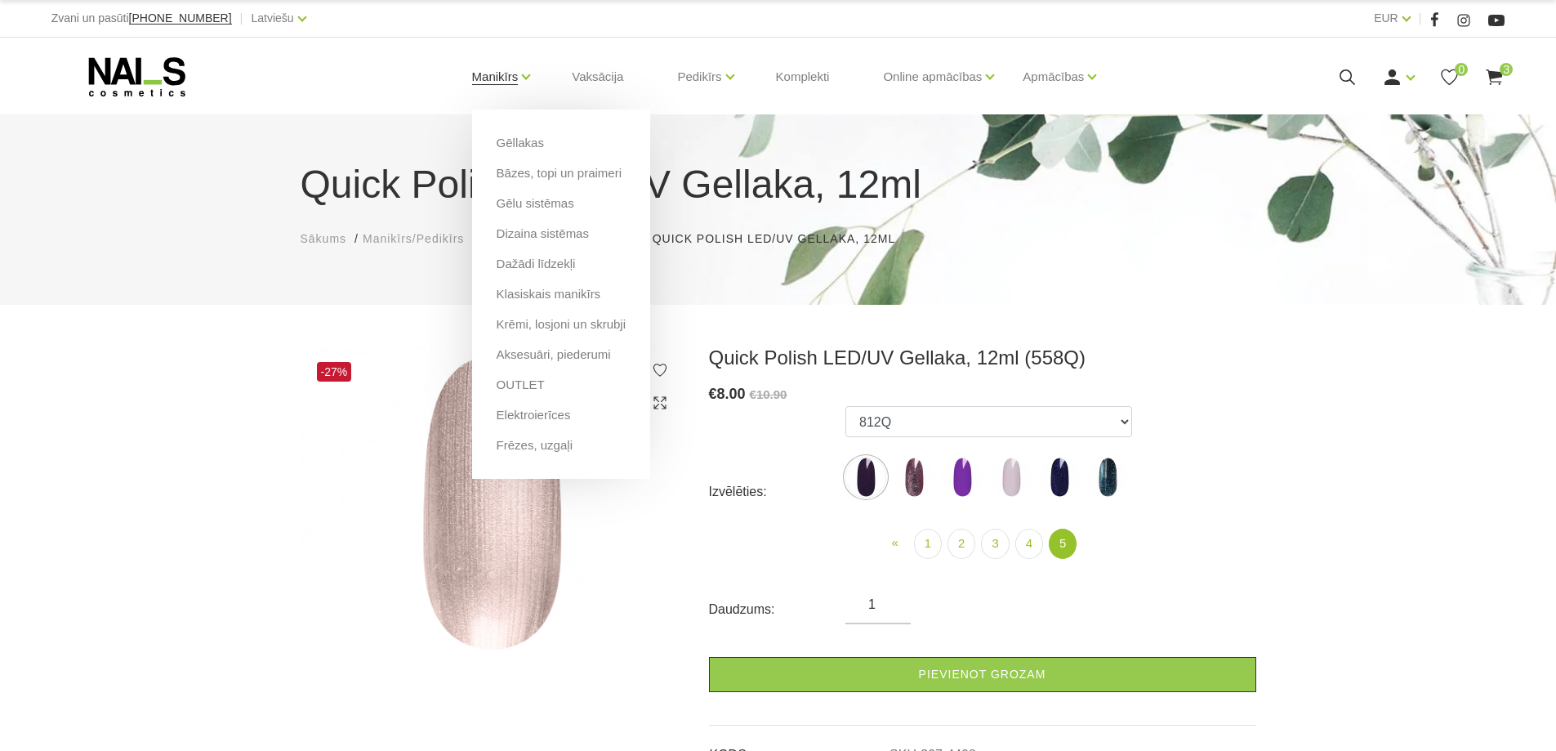
click at [496, 79] on link "Manikīrs" at bounding box center [495, 76] width 47 height 65
click at [506, 140] on link "Gēllakas" at bounding box center [520, 143] width 47 height 18
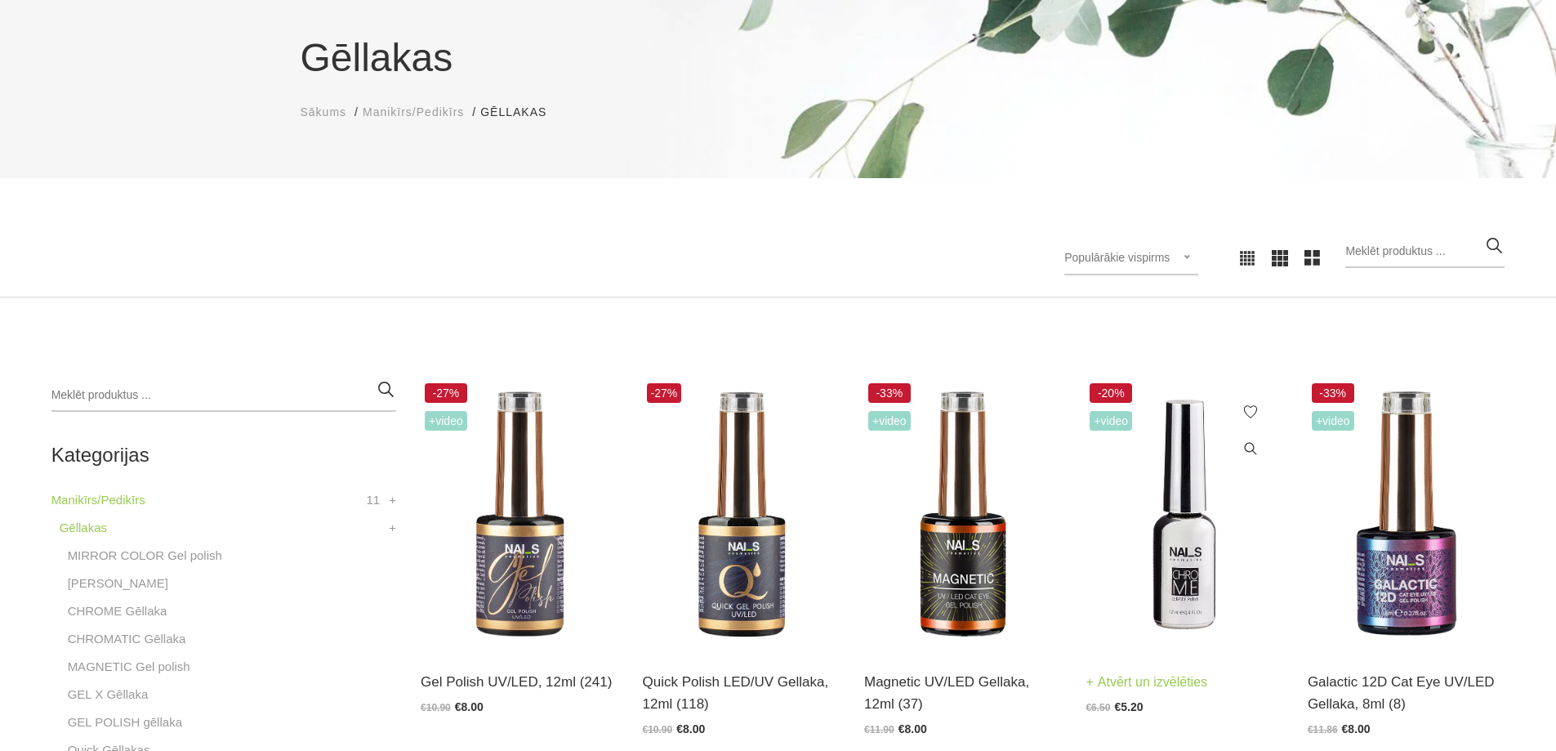
scroll to position [190, 0]
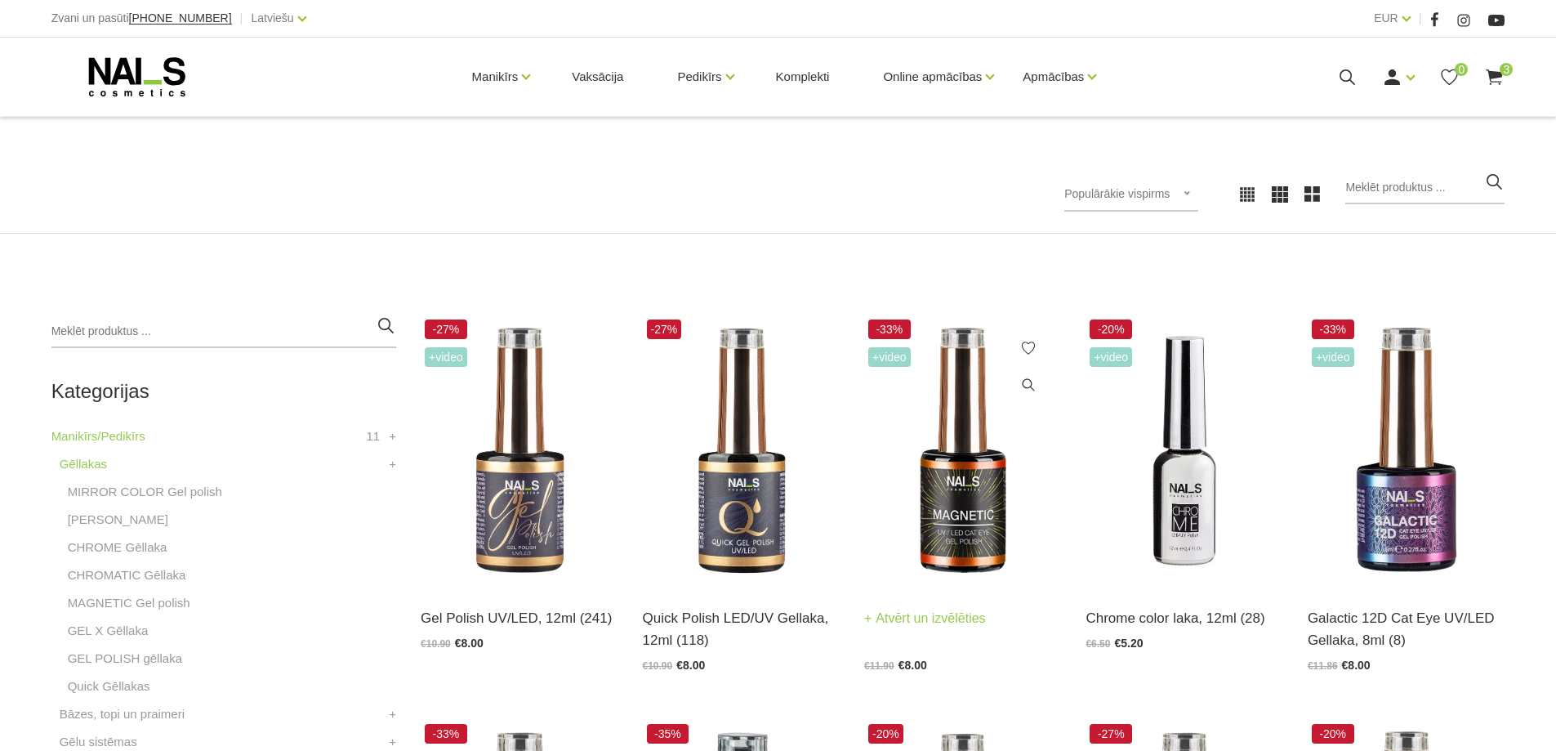
click at [966, 513] on img at bounding box center [962, 450] width 197 height 271
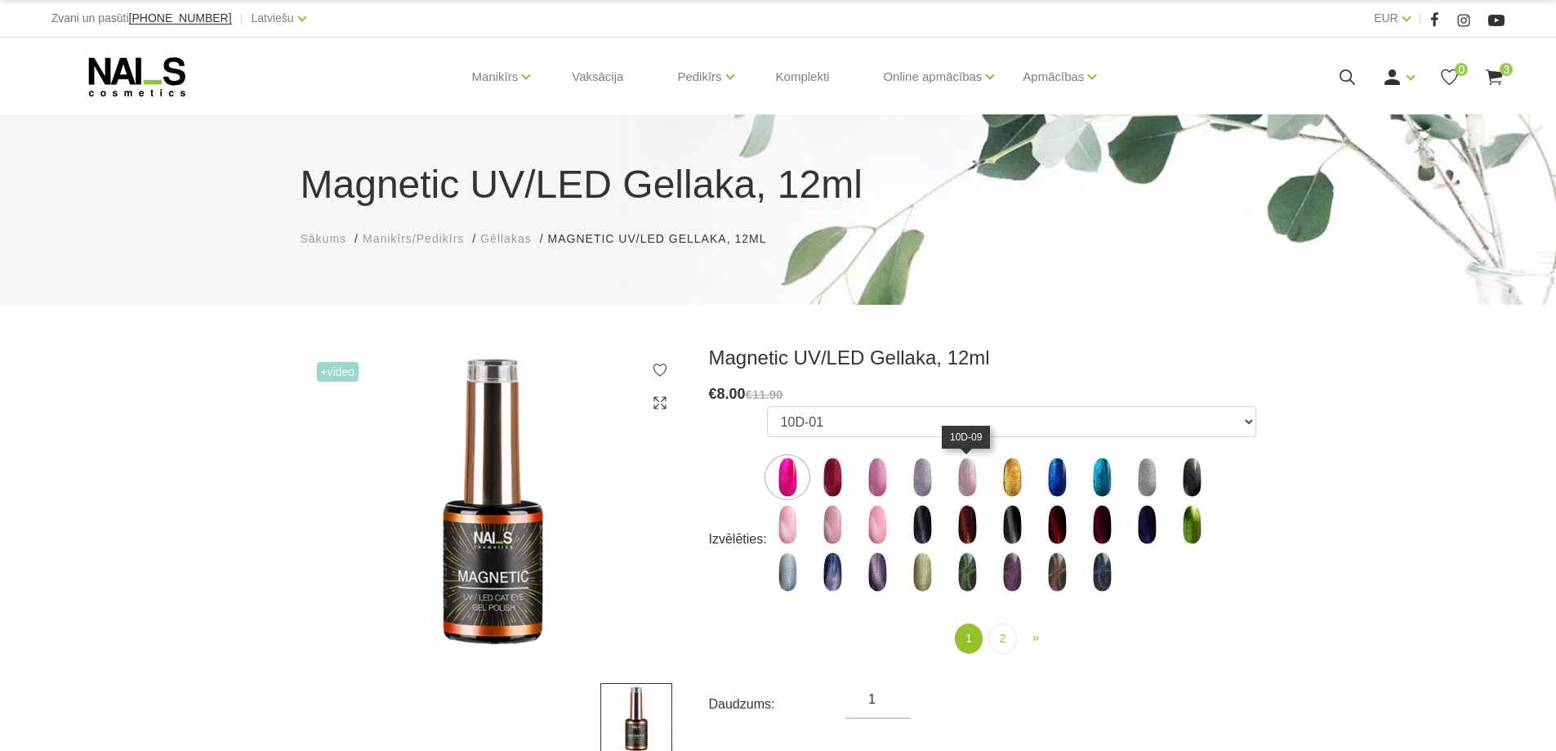
click at [961, 479] on img at bounding box center [967, 477] width 41 height 41
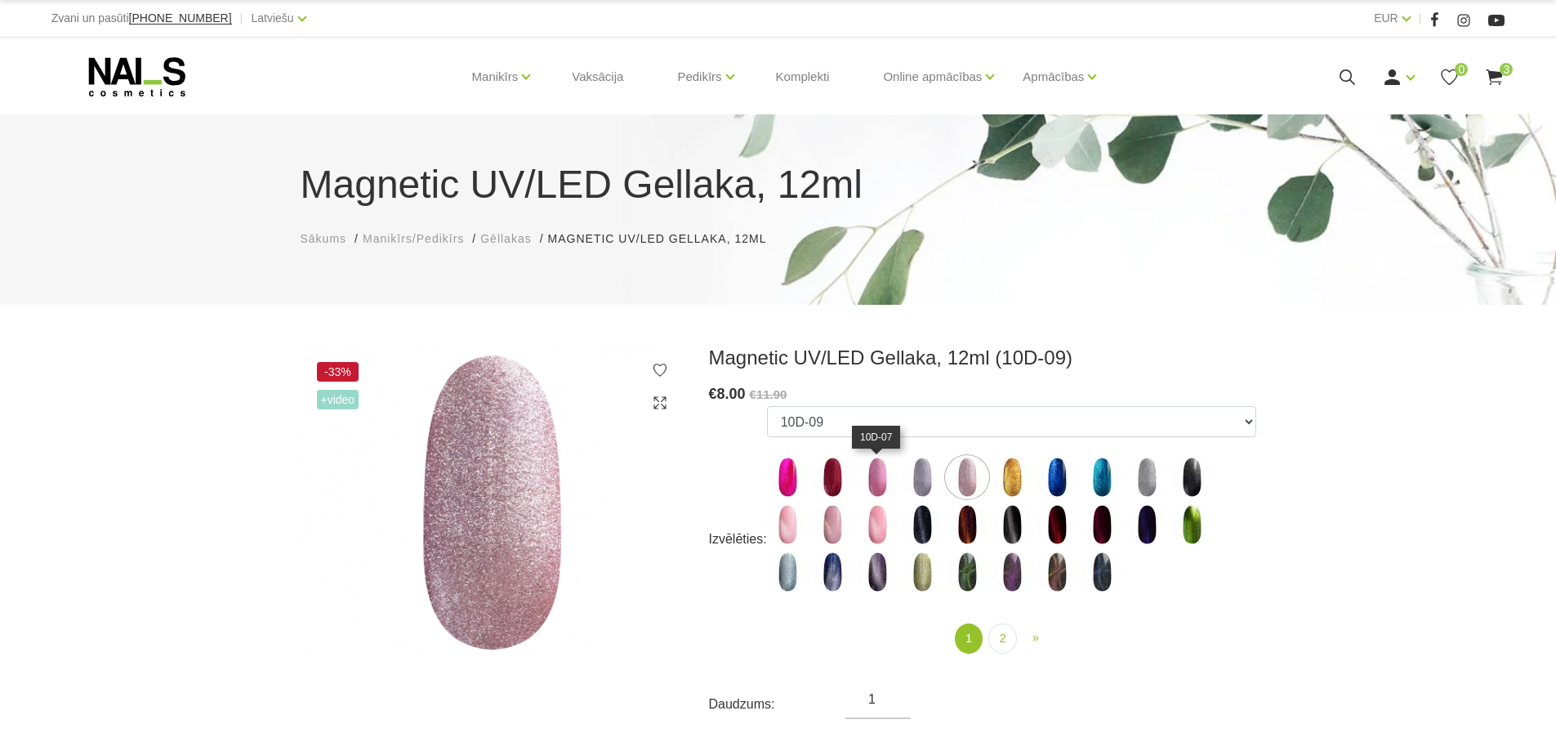
click at [878, 474] on img at bounding box center [877, 477] width 41 height 41
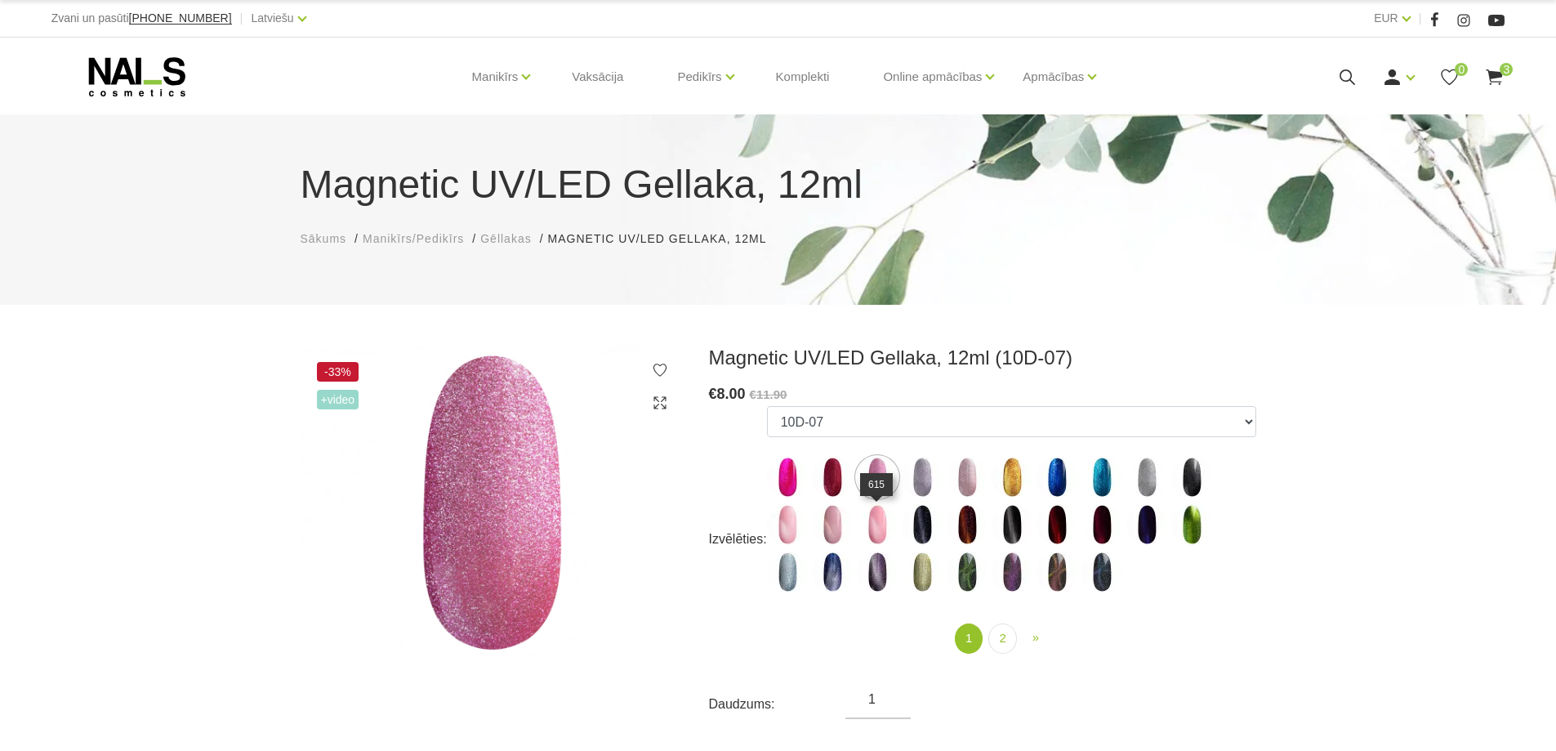
click at [879, 524] on img at bounding box center [877, 524] width 41 height 41
select select "4657"
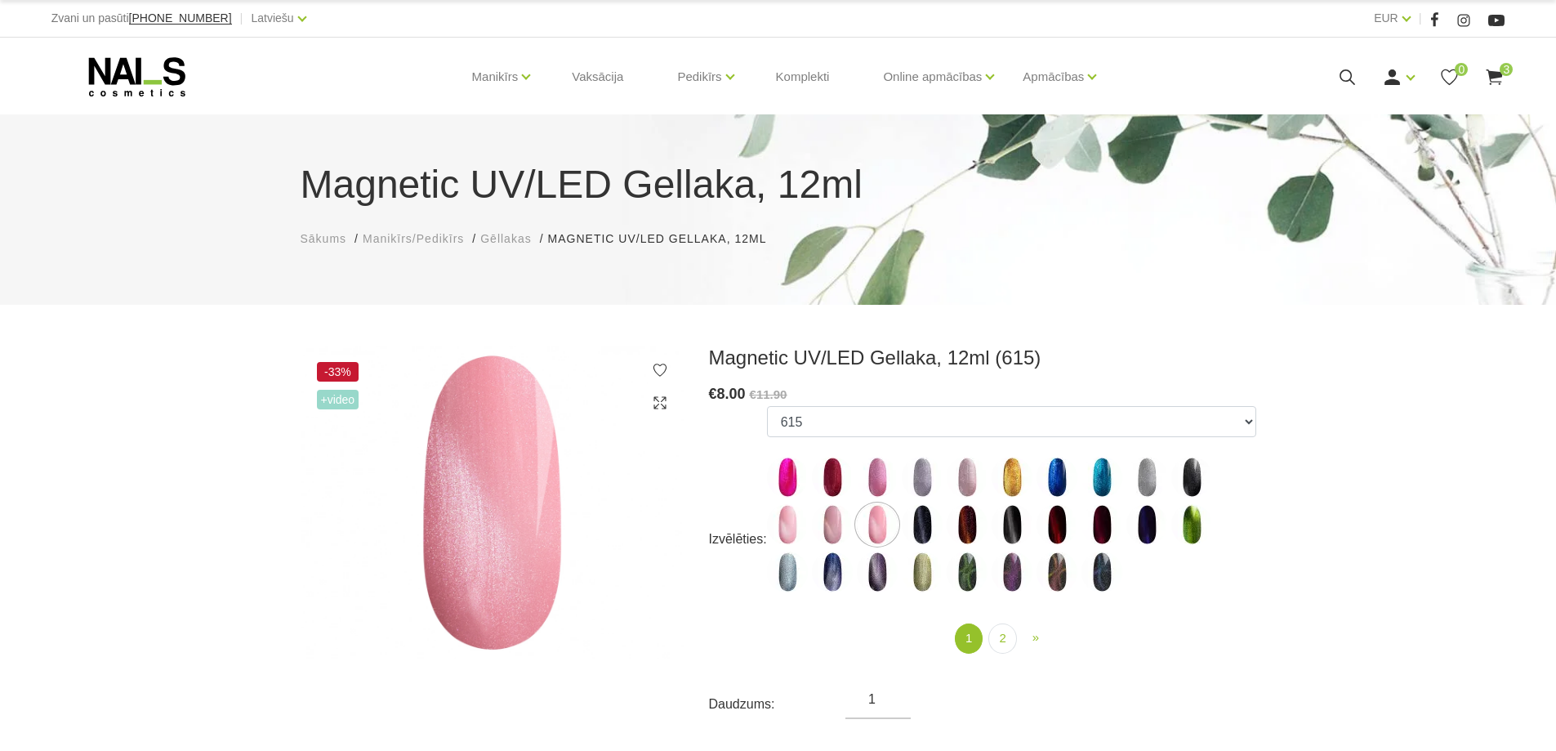
scroll to position [381, 0]
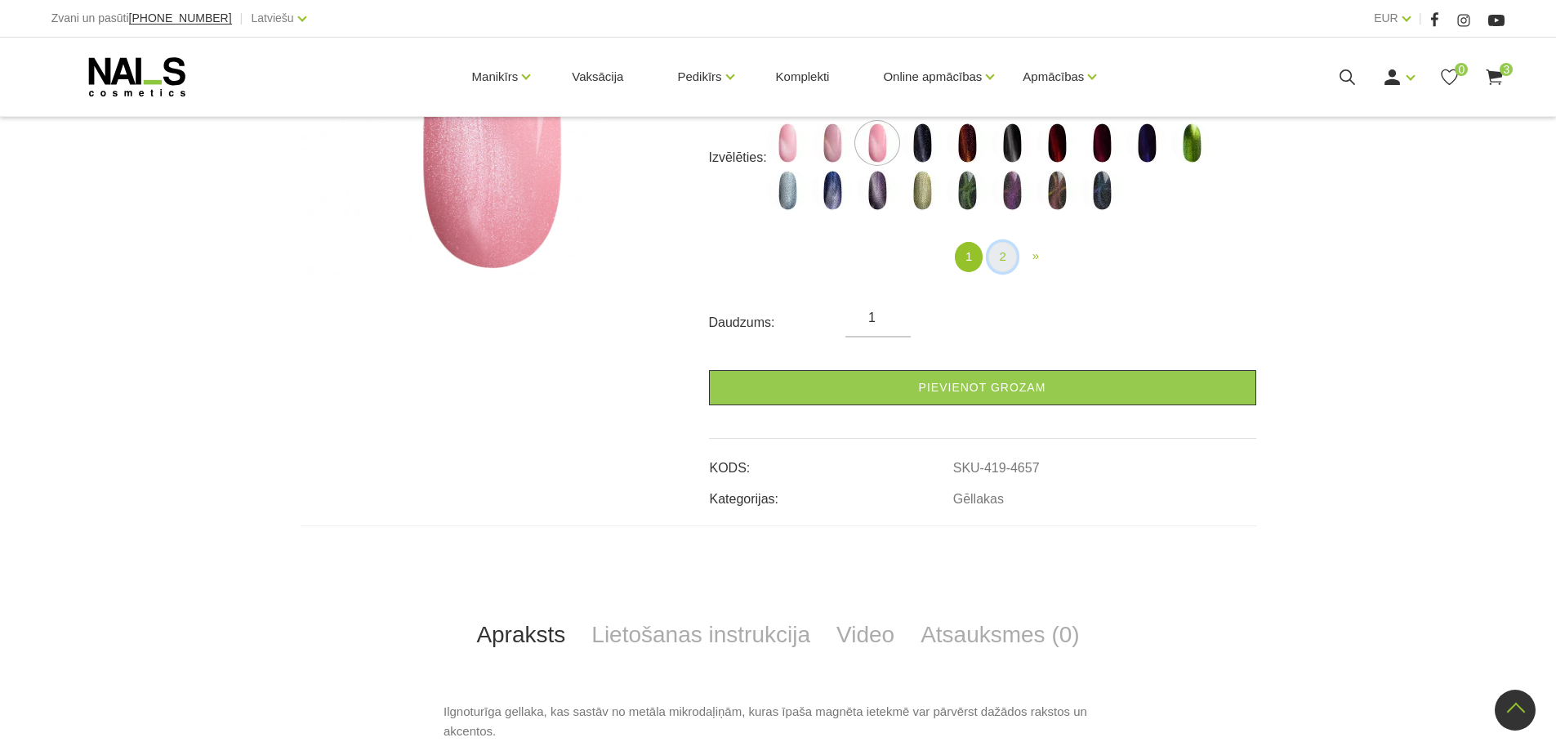
click at [998, 256] on link "2" at bounding box center [1002, 257] width 28 height 30
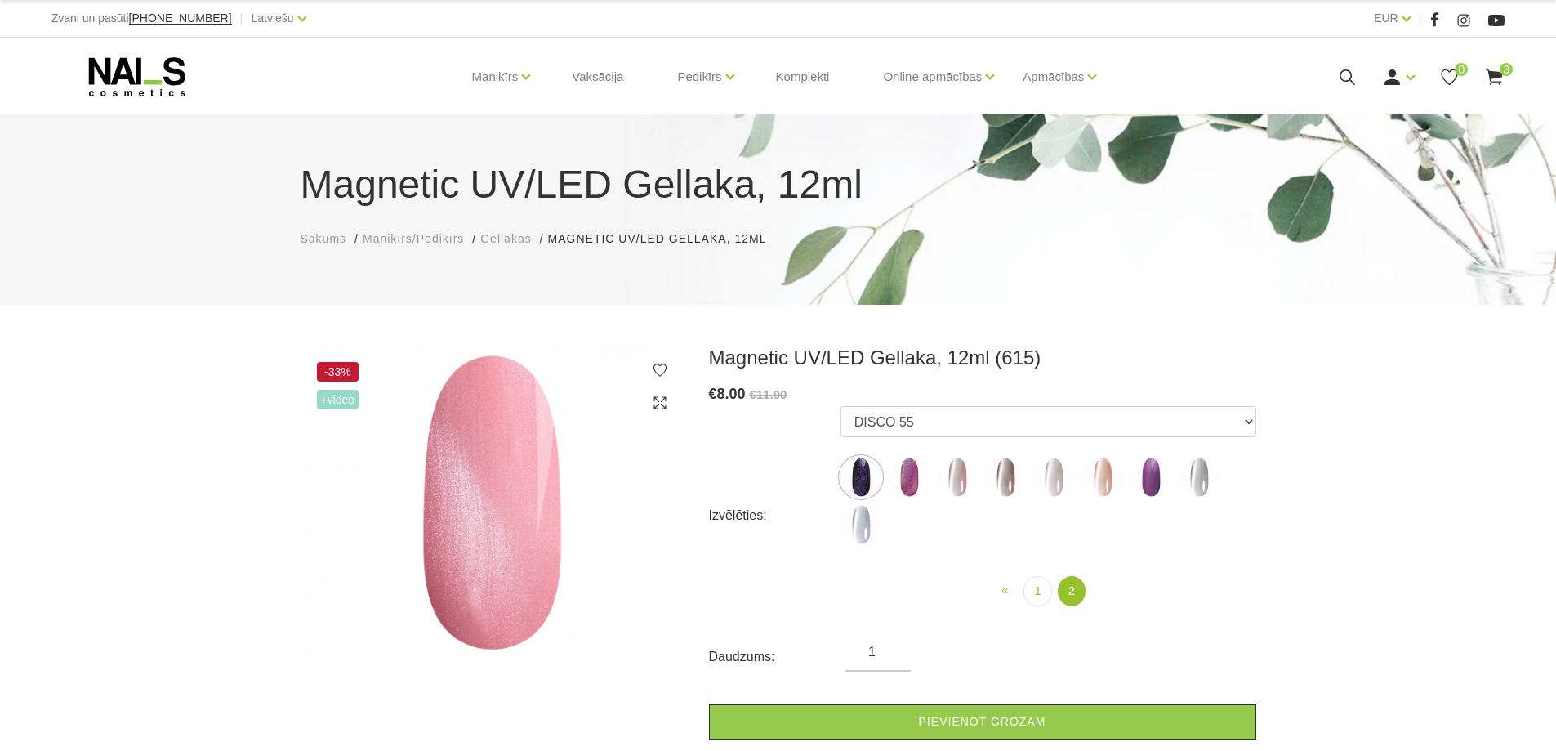
click at [956, 477] on img at bounding box center [957, 477] width 41 height 41
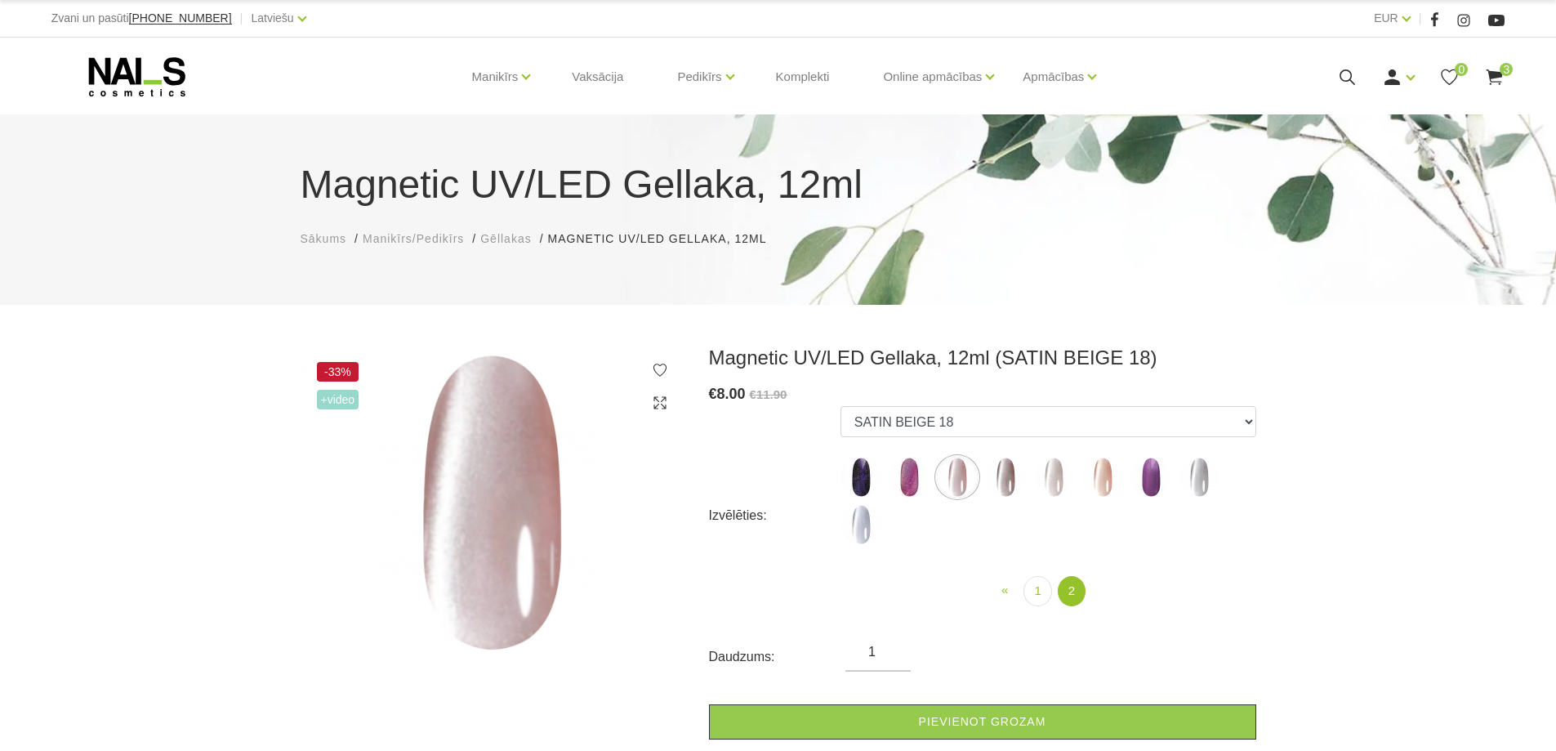
click at [1000, 479] on img at bounding box center [1005, 477] width 41 height 41
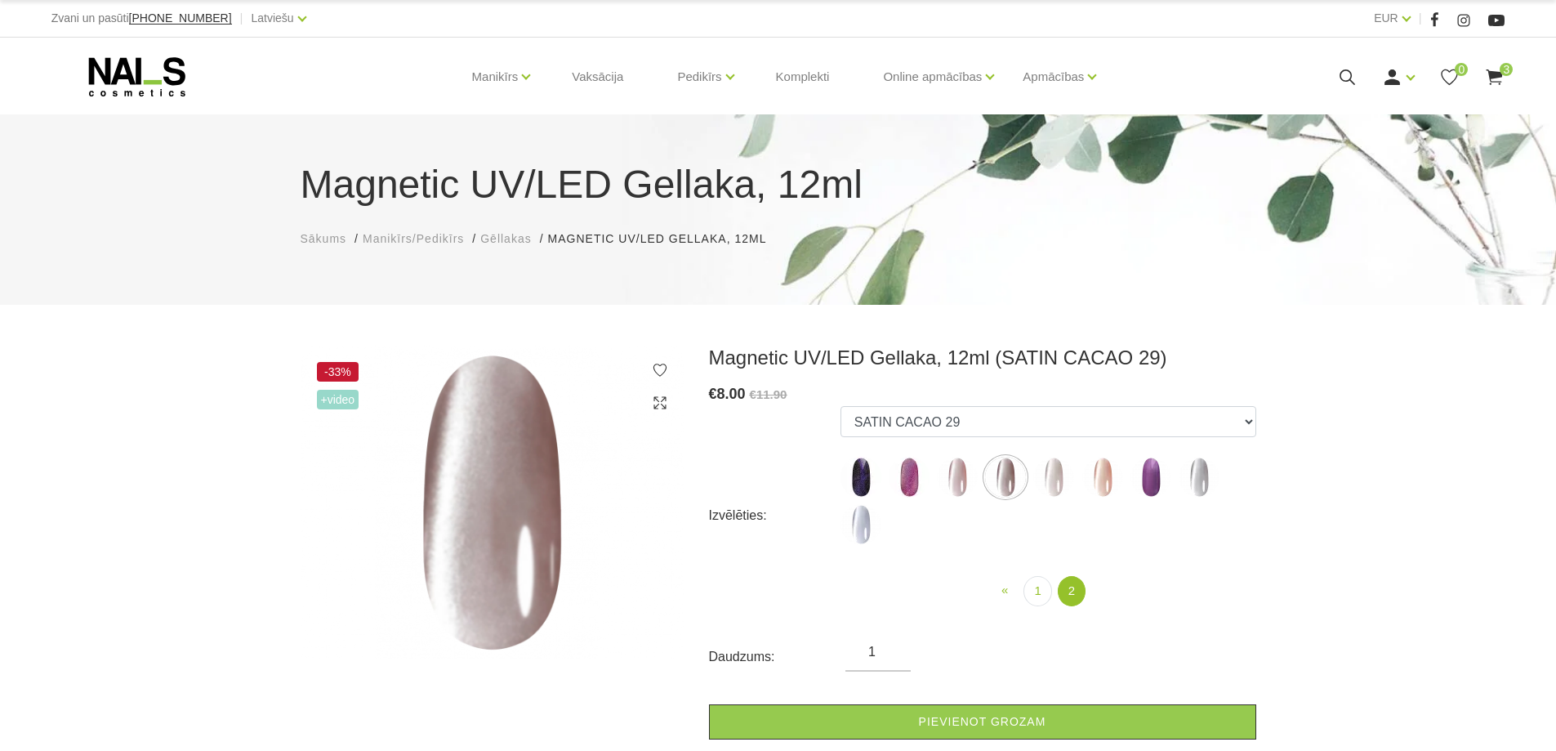
click at [1061, 479] on img at bounding box center [1053, 477] width 41 height 41
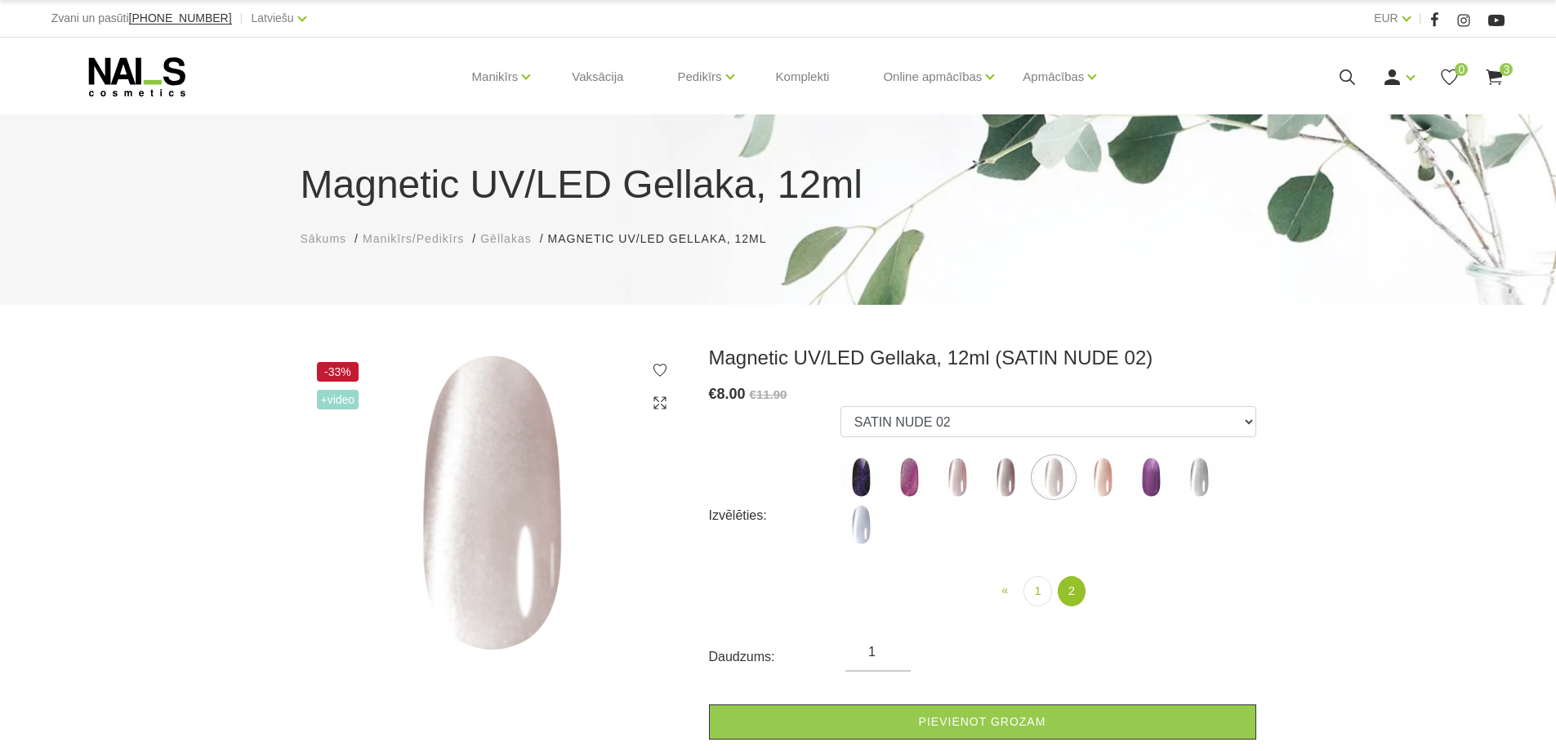
click at [1092, 479] on img at bounding box center [1102, 477] width 41 height 41
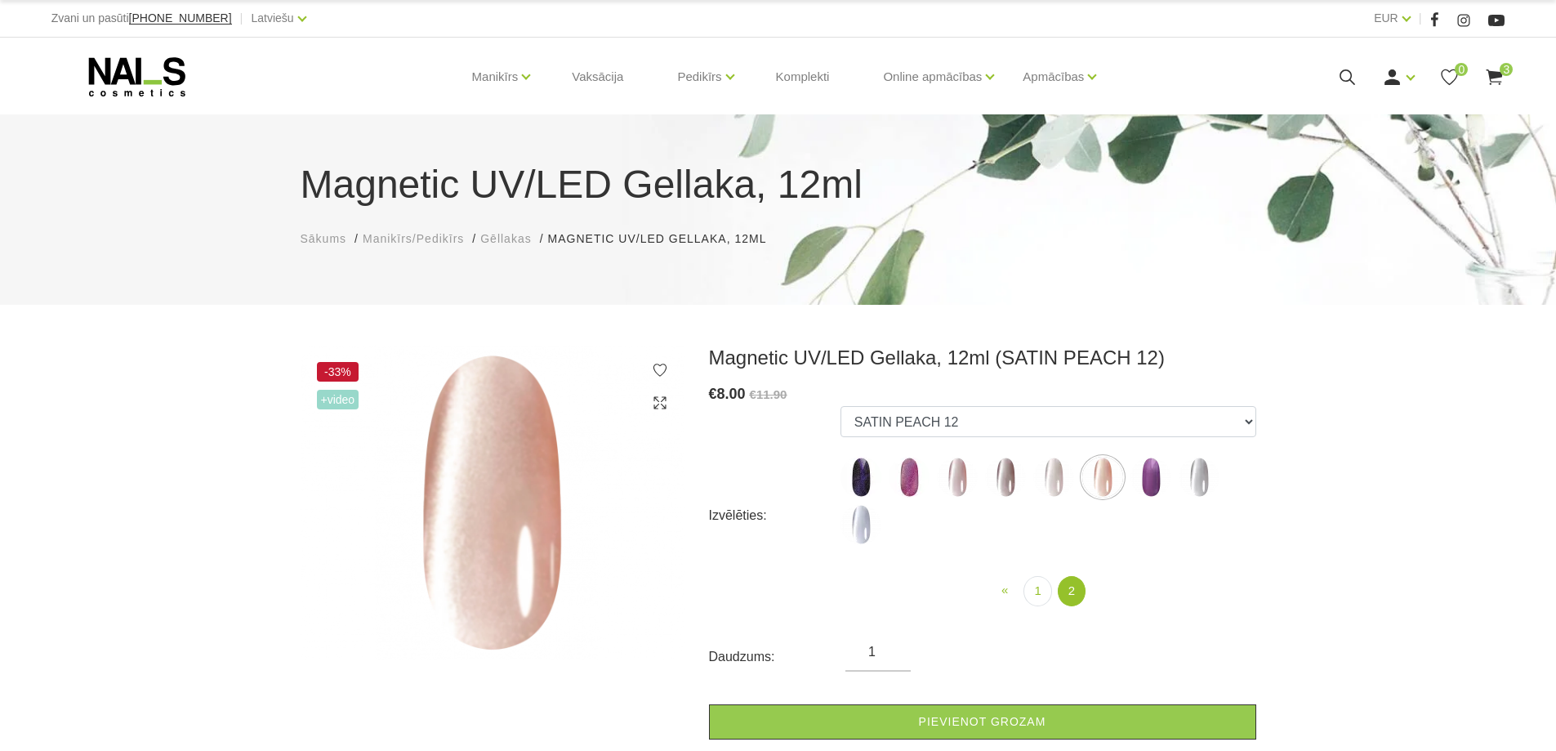
click at [1153, 477] on img at bounding box center [1150, 477] width 41 height 41
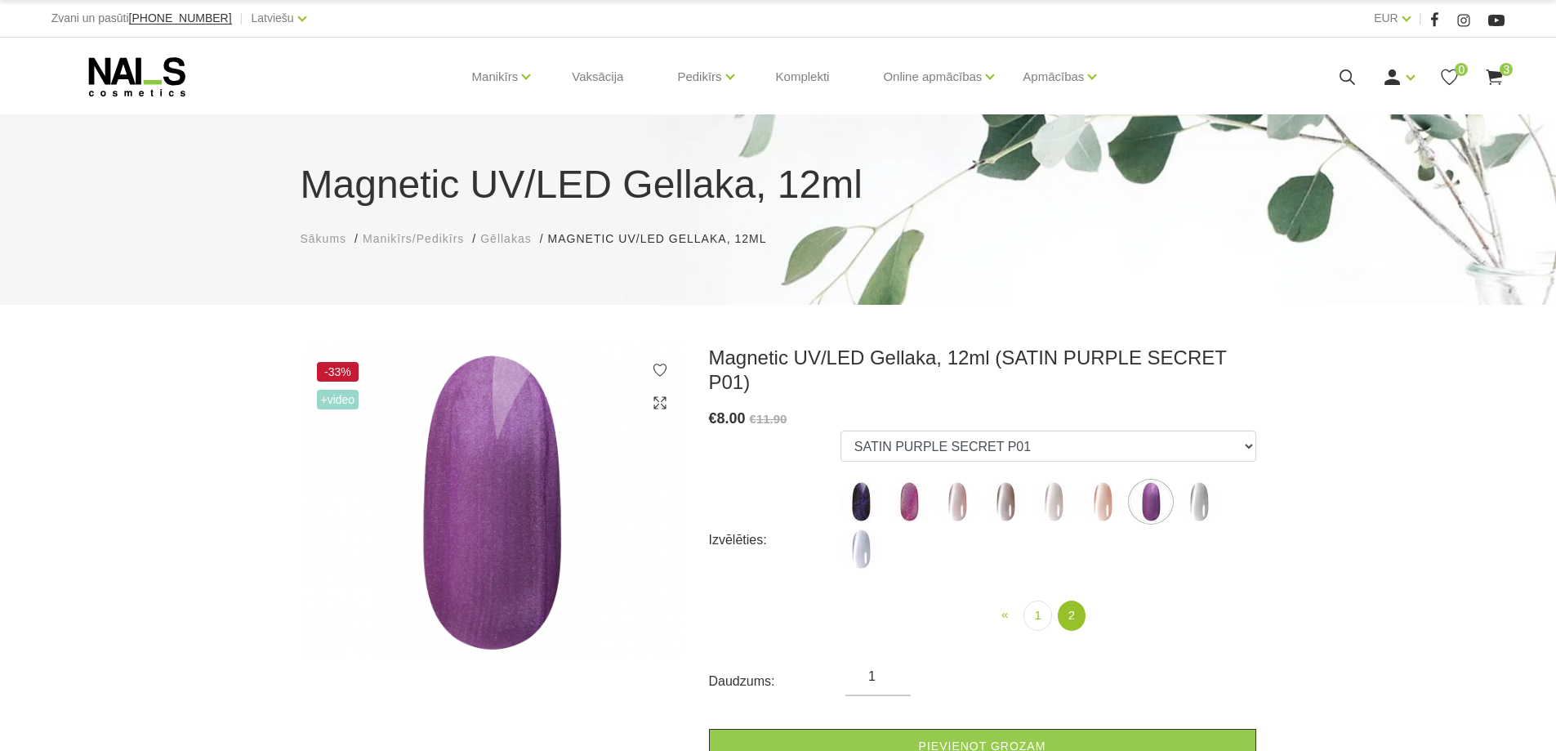
click at [1196, 481] on img at bounding box center [1199, 501] width 41 height 41
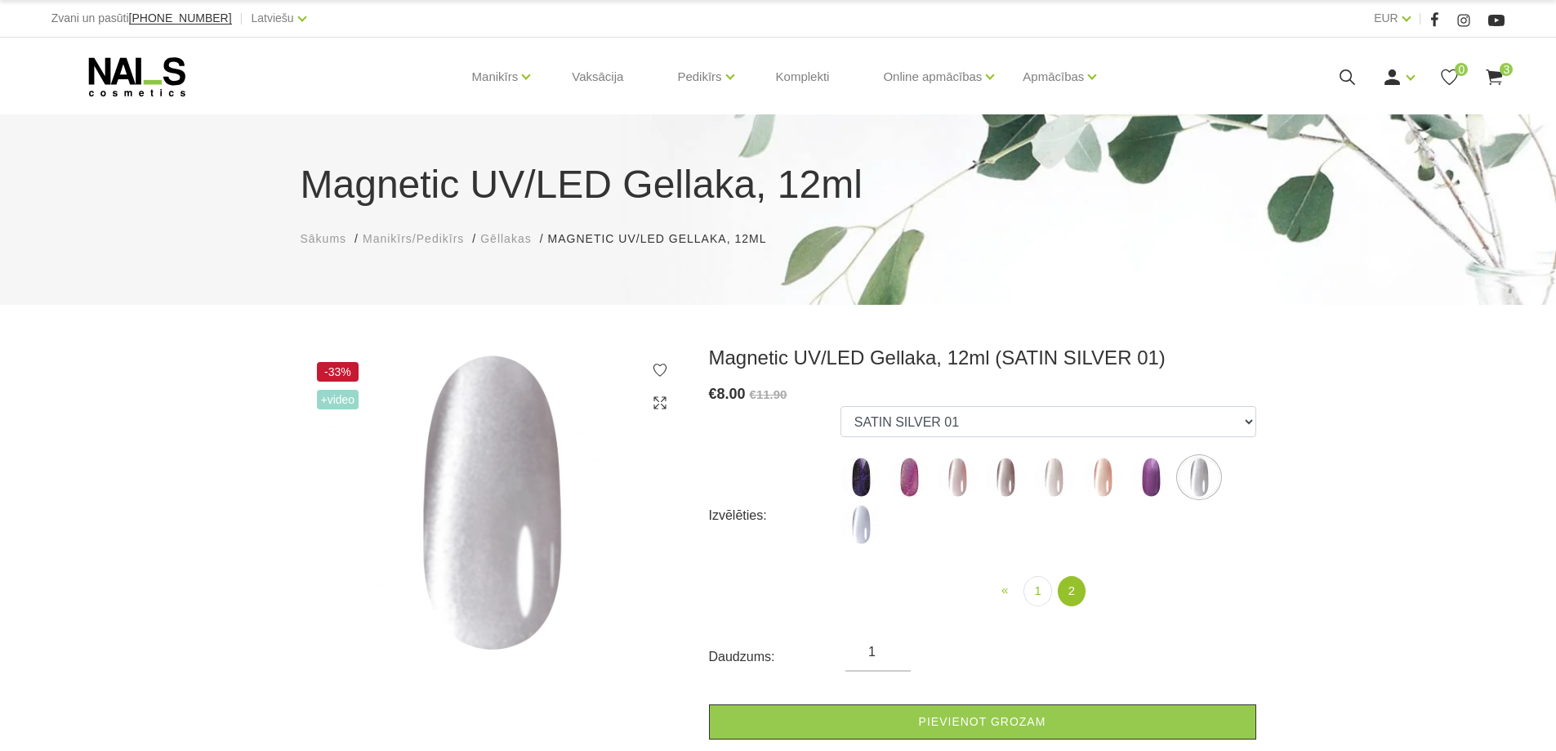
click at [855, 527] on img at bounding box center [860, 524] width 41 height 41
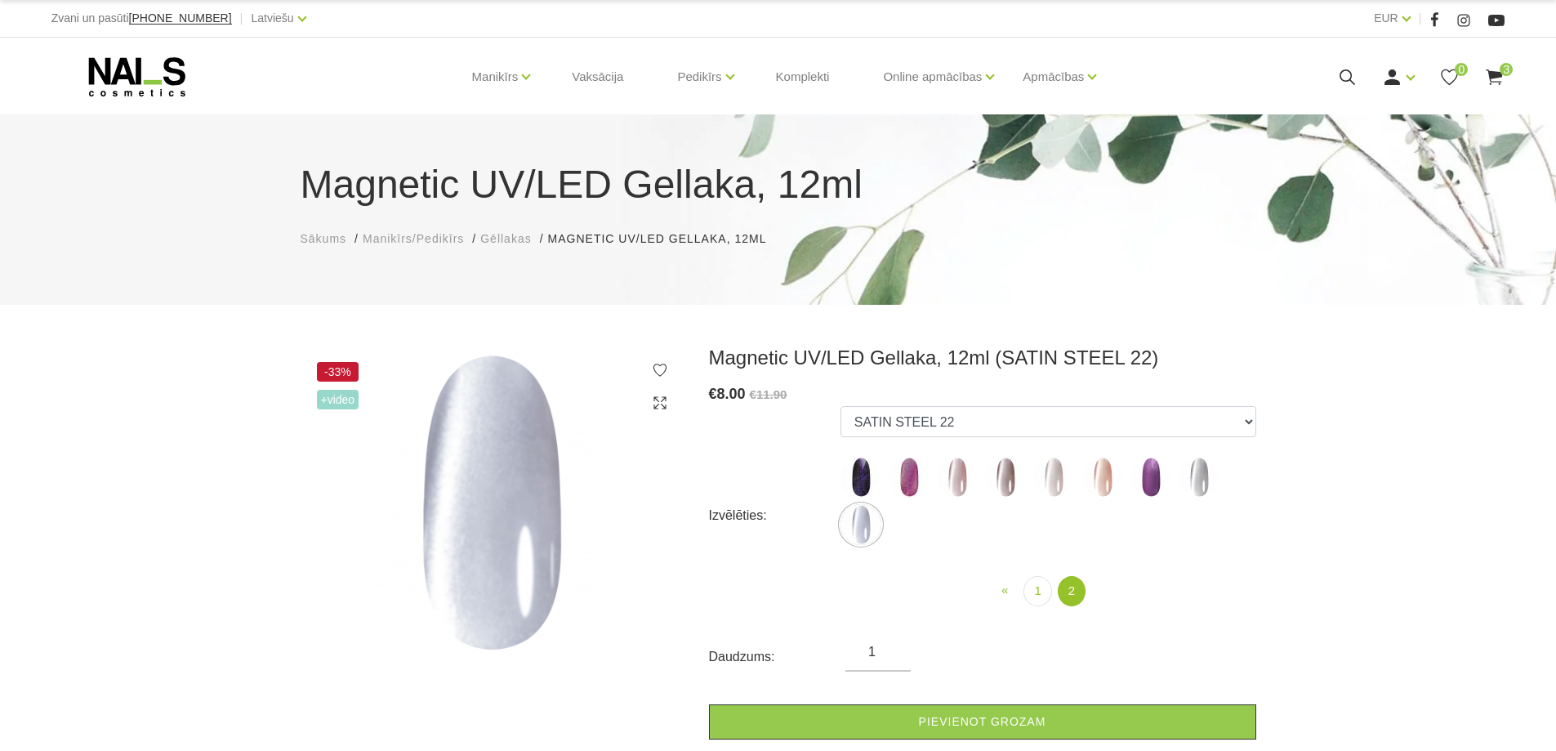
click at [912, 475] on img at bounding box center [909, 477] width 41 height 41
select select "5191"
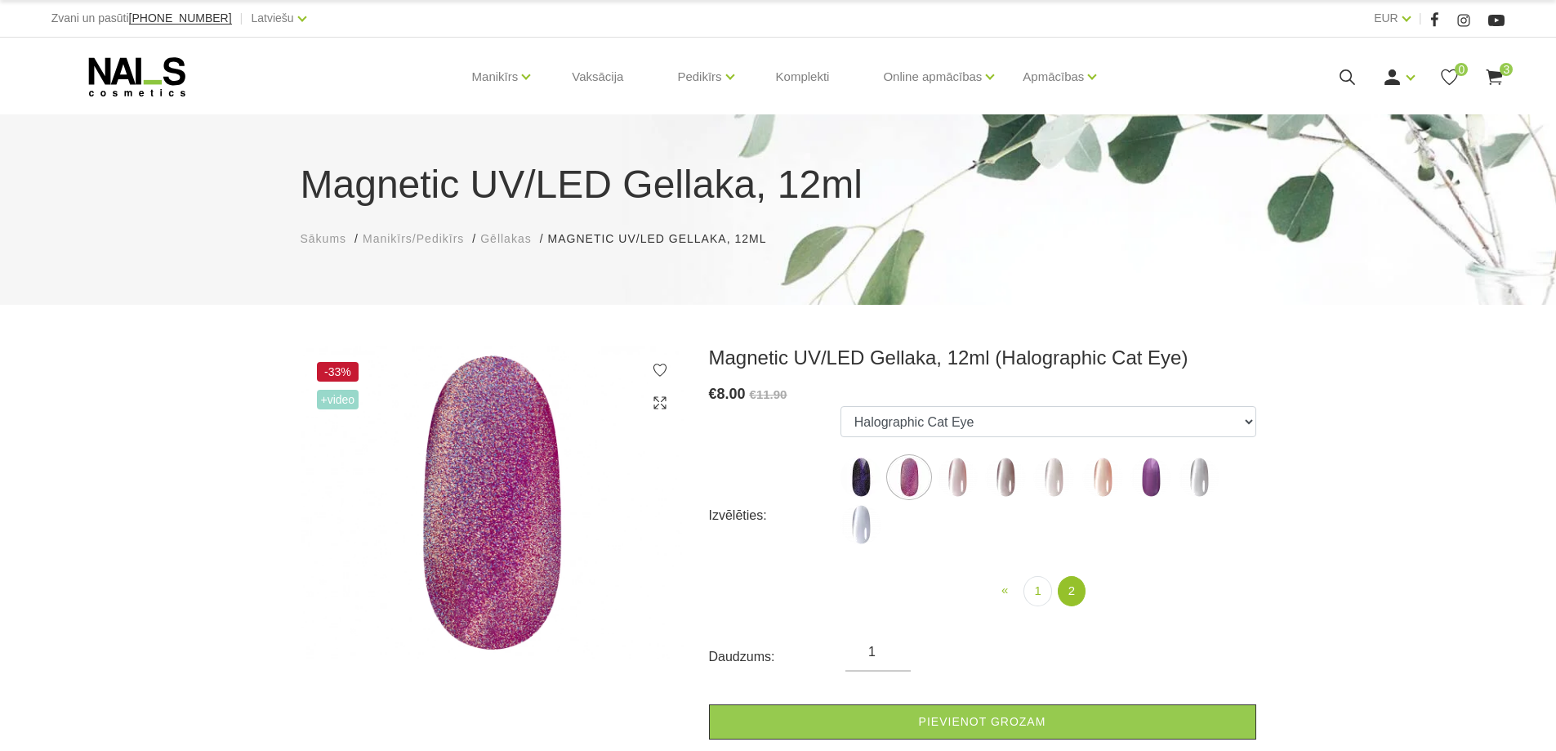
click at [1500, 74] on use at bounding box center [1495, 77] width 16 height 16
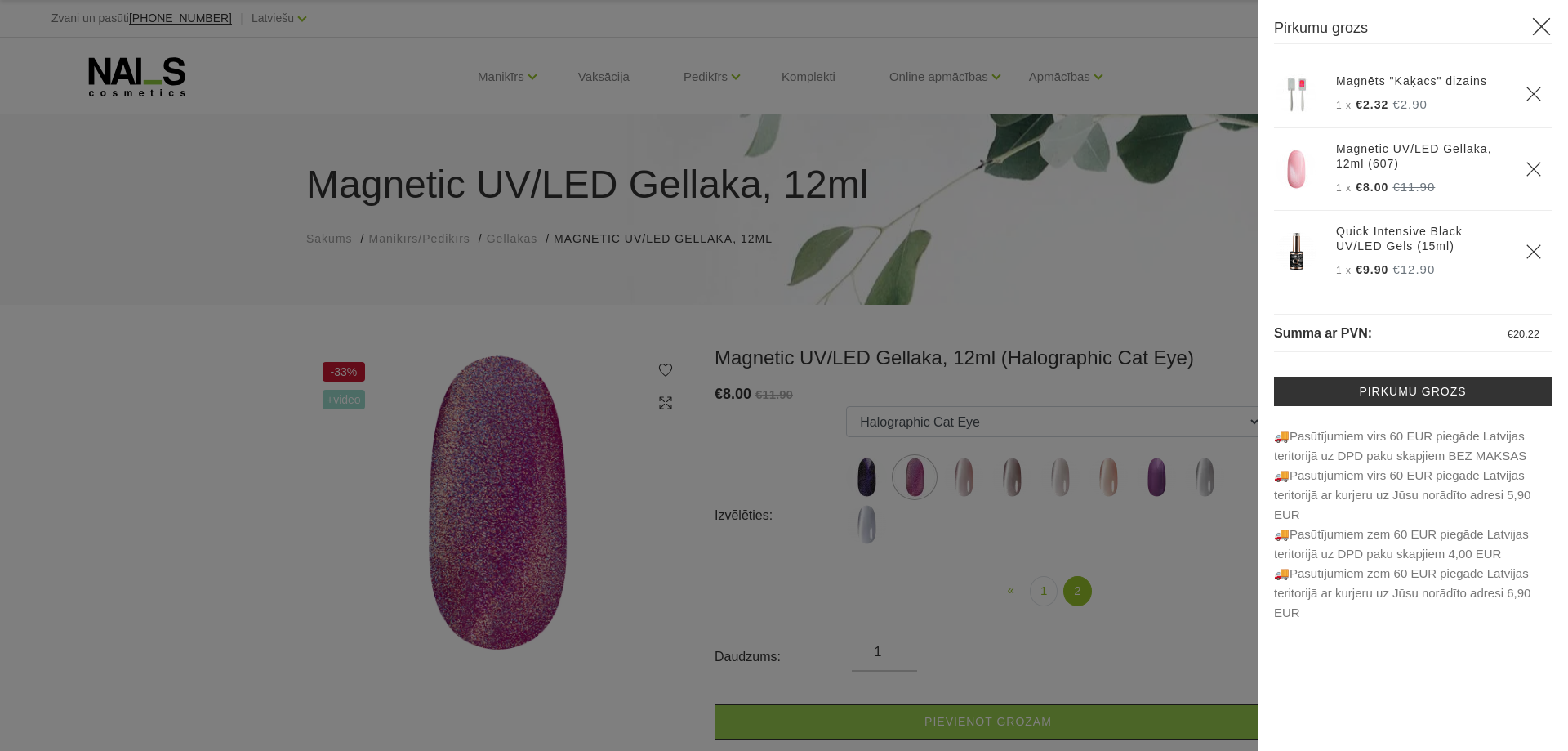
click at [89, 68] on div at bounding box center [784, 375] width 1568 height 751
